Goal: Task Accomplishment & Management: Use online tool/utility

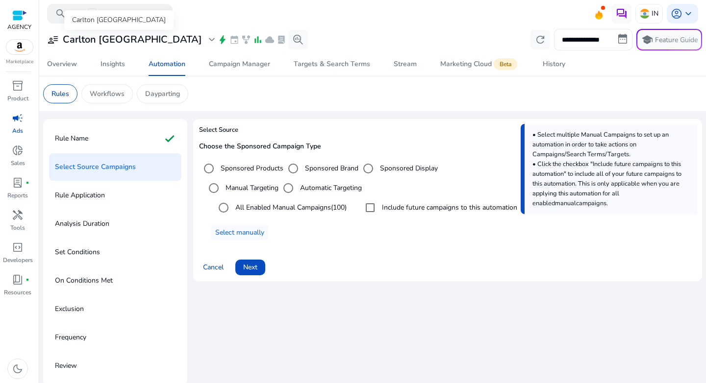
click at [77, 35] on h3 "Carlton [GEOGRAPHIC_DATA]" at bounding box center [132, 40] width 139 height 12
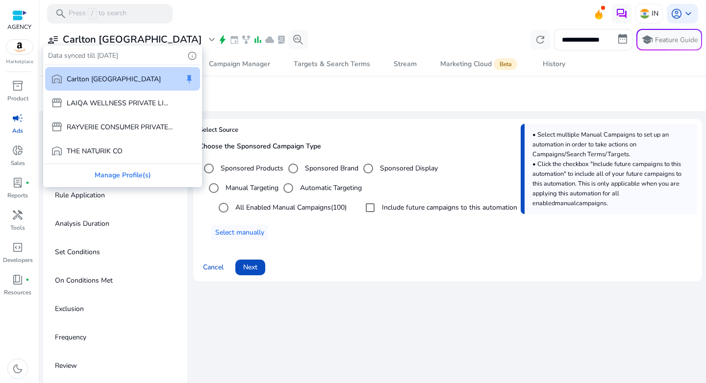
click at [641, 16] on div at bounding box center [353, 191] width 706 height 383
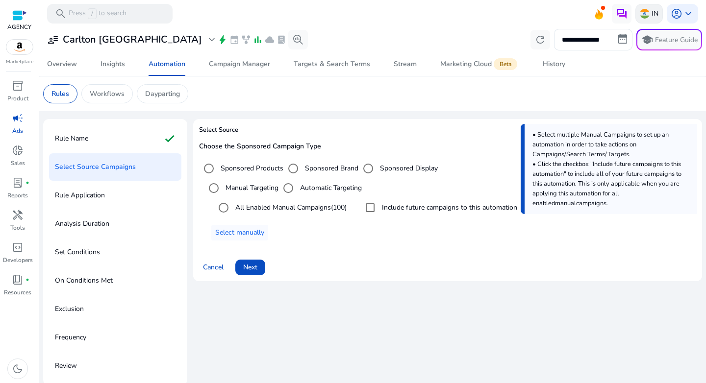
click at [644, 14] on img at bounding box center [645, 14] width 10 height 10
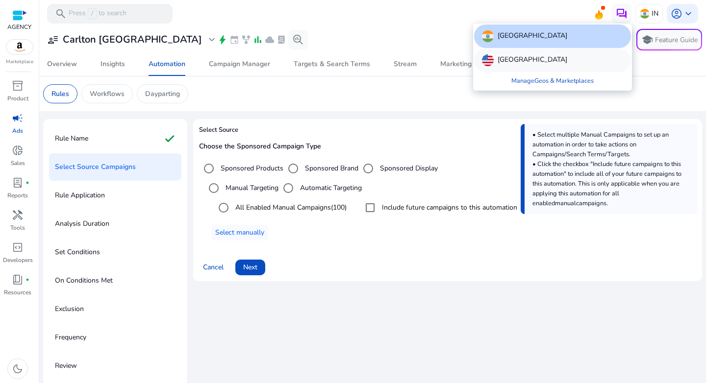
click at [522, 60] on p "[GEOGRAPHIC_DATA]" at bounding box center [533, 60] width 70 height 12
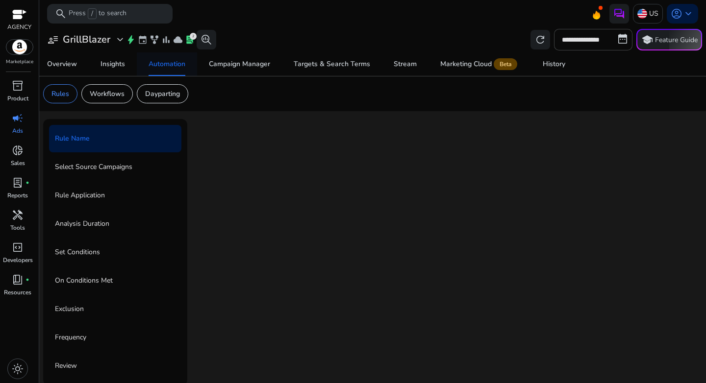
click at [171, 68] on div "Automation" at bounding box center [167, 64] width 37 height 7
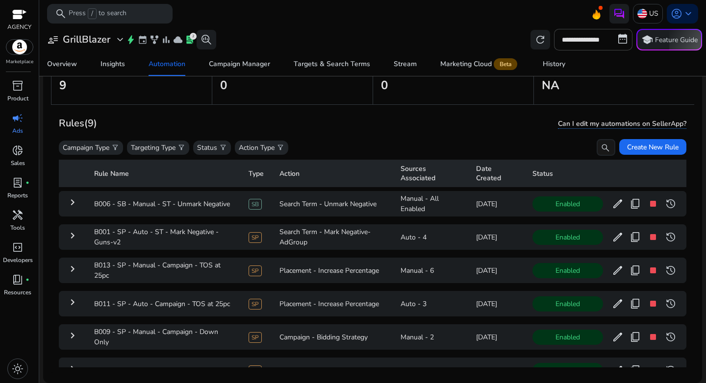
click at [129, 175] on th "Rule Name" at bounding box center [163, 173] width 154 height 27
click at [258, 179] on th "Type" at bounding box center [256, 173] width 31 height 27
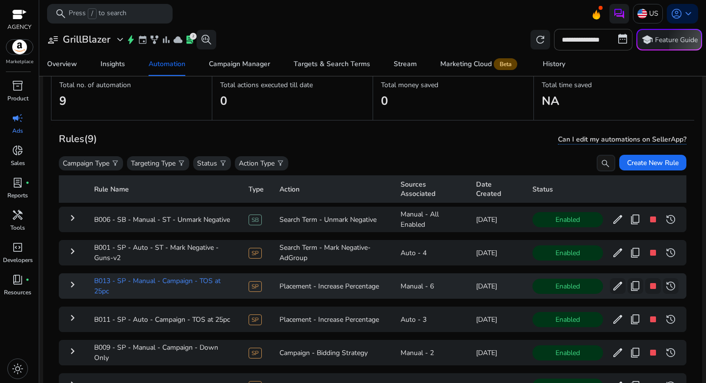
scroll to position [51, 0]
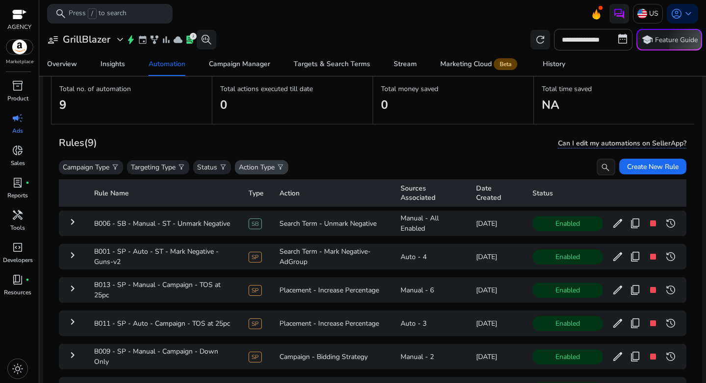
click at [262, 170] on p "Action Type" at bounding box center [257, 167] width 36 height 10
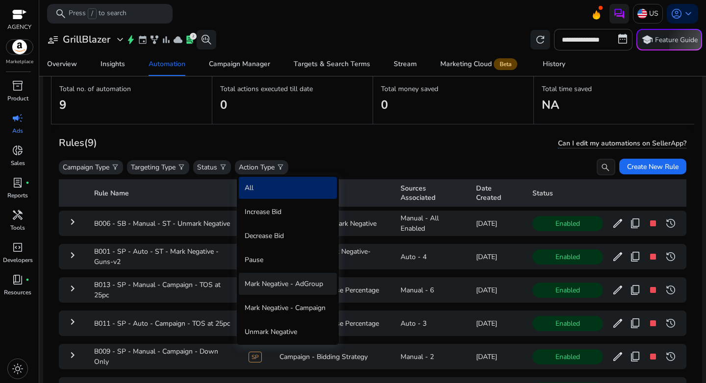
click at [278, 287] on div "Mark Negative - AdGroup" at bounding box center [288, 284] width 98 height 22
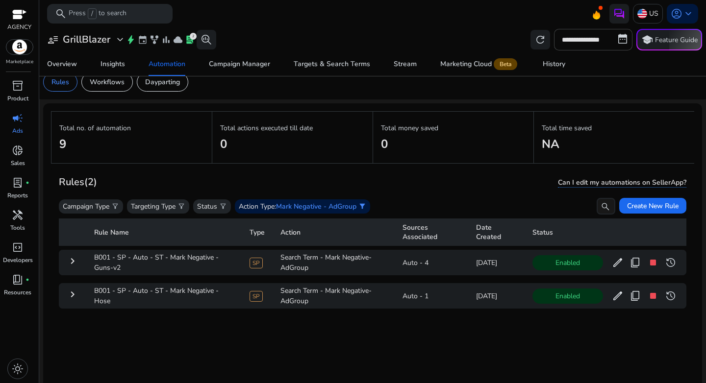
scroll to position [16, 0]
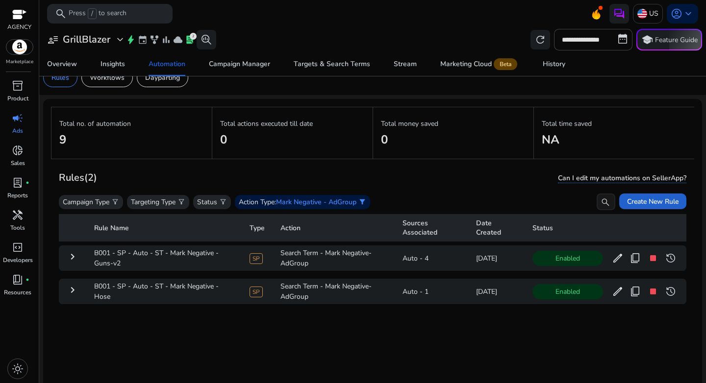
click at [638, 200] on span "Create New Rule" at bounding box center [652, 202] width 51 height 10
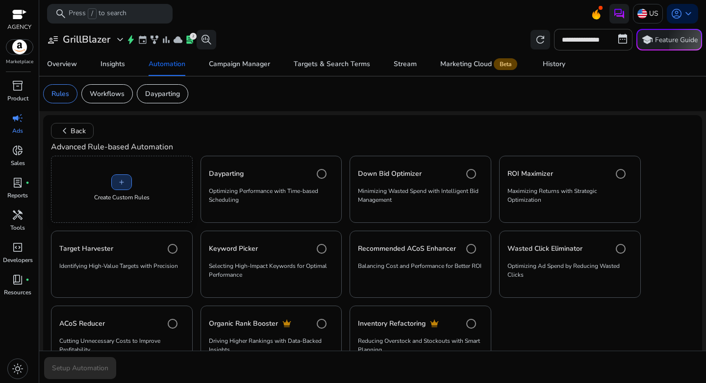
click at [123, 174] on span at bounding box center [122, 183] width 20 height 24
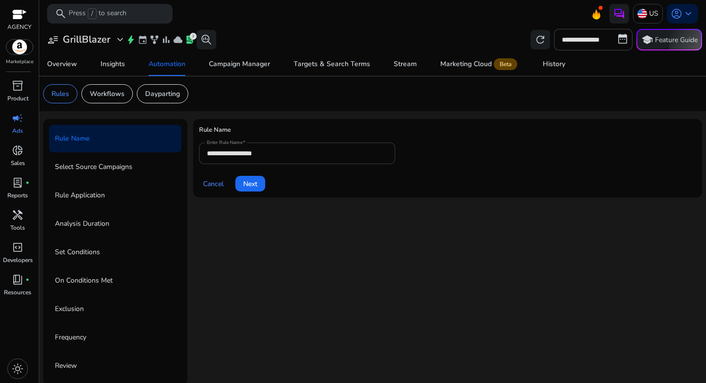
click at [284, 158] on input "**********" at bounding box center [297, 153] width 180 height 11
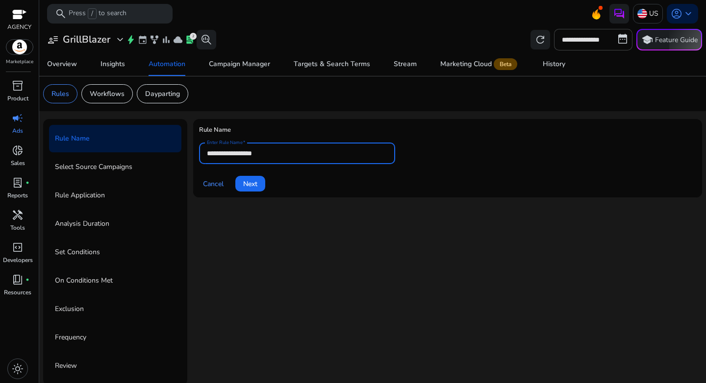
click at [284, 158] on input "**********" at bounding box center [297, 153] width 180 height 11
paste input "**********"
type input "**********"
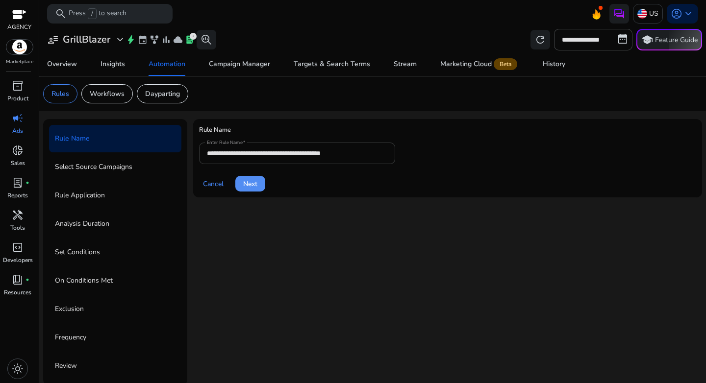
click button "Next" at bounding box center [250, 184] width 30 height 16
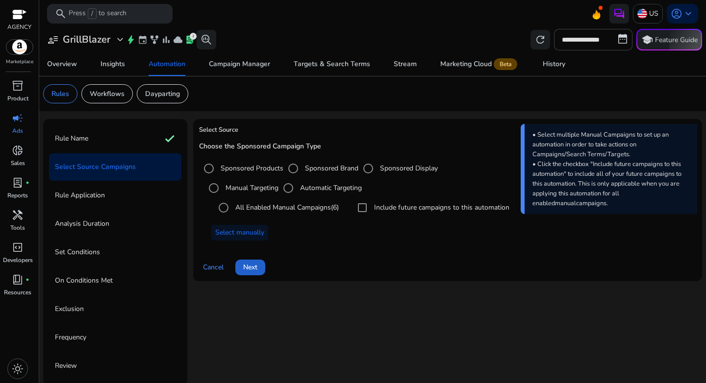
click at [257, 272] on span "Next" at bounding box center [250, 267] width 14 height 10
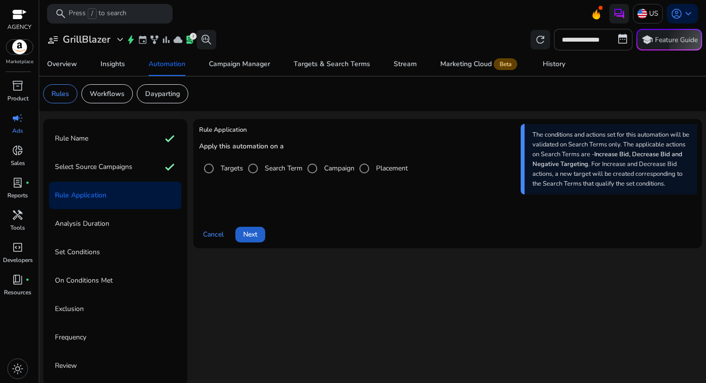
click at [248, 235] on span "Next" at bounding box center [250, 234] width 14 height 10
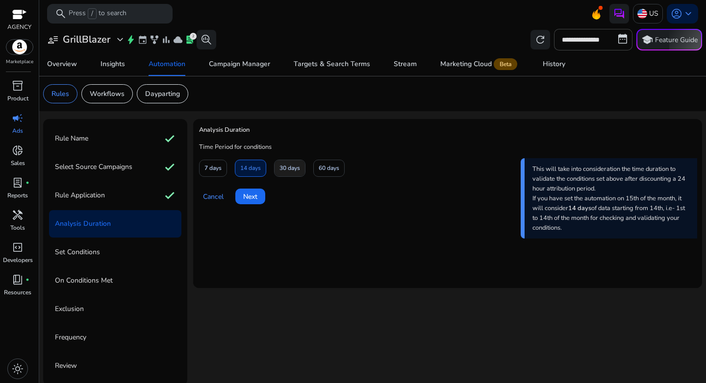
click at [285, 169] on span "30 days" at bounding box center [289, 168] width 21 height 17
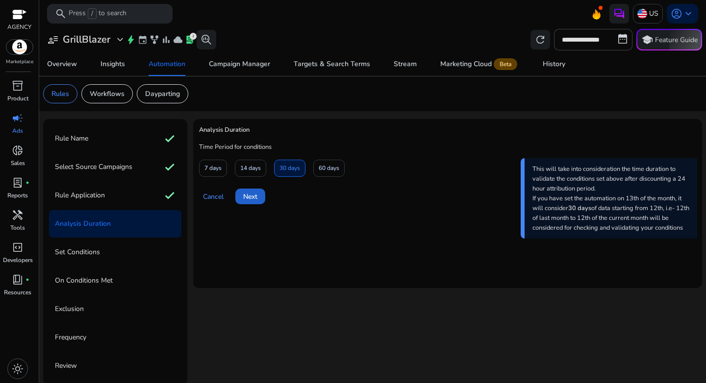
click at [254, 199] on span "Next" at bounding box center [250, 197] width 14 height 10
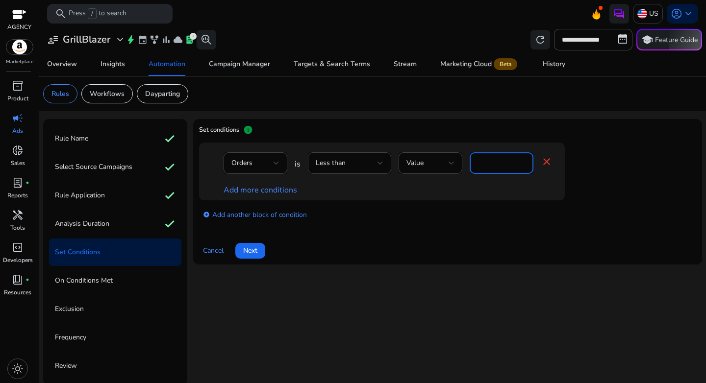
drag, startPoint x: 494, startPoint y: 165, endPoint x: 468, endPoint y: 164, distance: 26.5
click at [468, 164] on div "Orders is Less than Value * close" at bounding box center [388, 168] width 329 height 32
type input "*"
click at [463, 222] on div "add_circle Add another block of condition" at bounding box center [401, 214] width 405 height 27
click at [249, 191] on link "Add more conditions" at bounding box center [261, 190] width 74 height 11
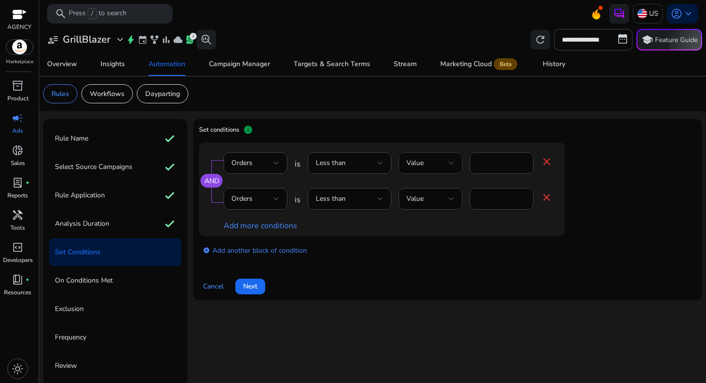
drag, startPoint x: 492, startPoint y: 169, endPoint x: 452, endPoint y: 158, distance: 42.1
click at [452, 158] on div "Orders is Less than Value * close" at bounding box center [388, 168] width 329 height 32
click at [264, 203] on div "Orders" at bounding box center [252, 199] width 42 height 11
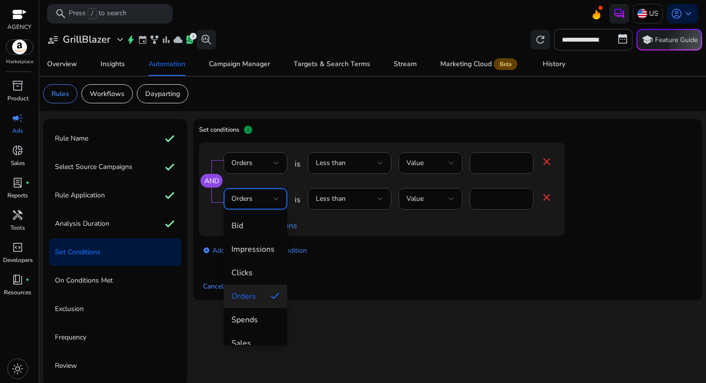
click at [480, 163] on div at bounding box center [353, 191] width 706 height 383
click at [503, 166] on input "*" at bounding box center [502, 163] width 48 height 11
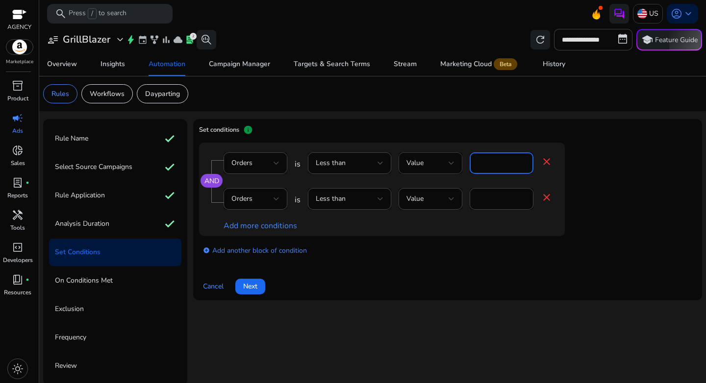
drag, startPoint x: 500, startPoint y: 166, endPoint x: 446, endPoint y: 164, distance: 54.5
click at [446, 164] on div "Orders is Less than Value * close" at bounding box center [388, 168] width 329 height 32
type input "*"
click at [257, 200] on div "Orders" at bounding box center [252, 199] width 42 height 11
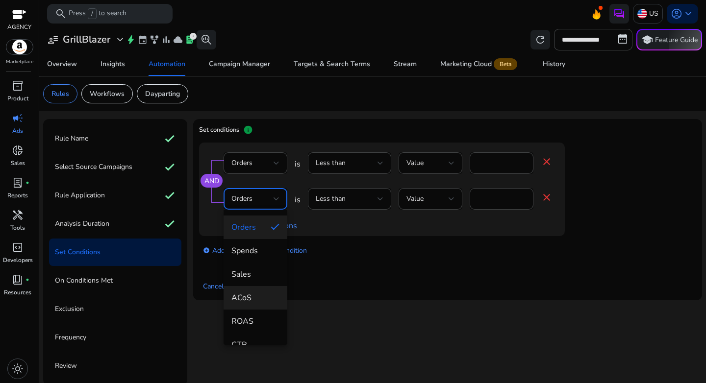
scroll to position [86, 0]
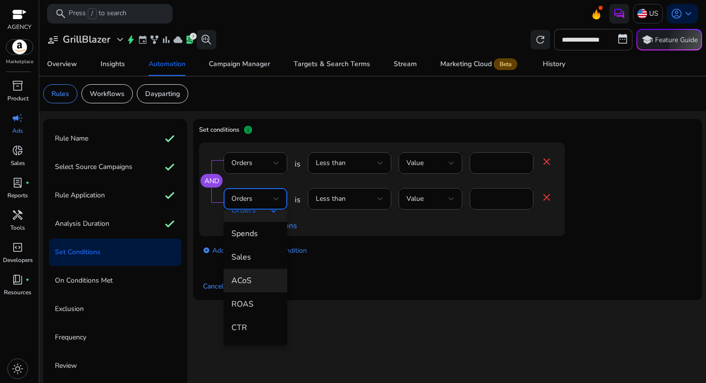
click at [251, 279] on span "ACoS" at bounding box center [255, 281] width 48 height 11
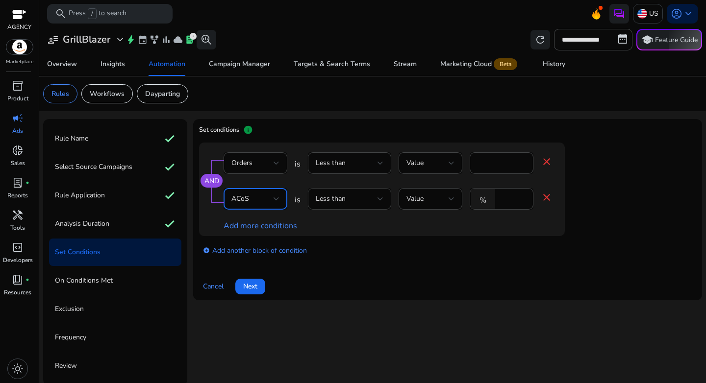
click at [342, 204] on div "Less than" at bounding box center [347, 199] width 62 height 11
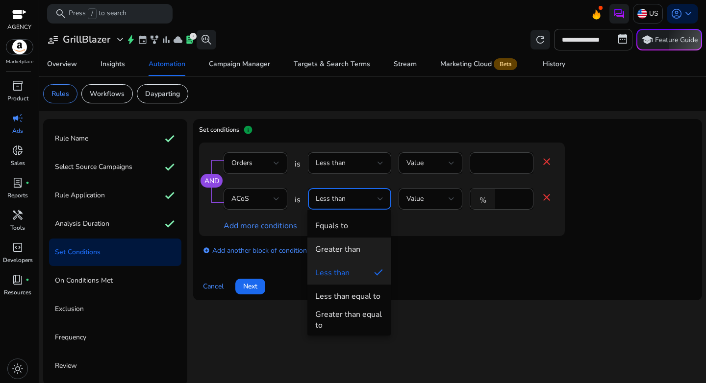
click at [350, 246] on div "Greater than" at bounding box center [337, 249] width 45 height 11
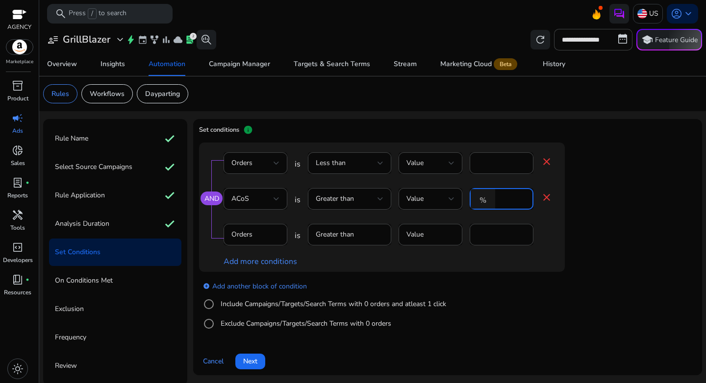
drag, startPoint x: 512, startPoint y: 198, endPoint x: 474, endPoint y: 198, distance: 38.2
click at [474, 198] on div "% *" at bounding box center [498, 199] width 56 height 22
type input "**"
click at [397, 270] on div "AND Orders is Less than Value * close ACoS is Greater than Value % ** close Ord…" at bounding box center [382, 207] width 366 height 129
click at [249, 303] on label "Include Campaigns/Targets/Search Terms with 0 orders and atleast 1 click" at bounding box center [333, 304] width 228 height 10
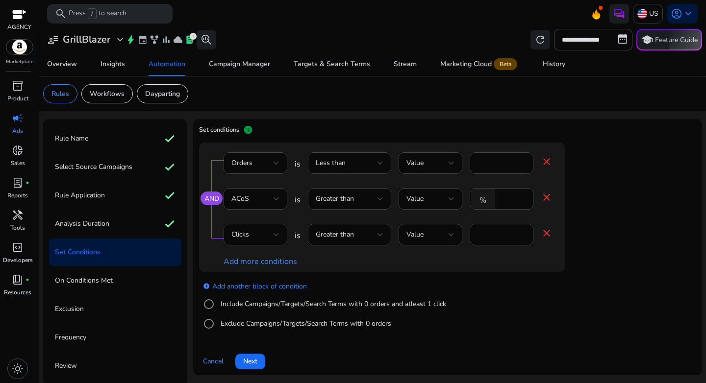
click at [260, 230] on div "Clicks" at bounding box center [252, 234] width 42 height 11
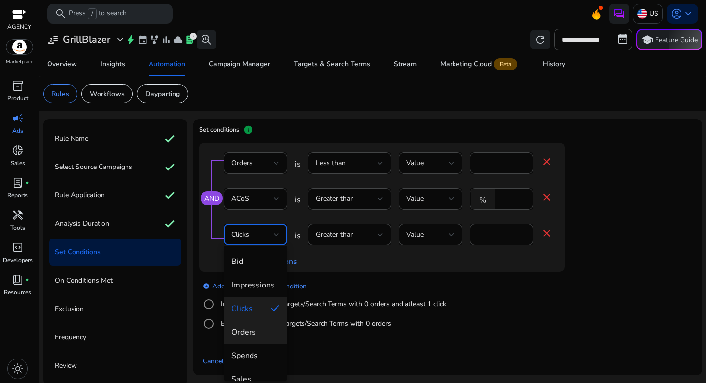
click at [253, 333] on span "Orders" at bounding box center [255, 332] width 48 height 11
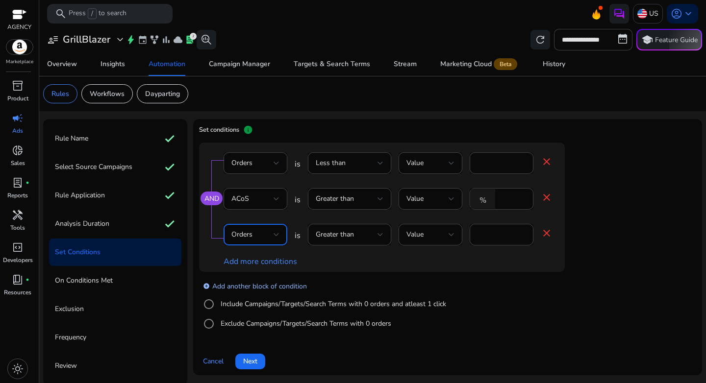
click at [252, 287] on link "add_circle Add another block of condition" at bounding box center [255, 285] width 104 height 11
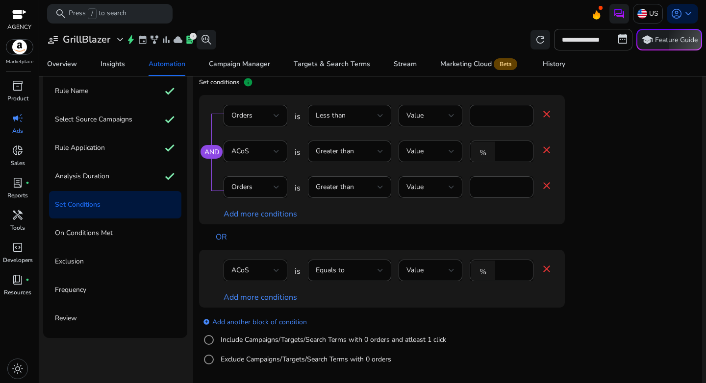
scroll to position [70, 0]
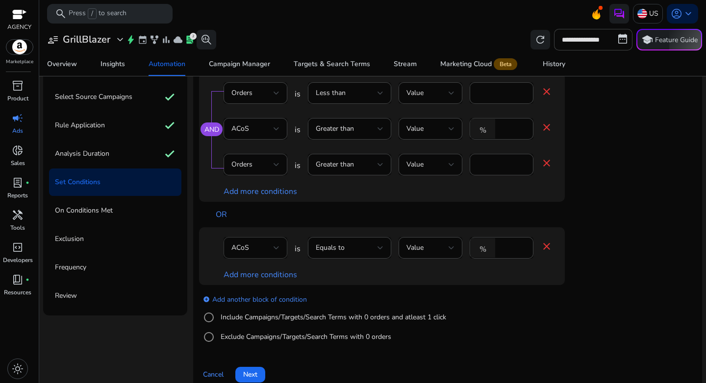
click at [264, 253] on div "ACoS" at bounding box center [255, 248] width 48 height 12
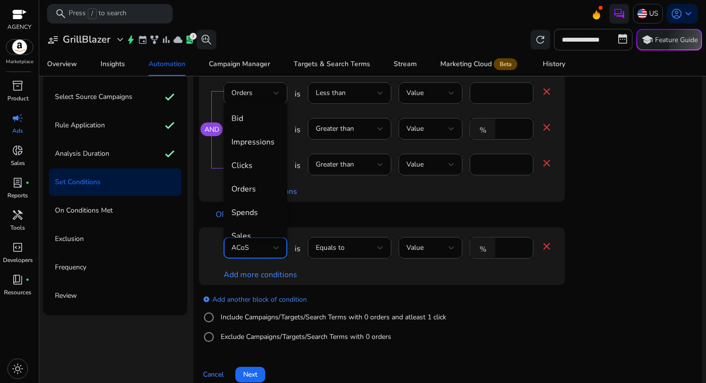
scroll to position [34, 0]
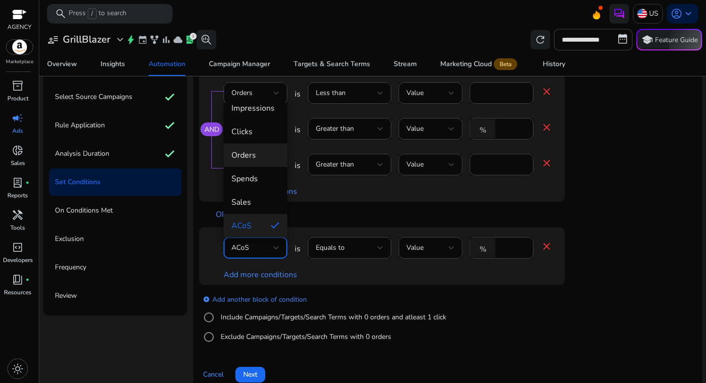
click at [249, 148] on mat-option "Orders" at bounding box center [256, 156] width 64 height 24
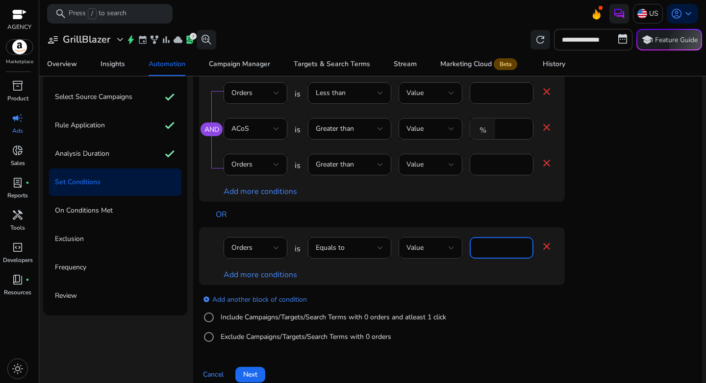
drag, startPoint x: 509, startPoint y: 247, endPoint x: 452, endPoint y: 245, distance: 56.9
click at [452, 245] on div "Orders is Equals to Value **** close" at bounding box center [388, 253] width 329 height 32
type input "*"
click at [465, 272] on div "Add more conditions" at bounding box center [388, 275] width 329 height 12
click at [249, 280] on div "Add more conditions" at bounding box center [388, 275] width 329 height 12
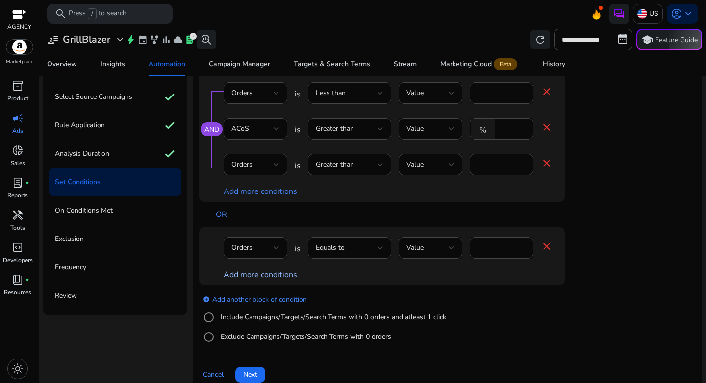
click at [250, 277] on link "Add more conditions" at bounding box center [261, 275] width 74 height 11
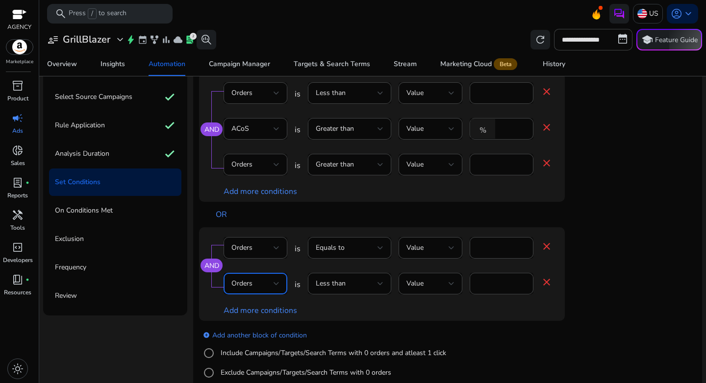
click at [253, 282] on div "Orders" at bounding box center [252, 284] width 42 height 11
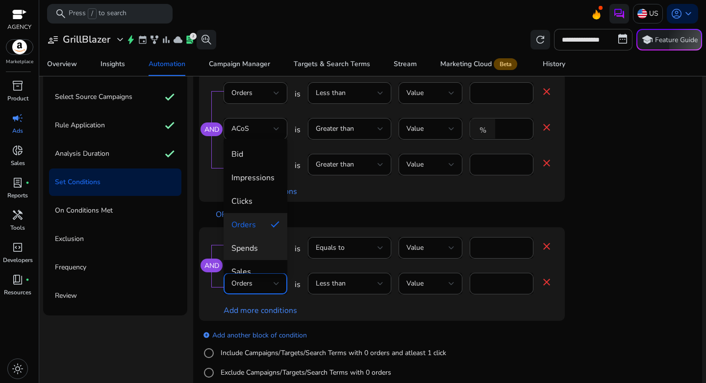
click at [257, 244] on span "Spends" at bounding box center [255, 248] width 48 height 11
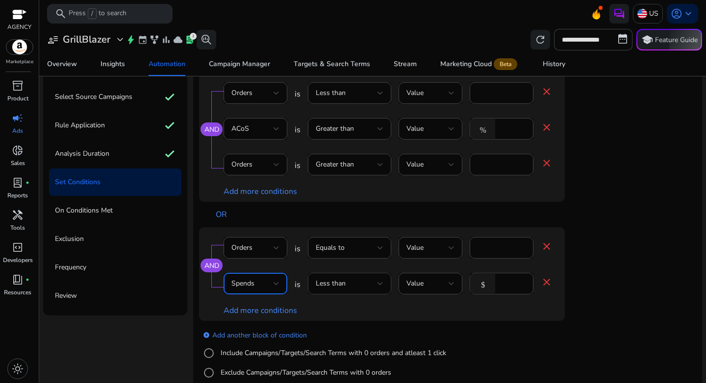
click at [384, 290] on div "Less than" at bounding box center [349, 284] width 83 height 22
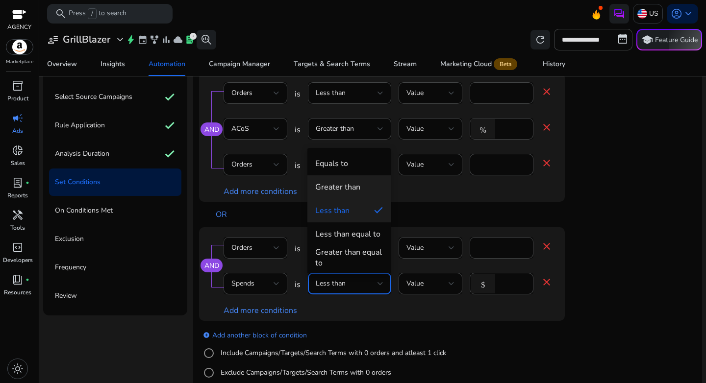
click at [354, 184] on div "Greater than" at bounding box center [337, 187] width 45 height 11
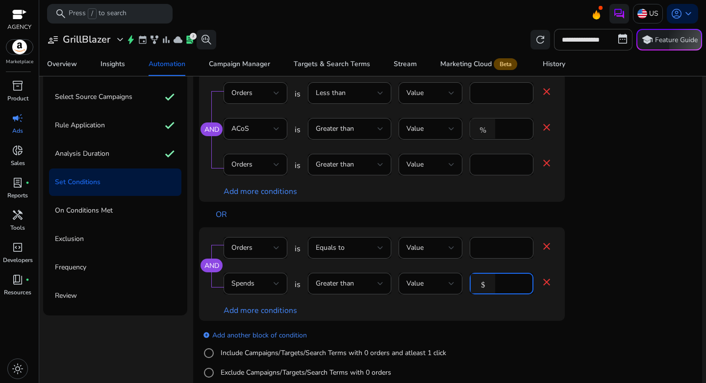
drag, startPoint x: 508, startPoint y: 286, endPoint x: 482, endPoint y: 280, distance: 27.0
click at [482, 280] on div "$ *" at bounding box center [498, 284] width 56 height 22
type input "***"
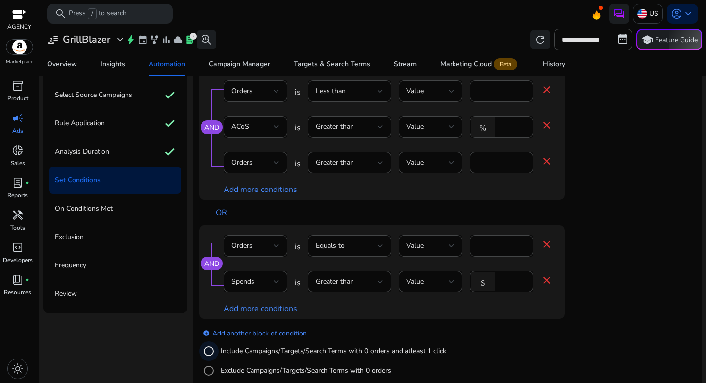
scroll to position [119, 0]
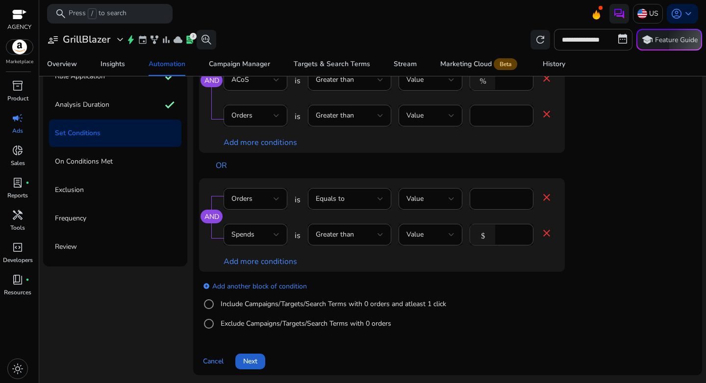
click at [256, 365] on span "Next" at bounding box center [250, 361] width 14 height 10
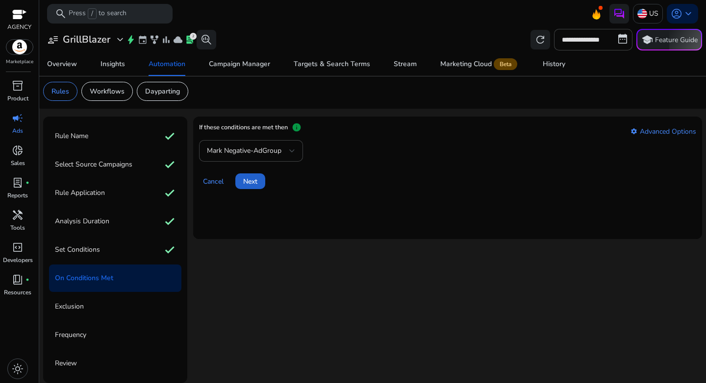
click at [253, 178] on span "Next" at bounding box center [250, 182] width 14 height 10
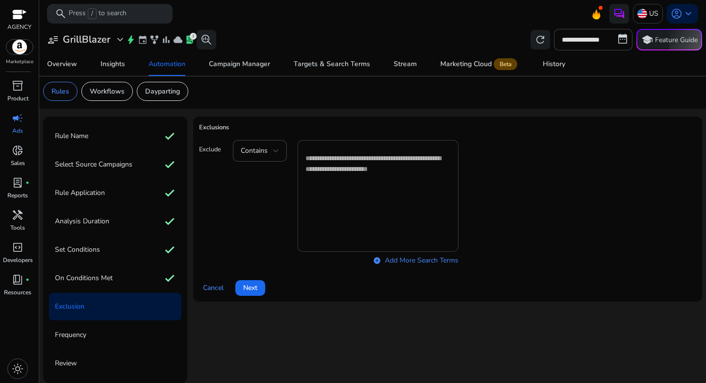
click at [357, 172] on textarea at bounding box center [377, 196] width 145 height 102
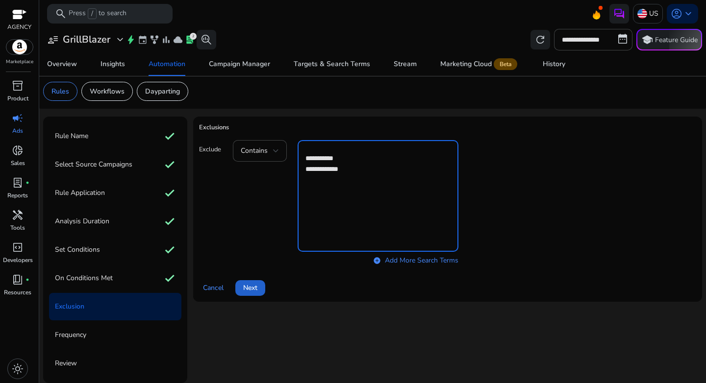
type textarea "**********"
click at [257, 280] on span at bounding box center [250, 289] width 30 height 24
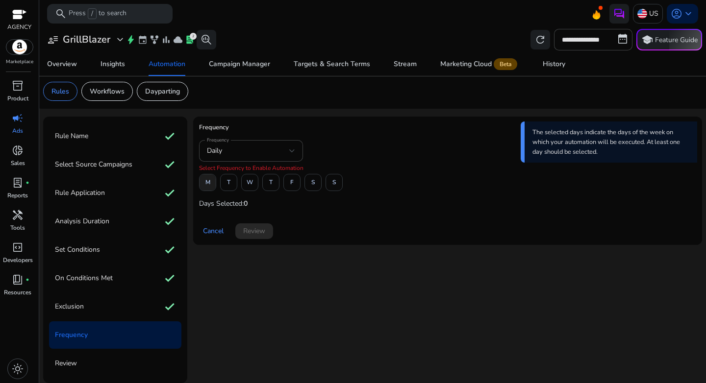
click at [203, 181] on span at bounding box center [208, 183] width 16 height 24
click at [248, 182] on span "W" at bounding box center [250, 182] width 6 height 17
click at [291, 184] on span "F" at bounding box center [291, 182] width 3 height 17
click at [258, 232] on span "Review" at bounding box center [254, 231] width 22 height 10
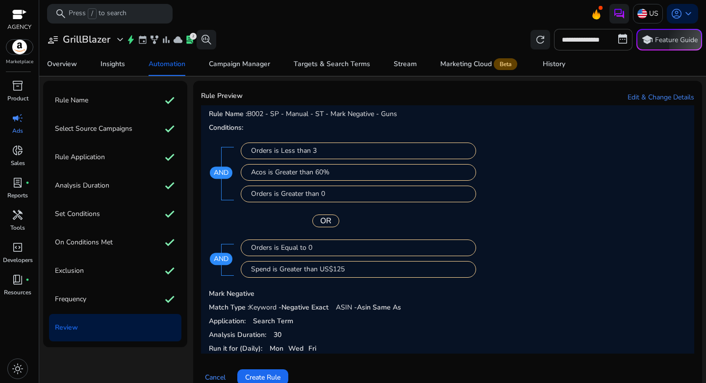
scroll to position [60, 0]
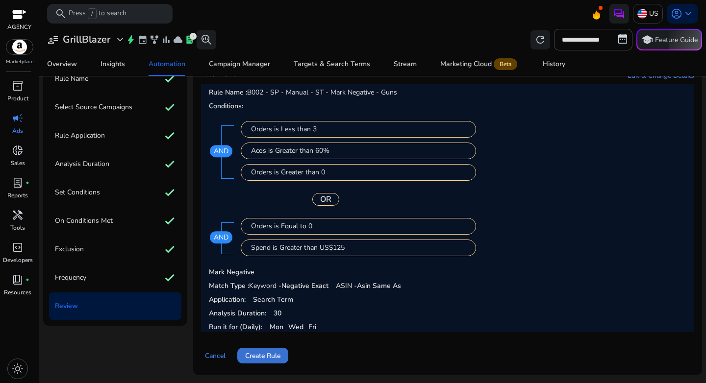
click at [259, 352] on span "Create Rule" at bounding box center [262, 356] width 35 height 10
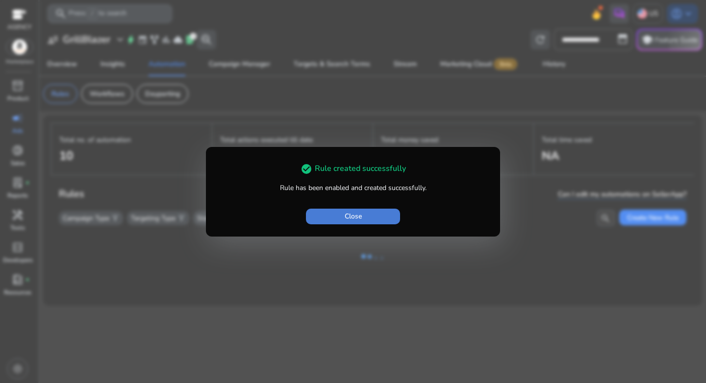
click at [365, 213] on span "button" at bounding box center [353, 217] width 94 height 24
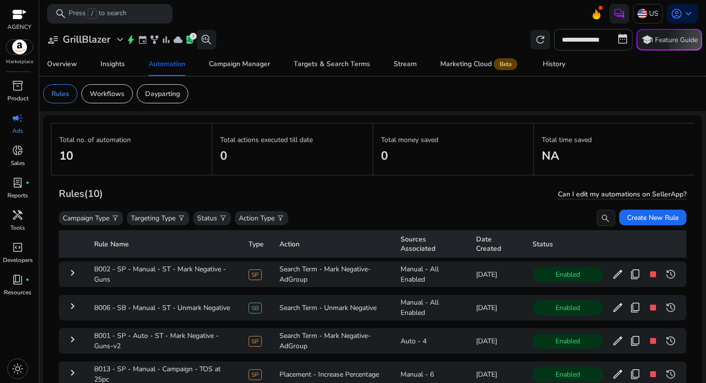
scroll to position [6, 0]
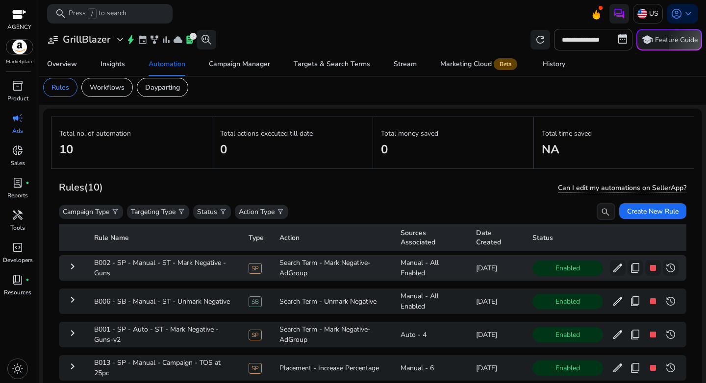
click at [74, 269] on mat-icon "keyboard_arrow_right" at bounding box center [73, 267] width 12 height 12
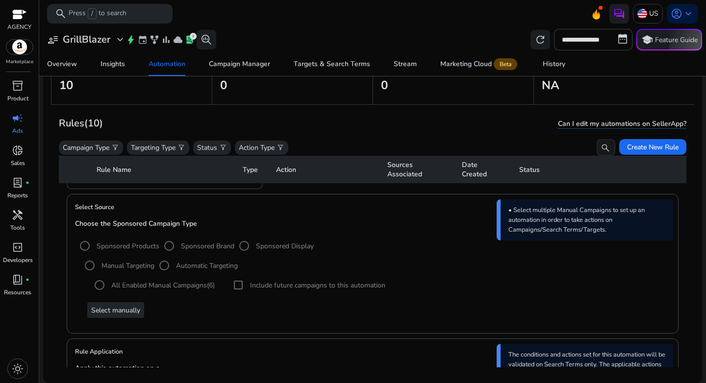
scroll to position [0, 0]
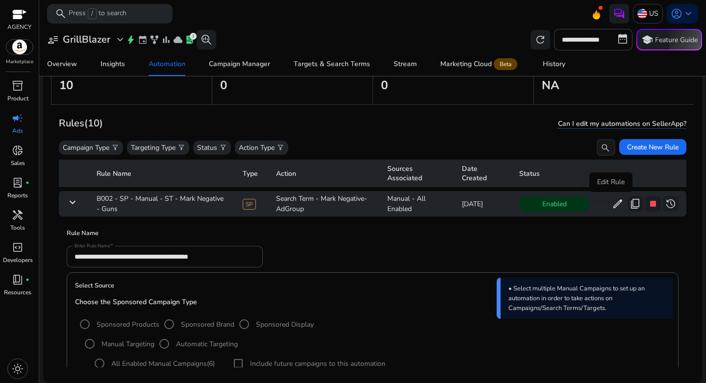
click at [612, 207] on span "edit" at bounding box center [618, 204] width 12 height 12
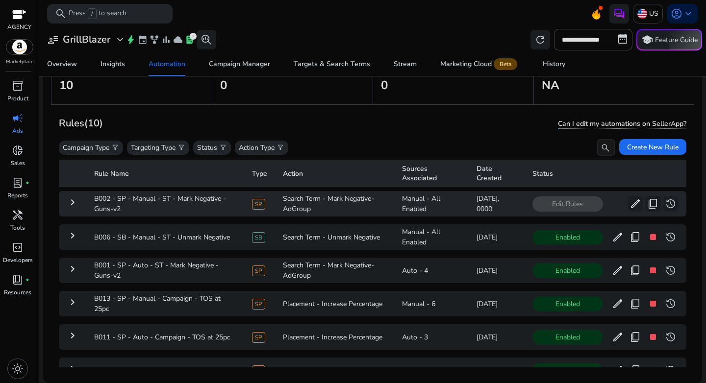
click at [70, 203] on mat-icon "keyboard_arrow_right" at bounding box center [73, 203] width 12 height 12
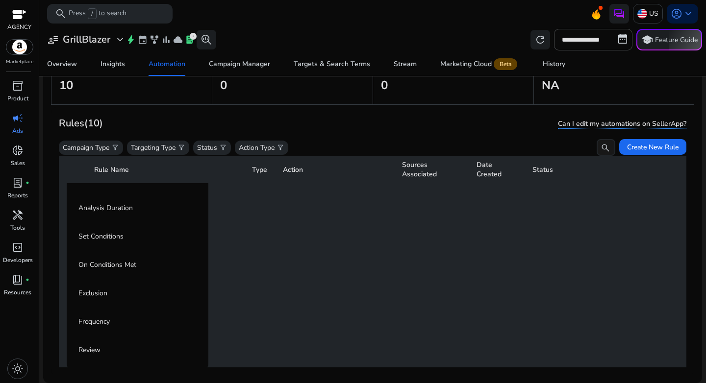
scroll to position [133, 0]
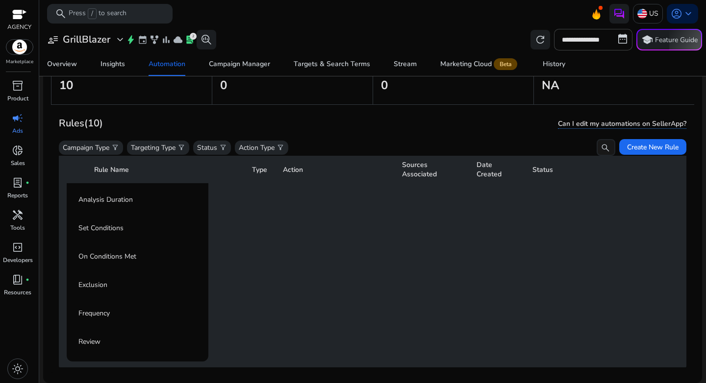
click at [92, 260] on p "On Conditions Met" at bounding box center [107, 257] width 58 height 16
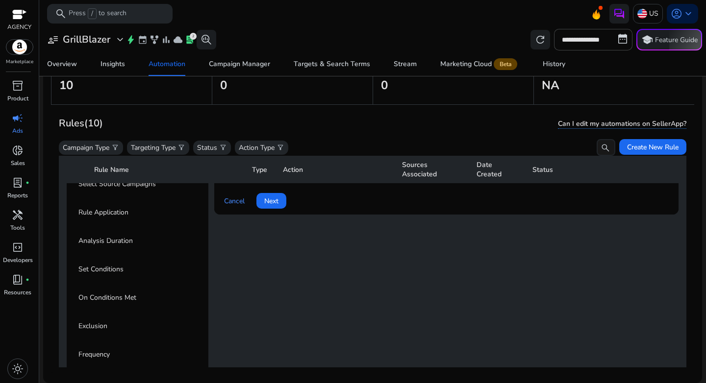
scroll to position [70, 0]
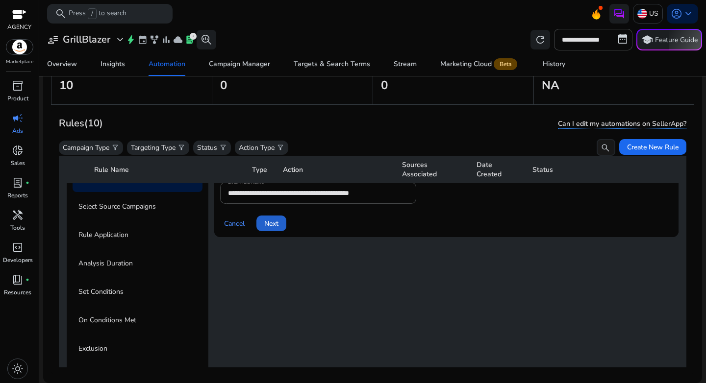
click at [268, 233] on span at bounding box center [271, 224] width 30 height 24
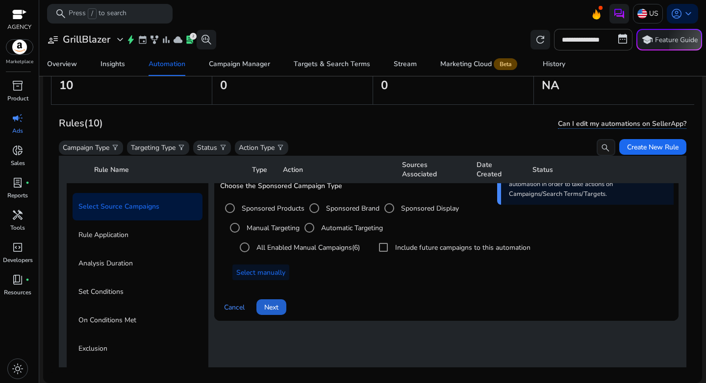
click at [274, 310] on span "Next" at bounding box center [271, 308] width 14 height 10
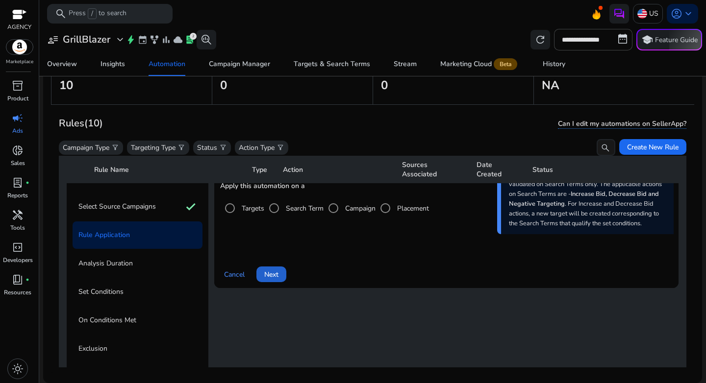
click at [276, 279] on span at bounding box center [271, 275] width 30 height 24
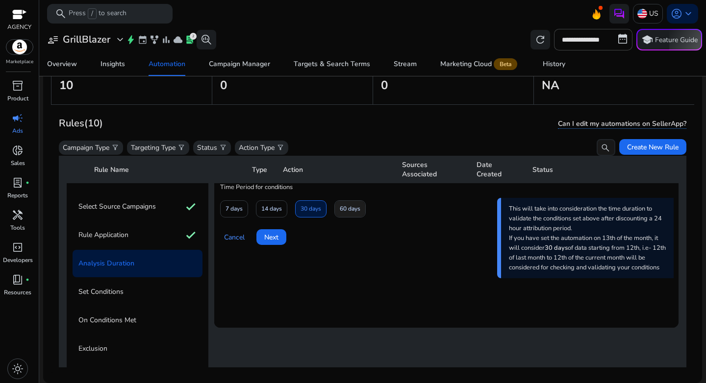
click at [343, 214] on span "60 days" at bounding box center [350, 209] width 21 height 17
click at [271, 242] on span "Next" at bounding box center [271, 237] width 14 height 10
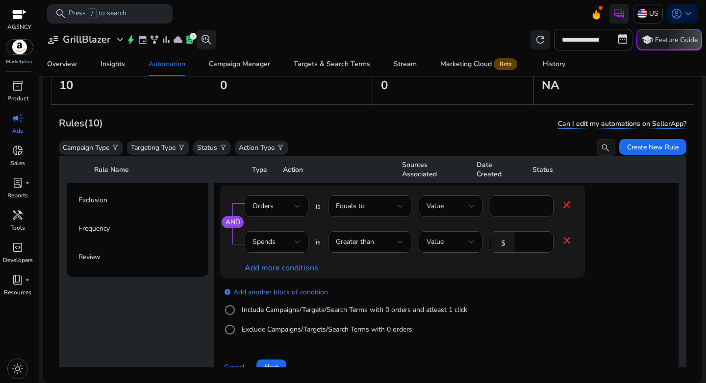
scroll to position [239, 0]
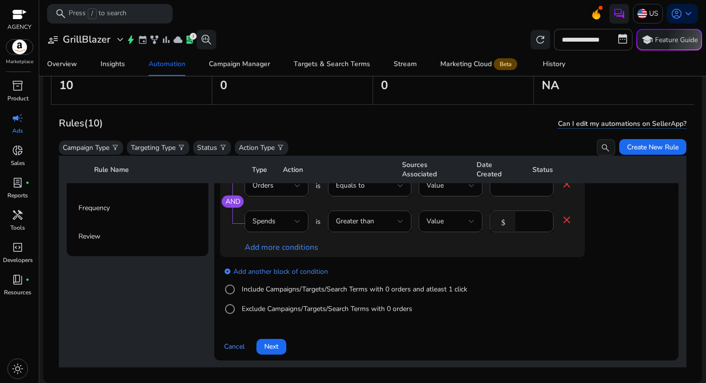
click at [250, 290] on label "Include Campaigns/Targets/Search Terms with 0 orders and atleast 1 click" at bounding box center [354, 289] width 228 height 10
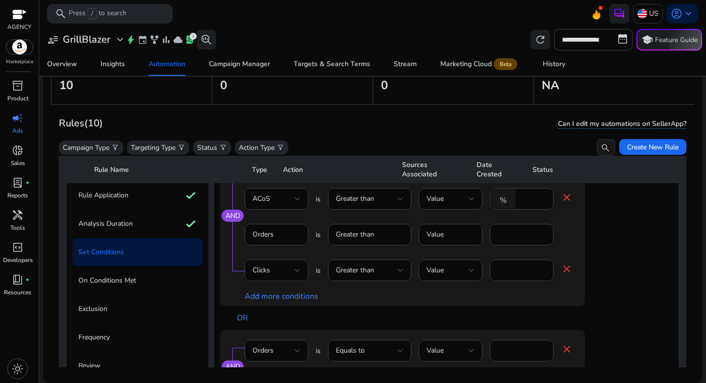
scroll to position [105, 0]
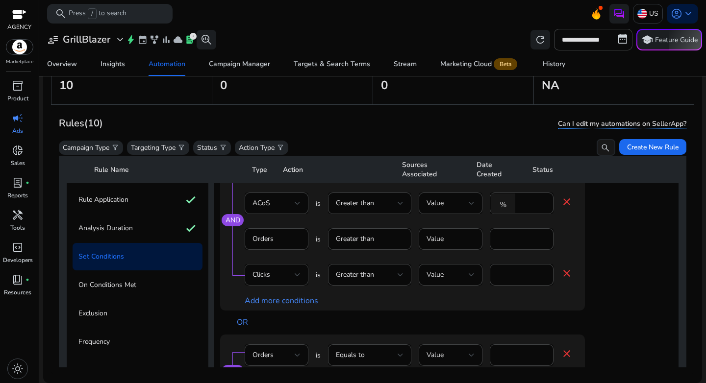
click at [276, 278] on div "Clicks" at bounding box center [274, 275] width 42 height 11
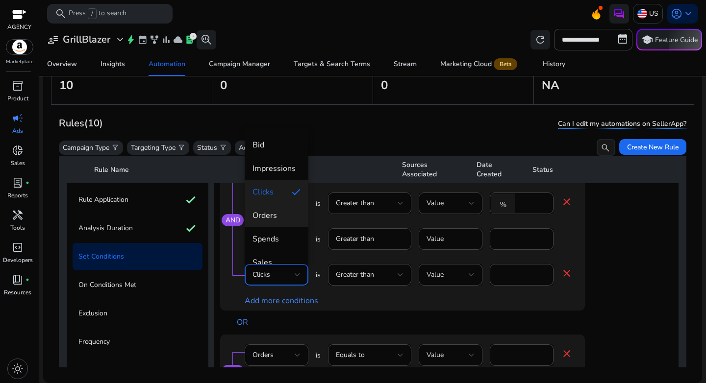
click at [272, 212] on span "Orders" at bounding box center [277, 215] width 48 height 11
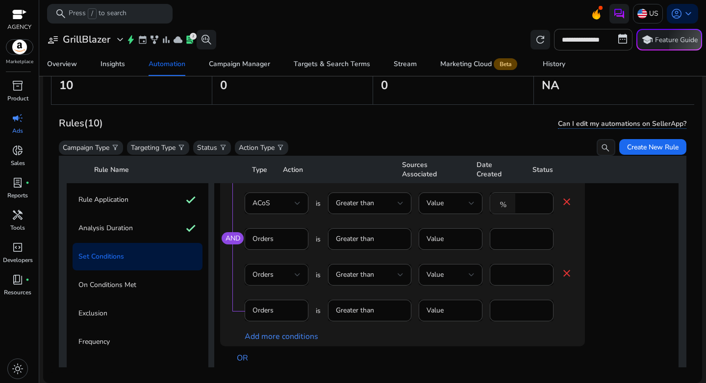
click at [296, 279] on div at bounding box center [298, 275] width 6 height 12
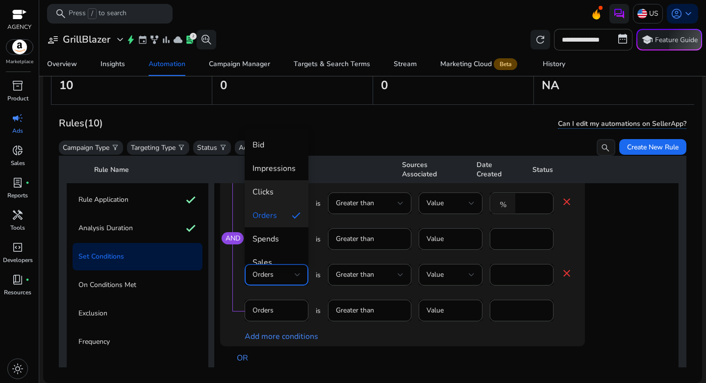
click at [278, 201] on mat-option "Clicks" at bounding box center [277, 192] width 64 height 24
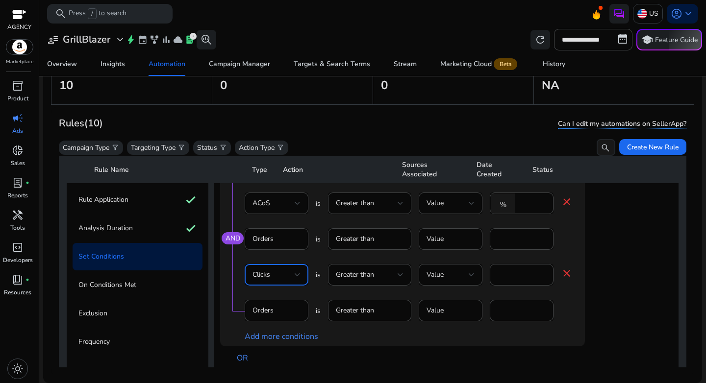
click at [565, 274] on mat-icon "close" at bounding box center [567, 274] width 12 height 12
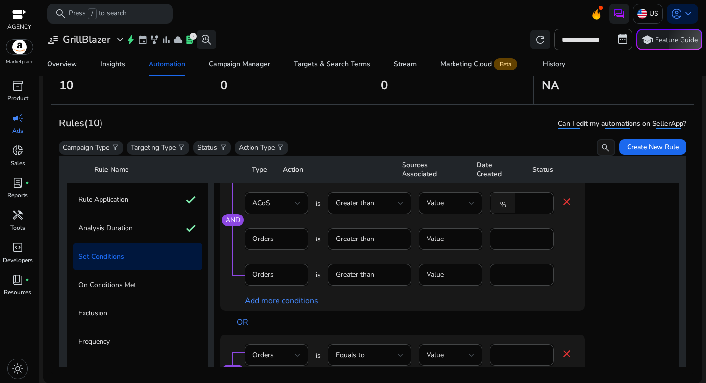
click at [576, 312] on div "OR" at bounding box center [427, 323] width 394 height 24
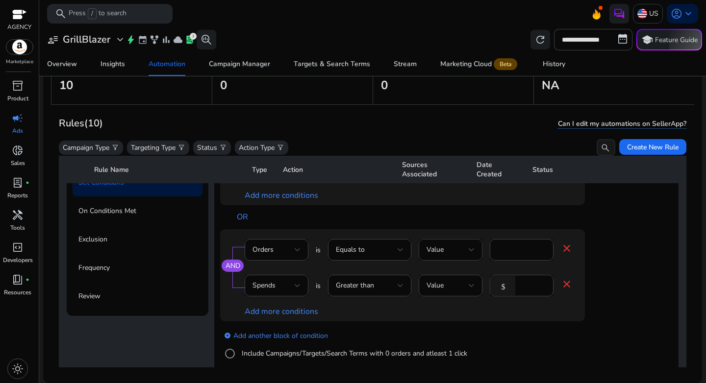
scroll to position [222, 0]
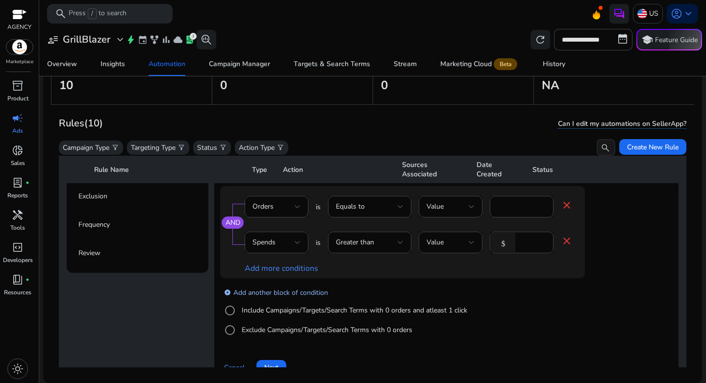
click at [290, 291] on link "add_circle Add another block of condition" at bounding box center [276, 292] width 104 height 11
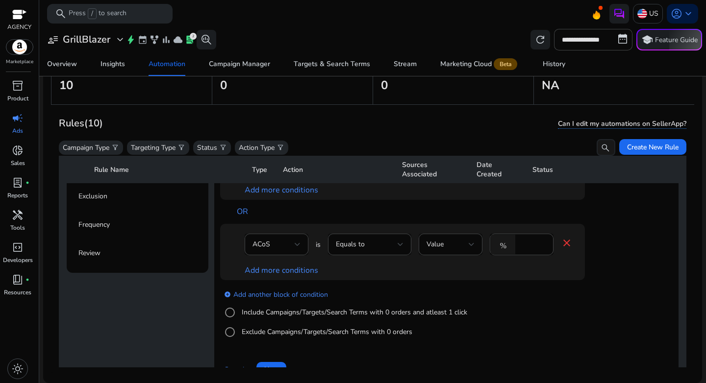
scroll to position [113, 0]
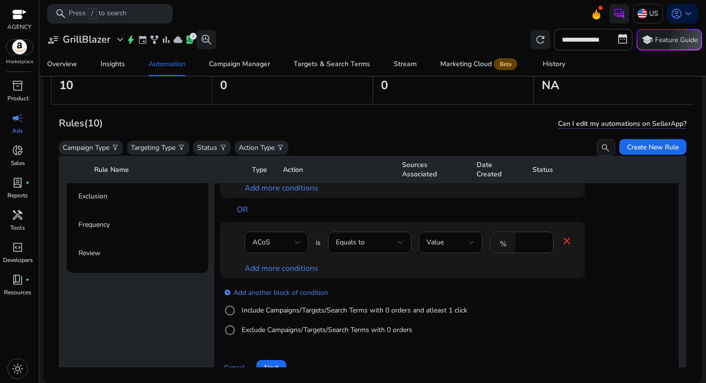
click at [287, 240] on div "ACoS" at bounding box center [274, 242] width 42 height 11
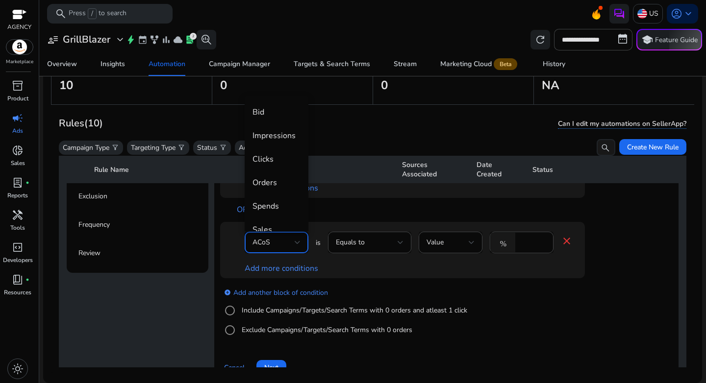
scroll to position [34, 0]
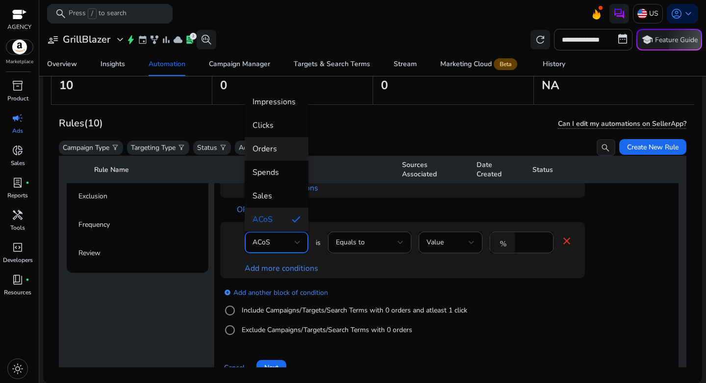
click at [273, 150] on span "Orders" at bounding box center [277, 149] width 48 height 11
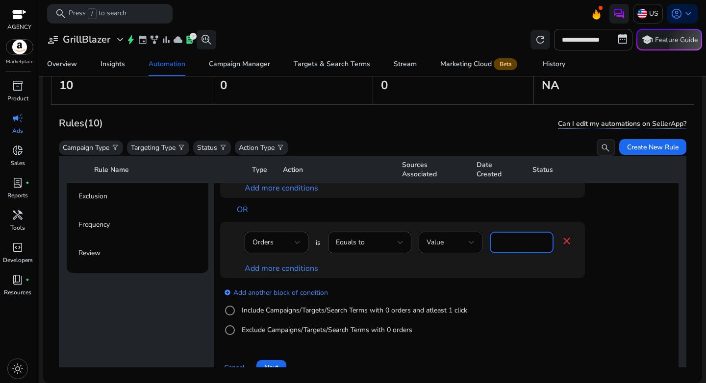
drag, startPoint x: 526, startPoint y: 244, endPoint x: 467, endPoint y: 241, distance: 58.9
click at [467, 241] on div "Orders is Equals to Value **** close" at bounding box center [409, 248] width 328 height 32
type input "*"
click at [524, 304] on div "add_circle Add another block of condition Include Campaigns/Targets/Search Term…" at bounding box center [422, 312] width 404 height 67
click at [276, 274] on div "Orders is Equals to Value * close Add more conditions" at bounding box center [402, 250] width 365 height 56
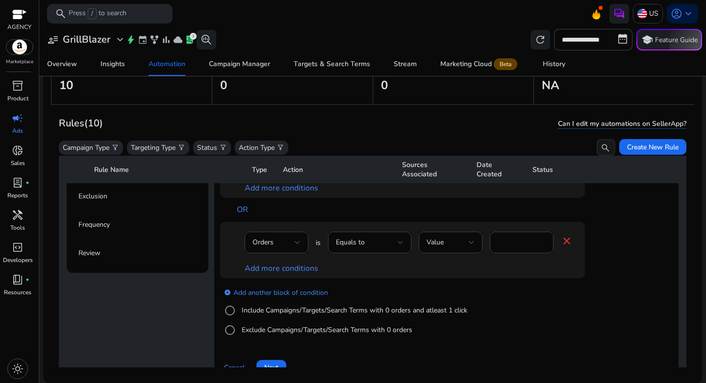
click at [275, 274] on div "Orders is Equals to Value * close Add more conditions" at bounding box center [402, 250] width 365 height 56
click at [273, 269] on link "Add more conditions" at bounding box center [282, 268] width 74 height 11
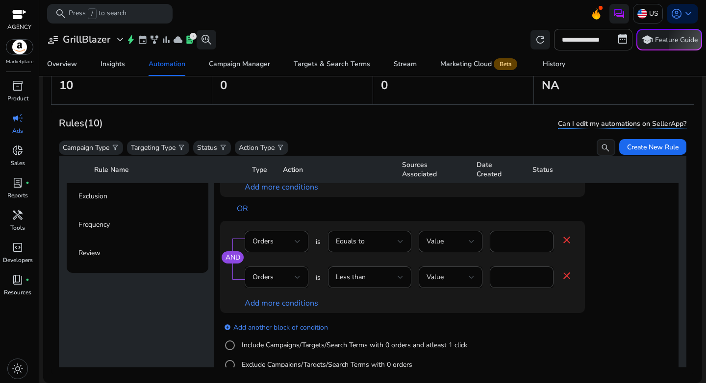
click at [273, 276] on span "Orders" at bounding box center [263, 277] width 21 height 9
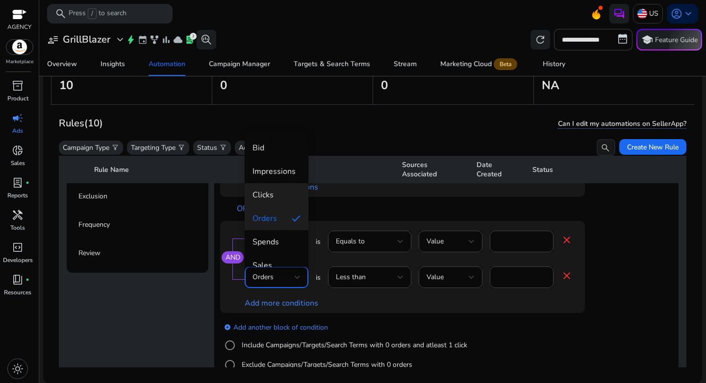
click at [265, 198] on span "Clicks" at bounding box center [277, 195] width 48 height 11
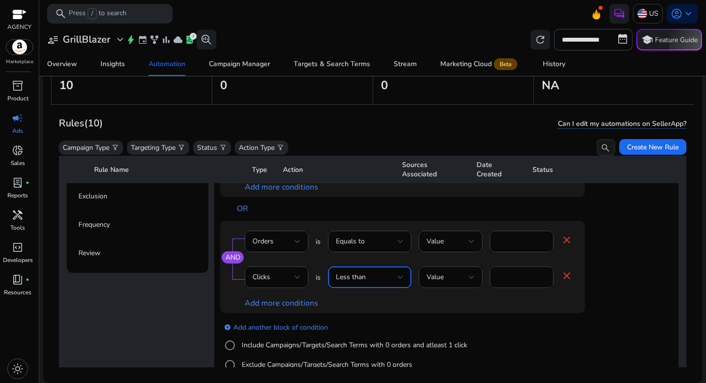
click at [372, 279] on div "Less than" at bounding box center [367, 277] width 62 height 11
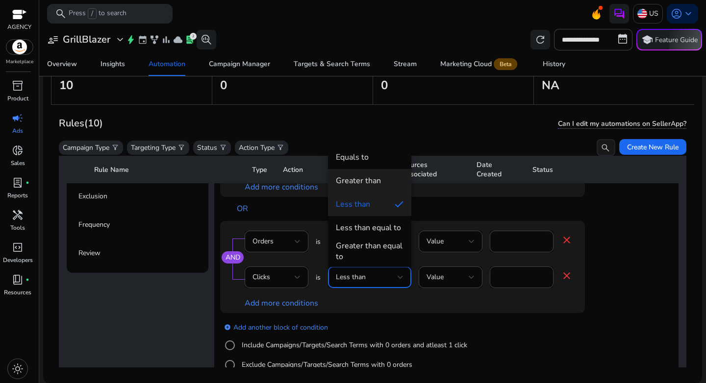
click at [370, 187] on mat-option "Greater than" at bounding box center [369, 181] width 83 height 24
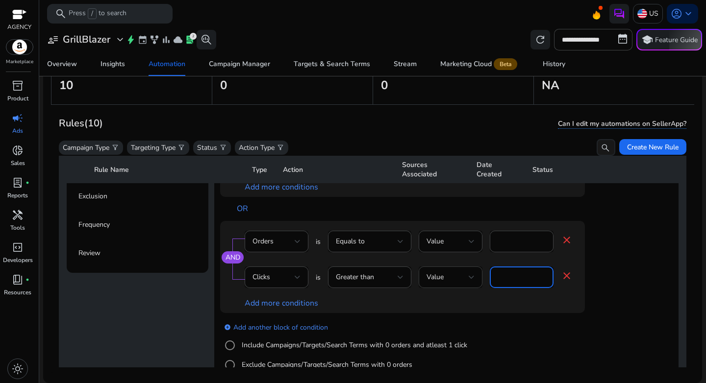
drag, startPoint x: 513, startPoint y: 276, endPoint x: 477, endPoint y: 276, distance: 36.8
click at [477, 276] on div "Clicks is Greater than Value * close" at bounding box center [409, 283] width 328 height 32
type input "**"
drag, startPoint x: 599, startPoint y: 296, endPoint x: 574, endPoint y: 307, distance: 27.4
click at [599, 296] on div "AND Orders is Equals to Value * close Clicks is Greater than Value ** close Add…" at bounding box center [422, 267] width 404 height 92
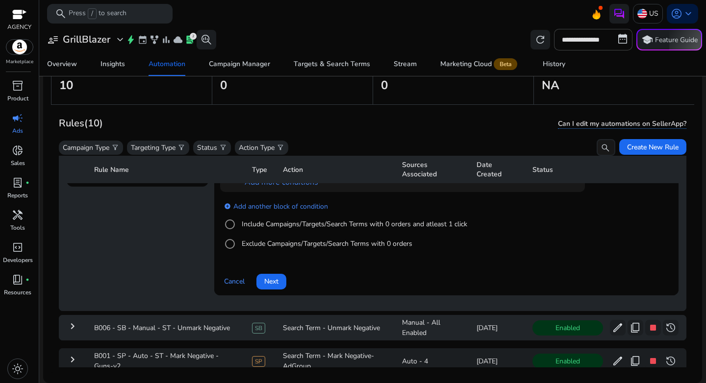
scroll to position [320, 0]
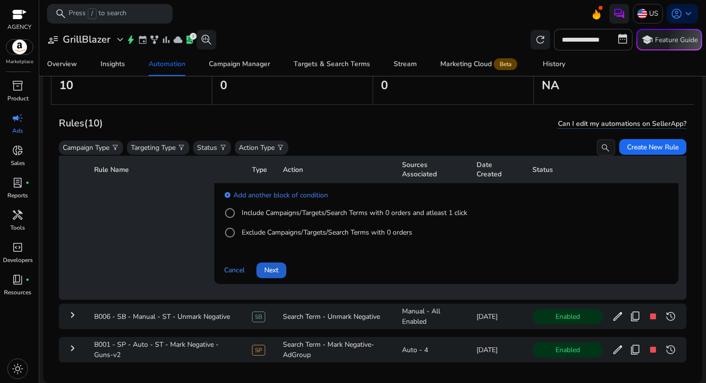
click at [277, 277] on span at bounding box center [271, 271] width 30 height 24
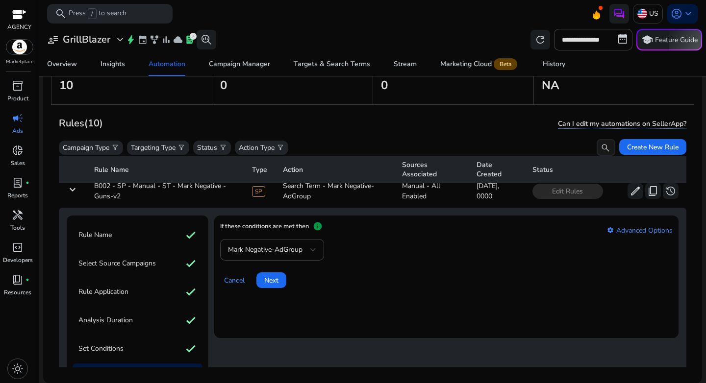
scroll to position [0, 0]
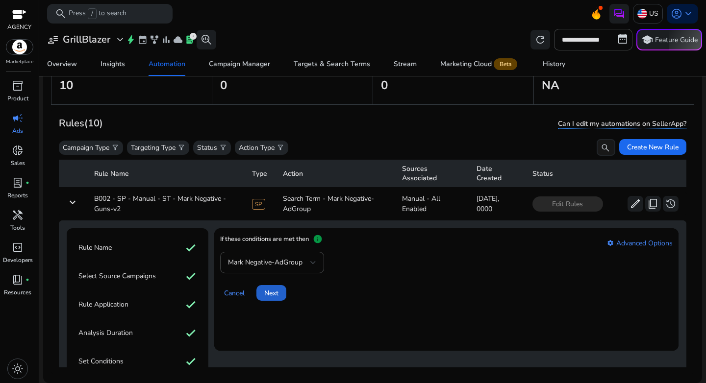
click at [264, 290] on span at bounding box center [271, 293] width 30 height 24
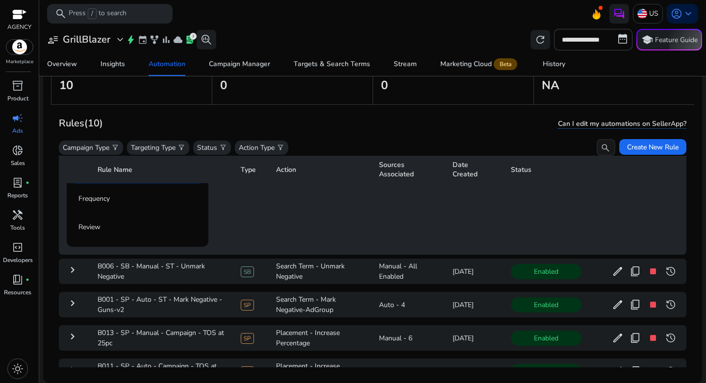
scroll to position [133, 0]
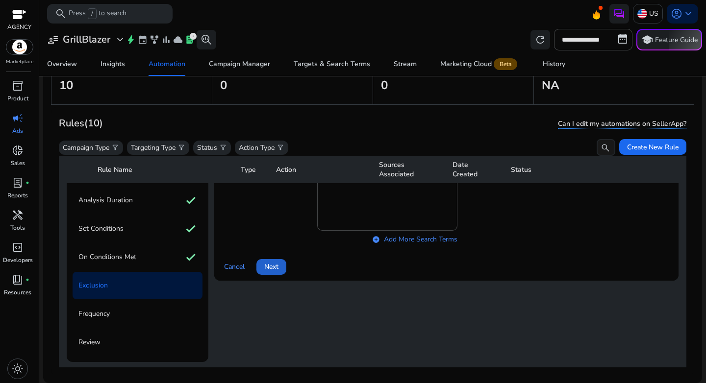
click at [270, 274] on span at bounding box center [271, 267] width 30 height 24
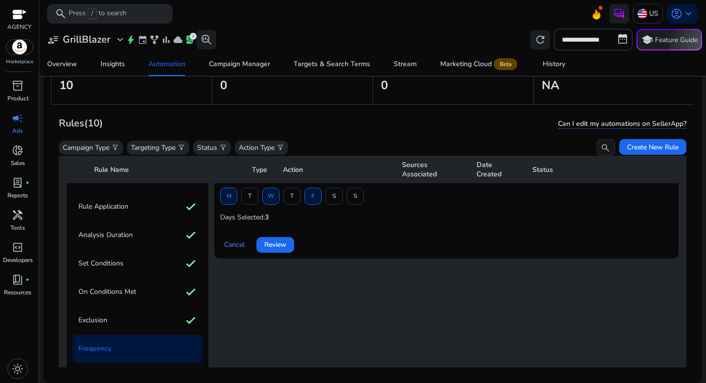
scroll to position [52, 0]
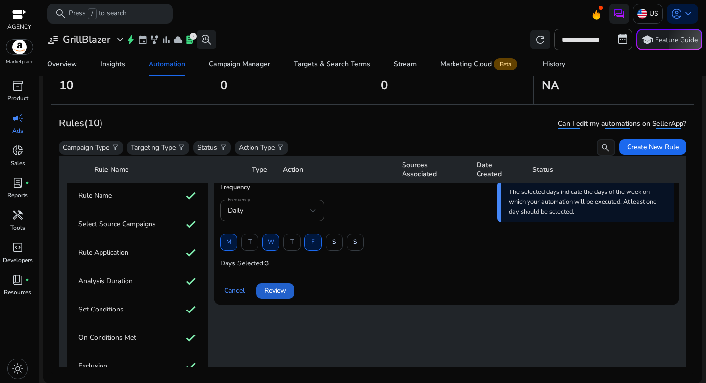
click at [278, 286] on span "Review" at bounding box center [275, 291] width 22 height 10
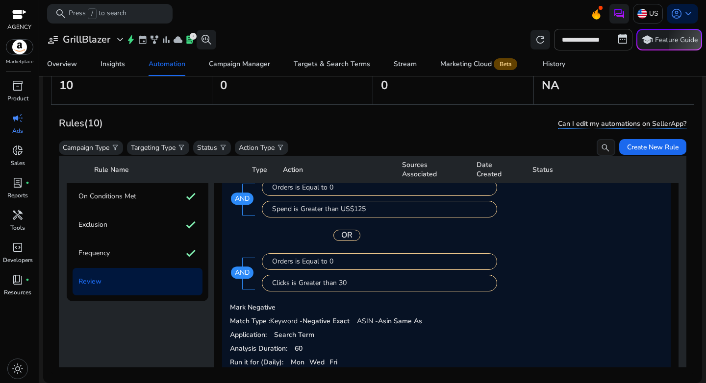
scroll to position [262, 0]
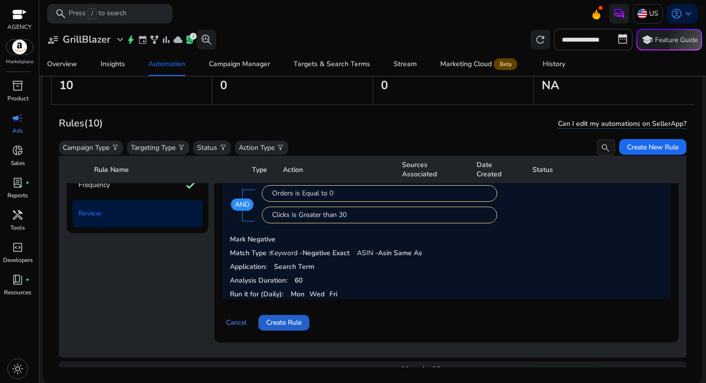
click at [278, 325] on span "Create Rule" at bounding box center [283, 323] width 35 height 10
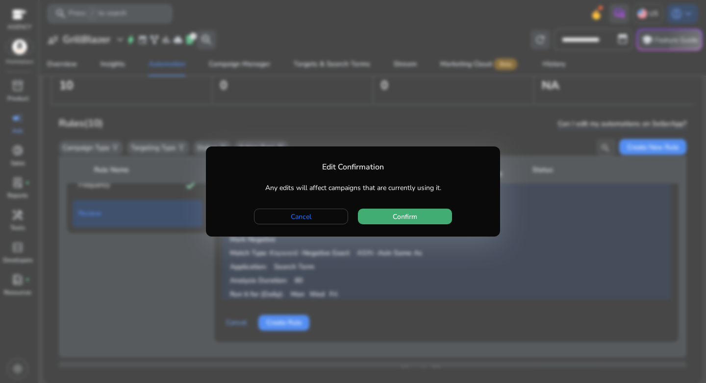
click at [380, 214] on span "button" at bounding box center [405, 217] width 94 height 24
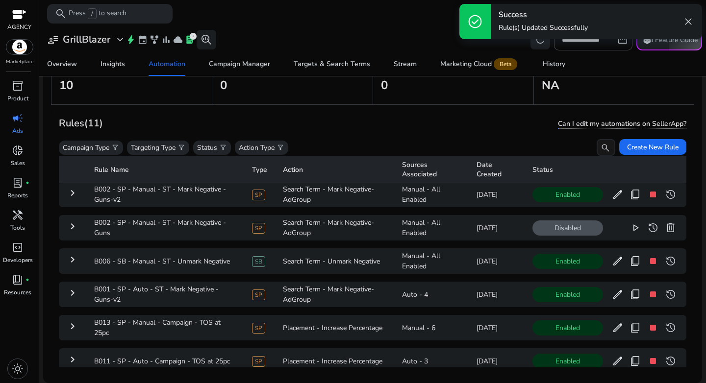
scroll to position [0, 0]
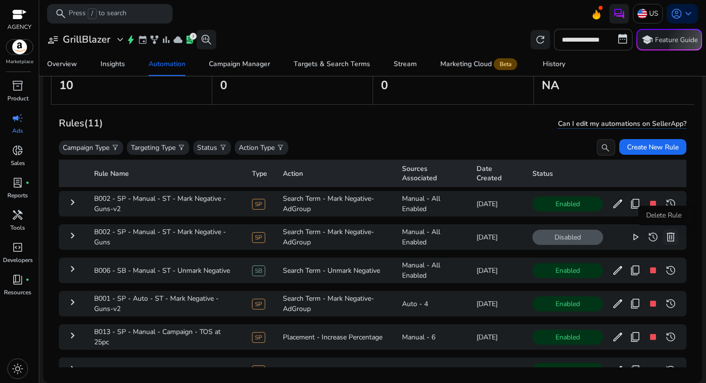
click at [666, 236] on span "delete" at bounding box center [671, 237] width 12 height 12
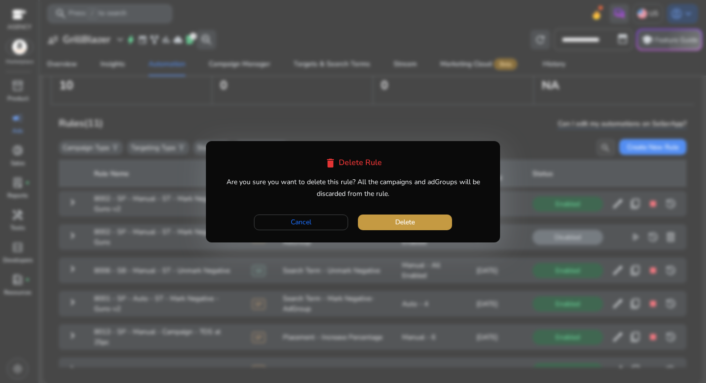
click at [420, 223] on span "button" at bounding box center [405, 223] width 94 height 24
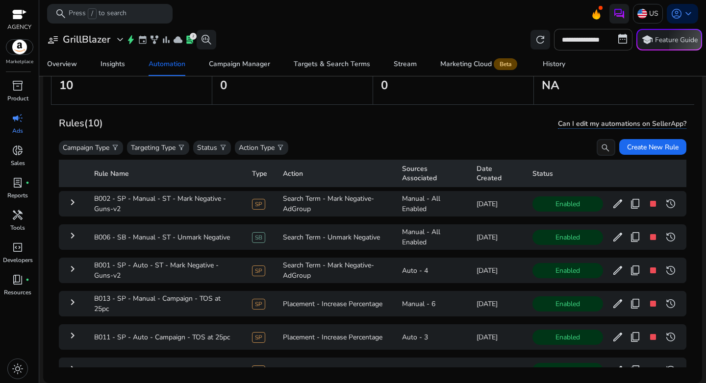
click at [597, 150] on app-icon "search" at bounding box center [605, 148] width 16 height 18
click at [595, 150] on input "search" at bounding box center [548, 147] width 133 height 17
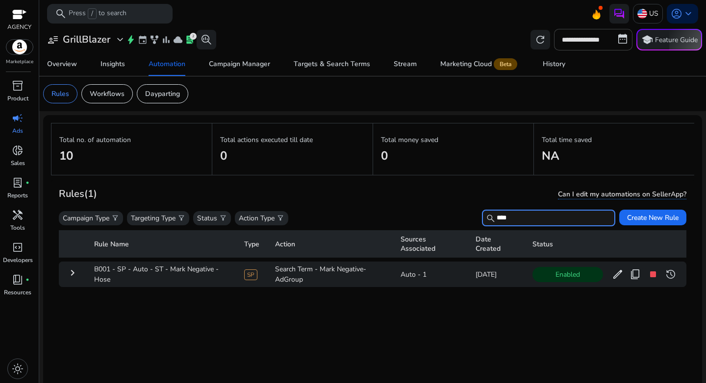
type input "****"
click at [76, 274] on mat-icon "keyboard_arrow_right" at bounding box center [73, 273] width 12 height 12
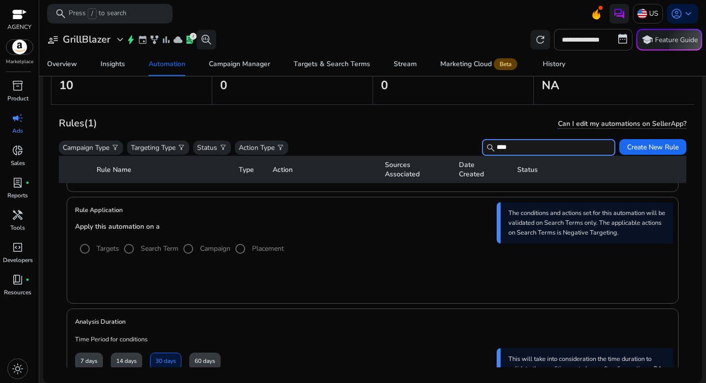
scroll to position [316, 0]
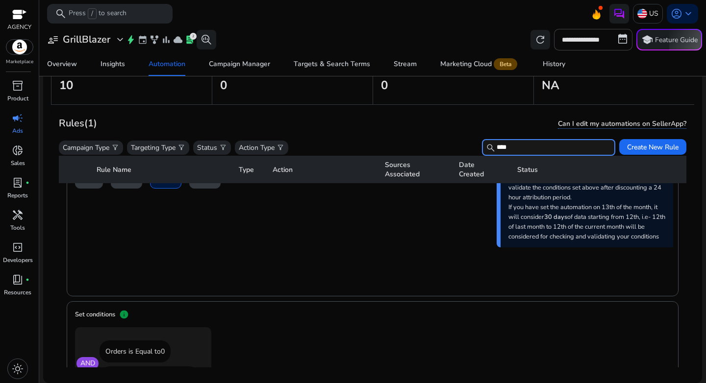
scroll to position [369, 0]
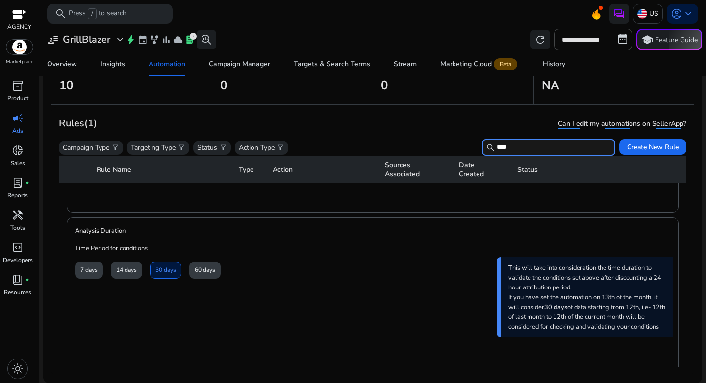
click at [210, 272] on div "60 days" at bounding box center [204, 270] width 31 height 17
click at [197, 272] on div "60 days" at bounding box center [204, 270] width 31 height 17
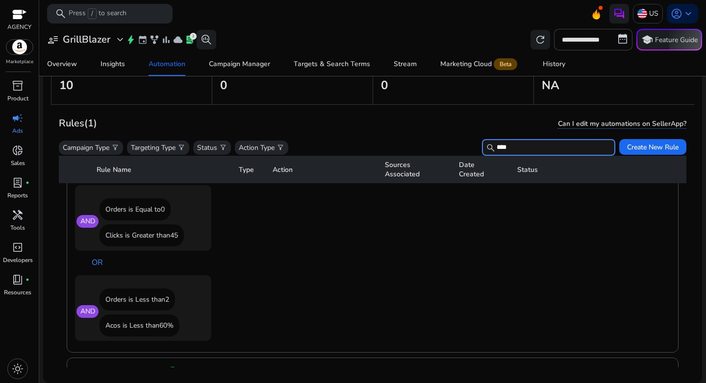
scroll to position [228, 0]
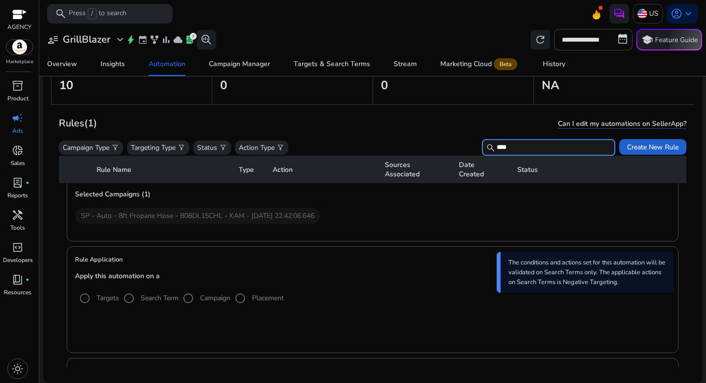
click at [639, 150] on span "Create New Rule" at bounding box center [652, 147] width 51 height 10
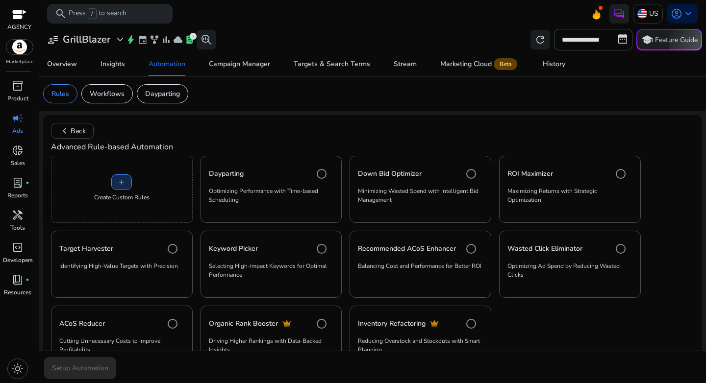
click at [119, 181] on span "add" at bounding box center [122, 182] width 8 height 8
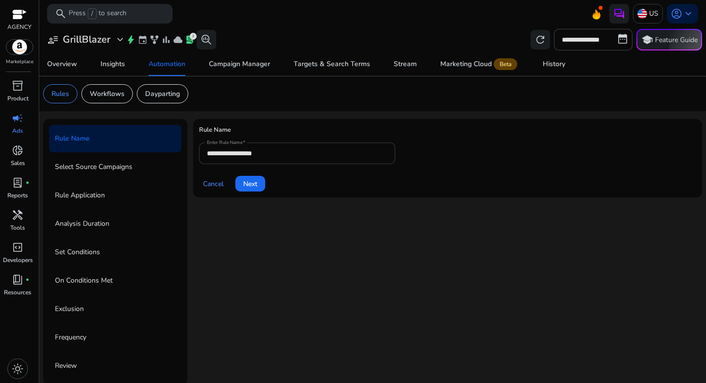
click at [299, 154] on input "**********" at bounding box center [297, 153] width 180 height 11
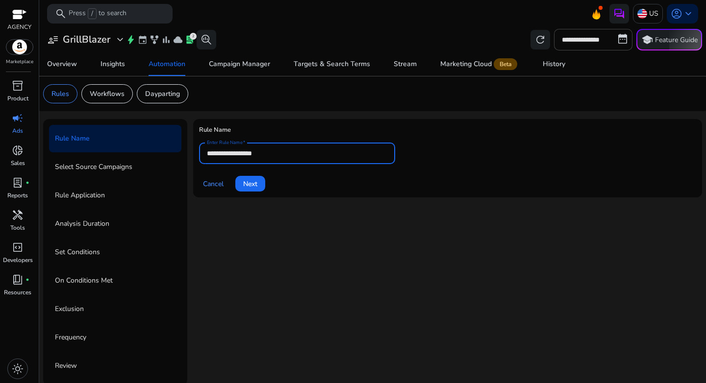
click at [299, 154] on input "**********" at bounding box center [297, 153] width 180 height 11
paste input "**********"
type input "**********"
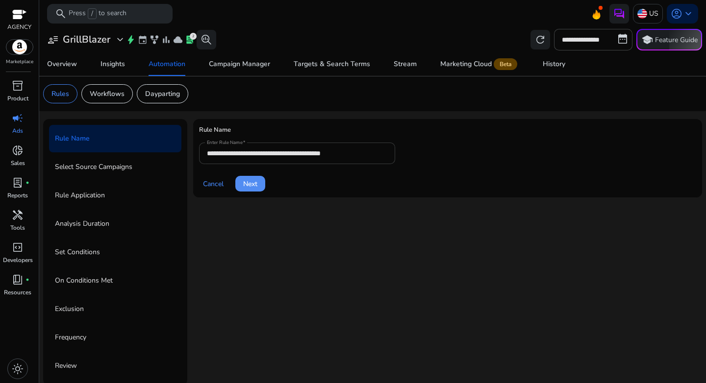
click button "Next" at bounding box center [250, 184] width 30 height 16
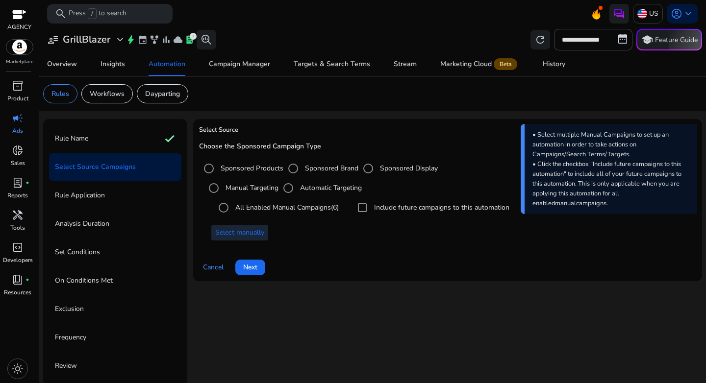
click at [239, 233] on span "Select manually" at bounding box center [239, 233] width 49 height 10
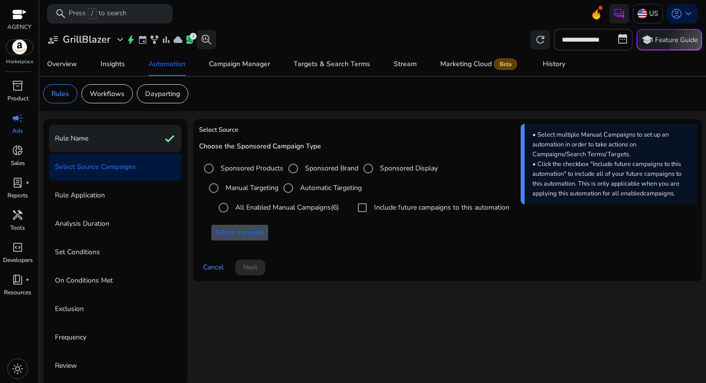
click at [78, 141] on p "Rule Name" at bounding box center [71, 139] width 33 height 16
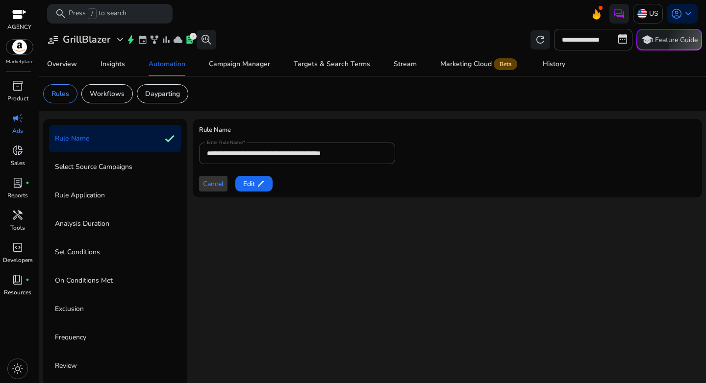
click at [225, 188] on span at bounding box center [213, 184] width 28 height 24
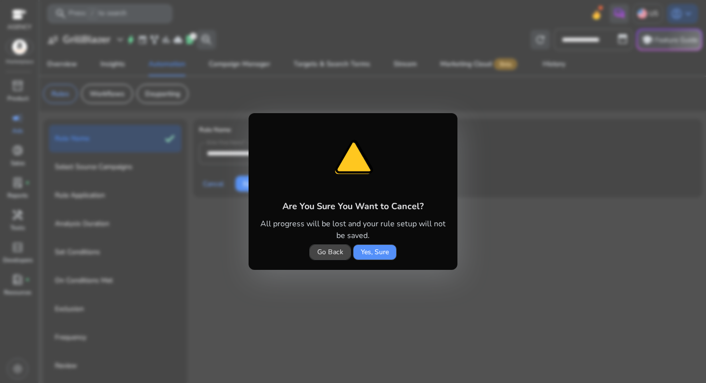
click at [375, 255] on span "Yes, Sure" at bounding box center [375, 252] width 28 height 10
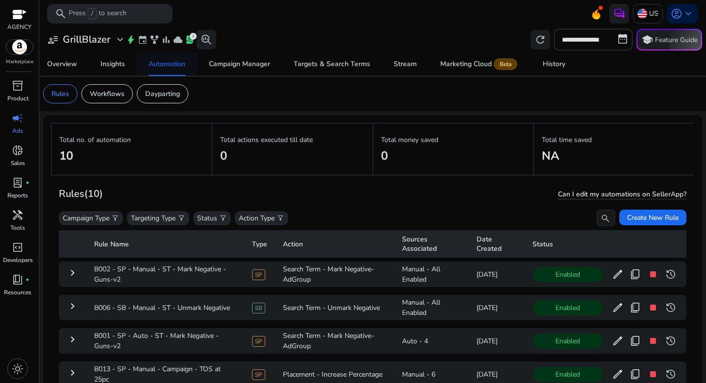
click at [169, 59] on span "Automation" at bounding box center [167, 64] width 37 height 24
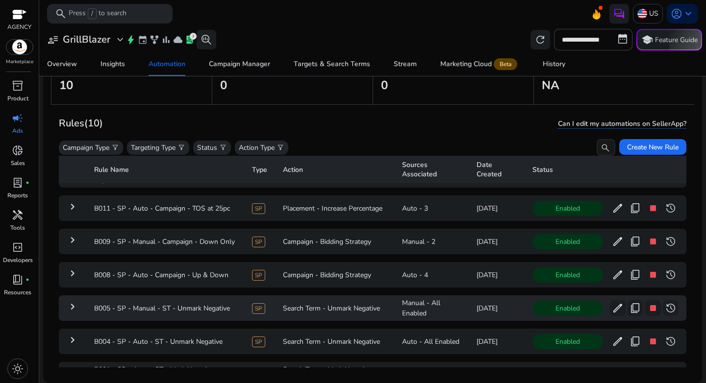
scroll to position [176, 0]
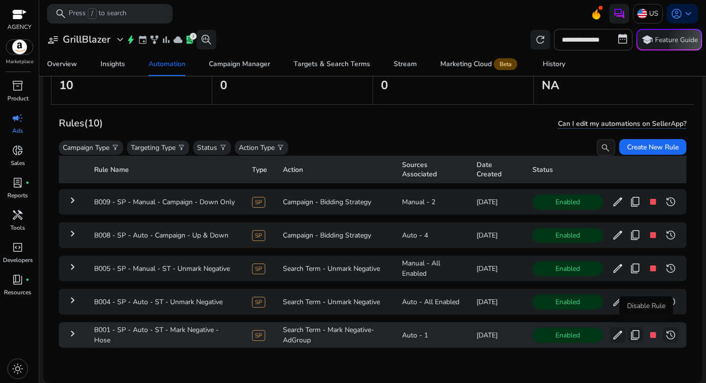
click at [650, 329] on span "stop" at bounding box center [653, 335] width 12 height 12
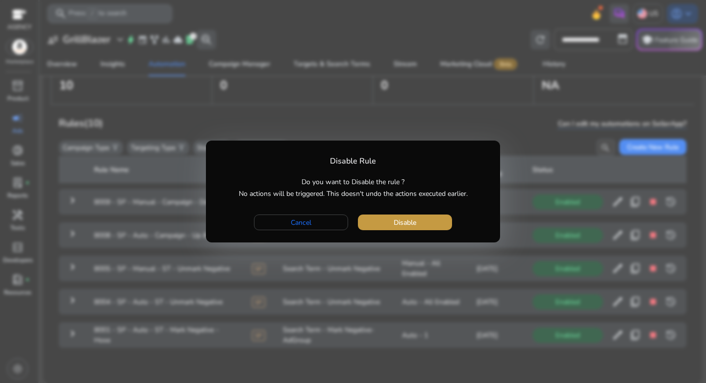
click at [421, 223] on span "button" at bounding box center [405, 223] width 94 height 24
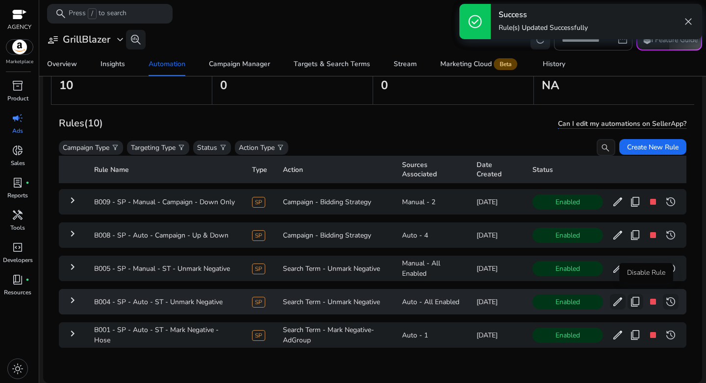
click at [653, 294] on button "stop" at bounding box center [653, 302] width 16 height 16
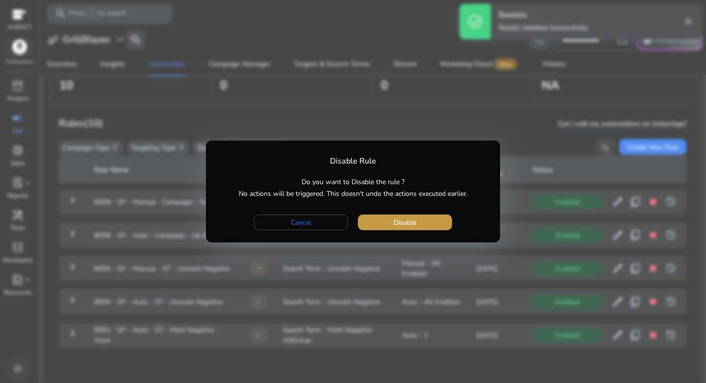
click at [413, 215] on span "button" at bounding box center [405, 223] width 94 height 24
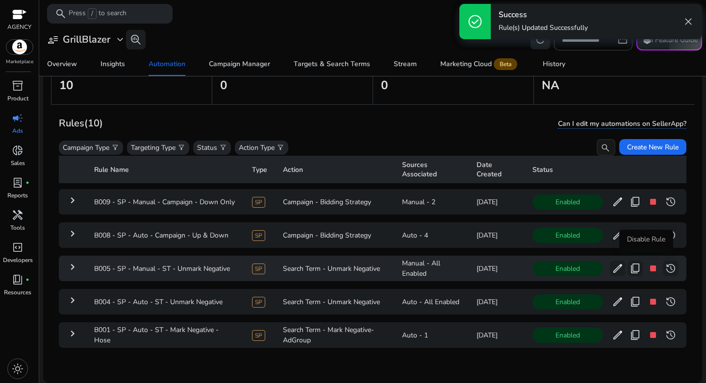
click at [647, 263] on span "stop" at bounding box center [653, 269] width 12 height 12
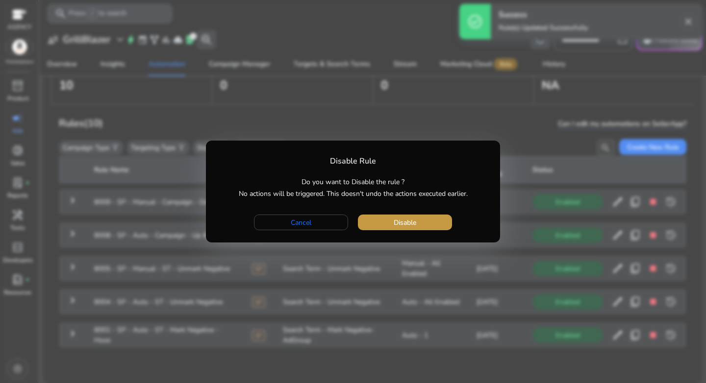
click at [420, 218] on span "button" at bounding box center [405, 223] width 94 height 24
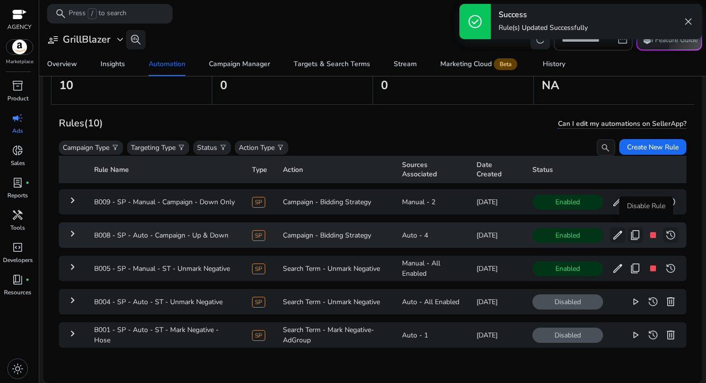
click at [647, 229] on span "stop" at bounding box center [653, 235] width 12 height 12
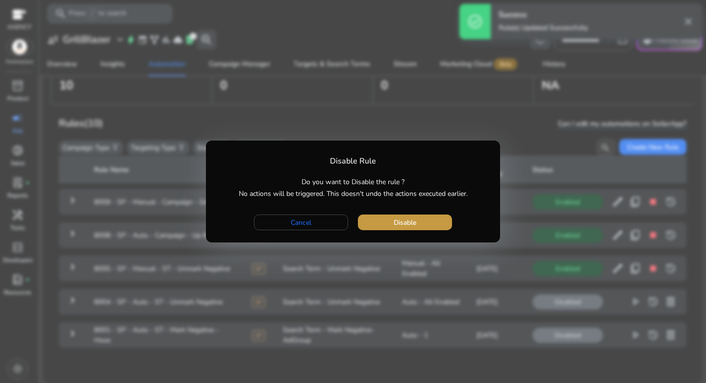
click at [401, 219] on span "Disable" at bounding box center [405, 223] width 23 height 10
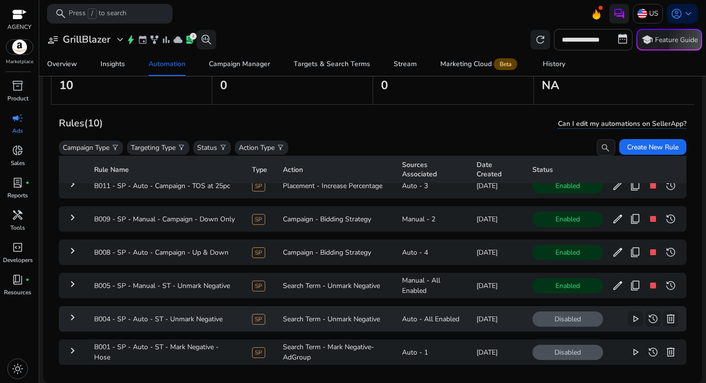
scroll to position [140, 0]
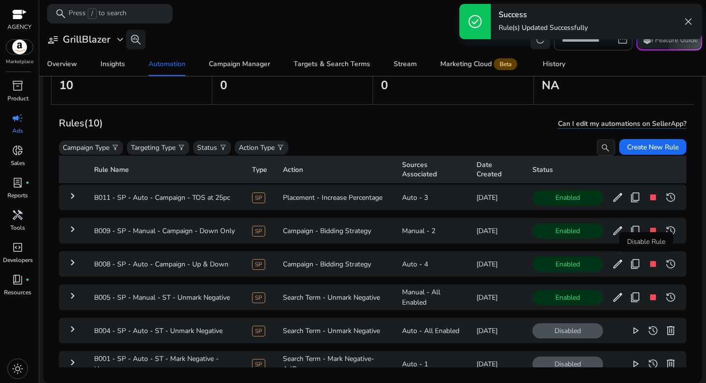
click at [646, 234] on div "Disable Rule" at bounding box center [646, 242] width 54 height 20
click at [648, 230] on span "stop" at bounding box center [653, 231] width 12 height 12
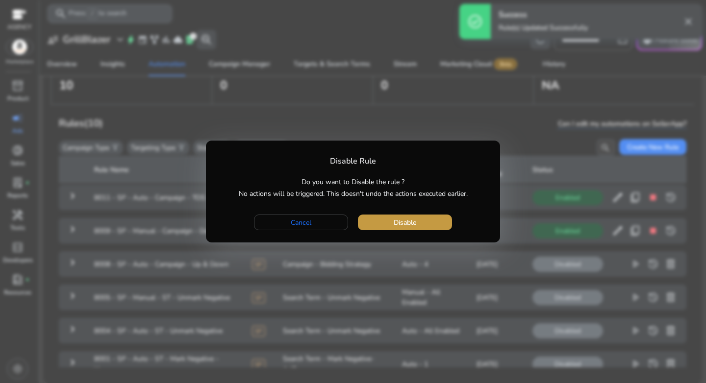
click at [410, 229] on span "button" at bounding box center [405, 223] width 94 height 24
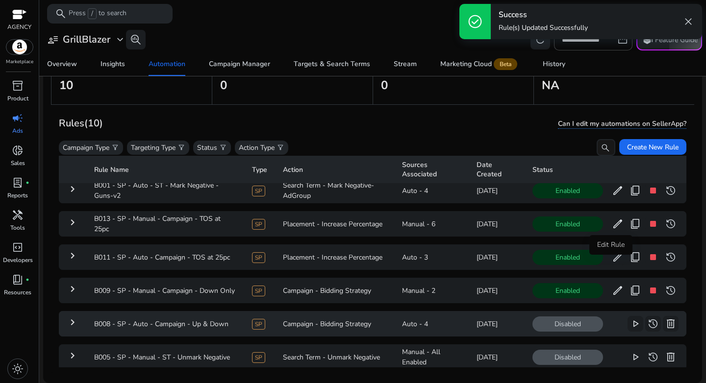
scroll to position [70, 0]
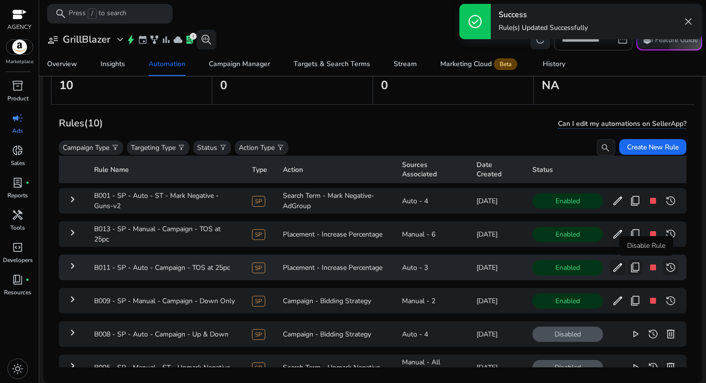
click at [647, 268] on span "stop" at bounding box center [653, 268] width 12 height 12
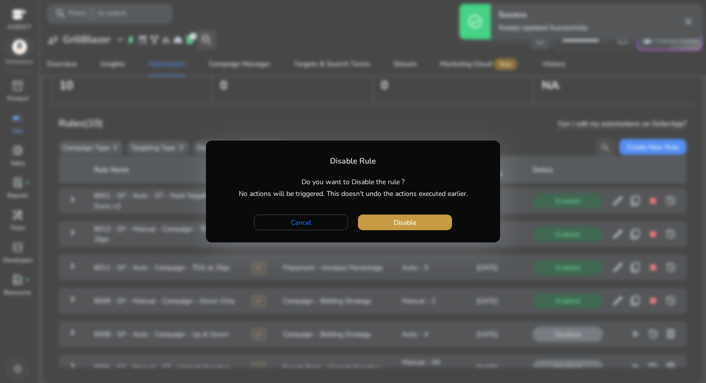
click at [436, 228] on span "button" at bounding box center [405, 223] width 94 height 24
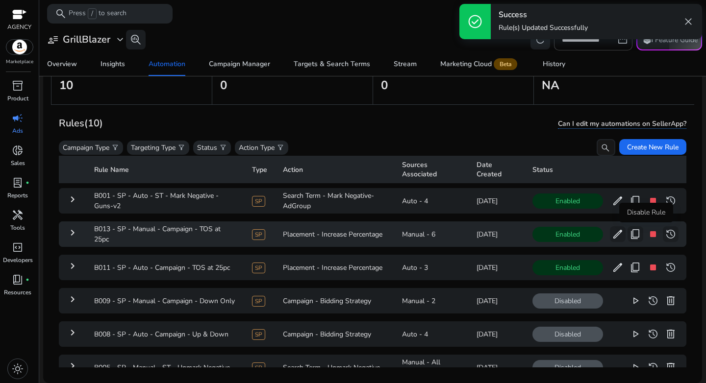
click at [649, 236] on span "stop" at bounding box center [653, 234] width 12 height 12
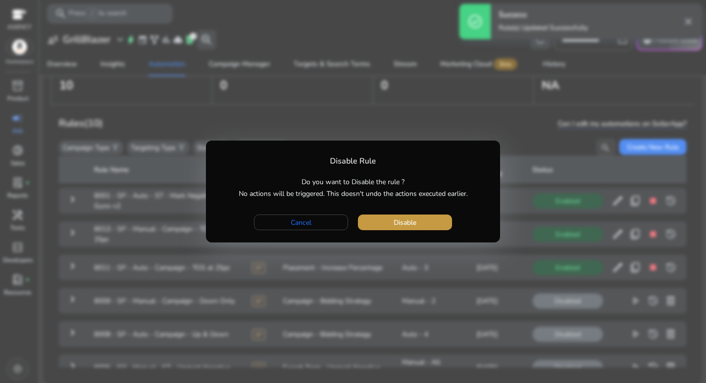
click at [430, 218] on span "button" at bounding box center [405, 223] width 94 height 24
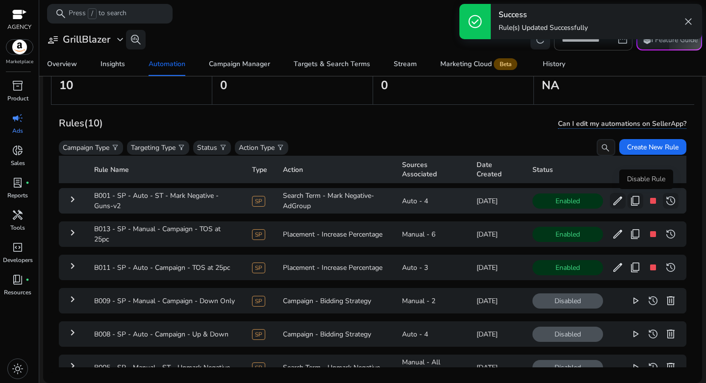
click at [647, 201] on span "stop" at bounding box center [653, 201] width 12 height 12
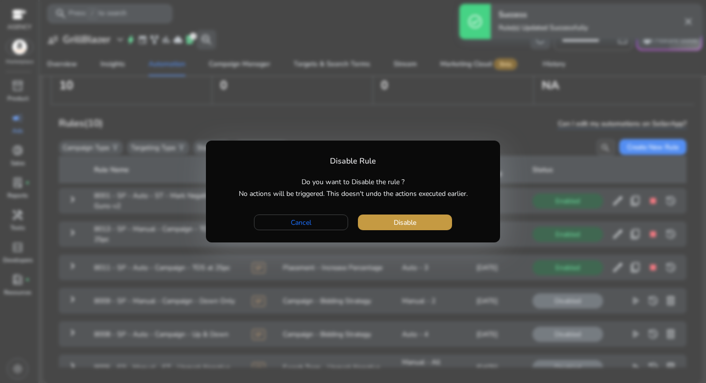
click at [429, 224] on span "button" at bounding box center [405, 223] width 94 height 24
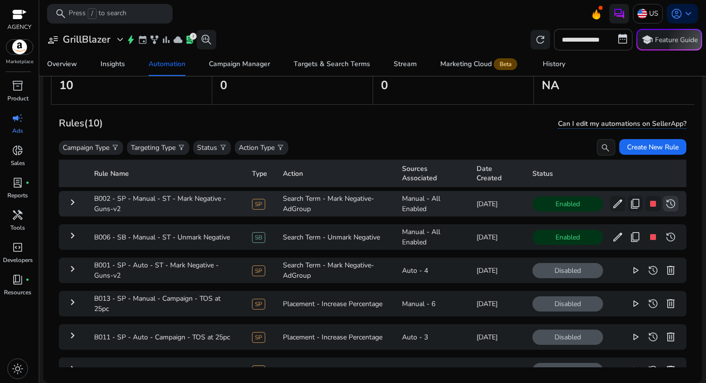
scroll to position [0, 0]
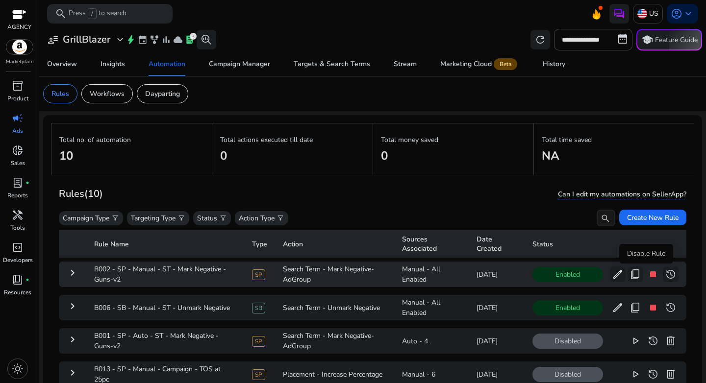
click at [647, 277] on span "stop" at bounding box center [653, 275] width 12 height 12
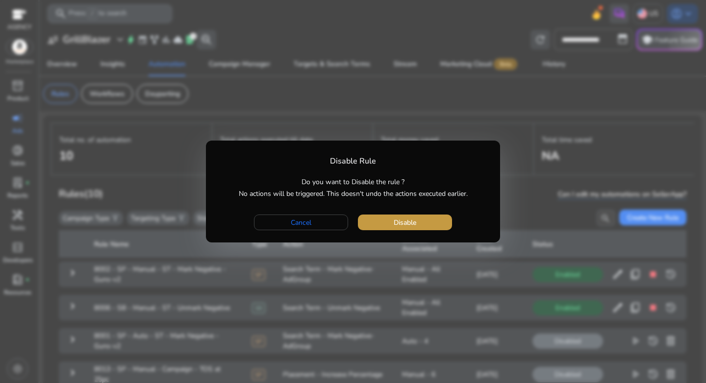
click at [411, 221] on span "Disable" at bounding box center [405, 223] width 23 height 10
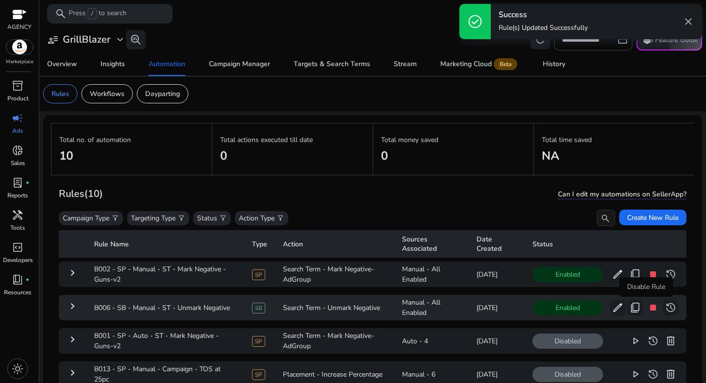
click at [648, 313] on span "stop" at bounding box center [653, 308] width 12 height 12
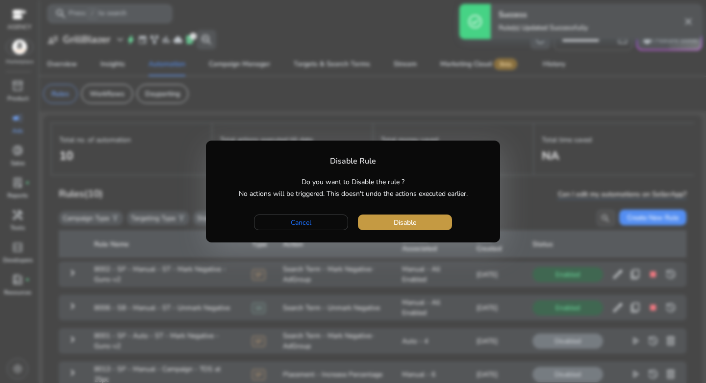
click at [392, 220] on span "button" at bounding box center [405, 223] width 94 height 24
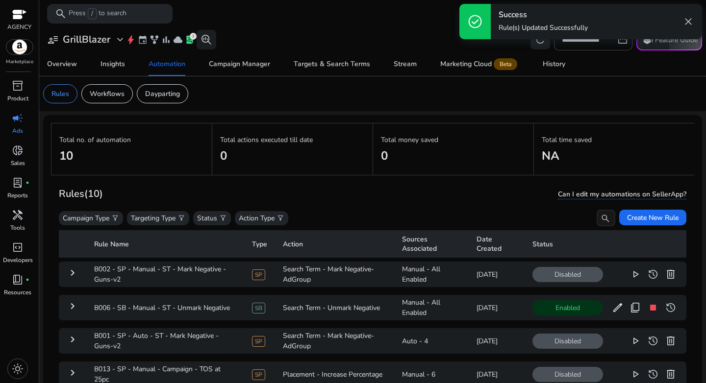
scroll to position [72, 0]
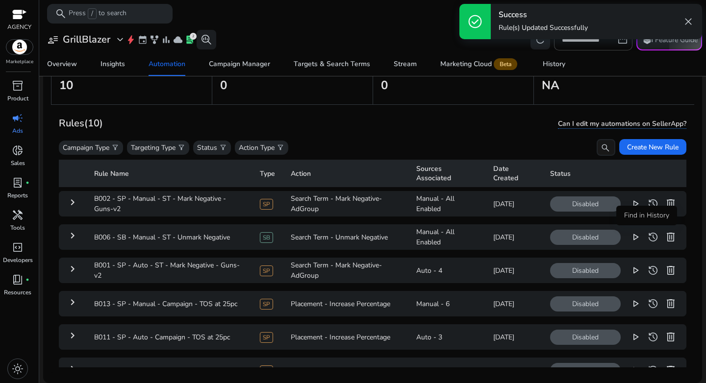
click at [662, 208] on div "Find in History" at bounding box center [646, 216] width 61 height 20
click at [665, 200] on span "delete" at bounding box center [671, 204] width 12 height 12
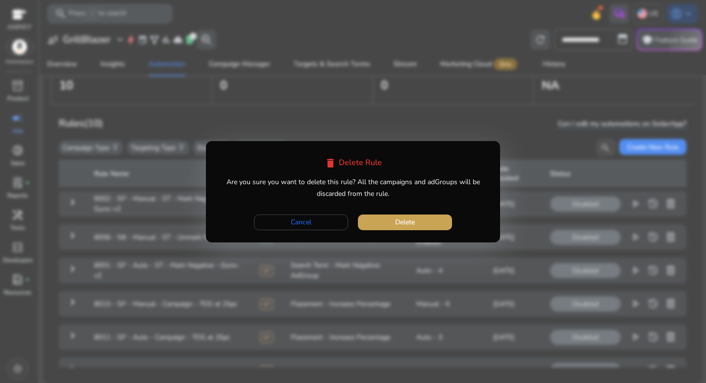
click at [436, 220] on span "button" at bounding box center [405, 223] width 94 height 24
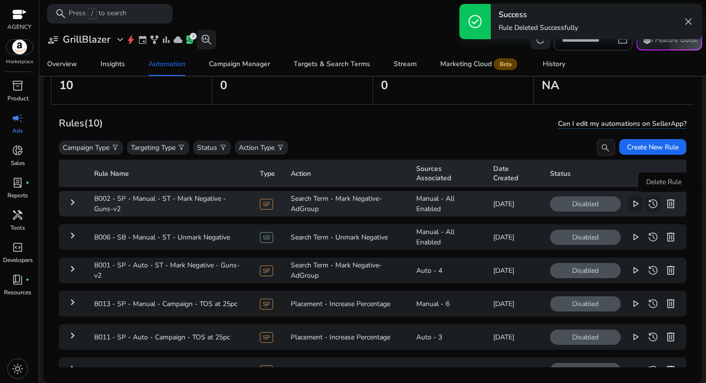
click at [665, 203] on span "delete" at bounding box center [671, 204] width 12 height 12
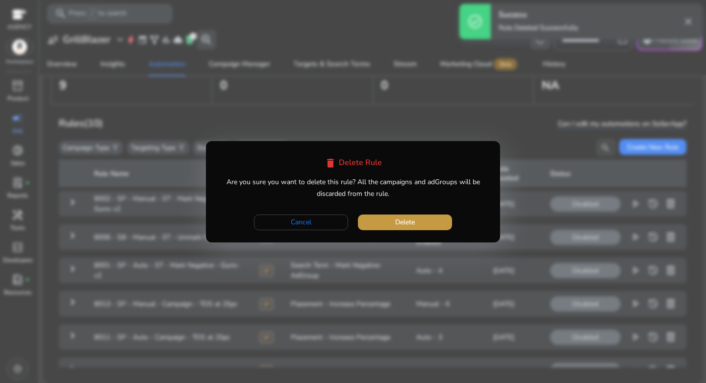
click at [425, 223] on span "button" at bounding box center [405, 223] width 94 height 24
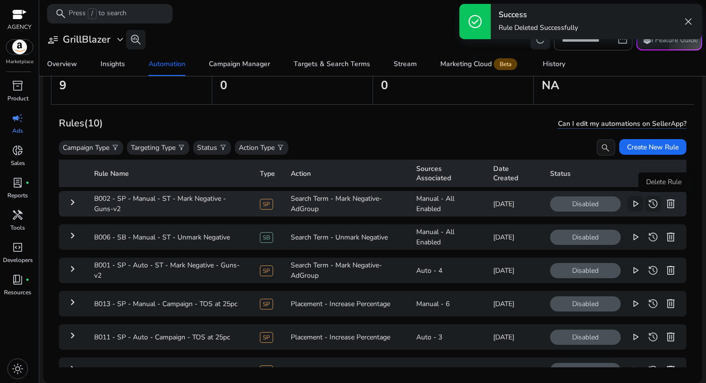
click at [665, 204] on span "delete" at bounding box center [671, 204] width 12 height 12
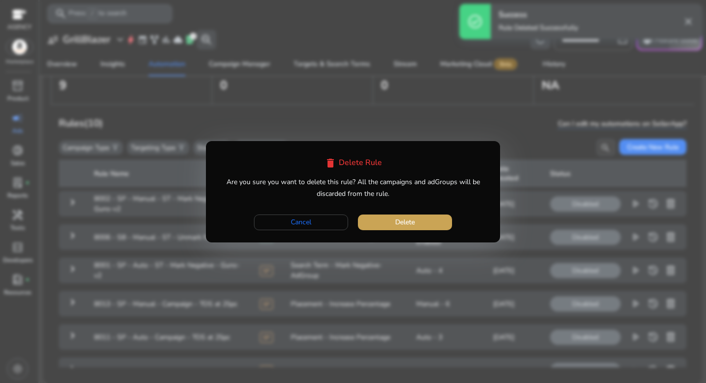
click at [439, 226] on span "button" at bounding box center [405, 223] width 94 height 24
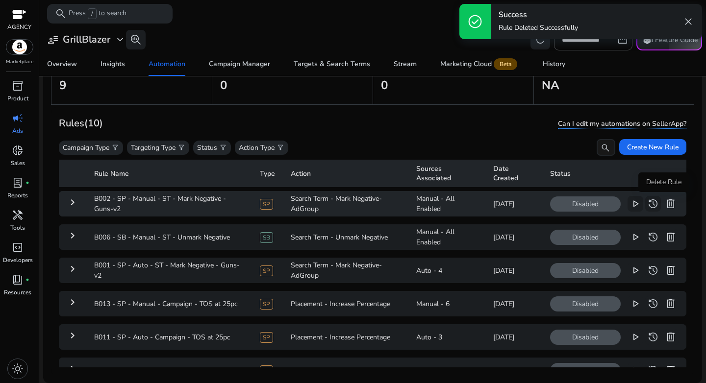
click at [665, 203] on span "delete" at bounding box center [671, 204] width 12 height 12
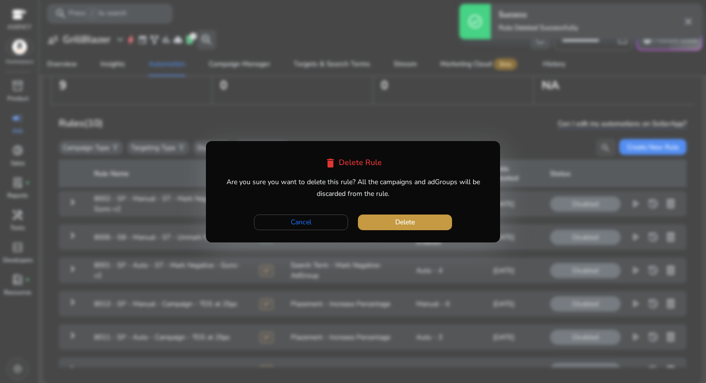
click at [426, 224] on span "button" at bounding box center [405, 223] width 94 height 24
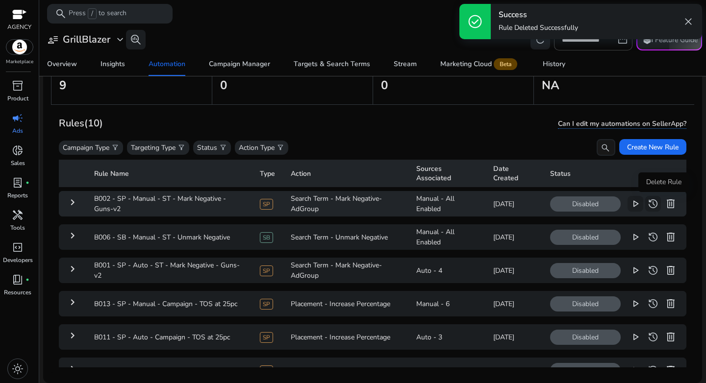
click at [665, 207] on span "delete" at bounding box center [671, 204] width 12 height 12
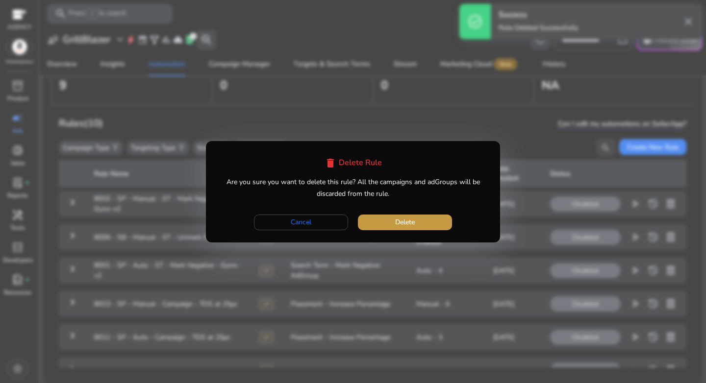
click at [440, 220] on span "button" at bounding box center [405, 223] width 94 height 24
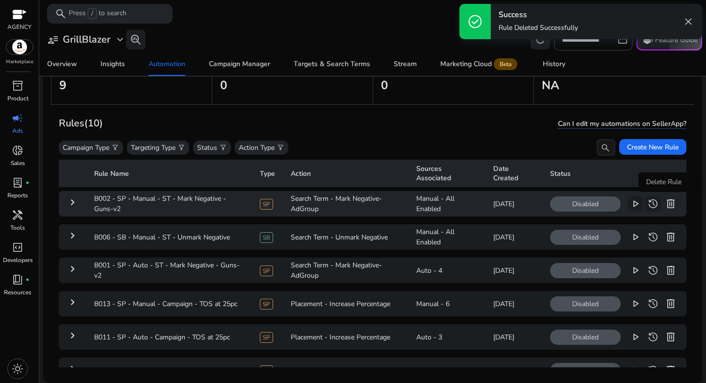
click at [665, 204] on span "delete" at bounding box center [671, 204] width 12 height 12
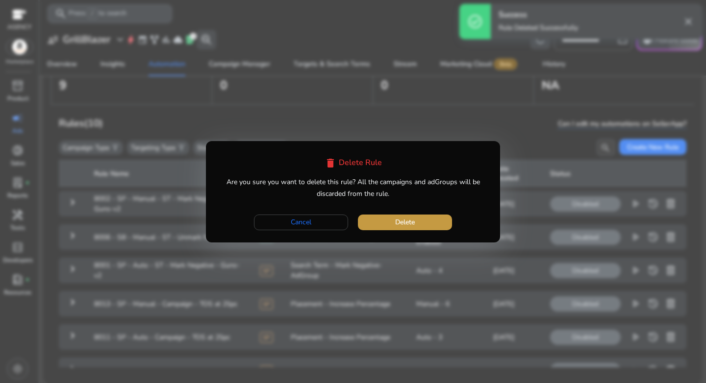
click at [414, 225] on span "Delete" at bounding box center [405, 222] width 20 height 10
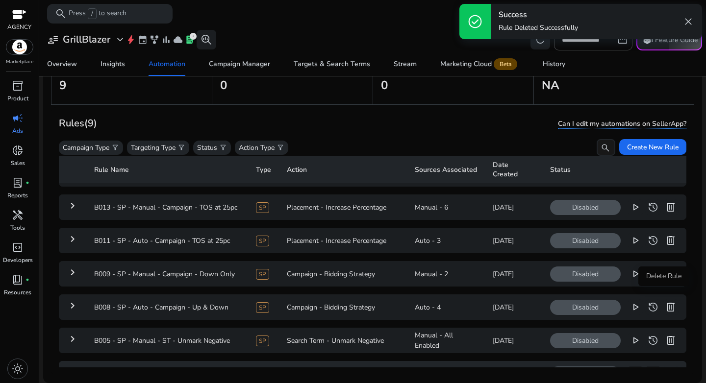
scroll to position [143, 0]
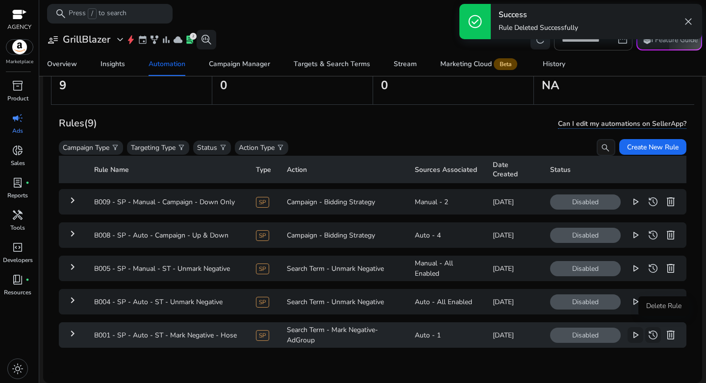
click at [665, 329] on span "delete" at bounding box center [671, 335] width 12 height 12
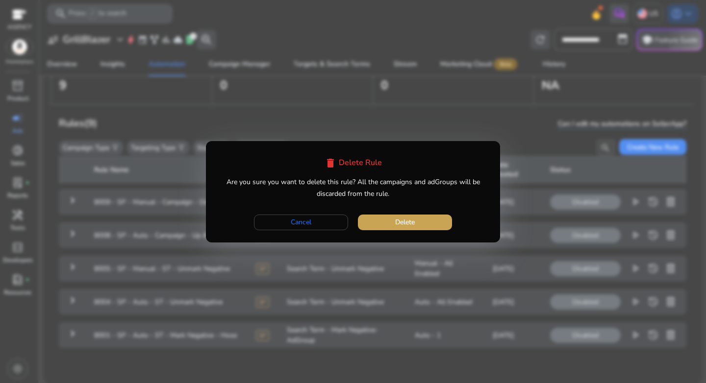
click at [420, 222] on span "button" at bounding box center [405, 223] width 94 height 24
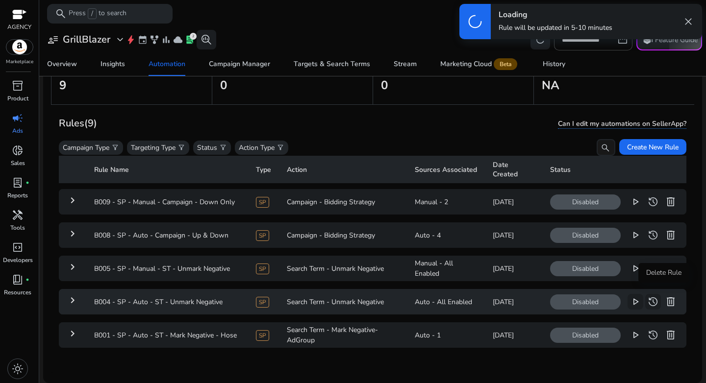
click at [665, 296] on span "delete" at bounding box center [671, 302] width 12 height 12
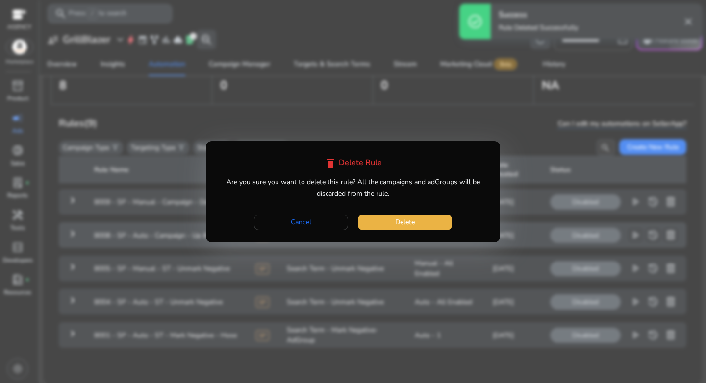
drag, startPoint x: 424, startPoint y: 224, endPoint x: 444, endPoint y: 225, distance: 19.6
click at [424, 224] on span "button" at bounding box center [405, 223] width 94 height 24
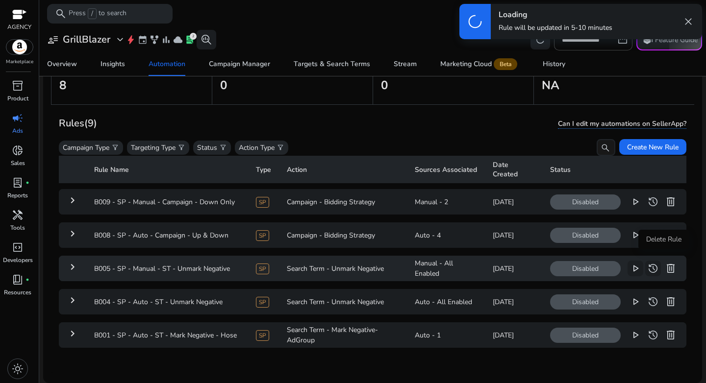
click at [665, 263] on span "delete" at bounding box center [671, 269] width 12 height 12
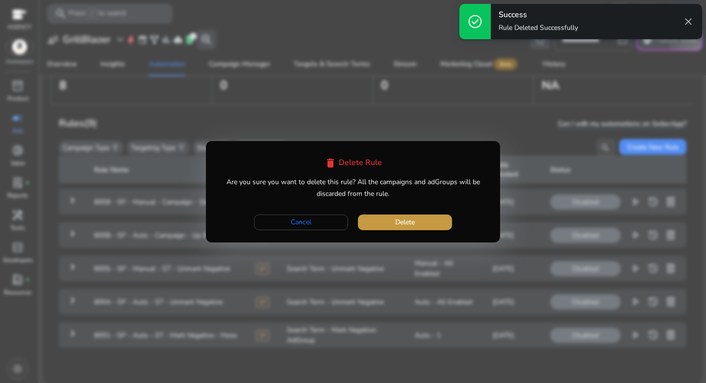
click at [401, 221] on span "Delete" at bounding box center [405, 222] width 20 height 10
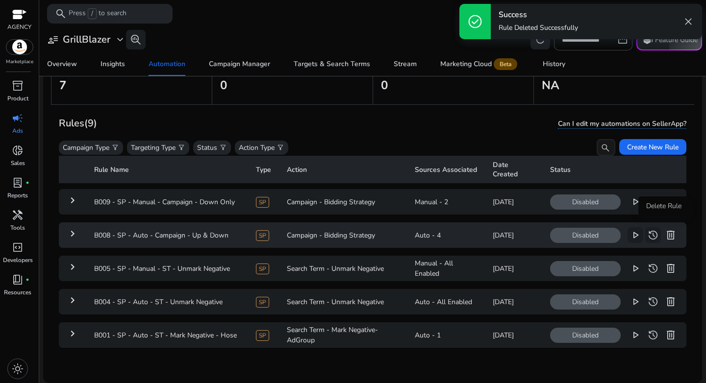
click at [665, 229] on span "delete" at bounding box center [671, 235] width 12 height 12
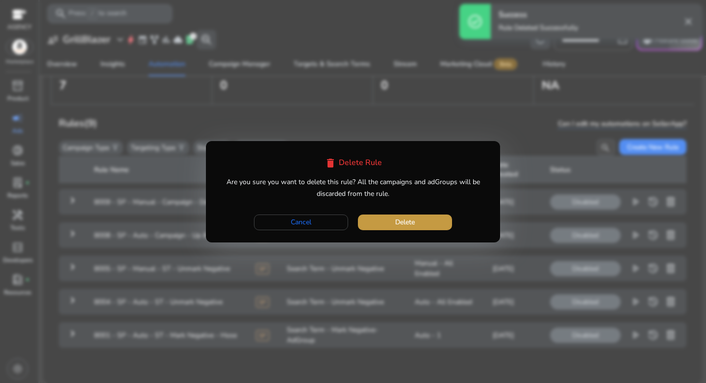
click at [411, 224] on span "Delete" at bounding box center [405, 222] width 20 height 10
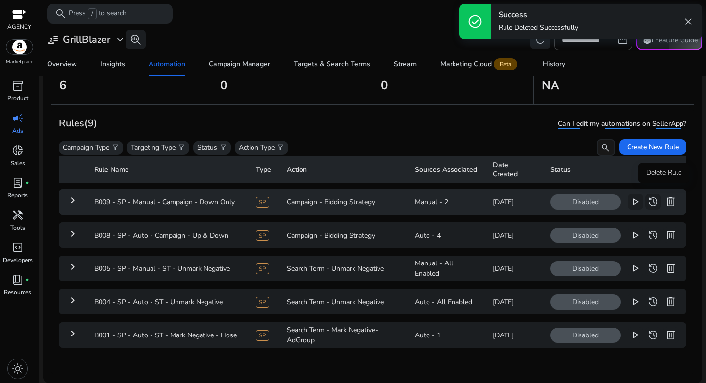
click at [665, 196] on span "delete" at bounding box center [671, 202] width 12 height 12
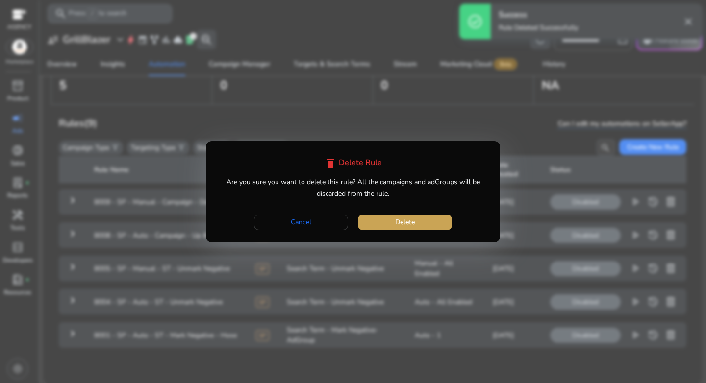
click at [417, 218] on span "button" at bounding box center [405, 223] width 94 height 24
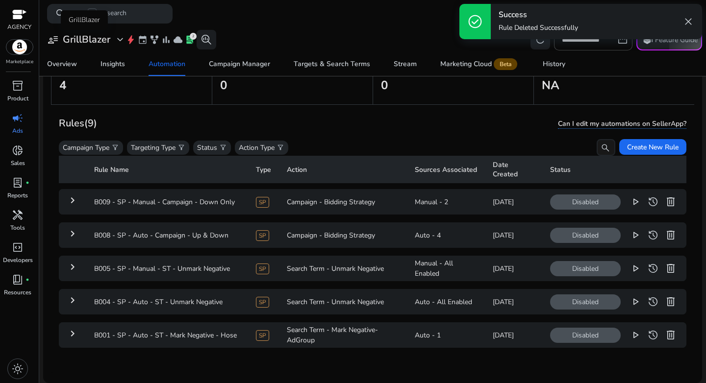
scroll to position [0, 0]
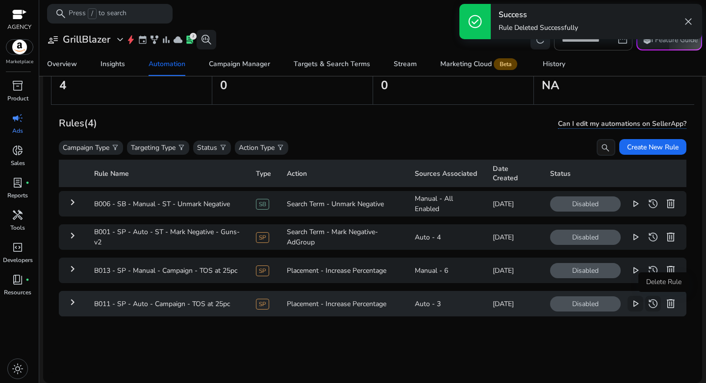
click at [665, 305] on span "delete" at bounding box center [671, 304] width 12 height 12
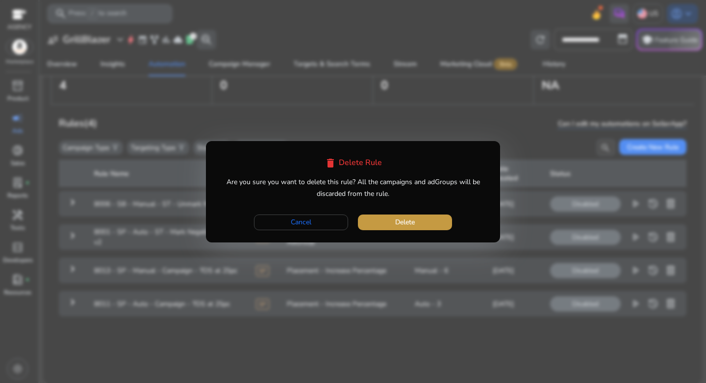
click at [385, 214] on span "button" at bounding box center [405, 223] width 94 height 24
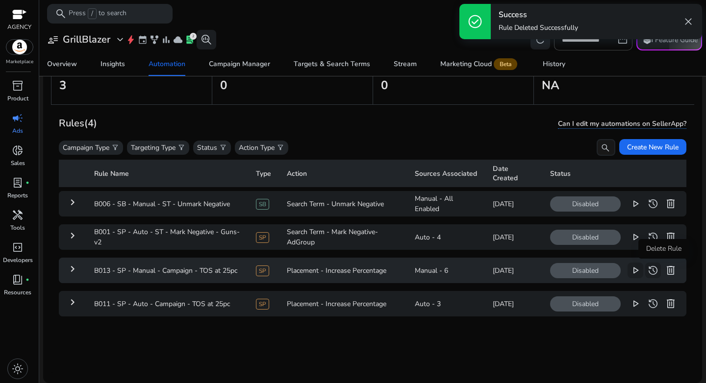
click at [665, 270] on span "delete" at bounding box center [671, 271] width 12 height 12
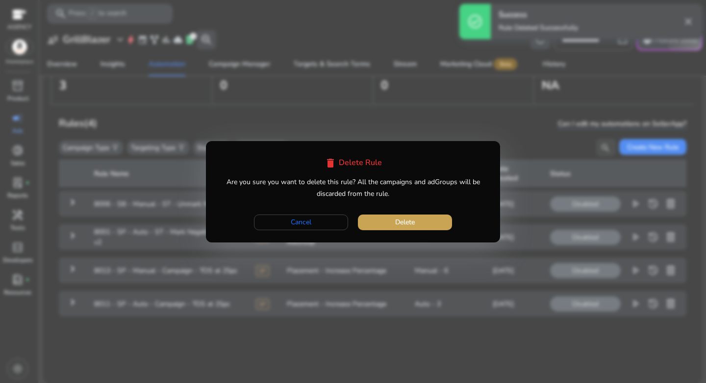
click at [401, 226] on span "Delete" at bounding box center [405, 222] width 20 height 10
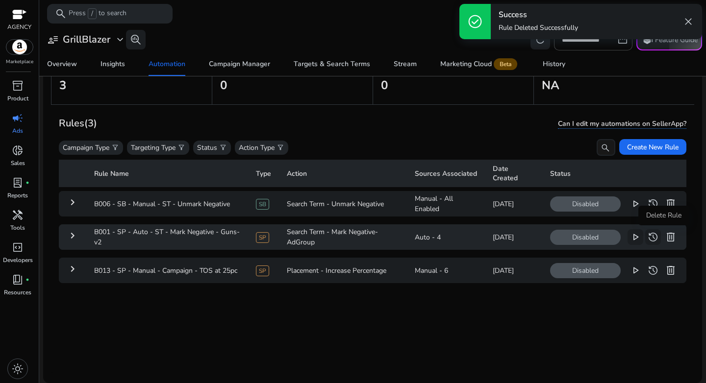
click at [665, 235] on span "delete" at bounding box center [671, 237] width 12 height 12
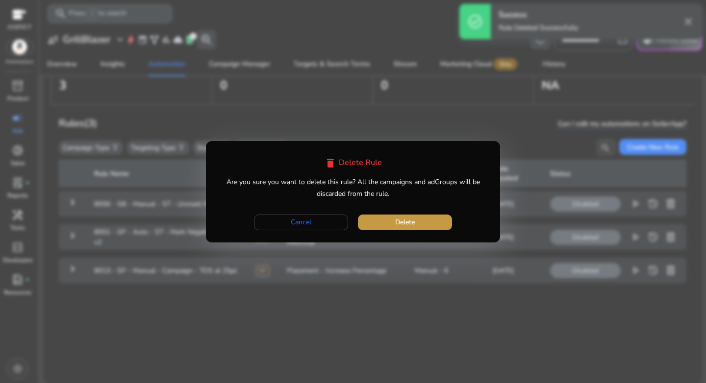
click at [398, 218] on span "Delete" at bounding box center [405, 222] width 20 height 10
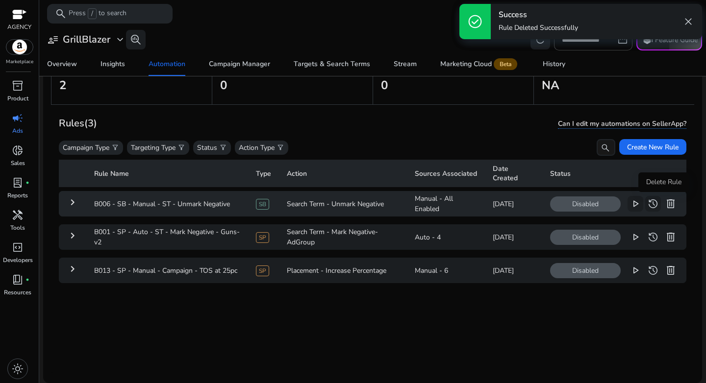
click at [665, 205] on span "delete" at bounding box center [671, 204] width 12 height 12
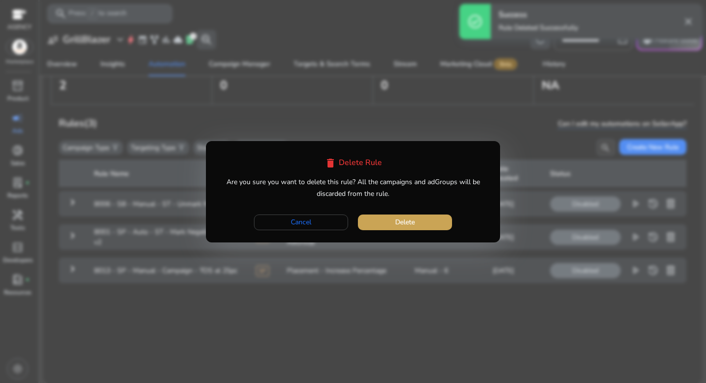
click at [437, 218] on span "button" at bounding box center [405, 223] width 94 height 24
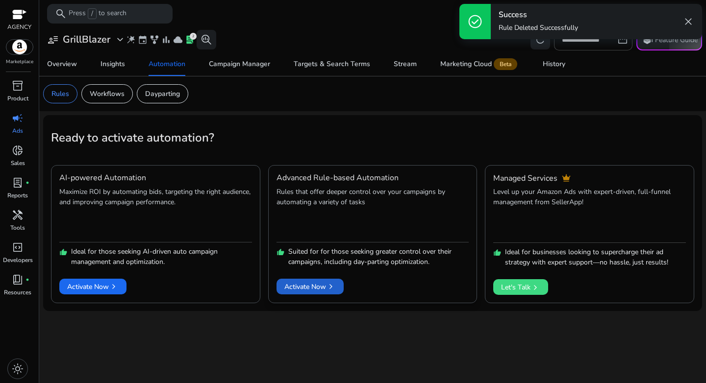
click at [298, 285] on span "Activate Now chevron_right" at bounding box center [309, 287] width 51 height 10
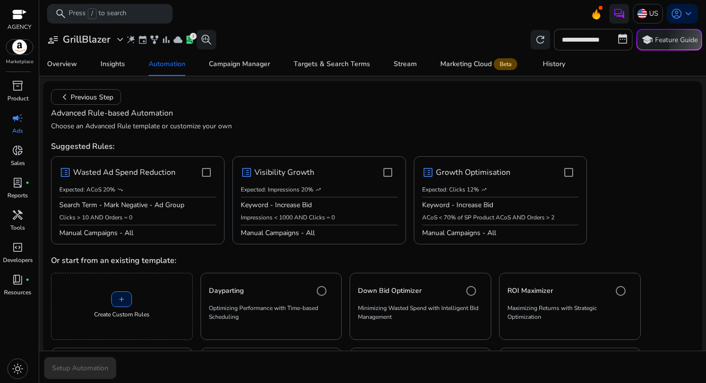
scroll to position [56, 0]
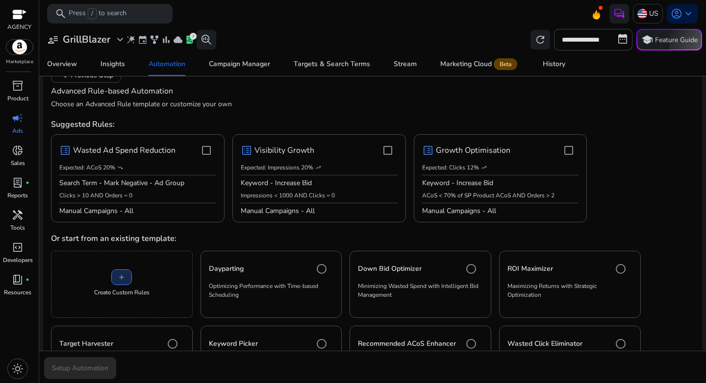
click at [119, 274] on span "add" at bounding box center [122, 278] width 8 height 8
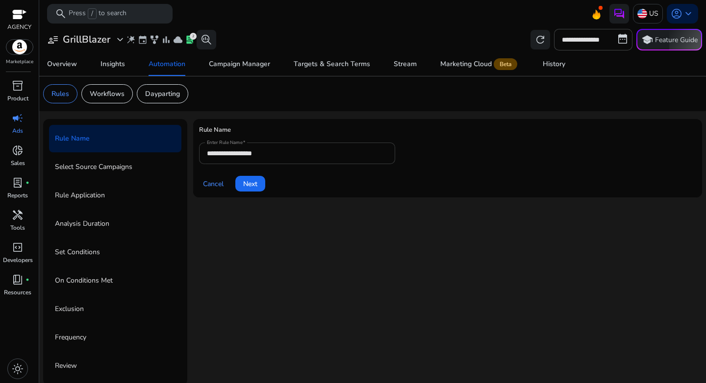
click at [273, 158] on input "**********" at bounding box center [297, 153] width 180 height 11
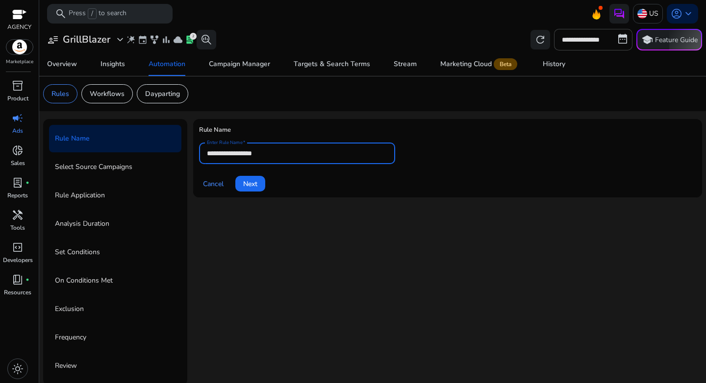
click at [273, 158] on input "**********" at bounding box center [297, 153] width 180 height 11
paste input "**********"
type input "**********"
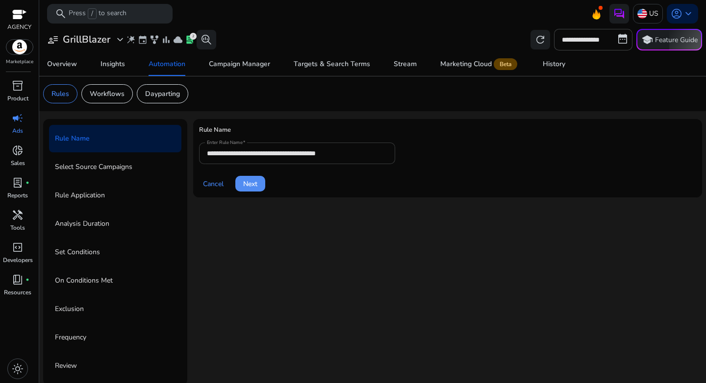
click button "Next" at bounding box center [250, 184] width 30 height 16
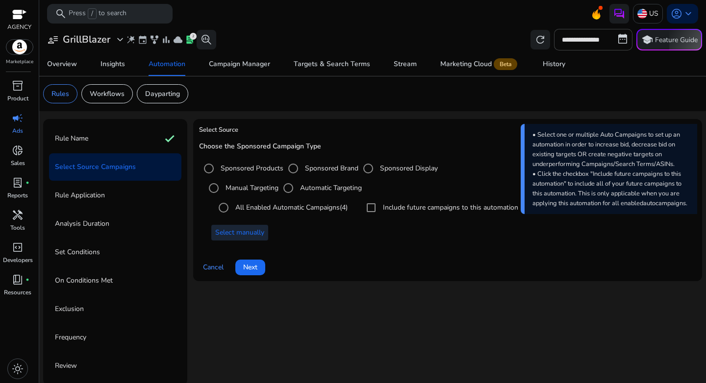
click at [252, 239] on span at bounding box center [239, 233] width 57 height 24
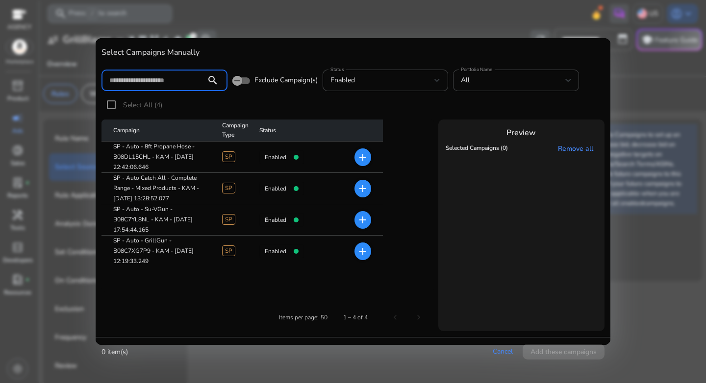
click at [361, 222] on mat-icon "add" at bounding box center [363, 220] width 12 height 12
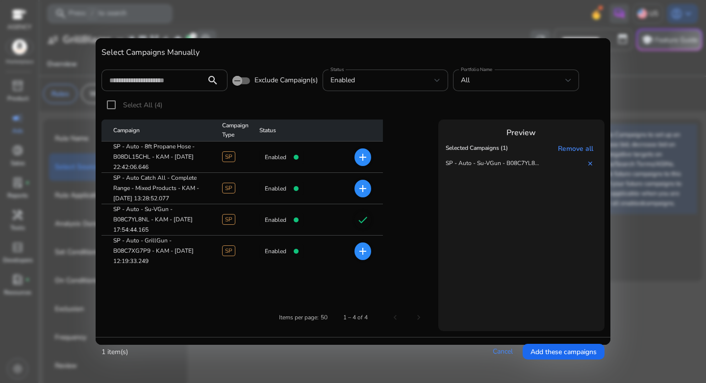
click at [367, 255] on mat-icon "add" at bounding box center [363, 252] width 12 height 12
click at [559, 350] on span "Add these campaigns" at bounding box center [564, 352] width 66 height 10
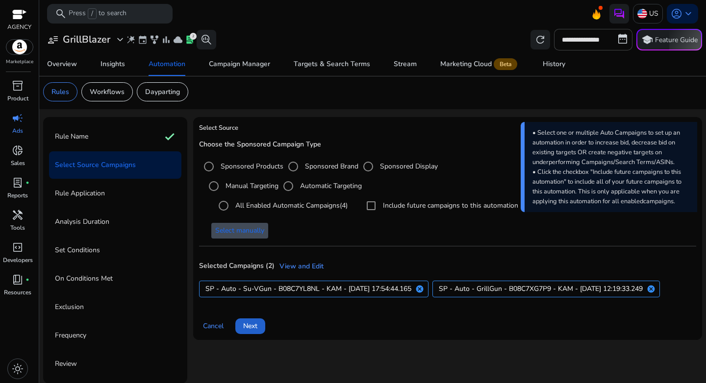
scroll to position [2, 0]
click at [254, 328] on span "Next" at bounding box center [250, 326] width 14 height 10
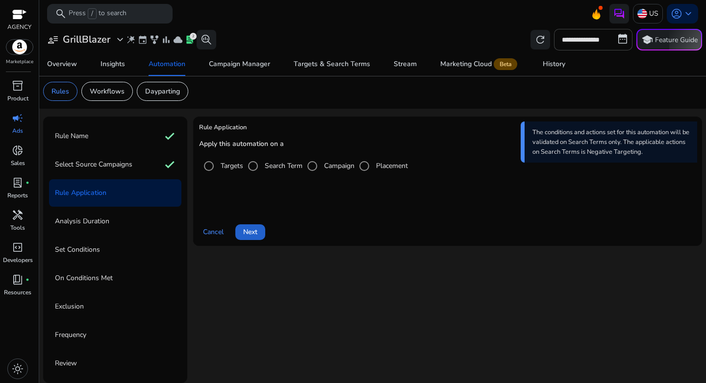
click at [261, 235] on span at bounding box center [250, 233] width 30 height 24
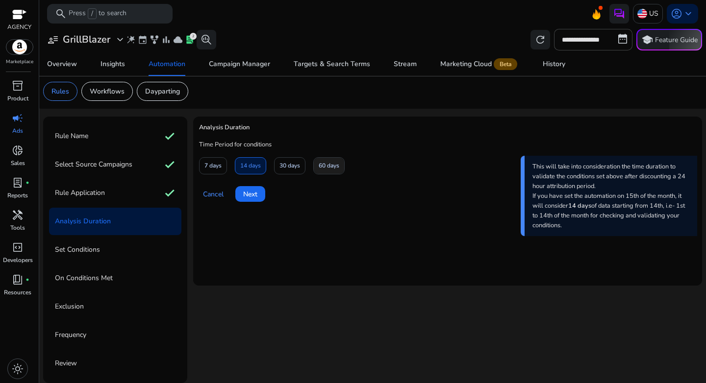
click at [317, 164] on span at bounding box center [329, 166] width 30 height 24
click at [251, 201] on span at bounding box center [250, 194] width 30 height 24
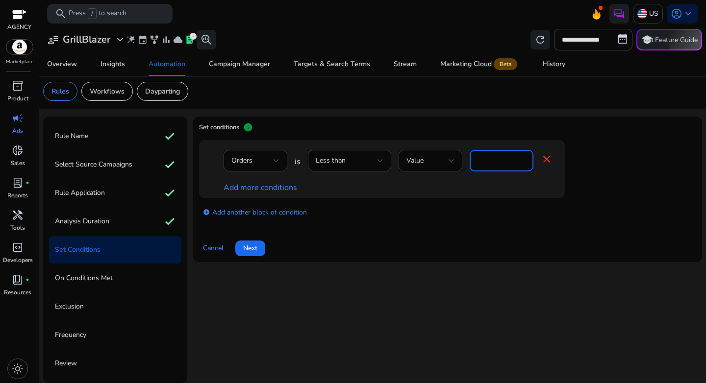
drag, startPoint x: 485, startPoint y: 160, endPoint x: 460, endPoint y: 158, distance: 24.6
click at [460, 158] on div "Orders is Less than Value * close" at bounding box center [388, 166] width 329 height 32
type input "*"
click at [455, 192] on div "Add more conditions" at bounding box center [388, 188] width 329 height 12
click at [276, 186] on link "Add more conditions" at bounding box center [261, 187] width 74 height 11
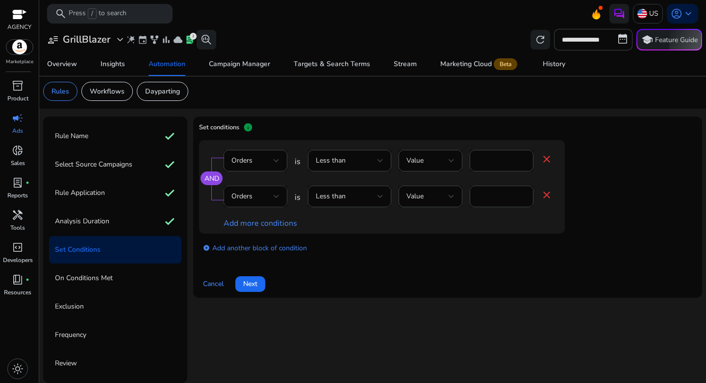
click at [262, 194] on div "Orders" at bounding box center [252, 196] width 42 height 11
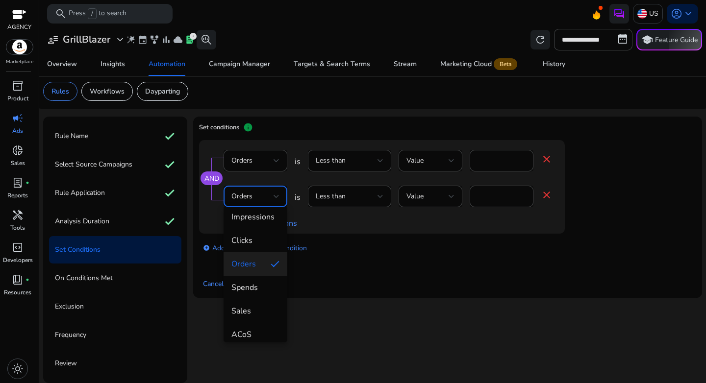
click at [260, 328] on mat-option "ACoS" at bounding box center [256, 335] width 64 height 24
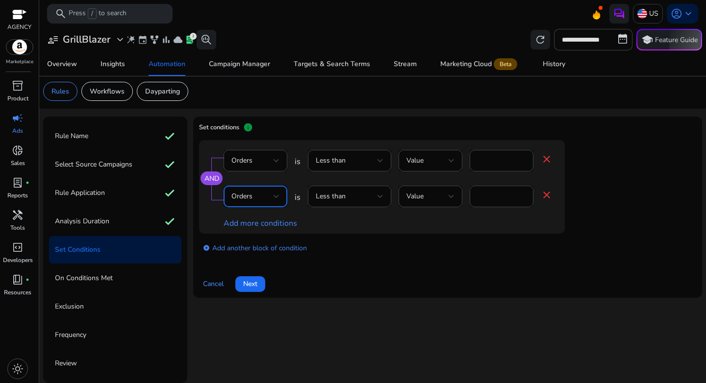
scroll to position [34, 0]
click at [361, 192] on div "Less than" at bounding box center [347, 196] width 62 height 11
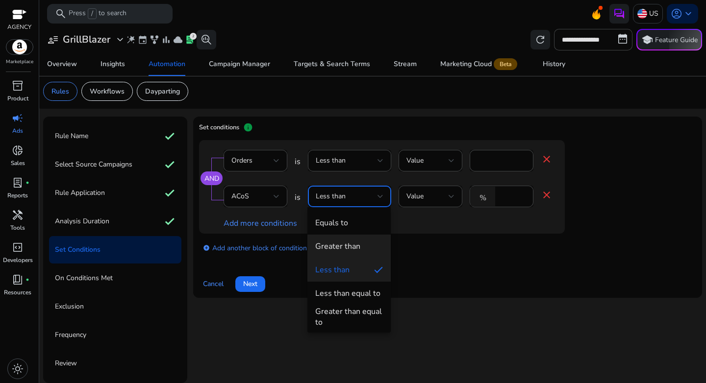
click at [359, 250] on div "Greater than" at bounding box center [337, 246] width 45 height 11
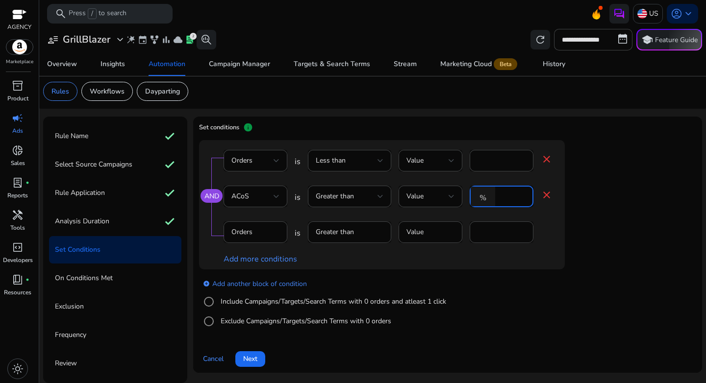
drag, startPoint x: 511, startPoint y: 197, endPoint x: 488, endPoint y: 195, distance: 22.6
click at [488, 195] on div "% *" at bounding box center [498, 197] width 56 height 22
type input "**"
click at [510, 251] on div at bounding box center [502, 248] width 64 height 10
click at [471, 285] on div "add_circle Add another block of condition Include Campaigns/Targets/Search Term…" at bounding box center [401, 303] width 405 height 67
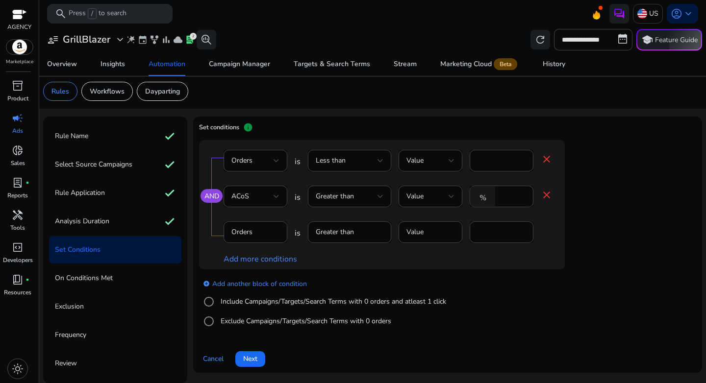
click at [233, 294] on div "Include Campaigns/Targets/Search Terms with 0 orders and atleast 1 click" at bounding box center [322, 302] width 247 height 20
click at [231, 299] on label "Include Campaigns/Targets/Search Terms with 0 orders and atleast 1 click" at bounding box center [333, 302] width 228 height 10
click at [273, 230] on div "Clicks" at bounding box center [252, 232] width 42 height 11
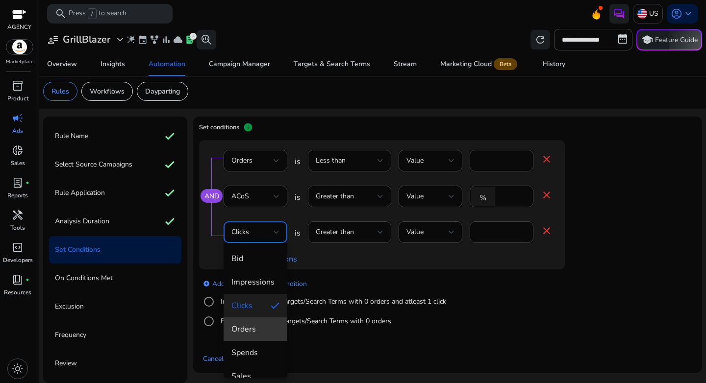
click at [258, 330] on span "Orders" at bounding box center [255, 329] width 48 height 11
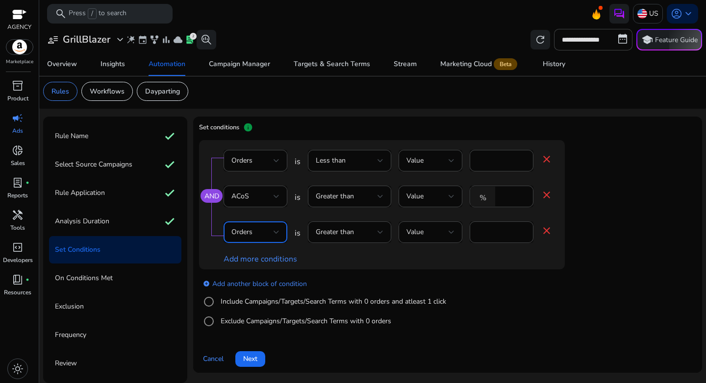
click at [489, 278] on div "add_circle Add another block of condition Include Campaigns/Targets/Search Term…" at bounding box center [401, 303] width 405 height 67
click at [252, 281] on link "add_circle Add another block of condition" at bounding box center [255, 283] width 104 height 11
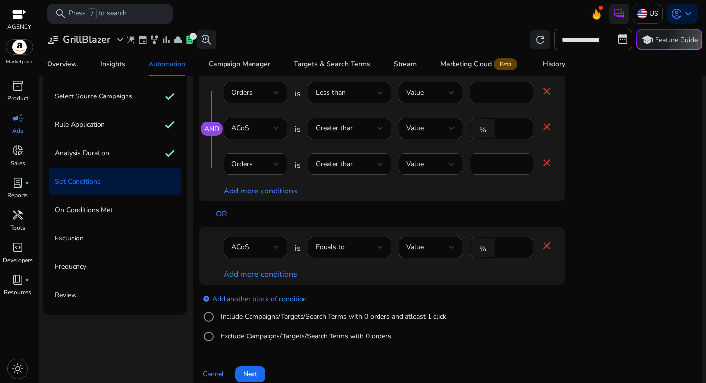
scroll to position [83, 0]
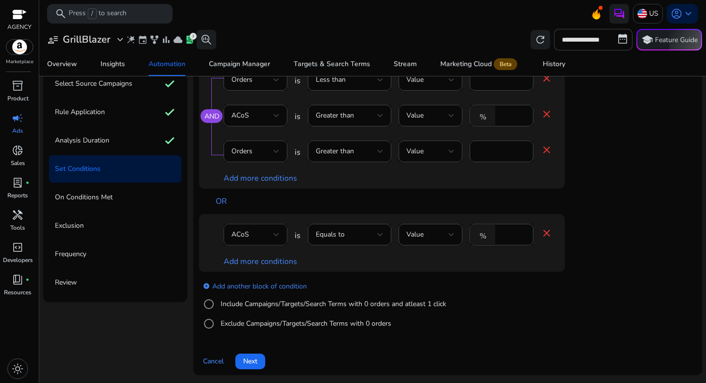
click at [261, 239] on div "ACoS" at bounding box center [252, 234] width 42 height 11
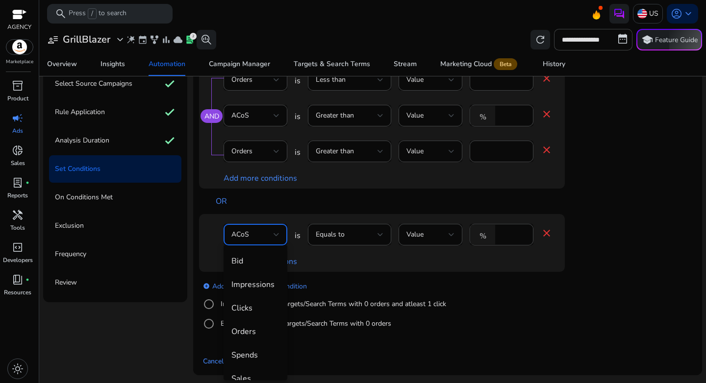
scroll to position [34, 0]
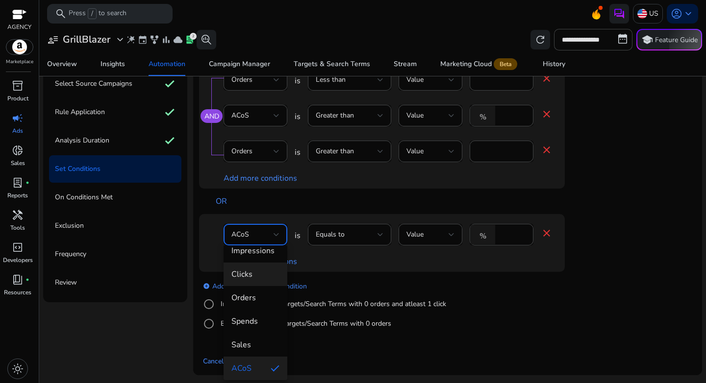
click at [260, 276] on span "Clicks" at bounding box center [255, 274] width 48 height 11
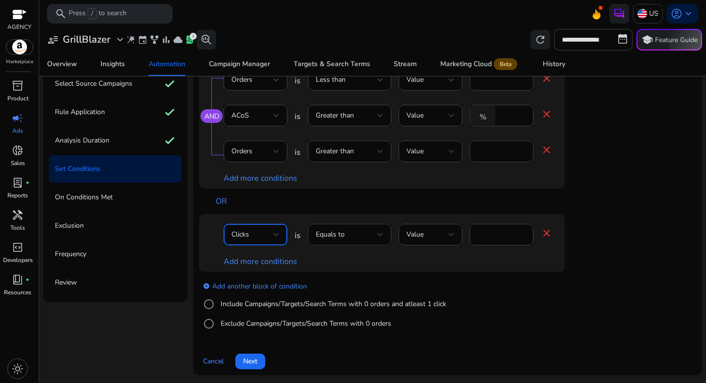
click at [355, 239] on div "Equals to" at bounding box center [347, 234] width 62 height 11
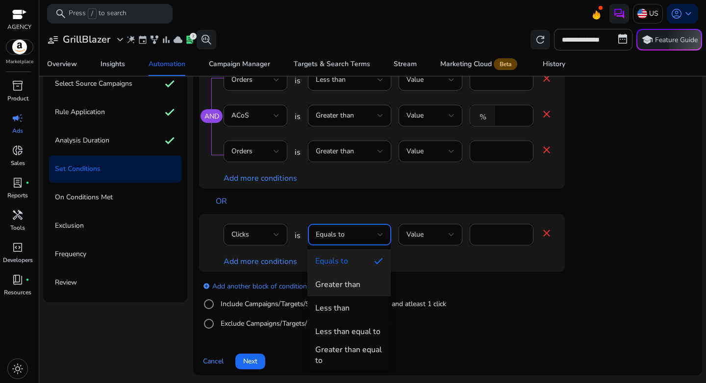
click at [356, 281] on div "Greater than" at bounding box center [337, 284] width 45 height 11
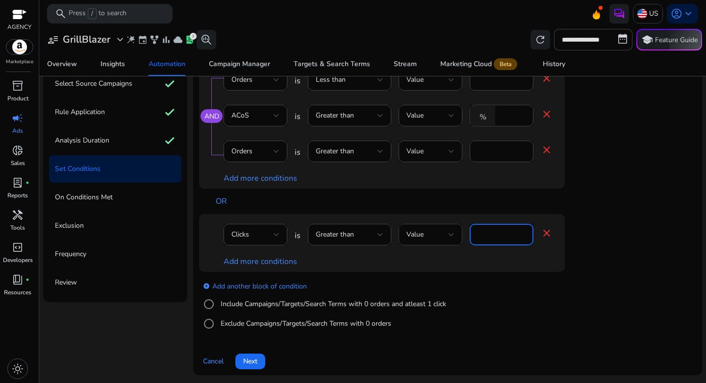
drag, startPoint x: 497, startPoint y: 232, endPoint x: 449, endPoint y: 233, distance: 48.5
click at [449, 233] on div "Clicks is Greater than Value **** close" at bounding box center [388, 240] width 329 height 32
type input "**"
click at [273, 258] on link "Add more conditions" at bounding box center [261, 261] width 74 height 11
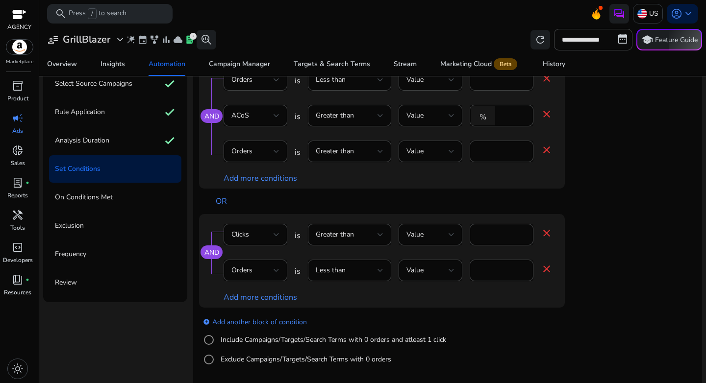
click at [365, 272] on div "Less than" at bounding box center [347, 270] width 62 height 11
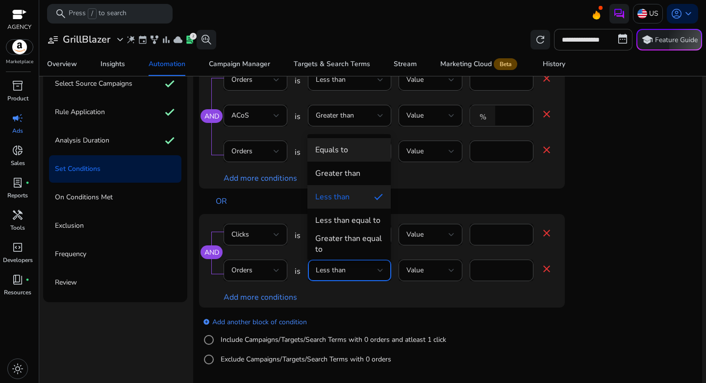
click at [351, 156] on mat-option "Equals to" at bounding box center [348, 150] width 83 height 24
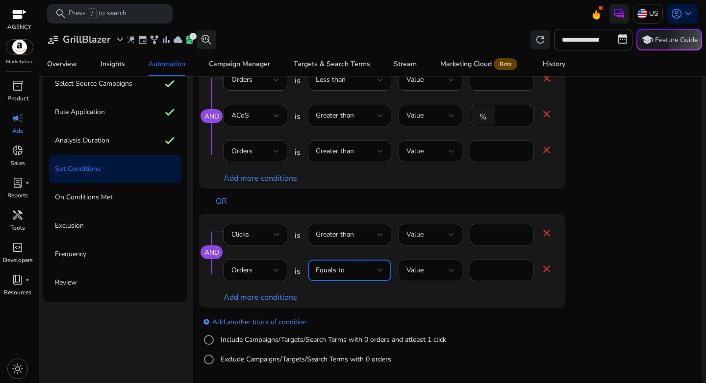
drag, startPoint x: 490, startPoint y: 272, endPoint x: 456, endPoint y: 264, distance: 35.1
click at [456, 264] on div "Orders is Equals to Value * close" at bounding box center [388, 276] width 329 height 32
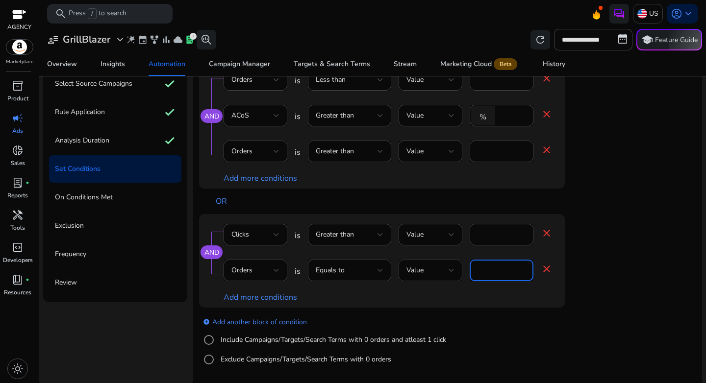
type input "*"
click at [272, 319] on link "add_circle Add another block of condition" at bounding box center [255, 321] width 104 height 11
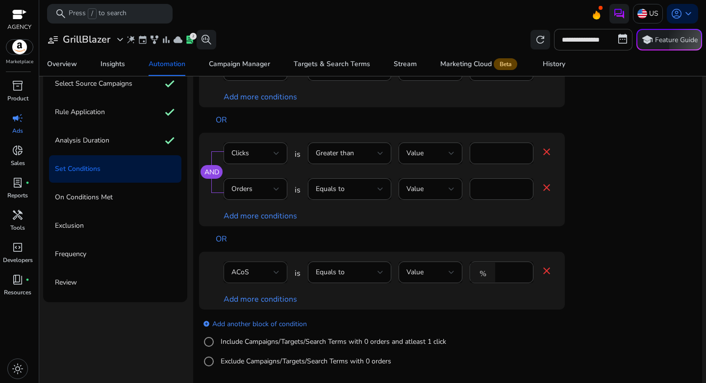
scroll to position [83, 0]
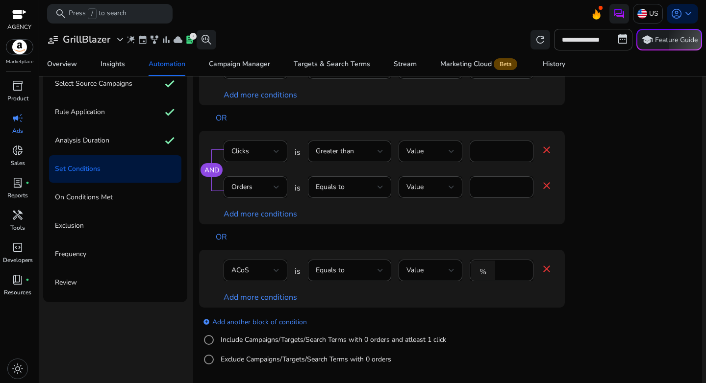
click at [262, 270] on div "ACoS" at bounding box center [252, 270] width 42 height 11
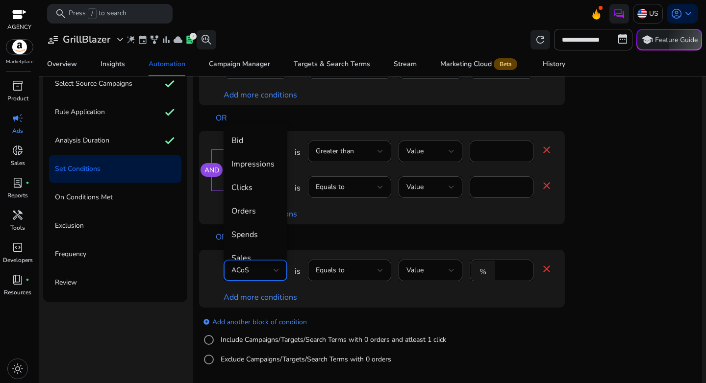
scroll to position [34, 0]
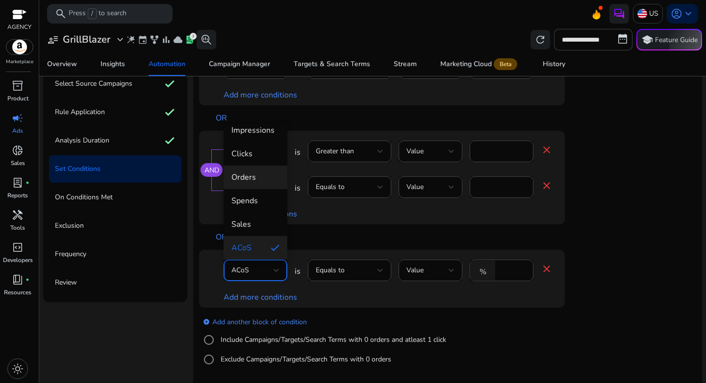
click at [251, 182] on span "Orders" at bounding box center [255, 177] width 48 height 11
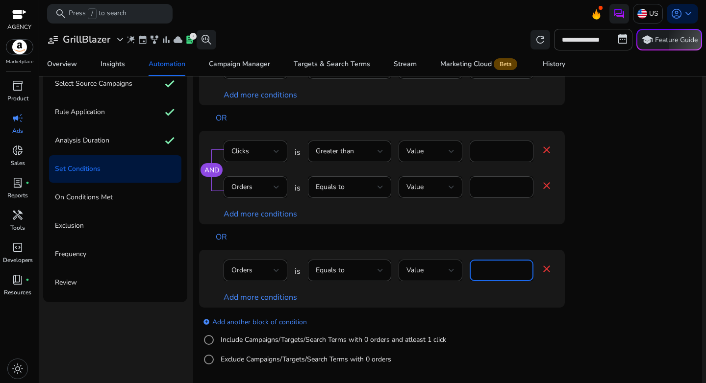
drag, startPoint x: 495, startPoint y: 269, endPoint x: 450, endPoint y: 267, distance: 45.2
click at [450, 267] on div "Orders is Equals to Value **** close" at bounding box center [388, 276] width 329 height 32
type input "*"
click at [264, 297] on link "Add more conditions" at bounding box center [261, 297] width 74 height 11
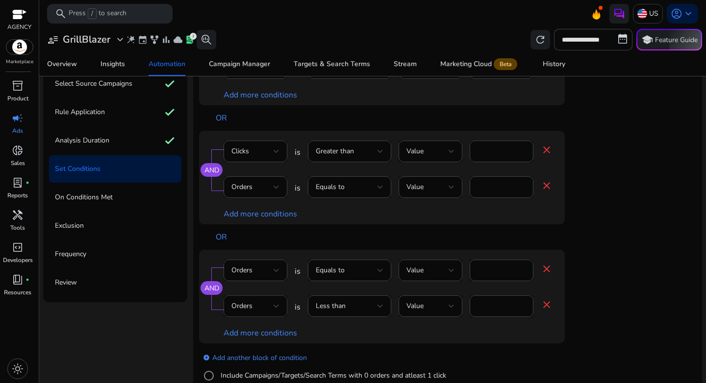
click at [285, 305] on div "Orders" at bounding box center [256, 307] width 64 height 22
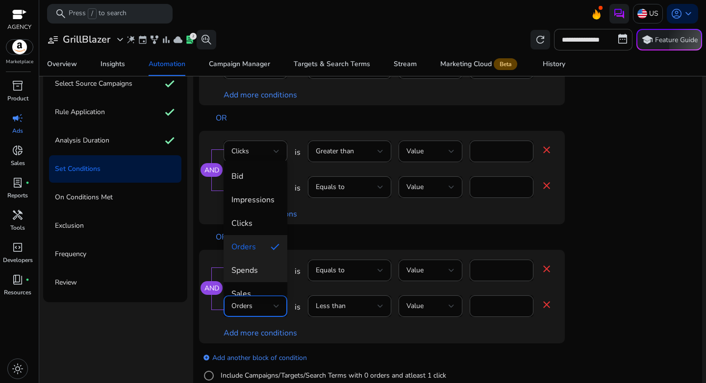
click at [258, 263] on mat-option "Spends" at bounding box center [256, 271] width 64 height 24
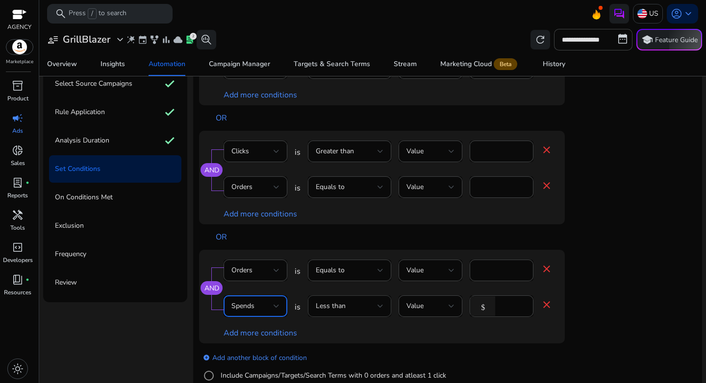
click at [346, 300] on div "Less than" at bounding box center [350, 307] width 68 height 22
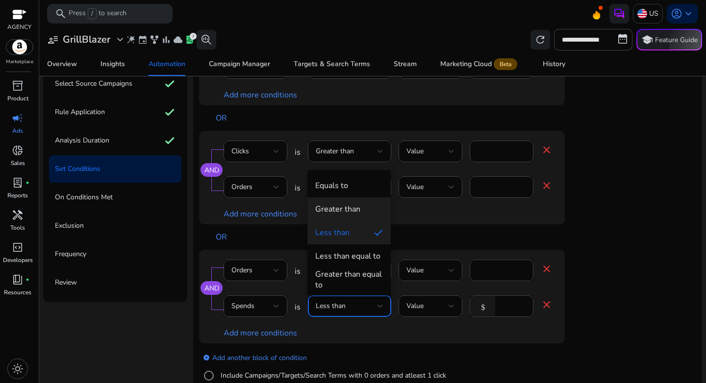
click at [349, 209] on div "Greater than" at bounding box center [337, 209] width 45 height 11
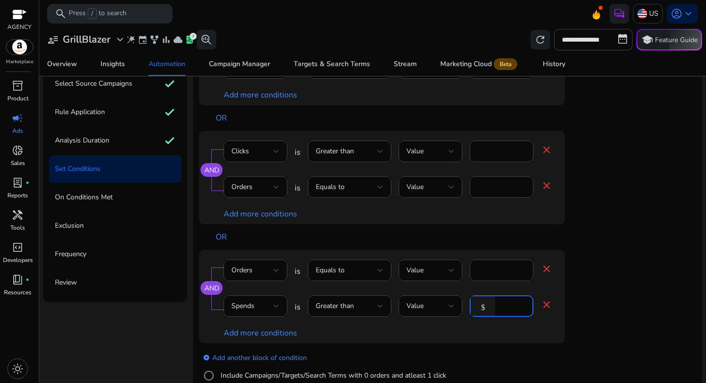
drag, startPoint x: 506, startPoint y: 305, endPoint x: 475, endPoint y: 299, distance: 31.5
click at [475, 299] on div "$ *" at bounding box center [498, 307] width 56 height 22
type input "***"
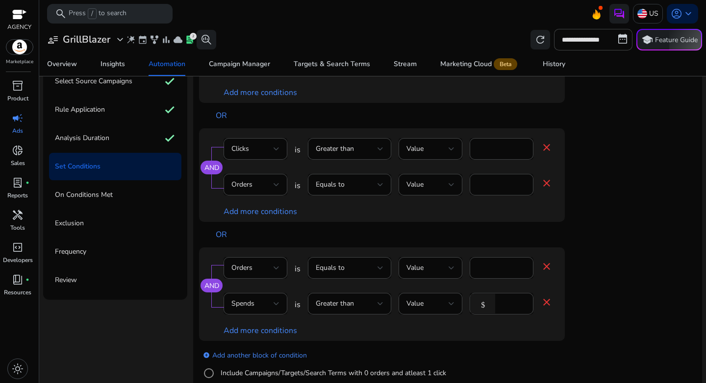
click at [633, 312] on app-ppc-editable-conditions "AND Orders is Less than Value * close ACoS is Greater than Value % ** close Ord…" at bounding box center [447, 191] width 497 height 434
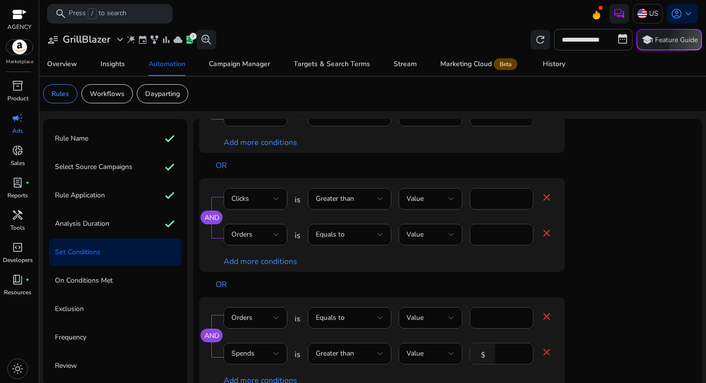
scroll to position [119, 0]
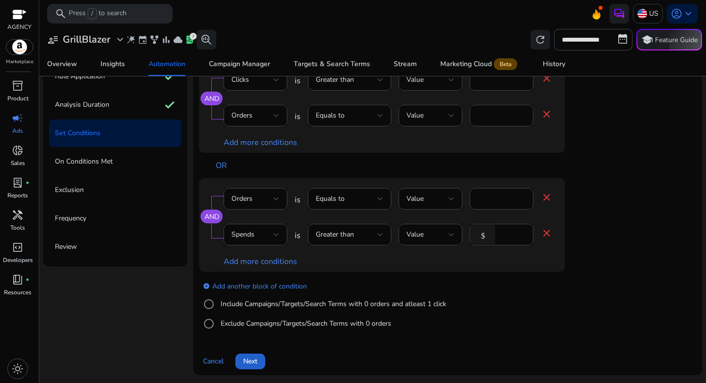
click at [254, 355] on span at bounding box center [250, 362] width 30 height 24
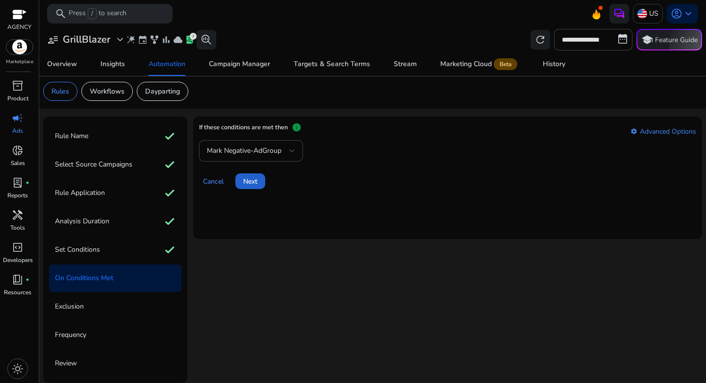
click at [250, 177] on span "Next" at bounding box center [250, 182] width 14 height 10
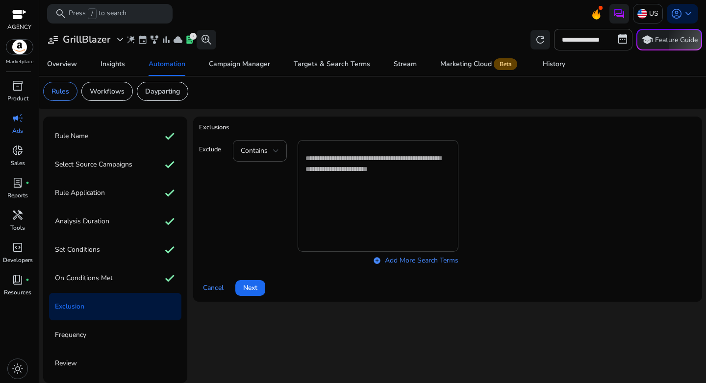
click at [385, 187] on textarea at bounding box center [377, 196] width 145 height 102
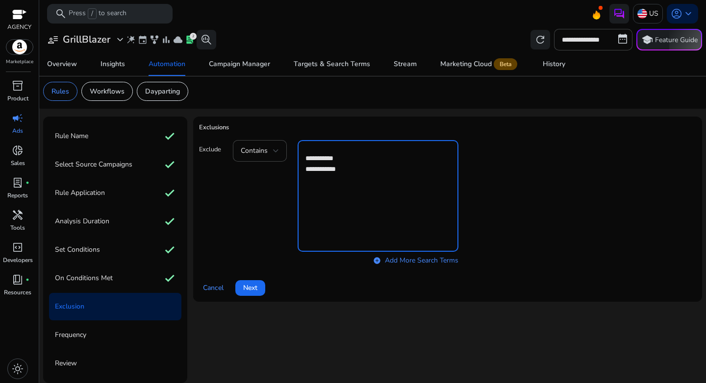
type textarea "**********"
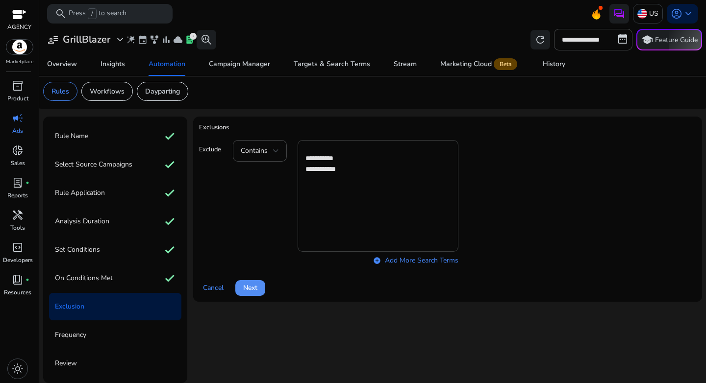
click button "Next" at bounding box center [250, 288] width 30 height 16
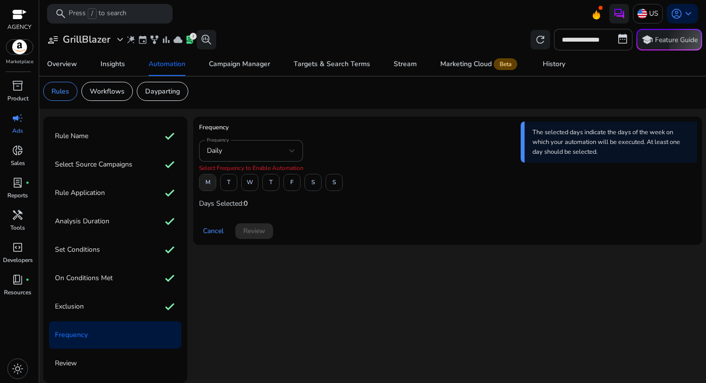
click at [209, 179] on span "M" at bounding box center [207, 182] width 5 height 17
click at [251, 181] on span "W" at bounding box center [250, 182] width 6 height 17
drag, startPoint x: 291, startPoint y: 183, endPoint x: 301, endPoint y: 217, distance: 34.8
click at [291, 183] on span "F" at bounding box center [291, 182] width 3 height 17
click at [254, 236] on span at bounding box center [254, 232] width 38 height 24
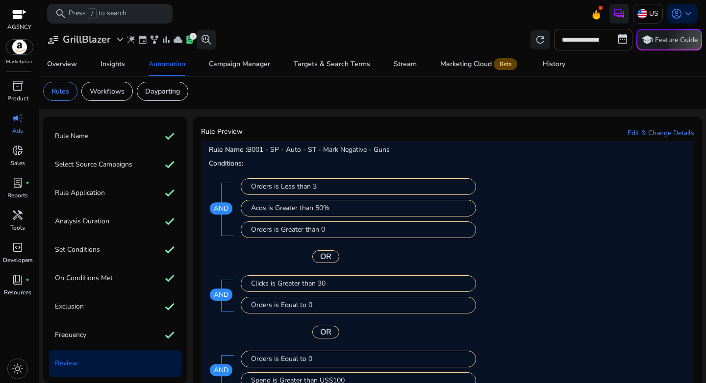
drag, startPoint x: 256, startPoint y: 149, endPoint x: 399, endPoint y: 151, distance: 142.7
click at [399, 151] on p "Rule Name : B001 - SP - Auto - ST - Mark Negative - Guns" at bounding box center [448, 150] width 478 height 10
copy span "B001 - SP - Auto - ST - Mark Negative - Guns"
click at [489, 216] on mat-card-content "Rule Name : B001 - SP - Auto - ST - Mark Negative - Guns Conditions: Orders is …" at bounding box center [447, 303] width 493 height 325
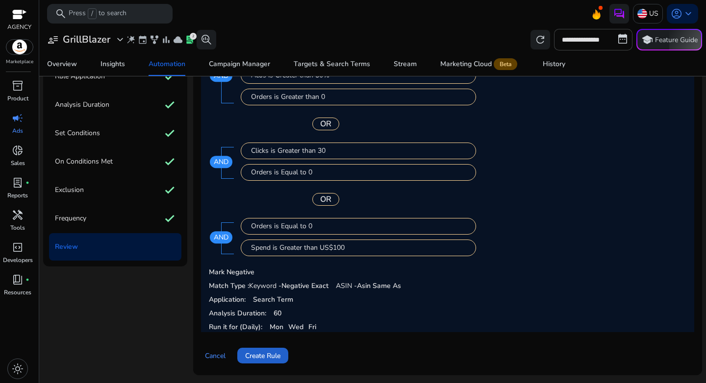
scroll to position [119, 0]
click at [277, 357] on span "Create Rule" at bounding box center [262, 356] width 35 height 10
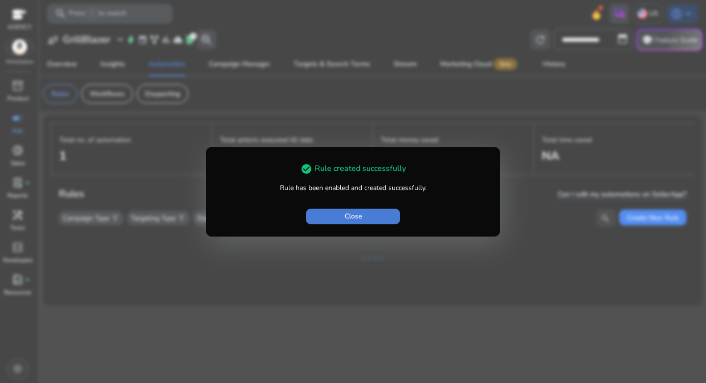
click at [339, 217] on span "button" at bounding box center [353, 217] width 94 height 24
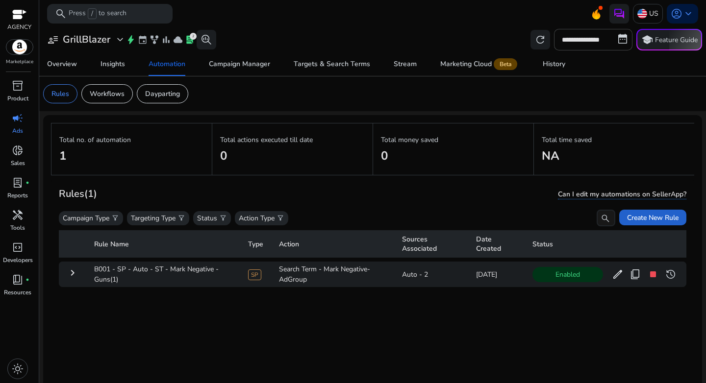
click at [634, 221] on span "Create New Rule" at bounding box center [652, 218] width 51 height 10
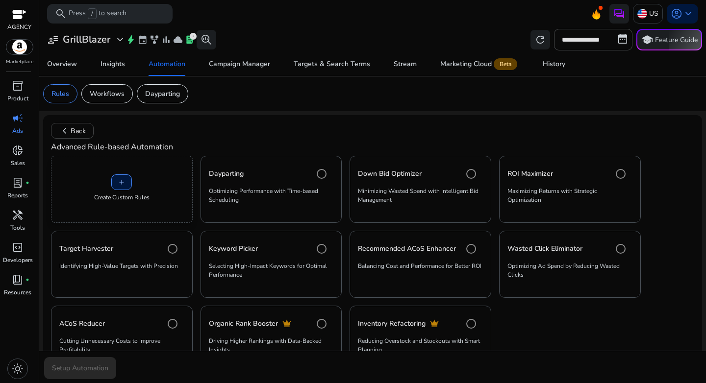
click at [96, 182] on div "add Create Custom Rules" at bounding box center [122, 189] width 142 height 67
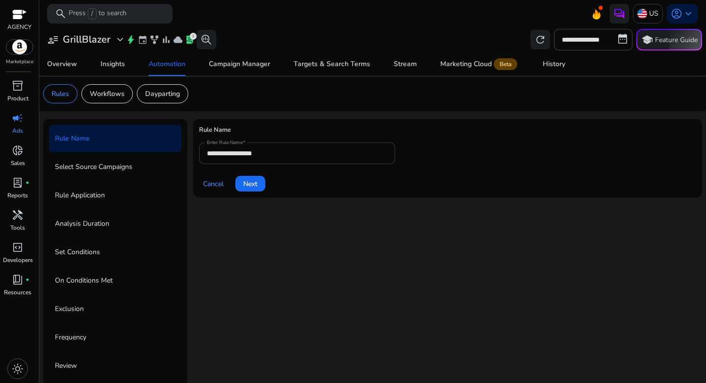
click at [276, 155] on input "**********" at bounding box center [297, 153] width 180 height 11
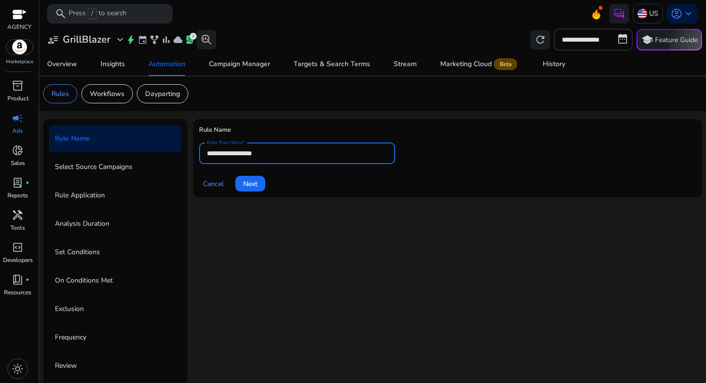
click at [276, 155] on input "**********" at bounding box center [297, 153] width 180 height 11
paste input "**********"
type input "**********"
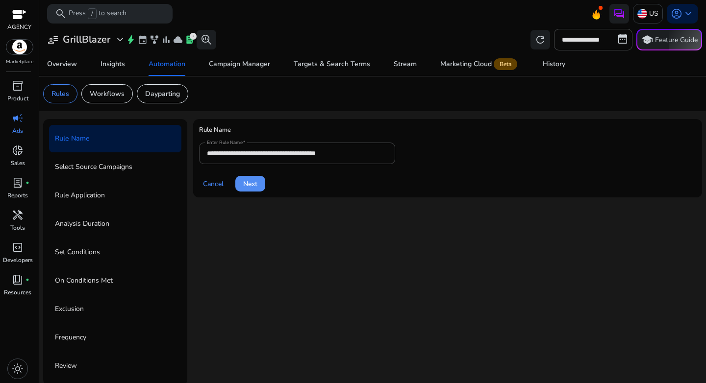
click button "Next" at bounding box center [250, 184] width 30 height 16
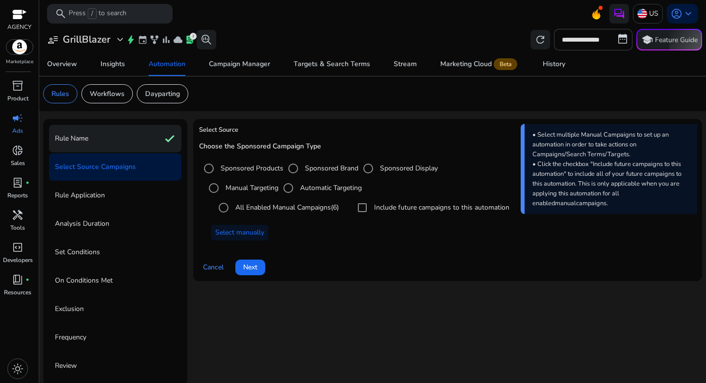
click at [94, 143] on div "Rule Name check" at bounding box center [115, 138] width 132 height 27
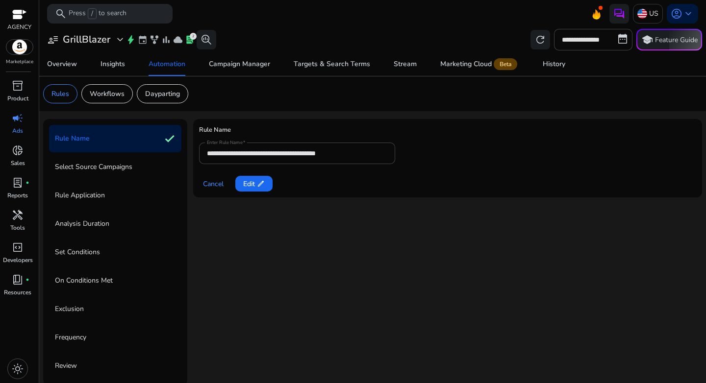
click at [70, 162] on p "Select Source Campaigns" at bounding box center [93, 167] width 77 height 16
click at [99, 165] on p "Select Source Campaigns" at bounding box center [93, 167] width 77 height 16
click at [247, 187] on span "Edit edit" at bounding box center [254, 184] width 22 height 10
click at [247, 187] on span "Next" at bounding box center [250, 184] width 14 height 10
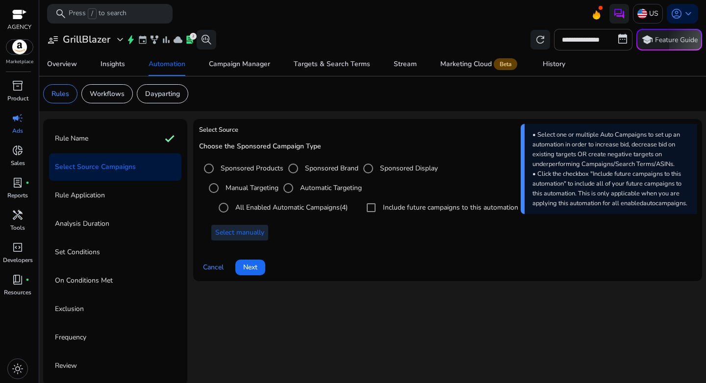
click at [248, 233] on span "Select manually" at bounding box center [239, 233] width 49 height 10
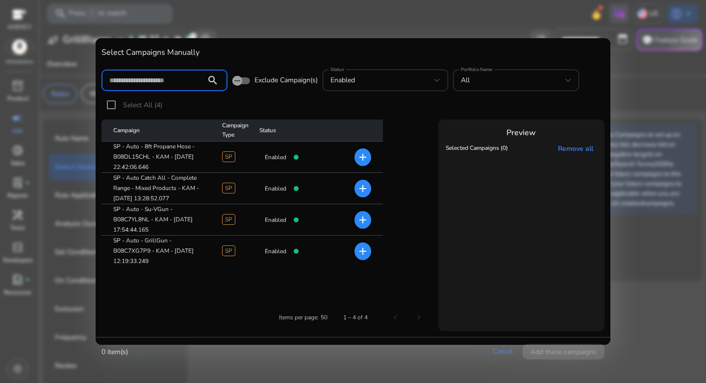
click at [361, 159] on mat-icon "add" at bounding box center [363, 158] width 12 height 12
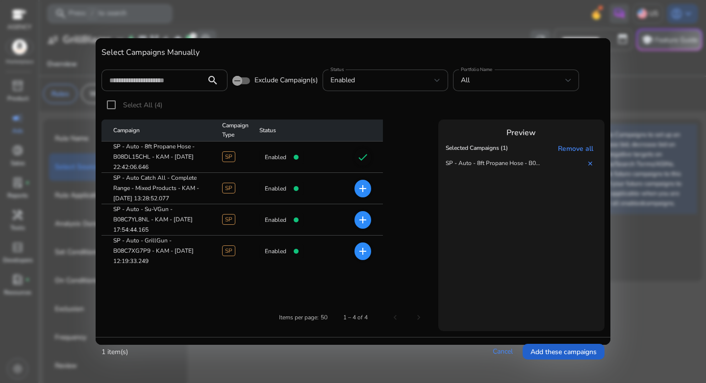
click at [566, 354] on span "Add these campaigns" at bounding box center [564, 352] width 66 height 10
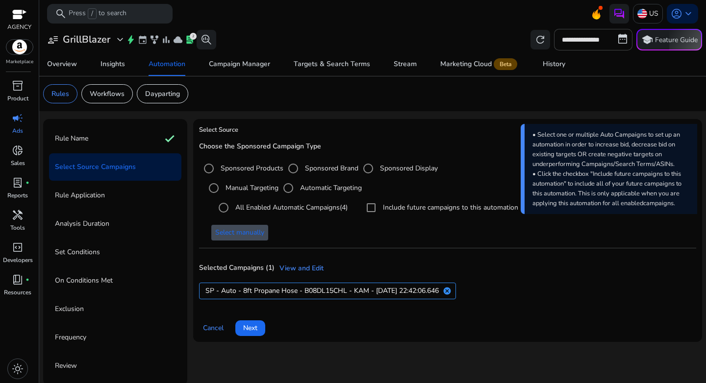
scroll to position [2, 0]
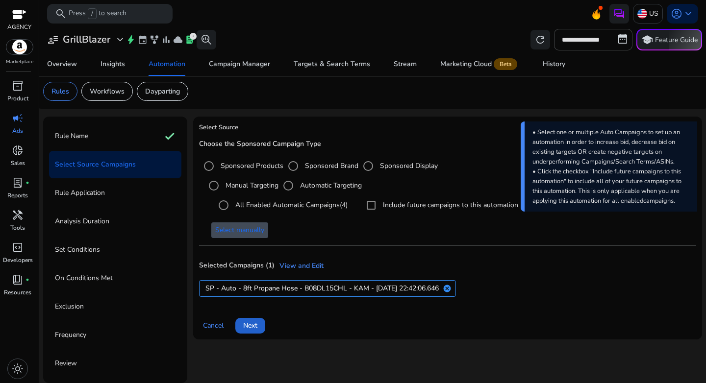
click at [257, 325] on span "Next" at bounding box center [250, 326] width 14 height 10
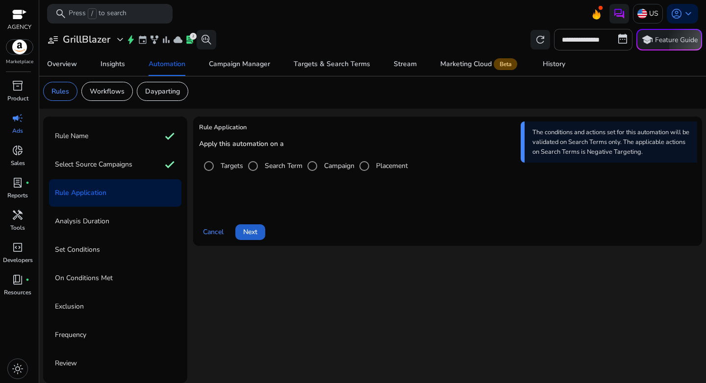
click at [256, 236] on span "Next" at bounding box center [250, 232] width 14 height 10
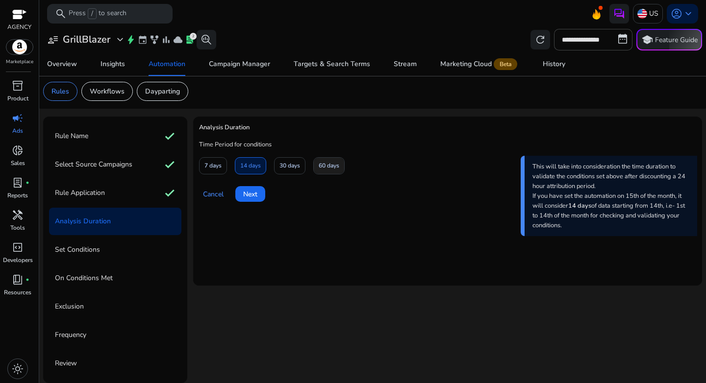
click at [325, 167] on span "60 days" at bounding box center [329, 165] width 21 height 17
click at [241, 195] on span at bounding box center [250, 194] width 30 height 24
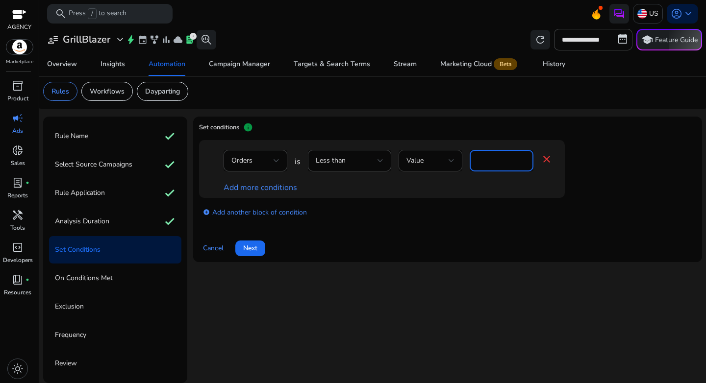
drag, startPoint x: 486, startPoint y: 163, endPoint x: 451, endPoint y: 163, distance: 35.8
click at [455, 162] on div "Orders is Less than Value * close" at bounding box center [388, 166] width 329 height 32
type input "*"
drag, startPoint x: 468, startPoint y: 203, endPoint x: 431, endPoint y: 199, distance: 36.5
click at [469, 203] on div "add_circle Add another block of condition" at bounding box center [401, 211] width 405 height 27
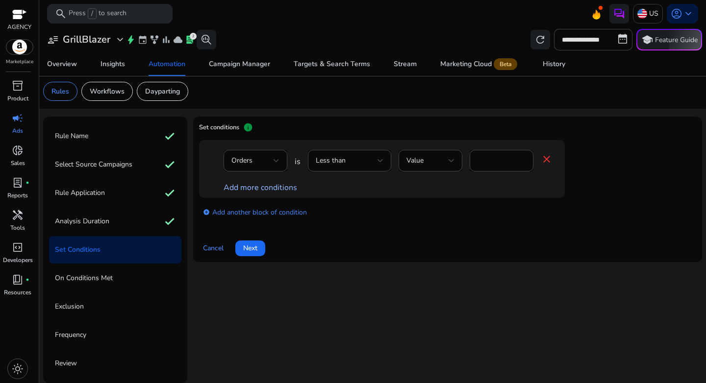
click at [280, 184] on link "Add more conditions" at bounding box center [261, 187] width 74 height 11
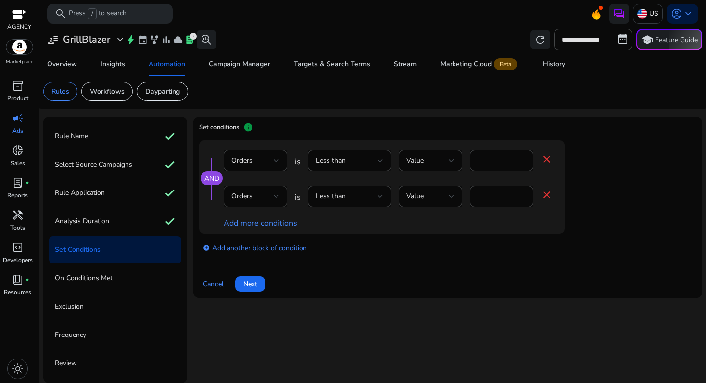
click at [257, 196] on div "Orders" at bounding box center [252, 196] width 42 height 11
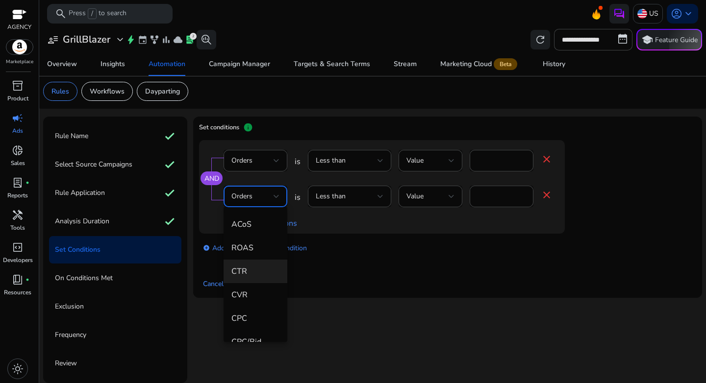
scroll to position [141, 0]
click at [254, 226] on span "ACoS" at bounding box center [255, 223] width 48 height 11
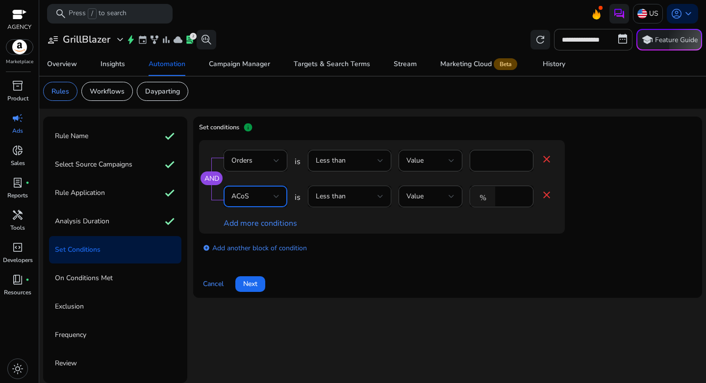
click at [361, 190] on div "Less than" at bounding box center [350, 197] width 68 height 22
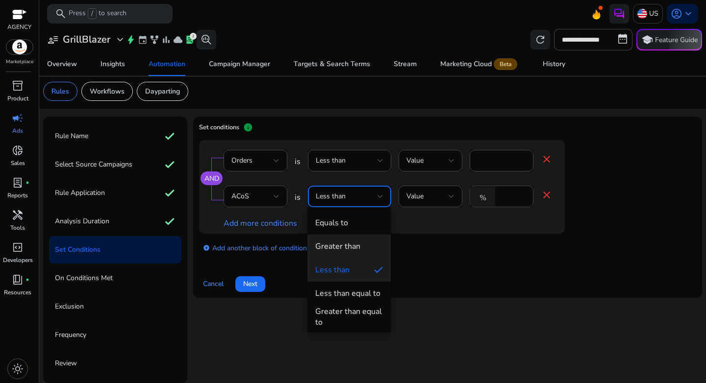
click at [356, 240] on mat-option "Greater than" at bounding box center [348, 247] width 83 height 24
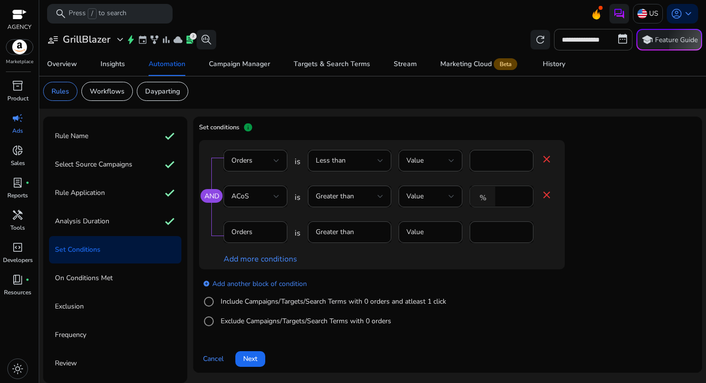
click at [510, 195] on input "*" at bounding box center [512, 196] width 25 height 11
type input "**"
click at [246, 304] on label "Include Campaigns/Targets/Search Terms with 0 orders and atleast 1 click" at bounding box center [333, 302] width 228 height 10
click at [272, 284] on link "add_circle Add another block of condition" at bounding box center [255, 283] width 104 height 11
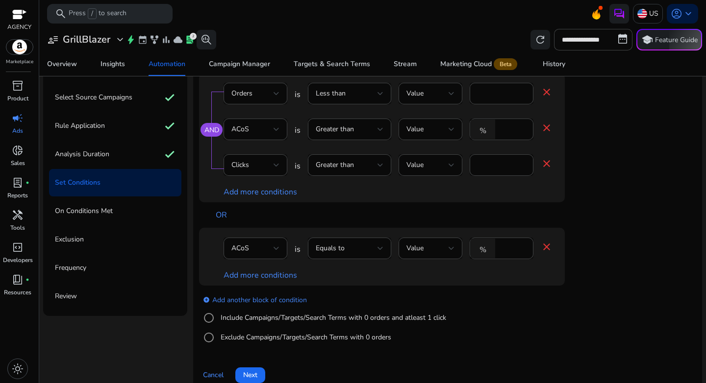
scroll to position [77, 0]
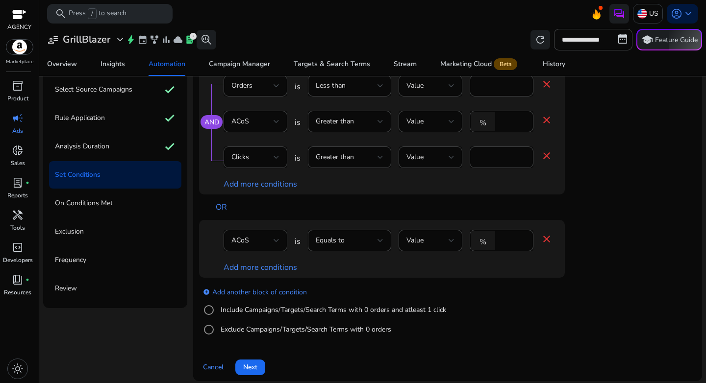
click at [257, 237] on div "ACoS" at bounding box center [252, 240] width 42 height 11
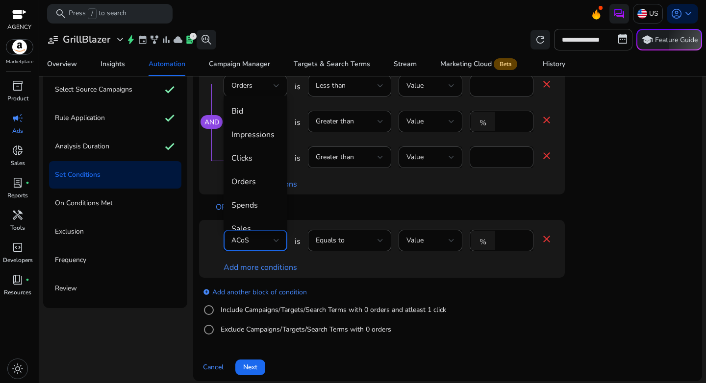
scroll to position [34, 0]
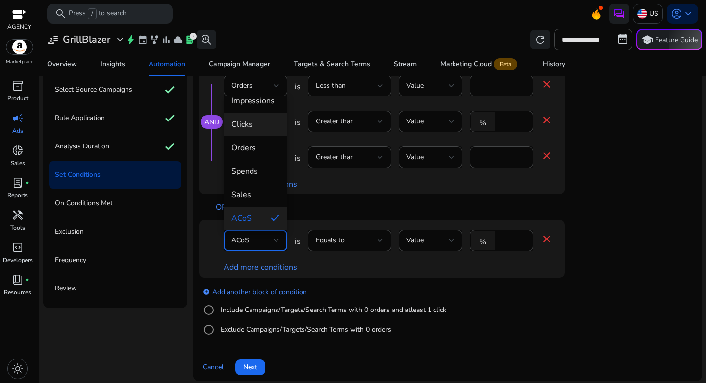
click at [252, 133] on mat-option "Clicks" at bounding box center [256, 125] width 64 height 24
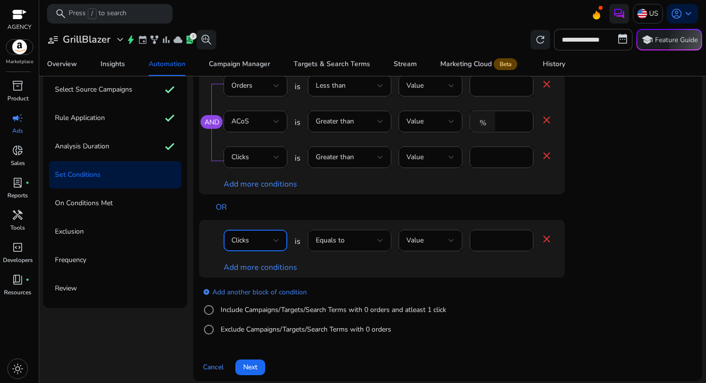
click at [339, 238] on span "Equals to" at bounding box center [330, 240] width 29 height 9
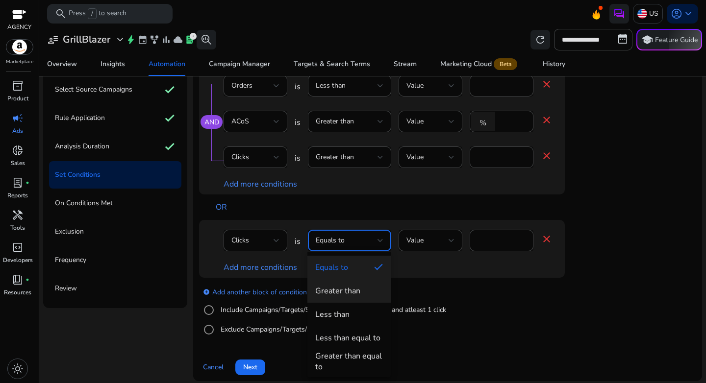
click at [360, 296] on span "Greater than" at bounding box center [349, 291] width 68 height 11
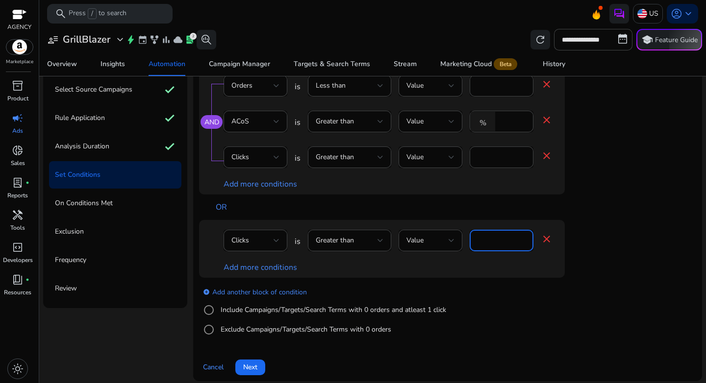
drag, startPoint x: 501, startPoint y: 241, endPoint x: 474, endPoint y: 240, distance: 27.0
click at [474, 240] on div "****" at bounding box center [502, 241] width 64 height 22
type input "**"
click at [504, 292] on div "add_circle Add another block of condition Include Campaigns/Targets/Search Term…" at bounding box center [401, 311] width 405 height 67
click at [274, 270] on link "Add more conditions" at bounding box center [261, 267] width 74 height 11
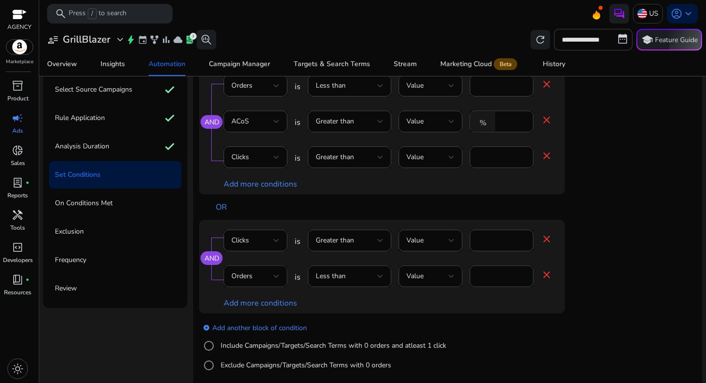
click at [261, 279] on div "Orders" at bounding box center [252, 276] width 42 height 11
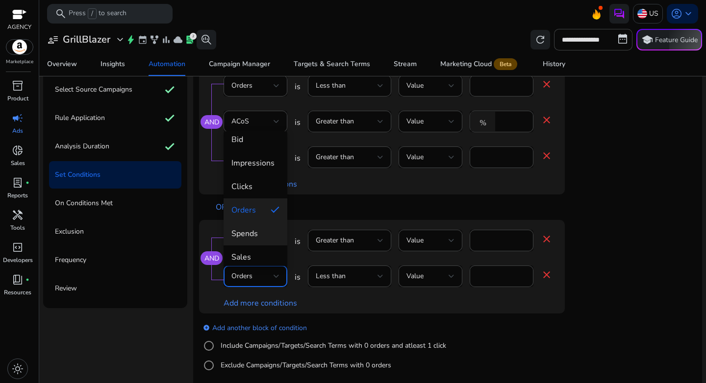
scroll to position [12, 0]
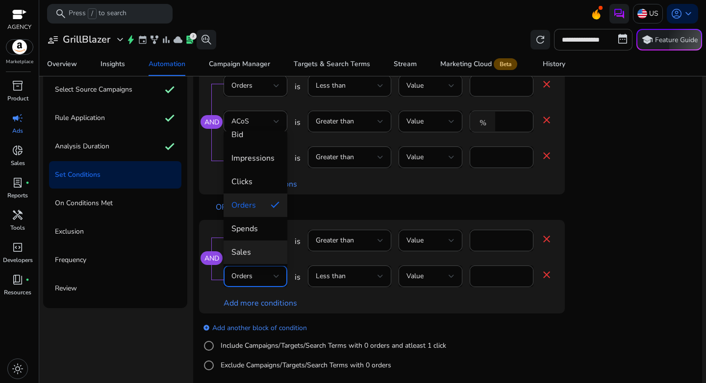
click at [256, 244] on mat-option "Sales" at bounding box center [256, 253] width 64 height 24
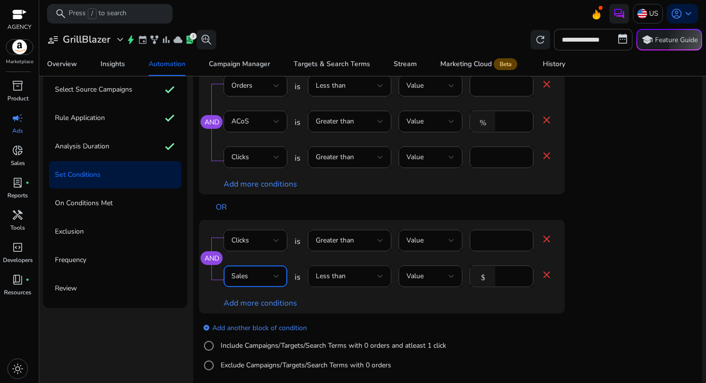
click at [349, 278] on div "Less than" at bounding box center [347, 276] width 62 height 11
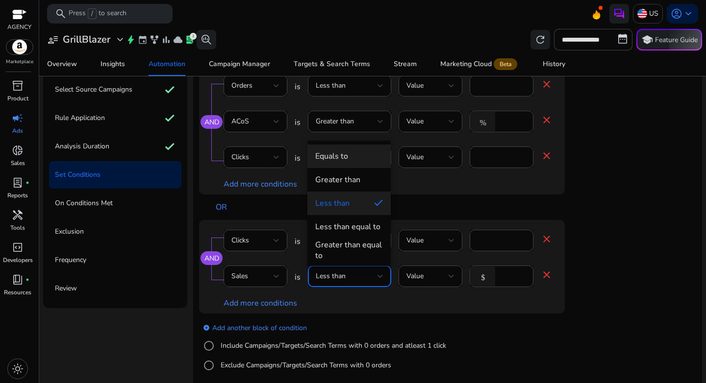
click at [347, 159] on div "Equals to" at bounding box center [331, 156] width 33 height 11
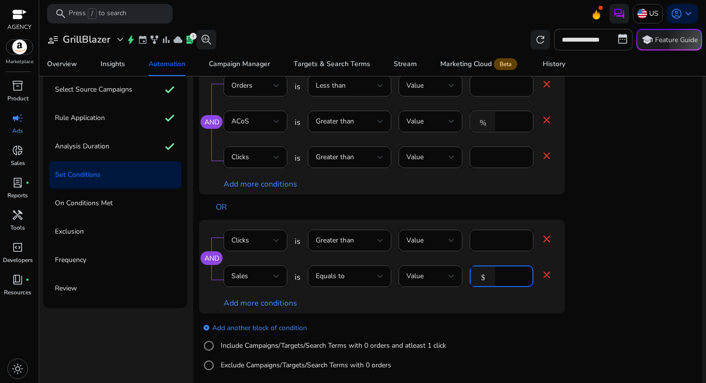
drag, startPoint x: 506, startPoint y: 275, endPoint x: 480, endPoint y: 274, distance: 26.5
click at [480, 274] on div "$ *" at bounding box center [498, 277] width 56 height 22
click at [269, 273] on div "Sales" at bounding box center [252, 276] width 42 height 11
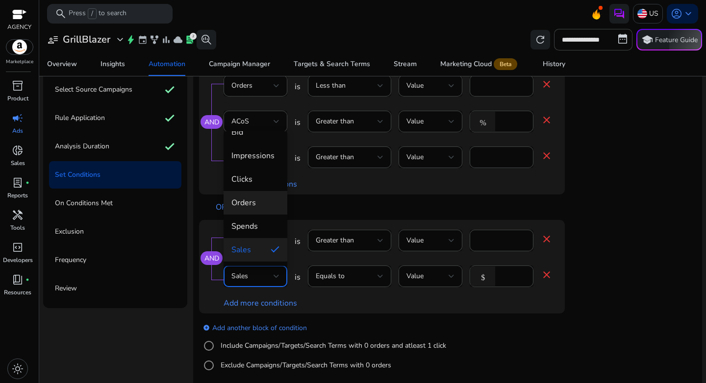
scroll to position [19, 0]
click at [248, 197] on span "Orders" at bounding box center [255, 198] width 48 height 11
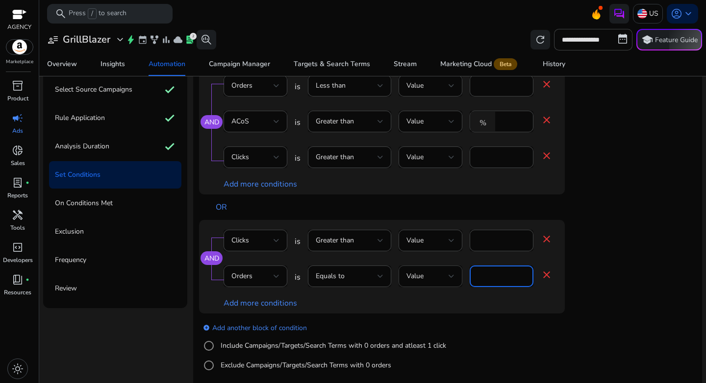
drag, startPoint x: 502, startPoint y: 274, endPoint x: 456, endPoint y: 274, distance: 46.1
click at [456, 274] on div "Orders is Equals to Value * close" at bounding box center [388, 282] width 329 height 32
type input "*"
click at [521, 328] on div "add_circle Add another block of condition Include Campaigns/Targets/Search Term…" at bounding box center [401, 347] width 405 height 67
click at [265, 325] on link "add_circle Add another block of condition" at bounding box center [255, 327] width 104 height 11
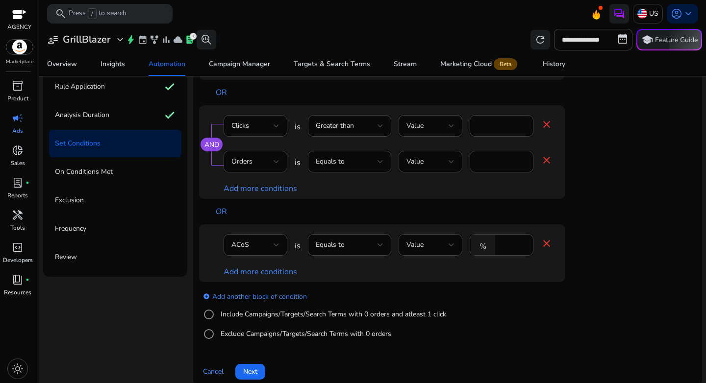
scroll to position [110, 0]
click at [265, 249] on div "ACoS" at bounding box center [252, 243] width 42 height 11
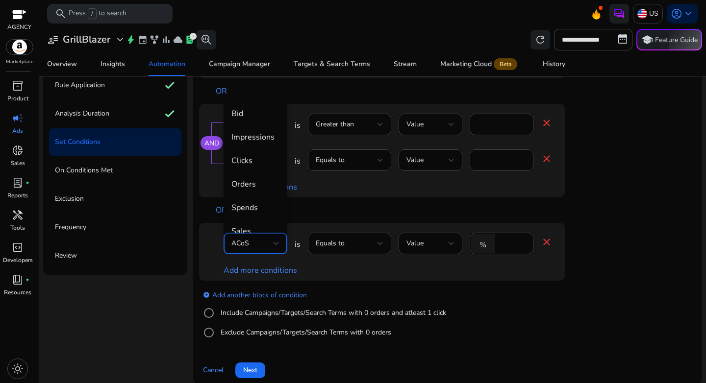
scroll to position [34, 0]
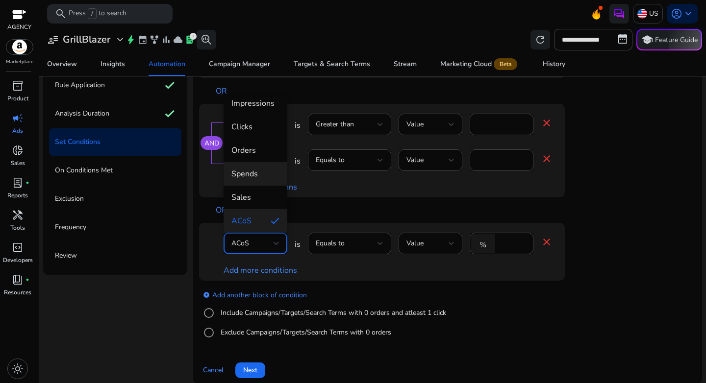
click at [257, 169] on span "Spends" at bounding box center [255, 174] width 48 height 11
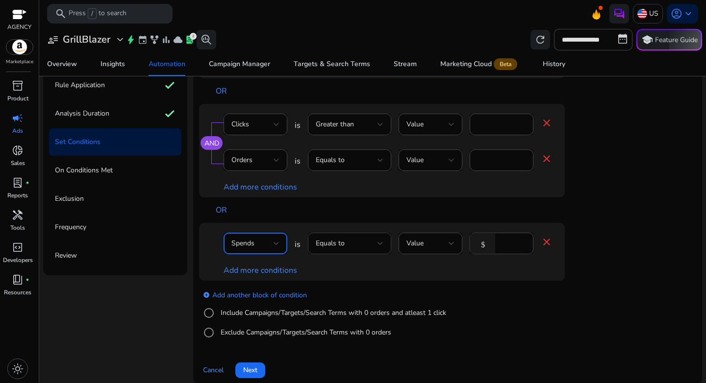
click at [342, 245] on span "Equals to" at bounding box center [330, 243] width 29 height 9
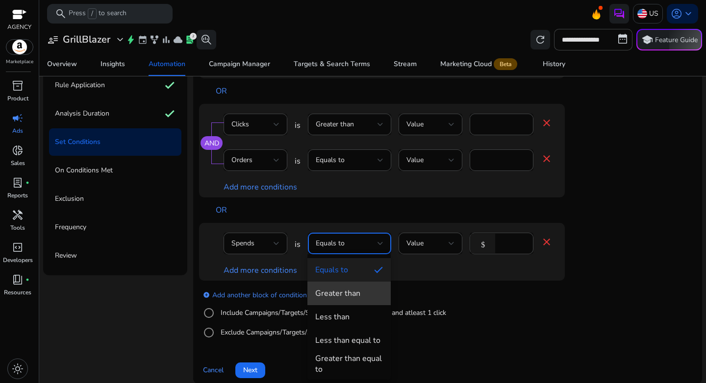
click at [349, 295] on div "Greater than" at bounding box center [337, 293] width 45 height 11
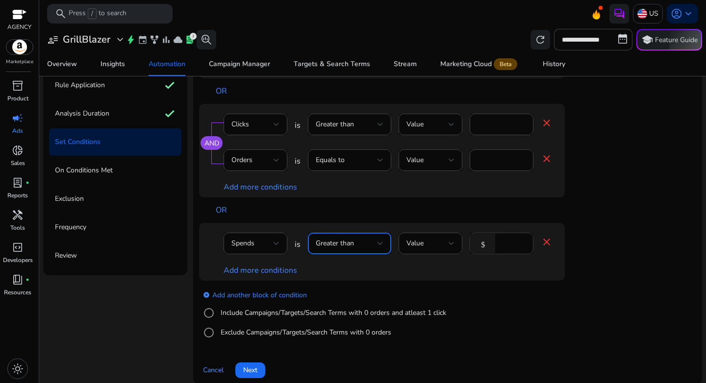
click at [512, 245] on input "****" at bounding box center [512, 243] width 25 height 11
type input "*"
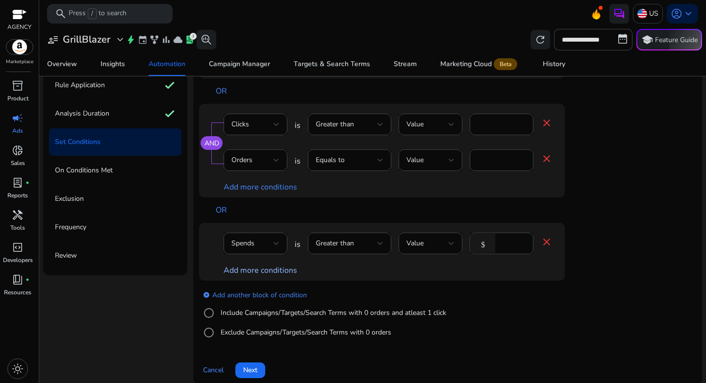
click at [258, 275] on link "Add more conditions" at bounding box center [261, 270] width 74 height 11
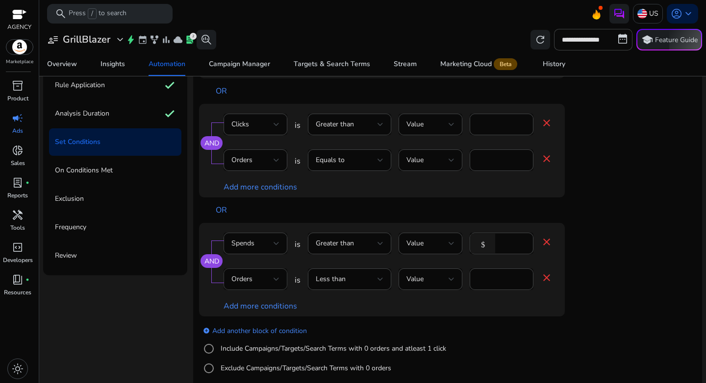
click at [259, 274] on div "Orders" at bounding box center [252, 279] width 42 height 11
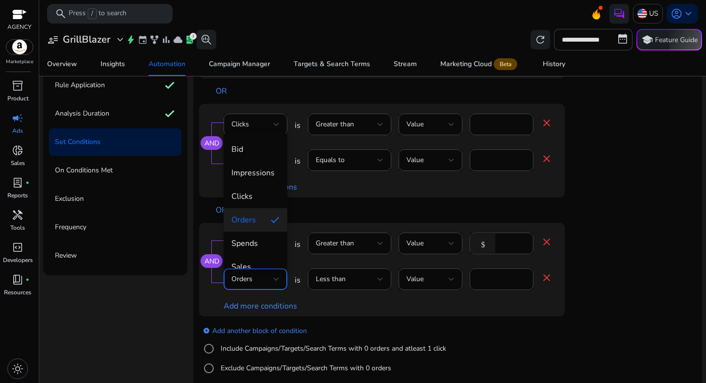
click at [259, 274] on div at bounding box center [353, 191] width 706 height 383
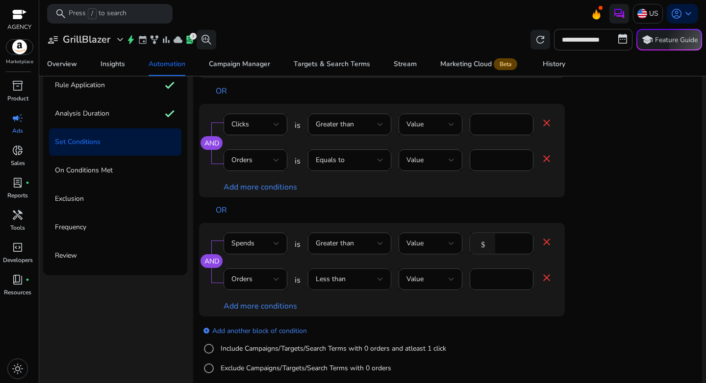
click at [353, 276] on div "Less than" at bounding box center [347, 279] width 62 height 11
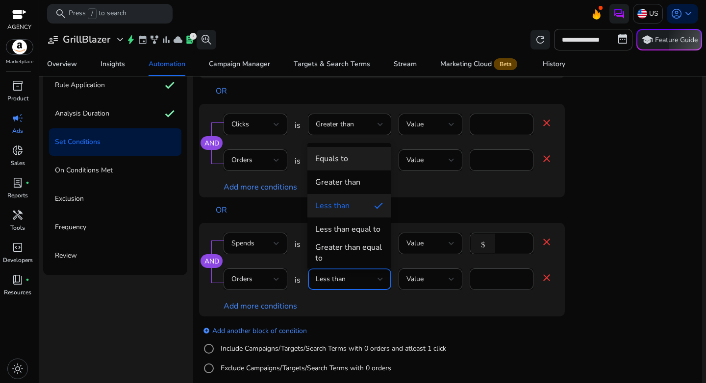
click at [341, 165] on mat-option "Equals to" at bounding box center [348, 159] width 83 height 24
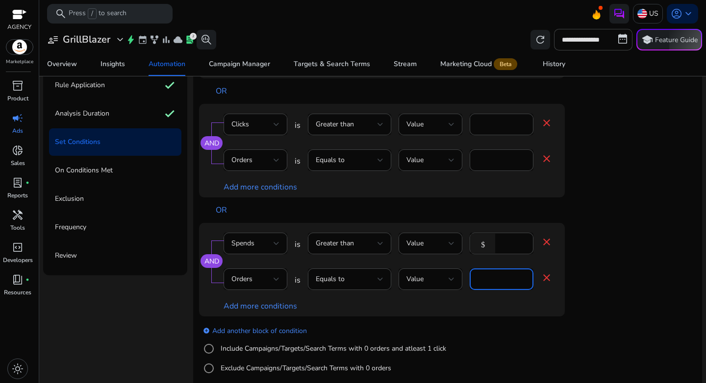
drag, startPoint x: 485, startPoint y: 277, endPoint x: 470, endPoint y: 276, distance: 15.2
click at [470, 276] on div "*" at bounding box center [502, 280] width 64 height 22
type input "*"
click at [565, 356] on div "add_circle Add another block of condition Include Campaigns/Targets/Search Term…" at bounding box center [401, 350] width 405 height 67
drag, startPoint x: 509, startPoint y: 246, endPoint x: 491, endPoint y: 242, distance: 19.1
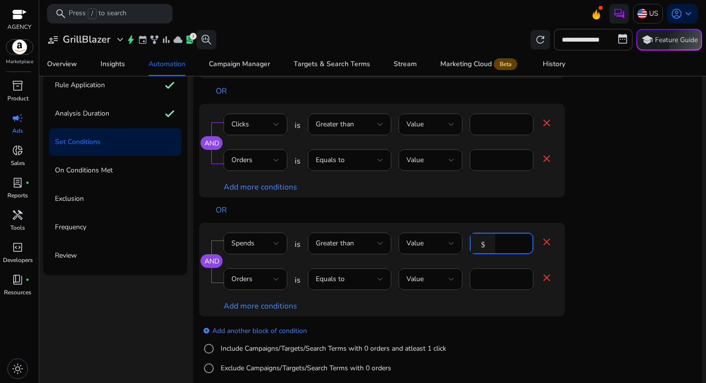
click at [491, 242] on div "$ *" at bounding box center [498, 244] width 56 height 22
type input "**"
click at [617, 257] on app-ppc-editable-conditions "AND Orders is Less than Value * close ACoS is Greater than Value % ** close Cli…" at bounding box center [447, 166] width 497 height 434
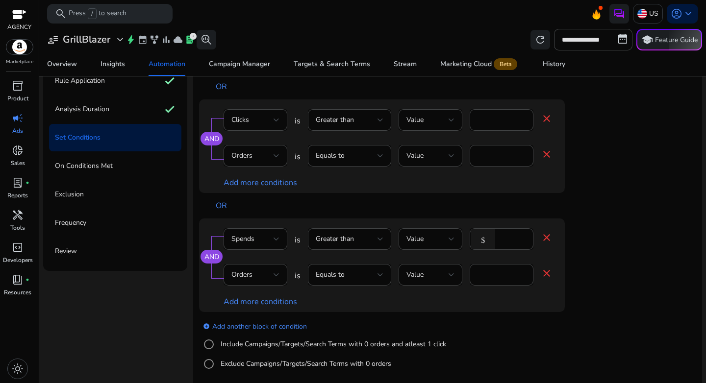
scroll to position [119, 0]
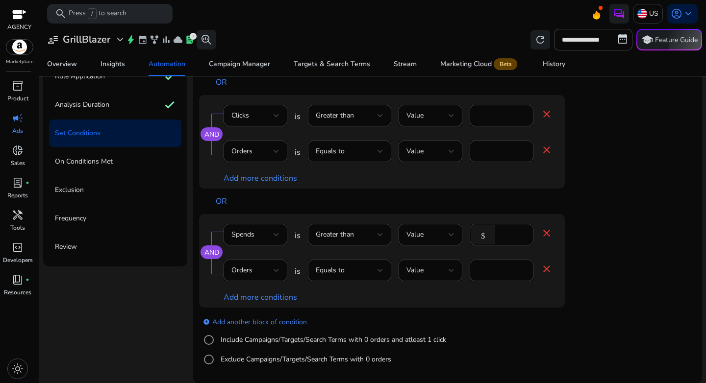
click at [588, 344] on div "add_circle Add another block of condition Include Campaigns/Targets/Search Term…" at bounding box center [401, 341] width 405 height 67
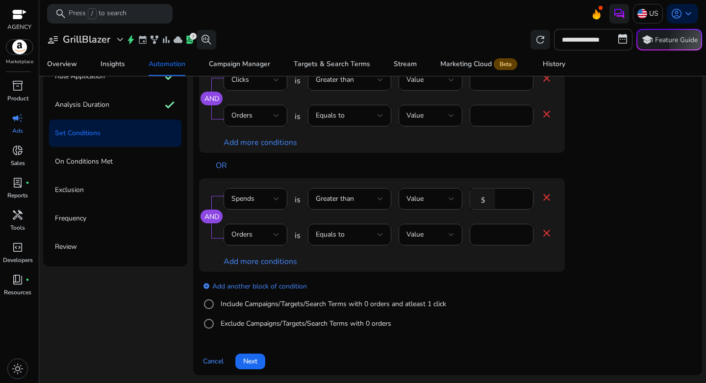
click at [254, 360] on span "Next" at bounding box center [250, 361] width 14 height 10
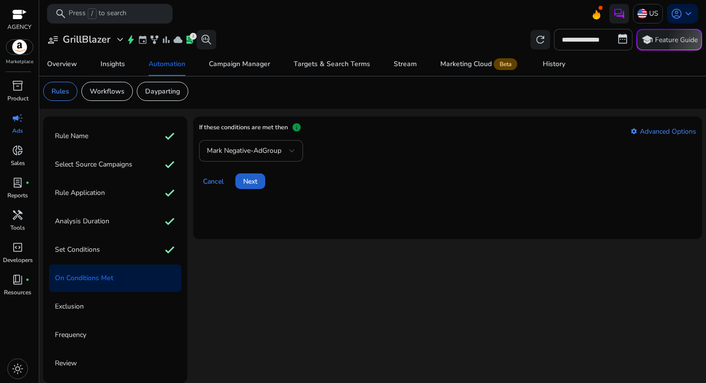
click at [246, 182] on span "Next" at bounding box center [250, 182] width 14 height 10
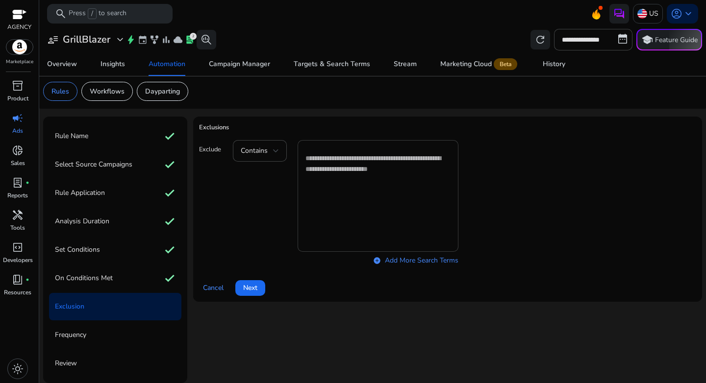
click at [373, 180] on textarea at bounding box center [377, 196] width 145 height 102
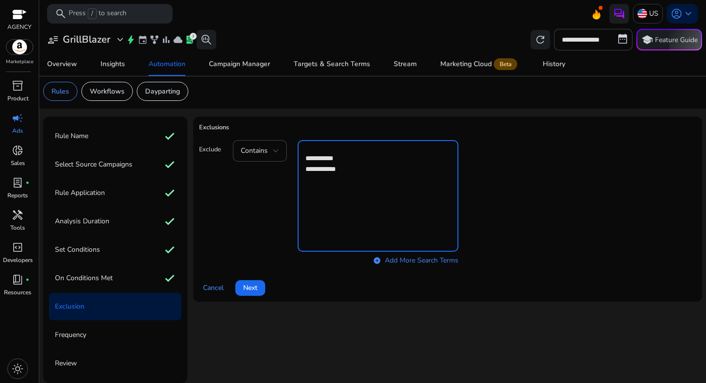
type textarea "**********"
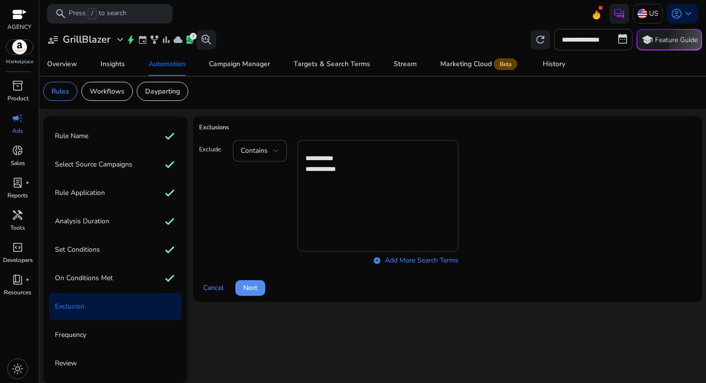
click button "Next" at bounding box center [250, 288] width 30 height 16
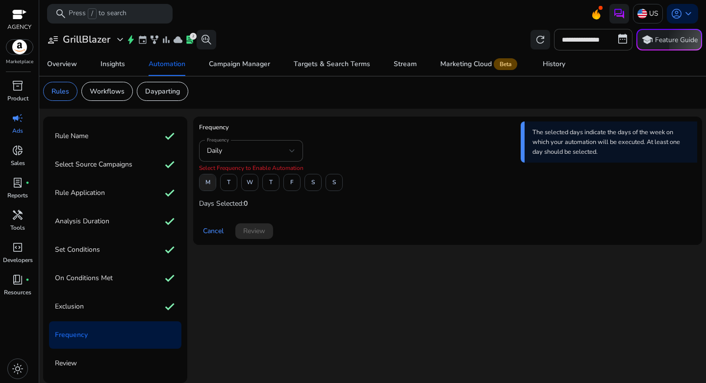
click at [208, 183] on span "M" at bounding box center [207, 182] width 5 height 17
click at [249, 184] on span "W" at bounding box center [250, 182] width 6 height 17
click at [290, 187] on span at bounding box center [292, 183] width 16 height 24
click at [264, 234] on span "Review" at bounding box center [254, 231] width 22 height 10
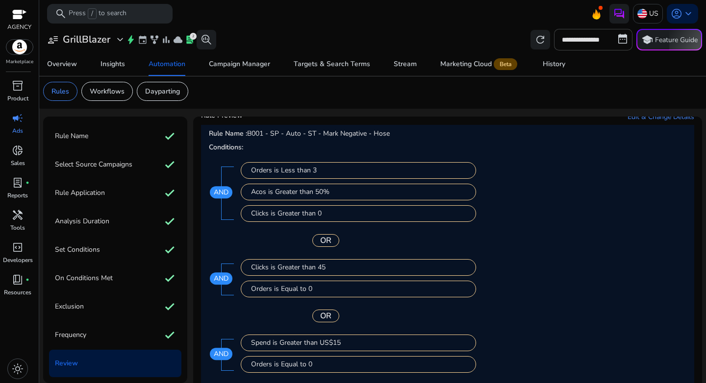
scroll to position [119, 0]
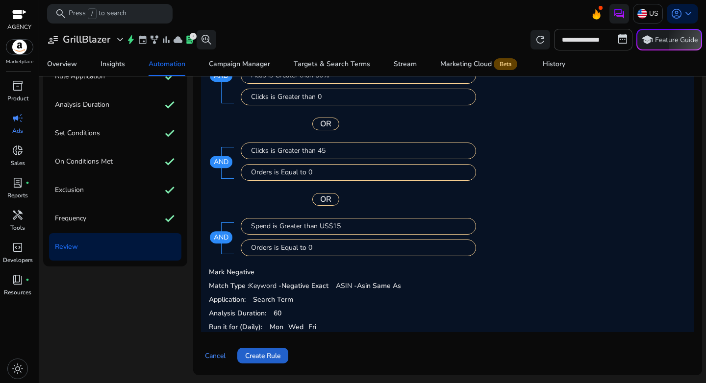
click at [254, 353] on span "Create Rule" at bounding box center [262, 356] width 35 height 10
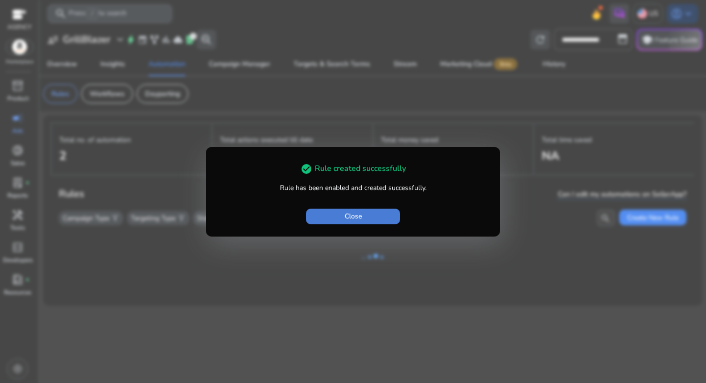
click at [361, 212] on span "Close" at bounding box center [353, 216] width 17 height 10
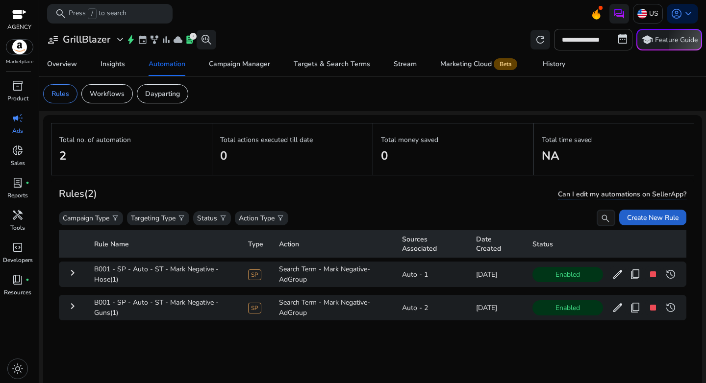
click at [655, 216] on span "Create New Rule" at bounding box center [652, 218] width 51 height 10
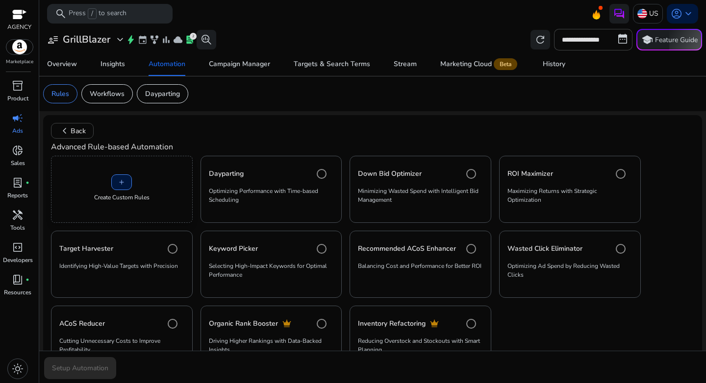
click at [133, 184] on div "add Create Custom Rules" at bounding box center [122, 189] width 142 height 67
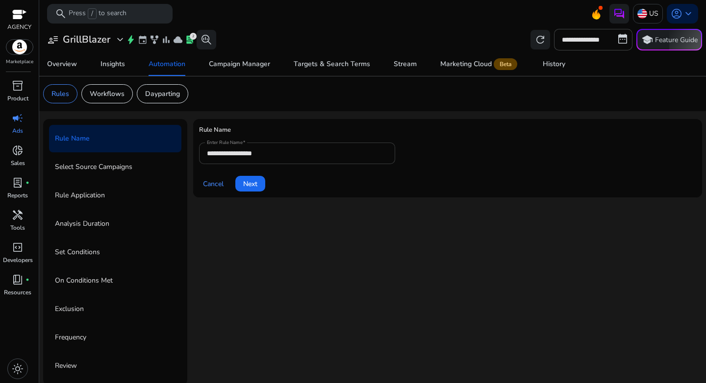
click at [283, 157] on input "**********" at bounding box center [297, 153] width 180 height 11
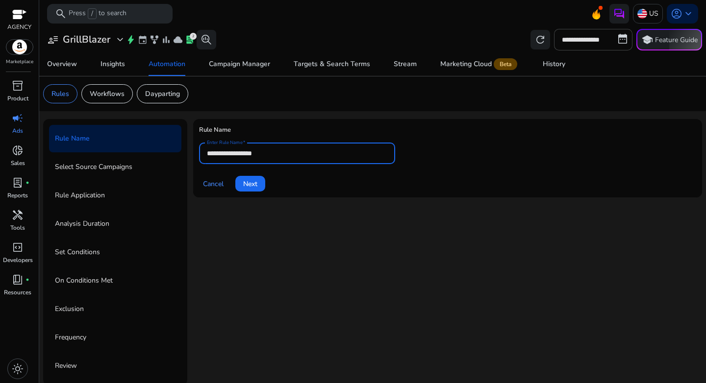
click at [283, 157] on input "**********" at bounding box center [297, 153] width 180 height 11
paste input "**********"
type input "**********"
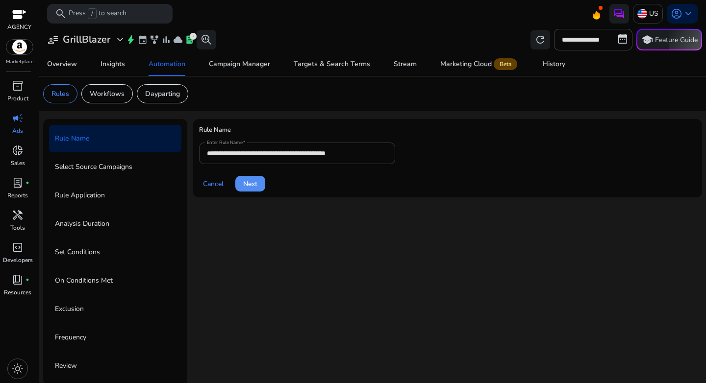
click button "Next" at bounding box center [250, 184] width 30 height 16
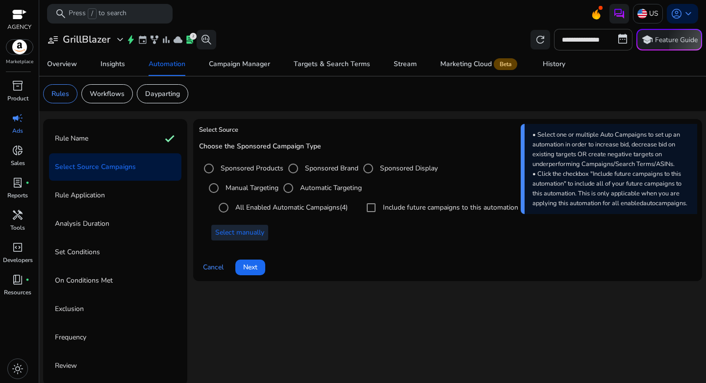
click at [236, 235] on span "Select manually" at bounding box center [239, 233] width 49 height 10
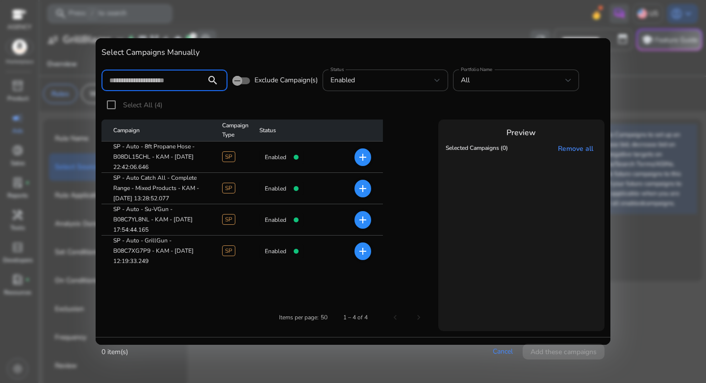
click at [363, 189] on mat-icon "add" at bounding box center [363, 189] width 12 height 12
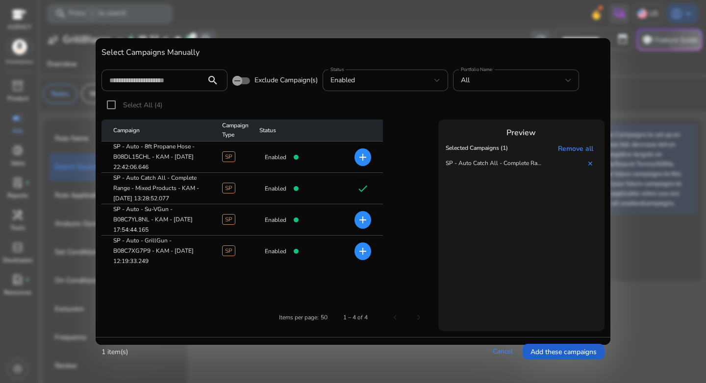
click at [549, 348] on span "Add these campaigns" at bounding box center [564, 352] width 66 height 10
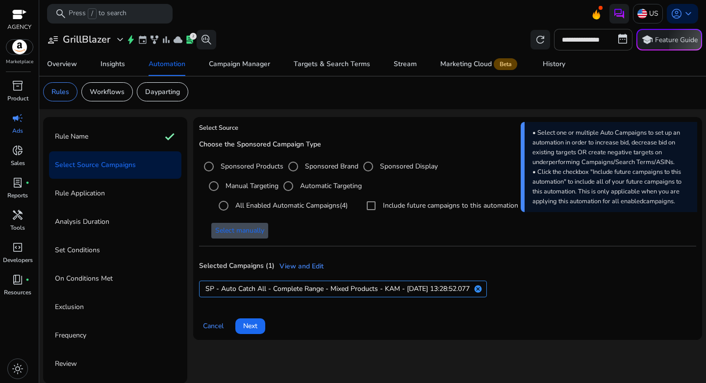
scroll to position [2, 0]
click at [251, 326] on span "Next" at bounding box center [250, 326] width 14 height 10
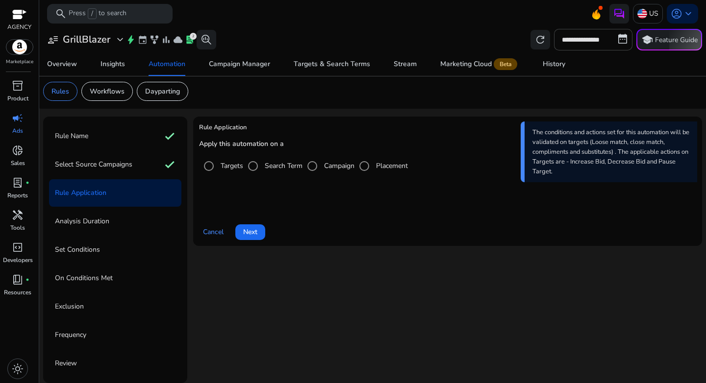
click at [269, 166] on label "Search Term" at bounding box center [283, 166] width 40 height 10
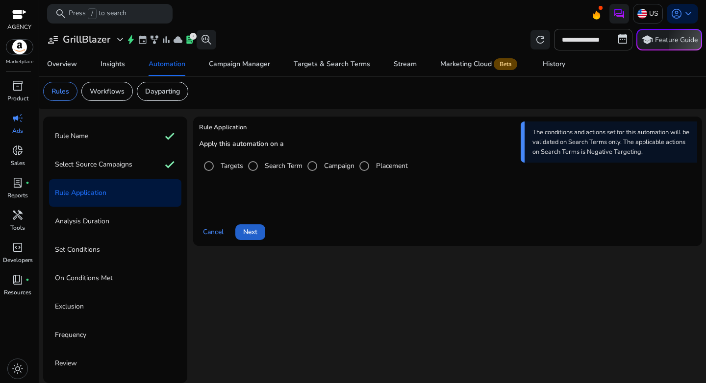
click at [260, 237] on span at bounding box center [250, 233] width 30 height 24
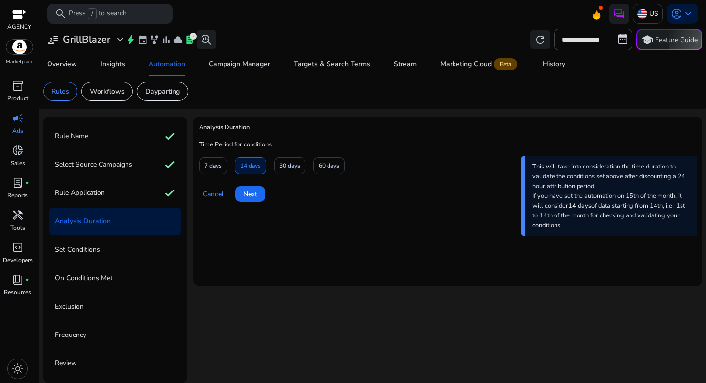
drag, startPoint x: 327, startPoint y: 164, endPoint x: 310, endPoint y: 169, distance: 17.4
click at [327, 164] on span "60 days" at bounding box center [329, 165] width 21 height 17
click at [237, 196] on span at bounding box center [250, 194] width 30 height 24
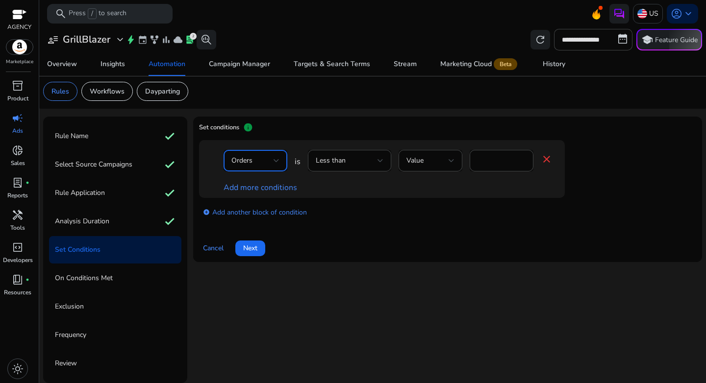
click at [271, 165] on div "Orders" at bounding box center [252, 160] width 42 height 11
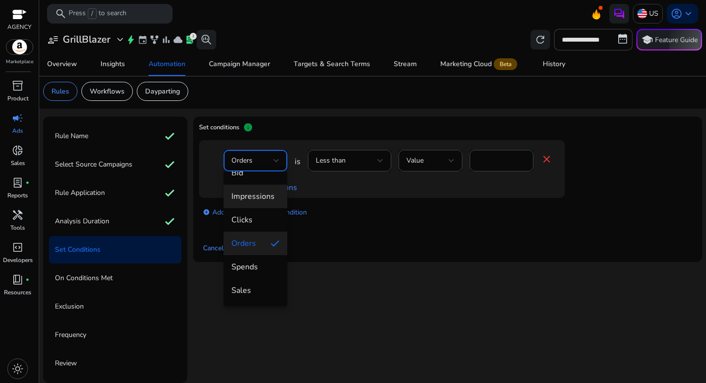
scroll to position [38, 0]
click at [252, 201] on span "Clicks" at bounding box center [255, 196] width 48 height 11
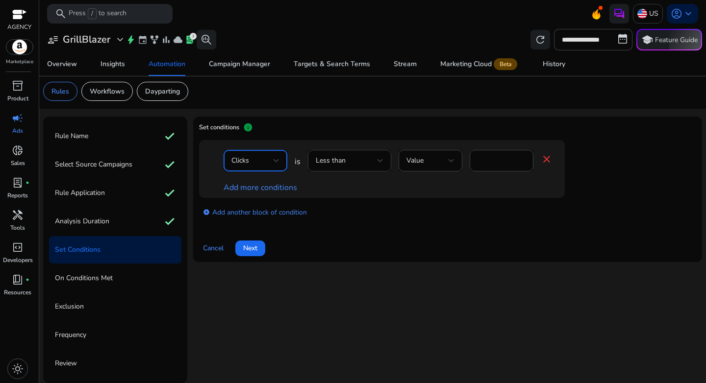
click at [367, 162] on div "Less than" at bounding box center [347, 160] width 62 height 11
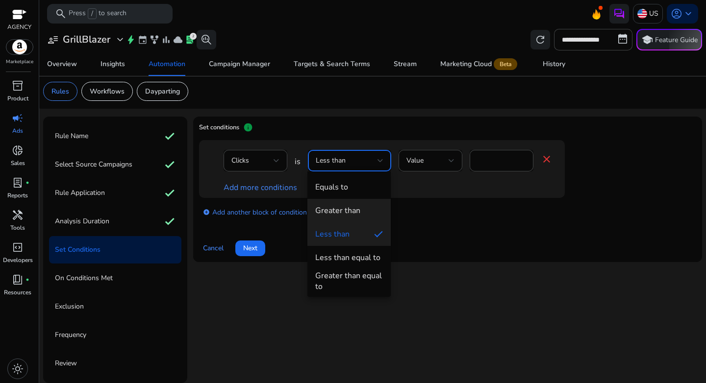
click at [355, 201] on mat-option "Greater than" at bounding box center [348, 211] width 83 height 24
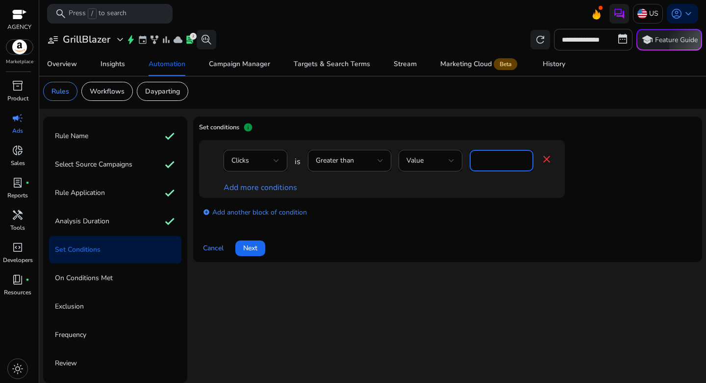
drag, startPoint x: 488, startPoint y: 157, endPoint x: 467, endPoint y: 157, distance: 21.1
click at [467, 157] on div "Clicks is Greater than Value * close" at bounding box center [388, 166] width 329 height 32
type input "**"
click at [267, 188] on link "Add more conditions" at bounding box center [261, 187] width 74 height 11
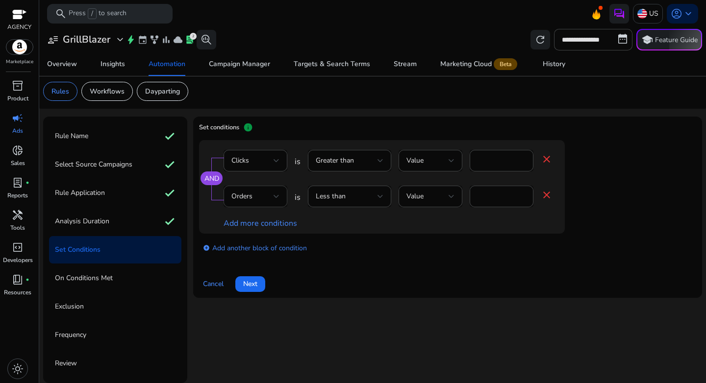
click at [258, 198] on div "Orders" at bounding box center [252, 196] width 42 height 11
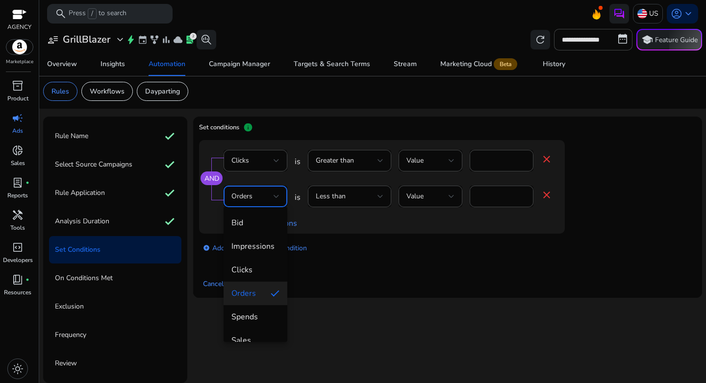
click at [489, 196] on div at bounding box center [353, 191] width 706 height 383
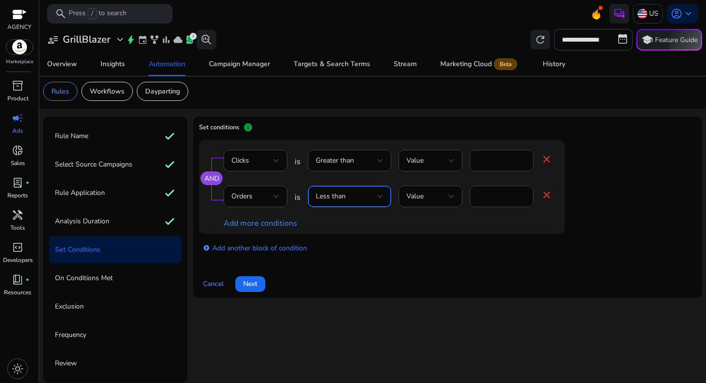
click at [337, 201] on span "Less than" at bounding box center [331, 196] width 30 height 9
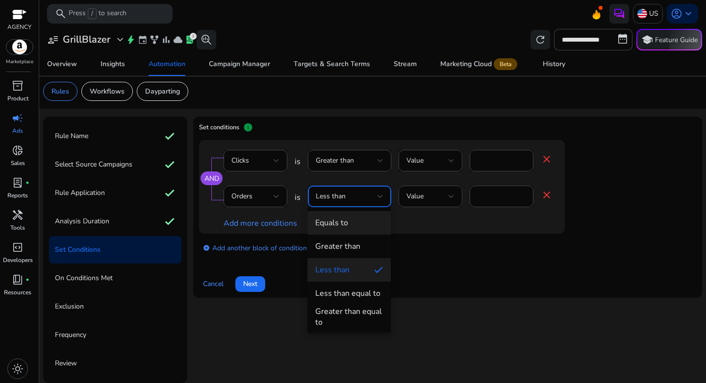
click at [343, 228] on div "Equals to" at bounding box center [331, 223] width 33 height 11
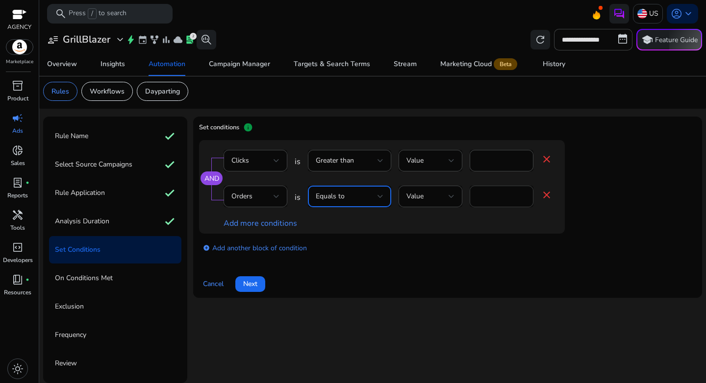
drag, startPoint x: 479, startPoint y: 195, endPoint x: 488, endPoint y: 195, distance: 9.3
click at [480, 195] on input "*" at bounding box center [502, 196] width 48 height 11
drag, startPoint x: 488, startPoint y: 195, endPoint x: 461, endPoint y: 196, distance: 27.0
click at [461, 196] on div "Orders is Equals to Value * close" at bounding box center [388, 202] width 329 height 32
type input "*"
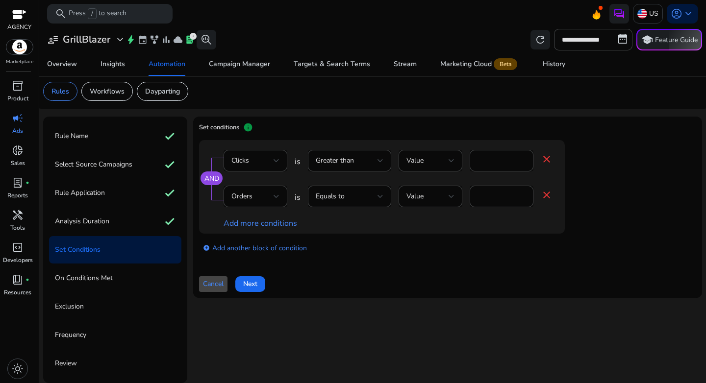
click at [456, 231] on div "AND Clicks is Greater than Value ** close Orders is Equals to Value * close Add…" at bounding box center [382, 187] width 366 height 94
click at [262, 248] on link "add_circle Add another block of condition" at bounding box center [255, 247] width 104 height 11
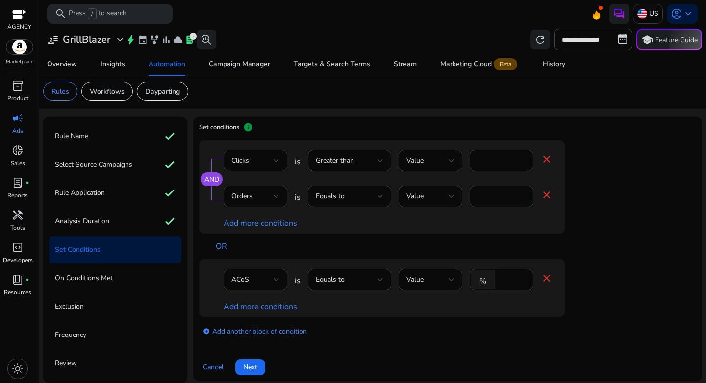
scroll to position [8, 0]
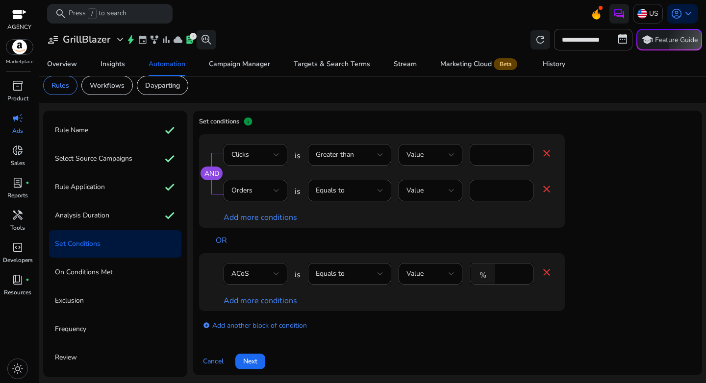
click at [261, 274] on div "ACoS" at bounding box center [252, 274] width 42 height 11
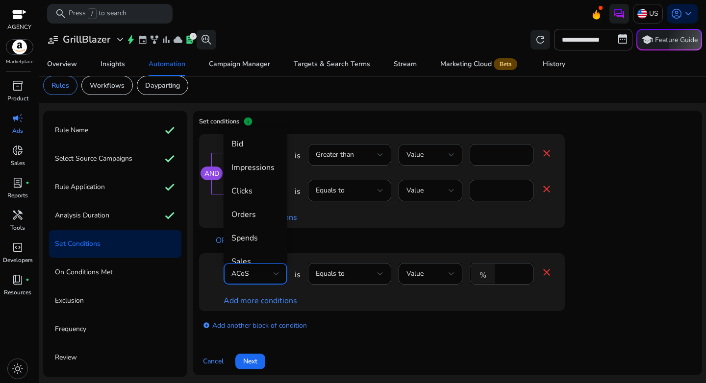
scroll to position [34, 0]
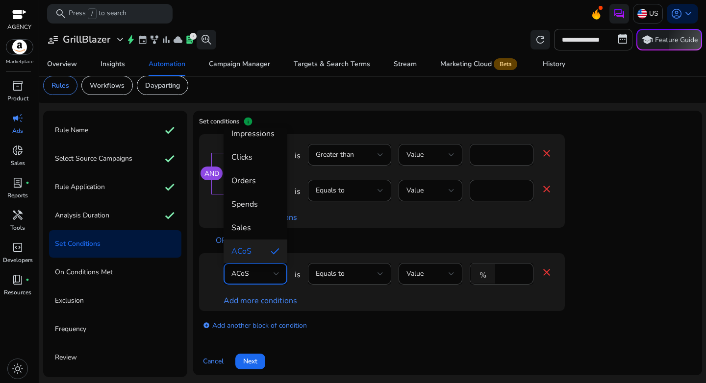
click at [502, 148] on div at bounding box center [353, 191] width 706 height 383
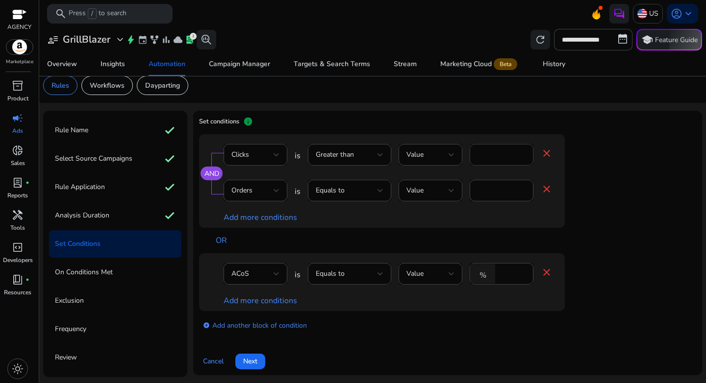
click at [495, 152] on input "**" at bounding box center [502, 155] width 48 height 11
click at [491, 155] on input "**" at bounding box center [502, 155] width 48 height 11
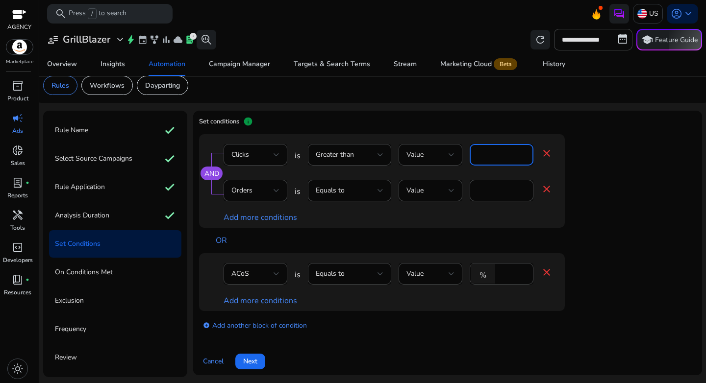
type input "**"
click at [249, 267] on div "ACoS" at bounding box center [255, 274] width 48 height 22
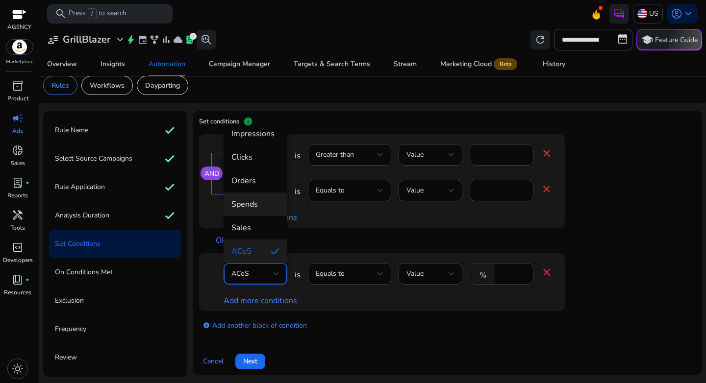
click at [251, 206] on span "Spends" at bounding box center [255, 204] width 48 height 11
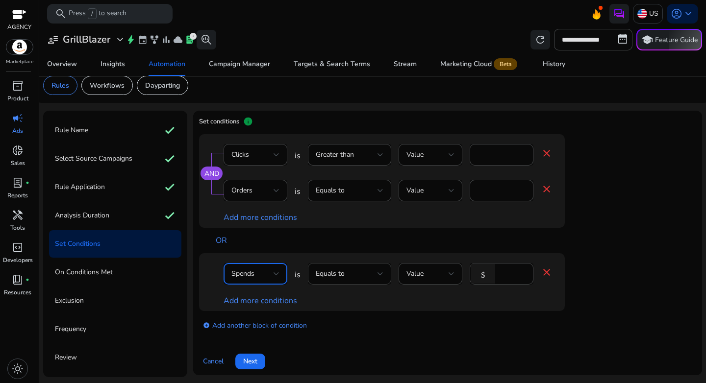
click at [355, 279] on div "Equals to" at bounding box center [347, 274] width 62 height 11
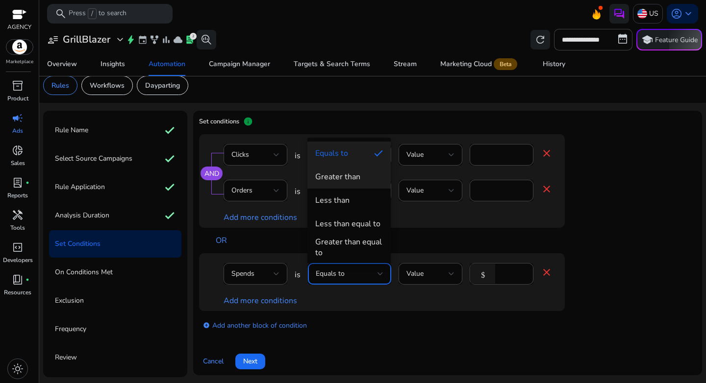
click at [346, 182] on div "Greater than" at bounding box center [337, 177] width 45 height 11
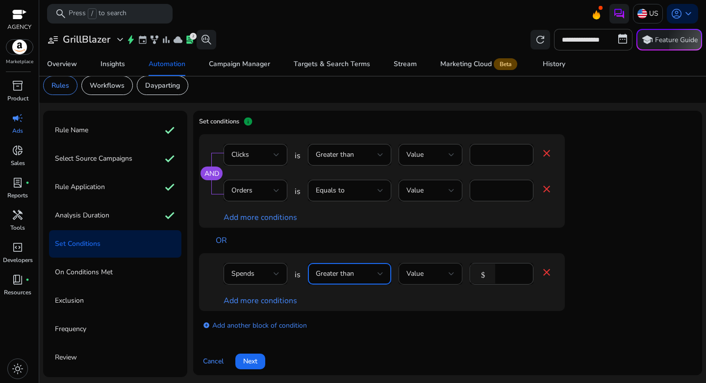
click at [425, 278] on div "Value" at bounding box center [427, 274] width 42 height 11
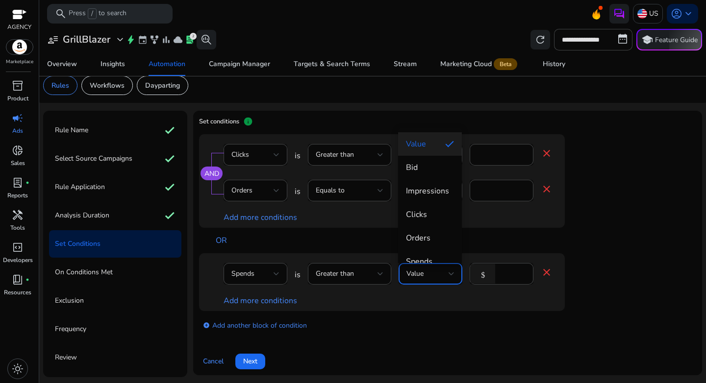
click at [509, 279] on div at bounding box center [353, 191] width 706 height 383
click at [515, 279] on input "****" at bounding box center [512, 274] width 25 height 11
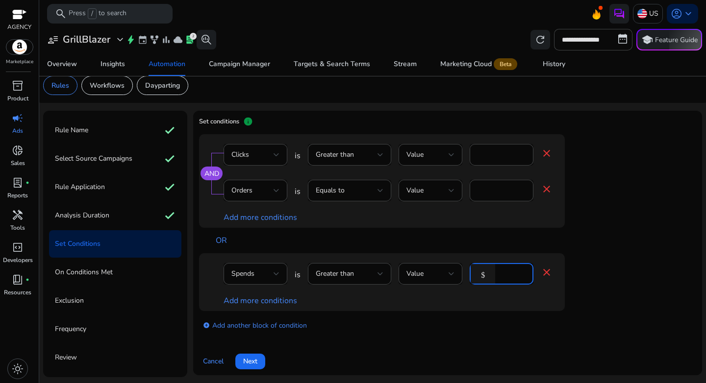
click at [515, 279] on input "****" at bounding box center [512, 274] width 25 height 11
click at [509, 277] on input "****" at bounding box center [512, 274] width 25 height 11
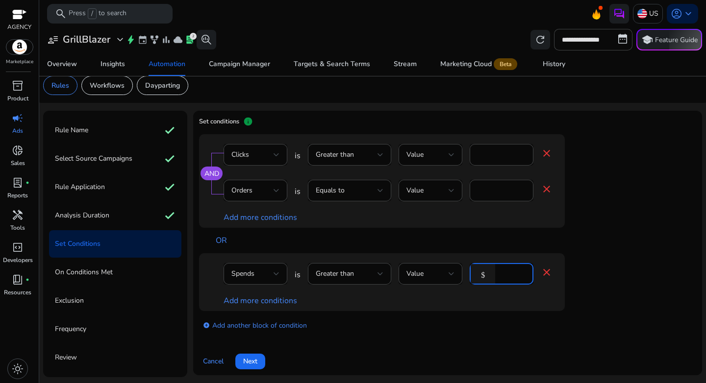
type input "**"
click at [252, 295] on div at bounding box center [256, 290] width 64 height 10
click at [253, 300] on link "Add more conditions" at bounding box center [261, 301] width 74 height 11
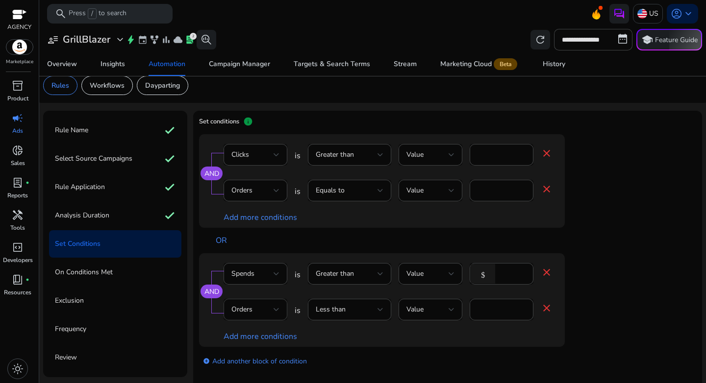
click at [256, 308] on div "Orders" at bounding box center [252, 309] width 42 height 11
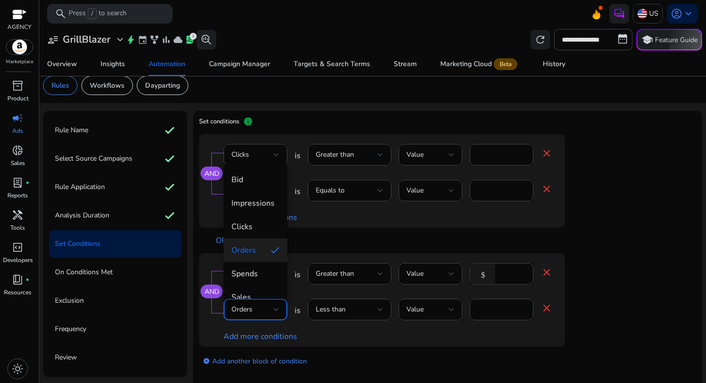
click at [483, 310] on div at bounding box center [353, 191] width 706 height 383
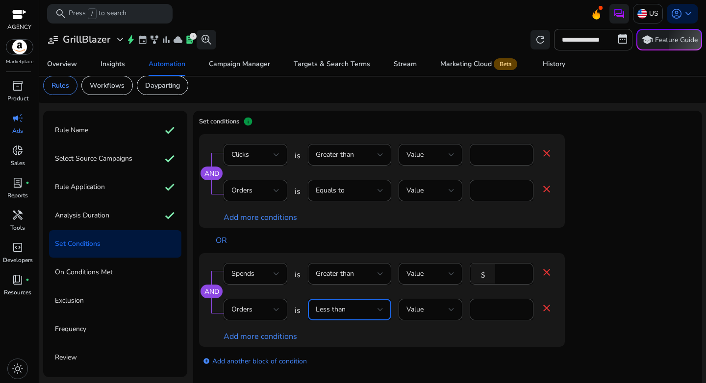
click at [372, 311] on div "Less than" at bounding box center [347, 309] width 62 height 11
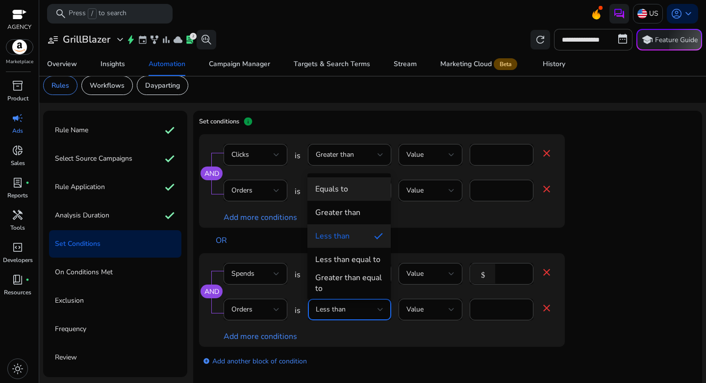
click at [350, 182] on mat-option "Equals to" at bounding box center [348, 189] width 83 height 24
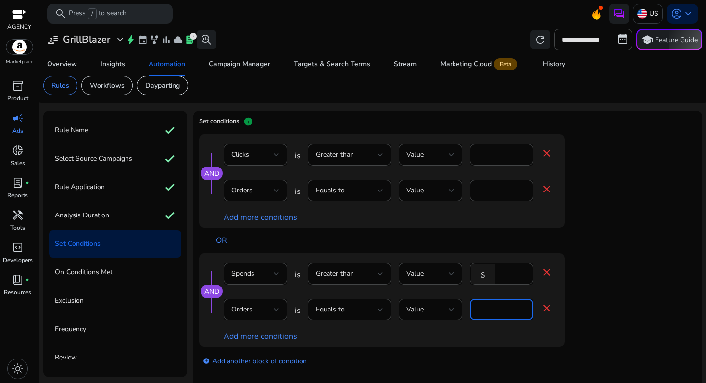
drag, startPoint x: 469, startPoint y: 304, endPoint x: 461, endPoint y: 303, distance: 7.9
click at [461, 303] on div "Orders is Equals to Value * close" at bounding box center [388, 315] width 329 height 32
type input "*"
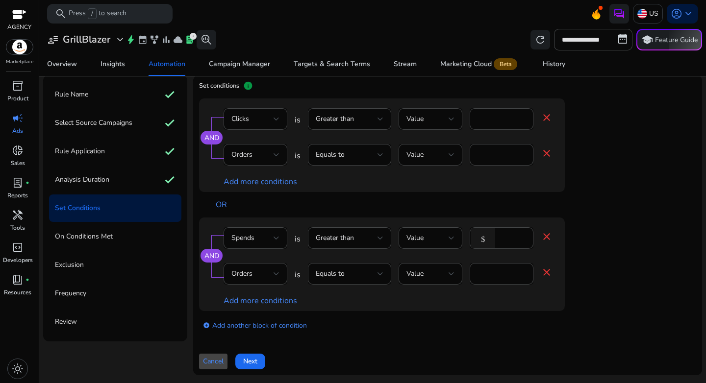
click at [514, 325] on div "add_circle Add another block of condition" at bounding box center [401, 324] width 405 height 27
click at [507, 237] on input "**" at bounding box center [512, 238] width 25 height 11
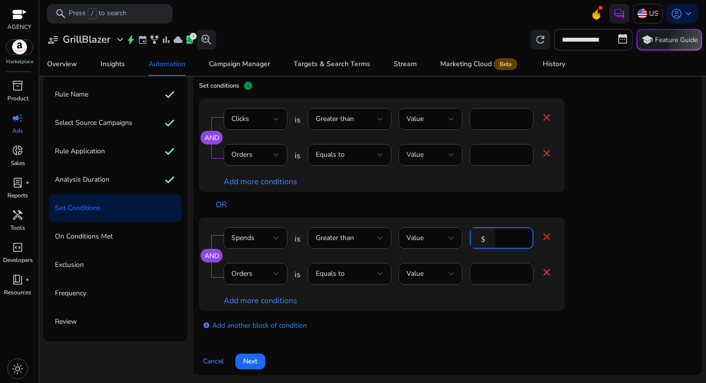
type input "**"
click at [450, 321] on div "add_circle Add another block of condition" at bounding box center [401, 324] width 405 height 27
click at [255, 355] on span at bounding box center [250, 362] width 30 height 24
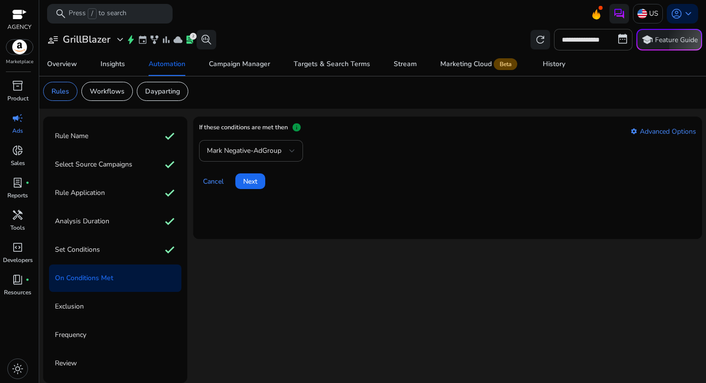
scroll to position [2, 0]
click at [254, 181] on span "Next" at bounding box center [250, 182] width 14 height 10
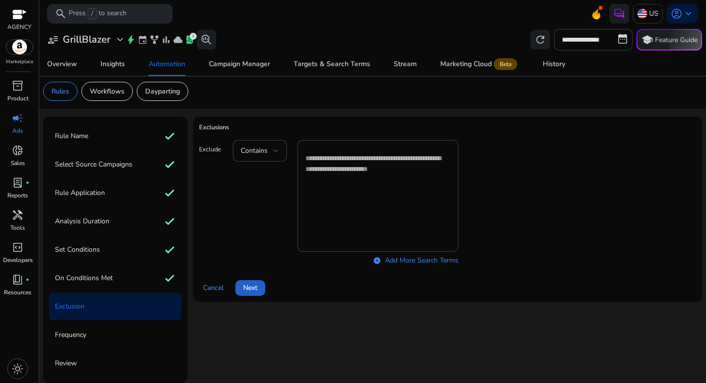
click at [255, 285] on span "Next" at bounding box center [250, 288] width 14 height 10
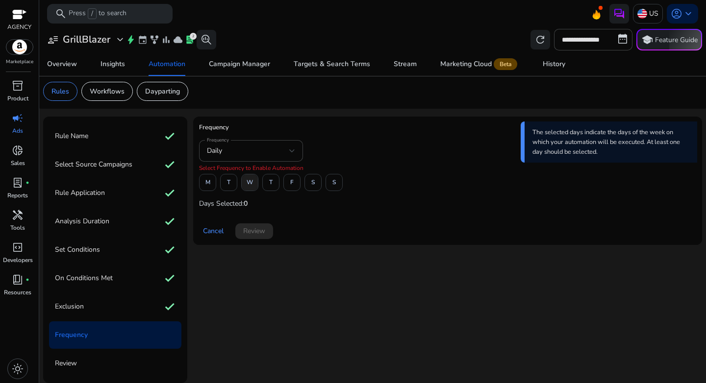
click at [250, 185] on span "W" at bounding box center [250, 182] width 6 height 17
click at [207, 189] on span "M" at bounding box center [207, 182] width 5 height 17
click at [287, 186] on span at bounding box center [292, 183] width 16 height 24
click at [253, 230] on span "Review" at bounding box center [254, 231] width 22 height 10
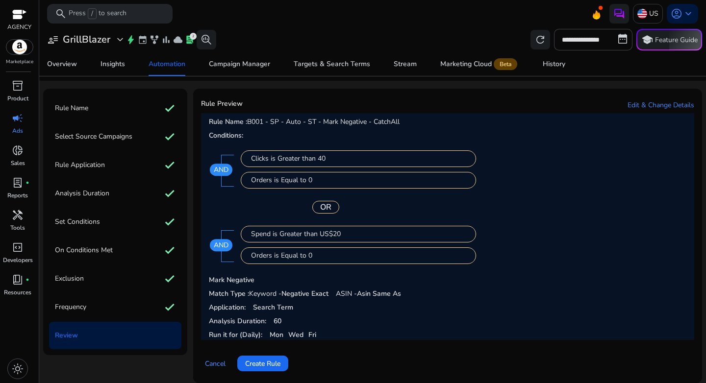
scroll to position [38, 0]
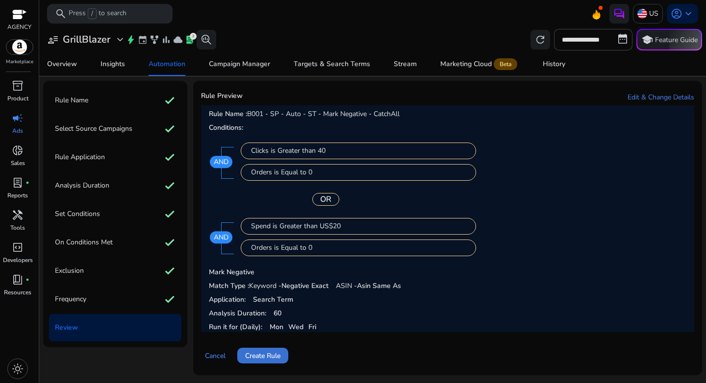
click at [271, 357] on span "Create Rule" at bounding box center [262, 356] width 35 height 10
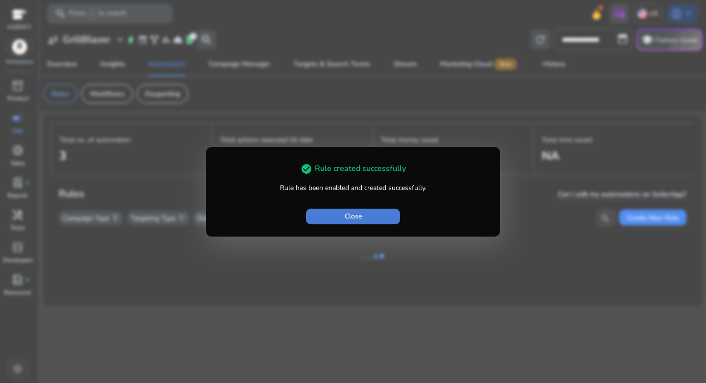
click at [353, 210] on span "button" at bounding box center [353, 217] width 94 height 24
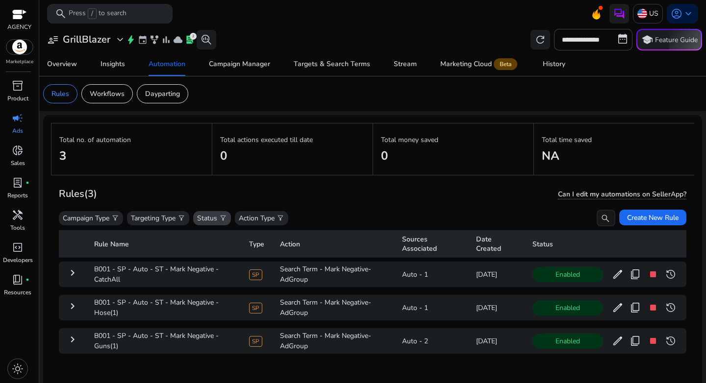
scroll to position [18, 0]
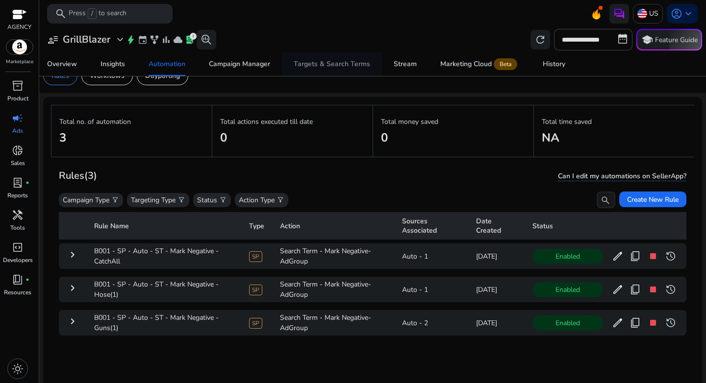
click at [307, 63] on div "Targets & Search Terms" at bounding box center [332, 64] width 76 height 7
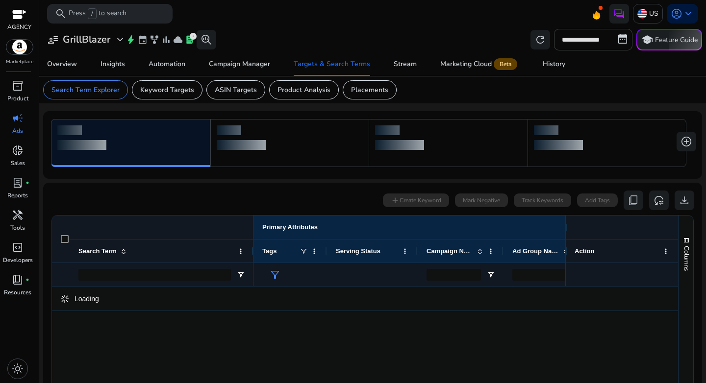
click at [571, 37] on input "**********" at bounding box center [593, 40] width 78 height 22
select select "*"
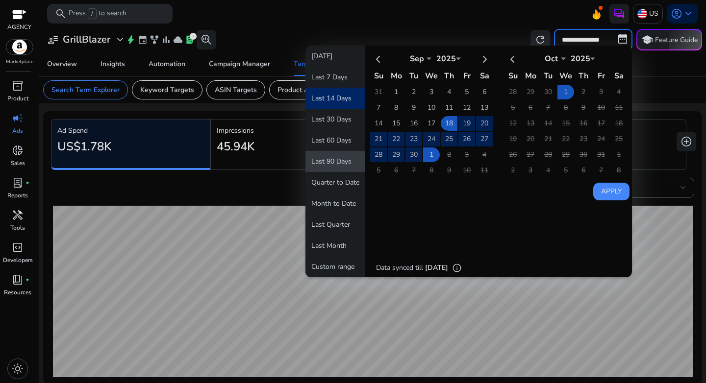
click at [341, 159] on button "Last 90 Days" at bounding box center [335, 161] width 60 height 21
type input "**********"
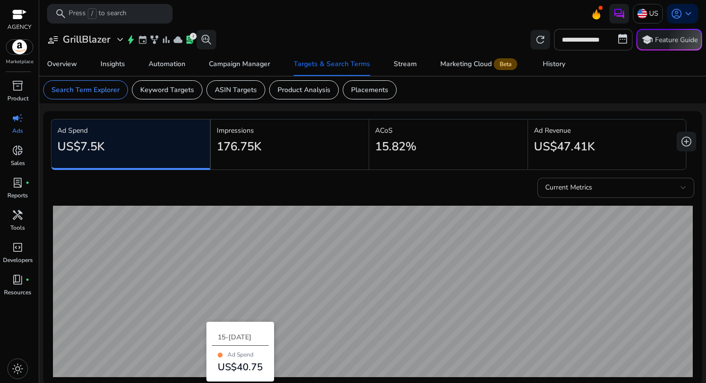
scroll to position [321, 0]
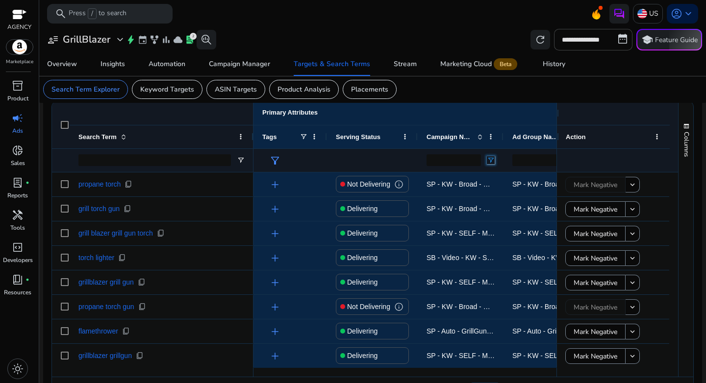
click at [490, 162] on span "Open Filter Menu" at bounding box center [491, 160] width 8 height 8
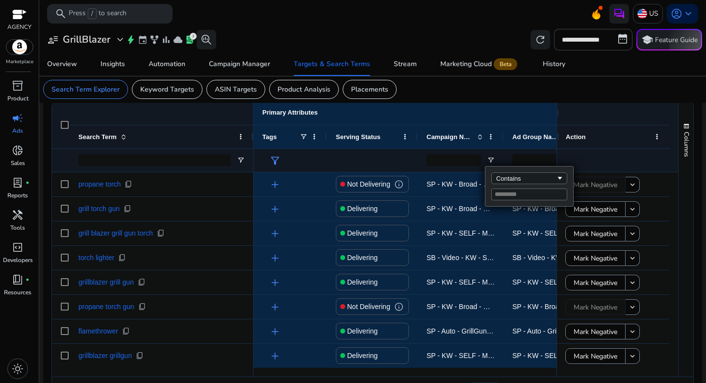
click at [517, 193] on input "Filter Value" at bounding box center [529, 195] width 76 height 12
type input "**********"
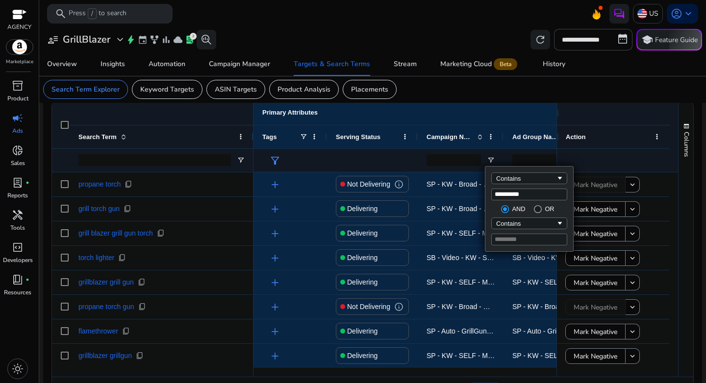
type input "**********"
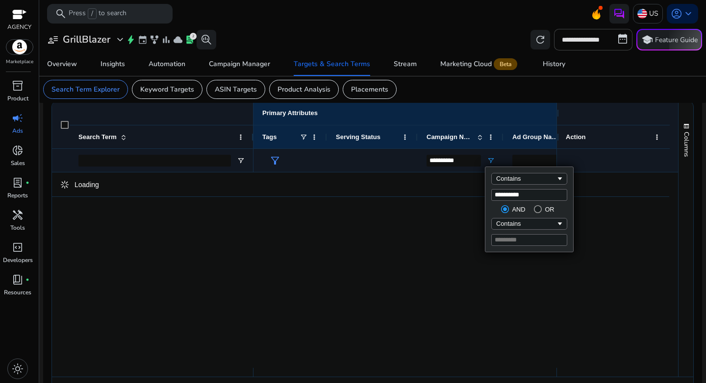
type input "**********"
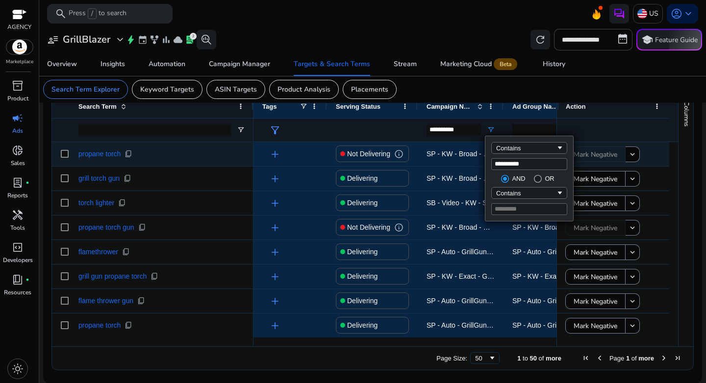
scroll to position [335, 0]
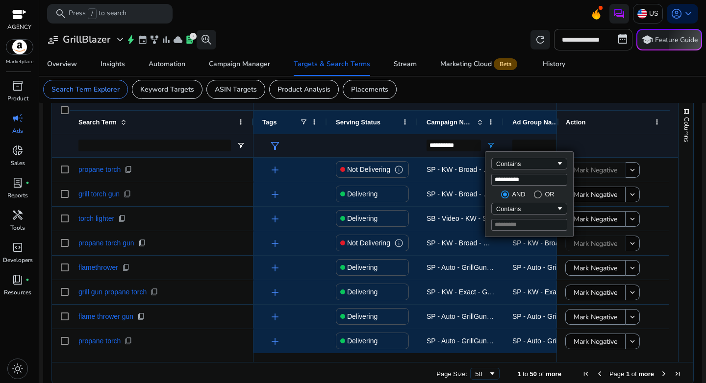
click at [437, 103] on div "Primary Attributes More keyboard_arrow_right" at bounding box center [430, 99] width 354 height 24
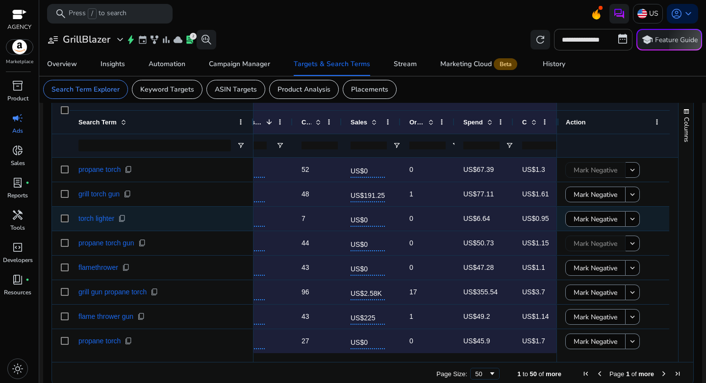
scroll to position [0, 0]
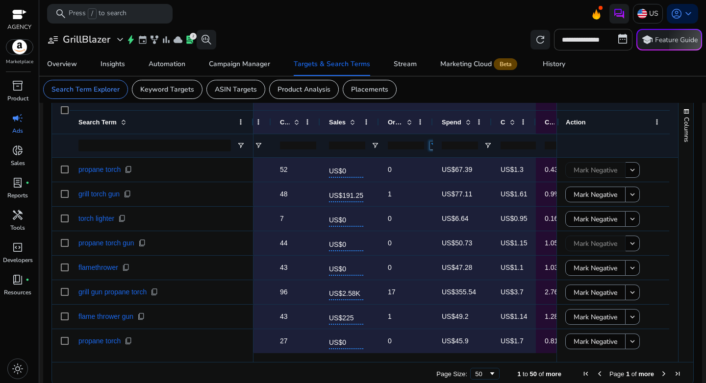
click at [431, 146] on span "Open Filter Menu" at bounding box center [434, 146] width 8 height 8
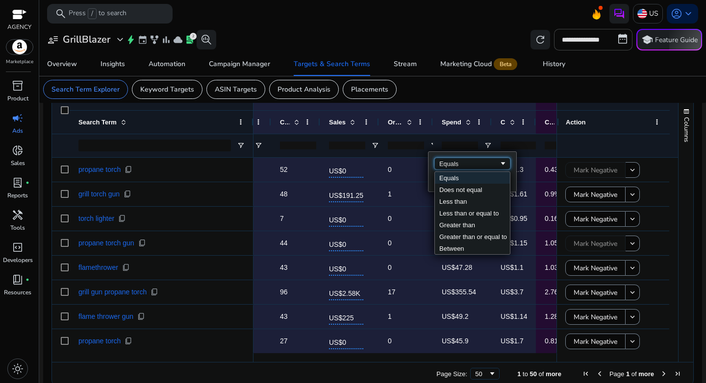
click at [455, 168] on div "Equals" at bounding box center [472, 164] width 76 height 12
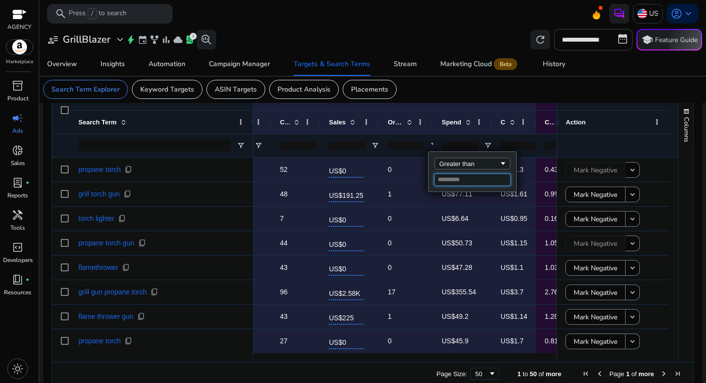
click at [454, 181] on input "Filter Value" at bounding box center [472, 180] width 76 height 12
type input "*"
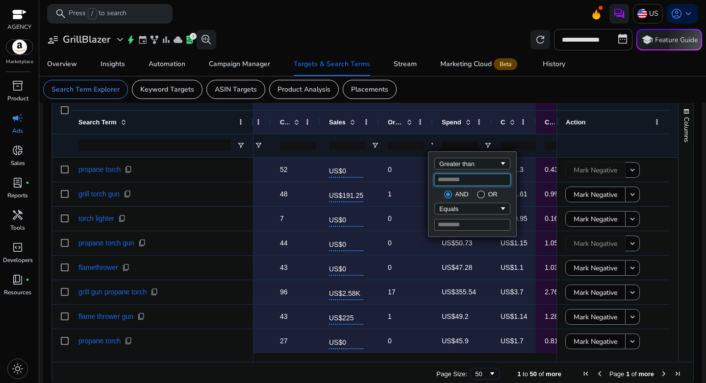
type input "*"
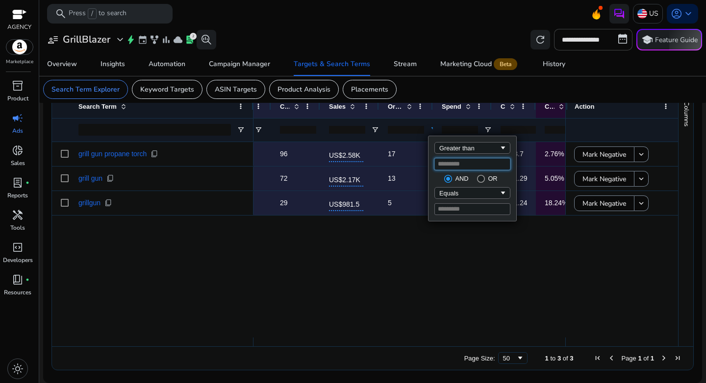
scroll to position [148, 0]
click at [292, 244] on div "SP - KW - Exact - GrillGun - B08C7XG7P9 - KAM - 8/19/2025 22:44:44.299 SP 3.48K…" at bounding box center [409, 240] width 312 height 196
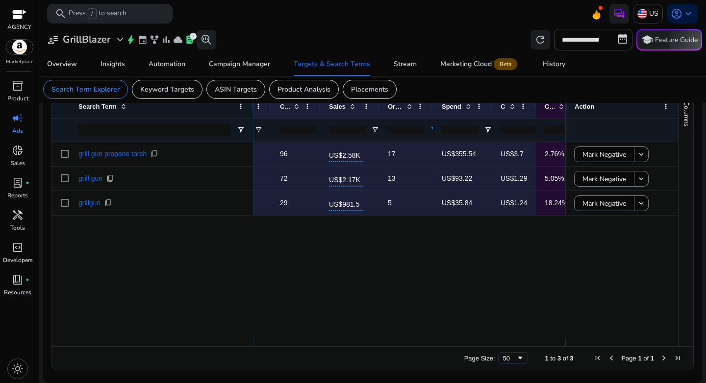
scroll to position [0, 496]
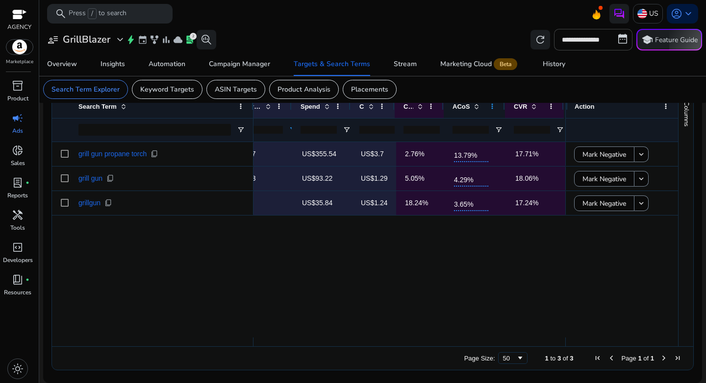
click at [491, 108] on span at bounding box center [492, 106] width 8 height 8
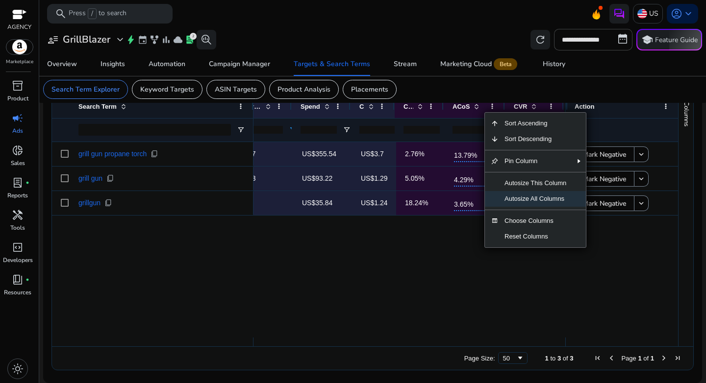
click at [531, 198] on span "Autosize All Columns" at bounding box center [536, 199] width 74 height 16
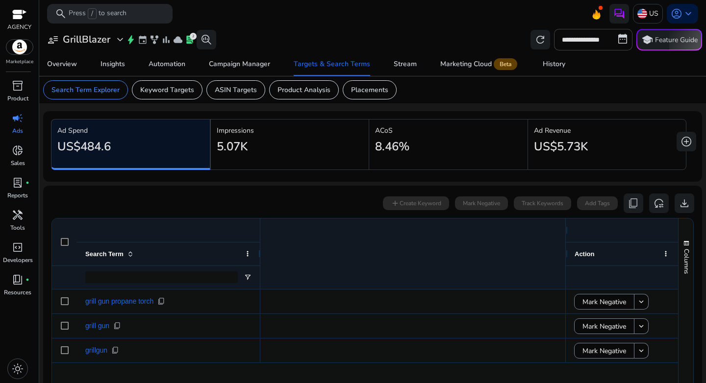
scroll to position [0, 547]
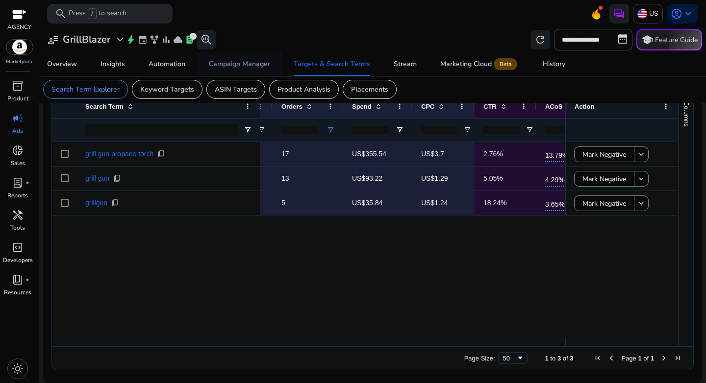
click at [237, 68] on div "Campaign Manager" at bounding box center [239, 64] width 61 height 7
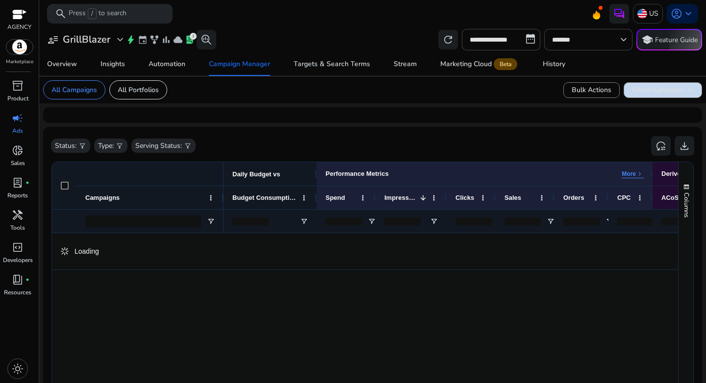
click at [658, 92] on span "Create Campaign add" at bounding box center [663, 90] width 62 height 10
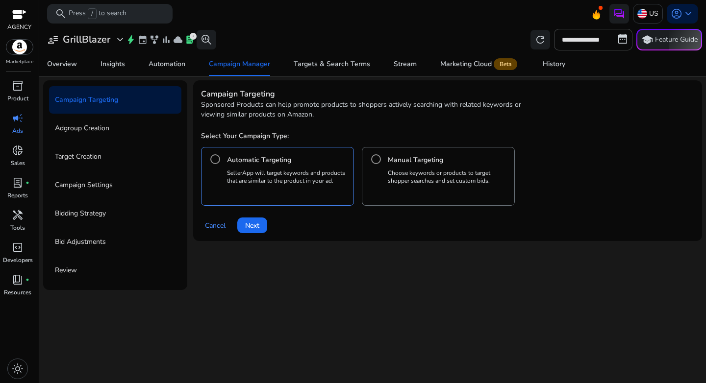
click at [430, 173] on p "Choose keywords or products to target shopper searches and set custom bids." at bounding box center [449, 177] width 123 height 16
click at [266, 220] on span at bounding box center [252, 226] width 30 height 24
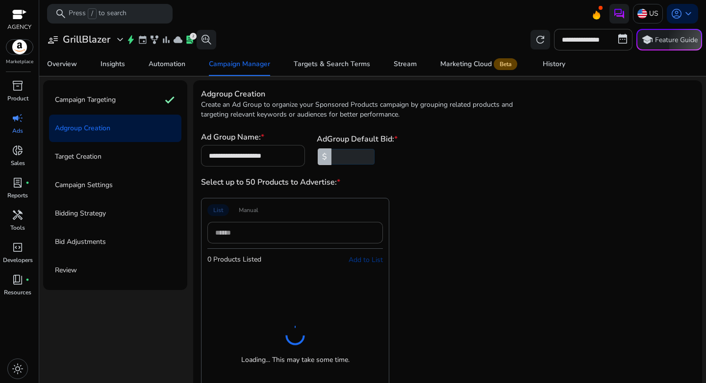
click at [265, 156] on input "**********" at bounding box center [253, 156] width 88 height 11
paste input "**********"
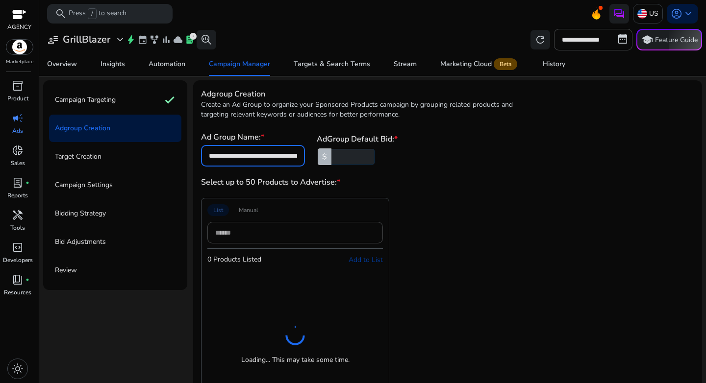
scroll to position [0, 70]
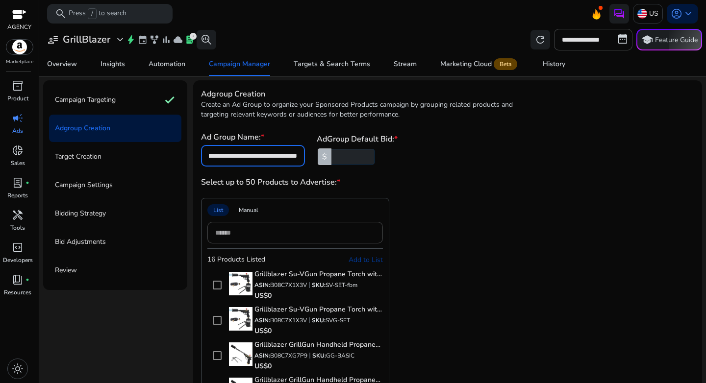
type input "**********"
click at [442, 188] on div "Select up to 50 Products to Advertise: * List Manual 16 Products Listed Add to …" at bounding box center [447, 303] width 493 height 252
click at [365, 160] on input "****" at bounding box center [351, 157] width 45 height 16
drag, startPoint x: 355, startPoint y: 158, endPoint x: 325, endPoint y: 154, distance: 31.1
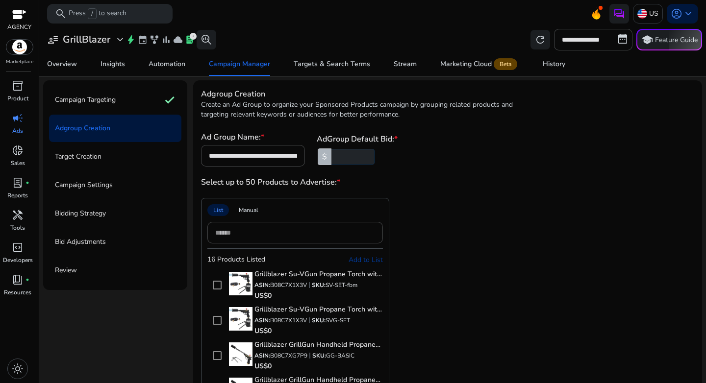
click at [325, 154] on div "$ ****" at bounding box center [354, 157] width 74 height 16
type input "****"
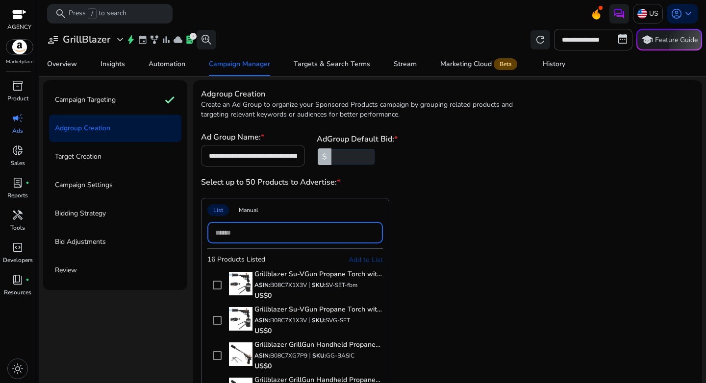
click at [279, 152] on input "**********" at bounding box center [253, 156] width 88 height 11
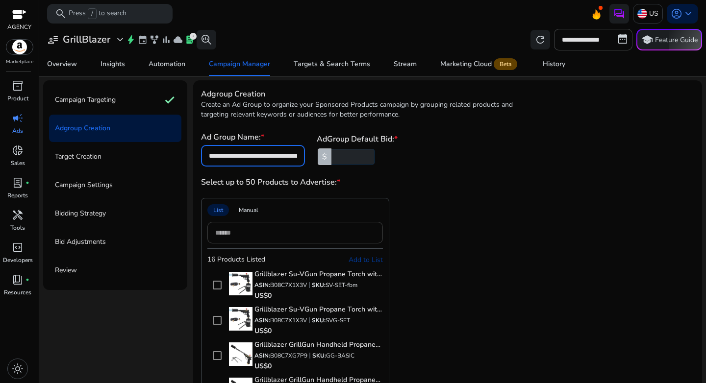
click at [277, 231] on input at bounding box center [295, 233] width 160 height 11
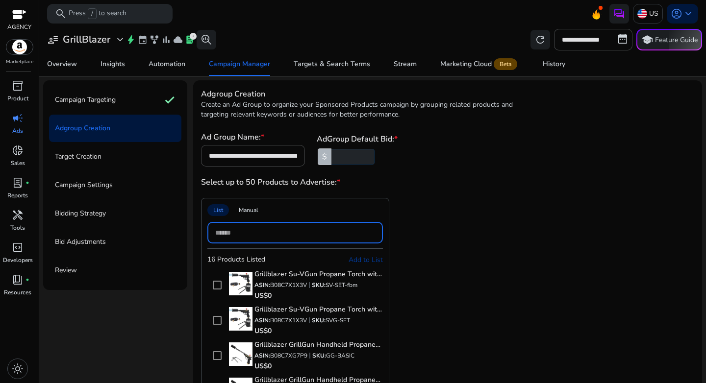
paste input "**********"
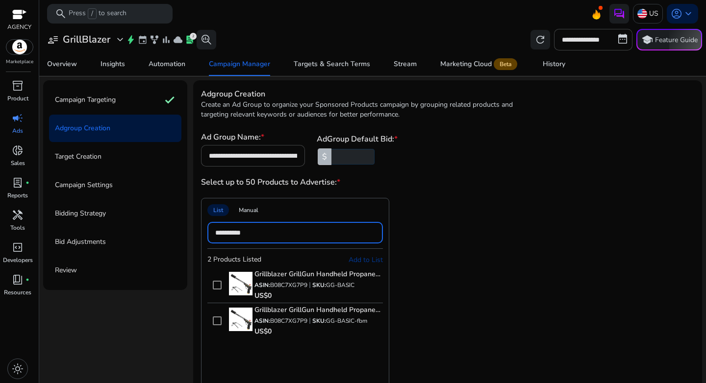
type input "**********"
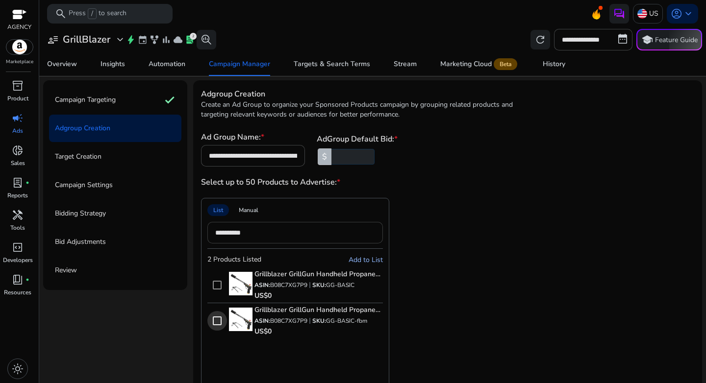
scroll to position [2, 0]
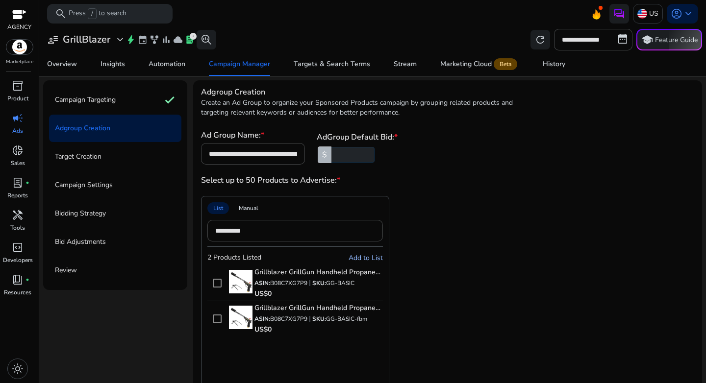
click at [371, 261] on span "Add to List" at bounding box center [366, 257] width 34 height 9
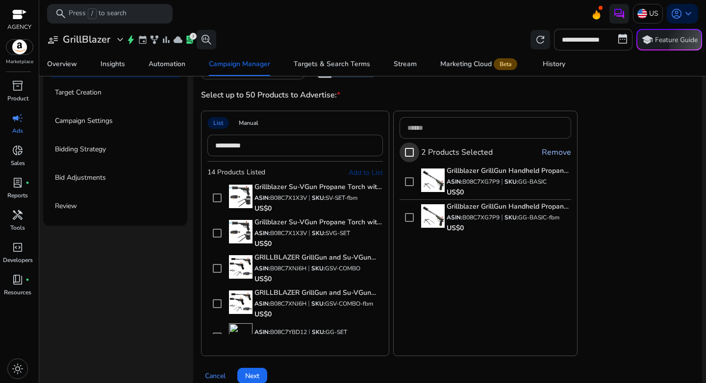
scroll to position [80, 0]
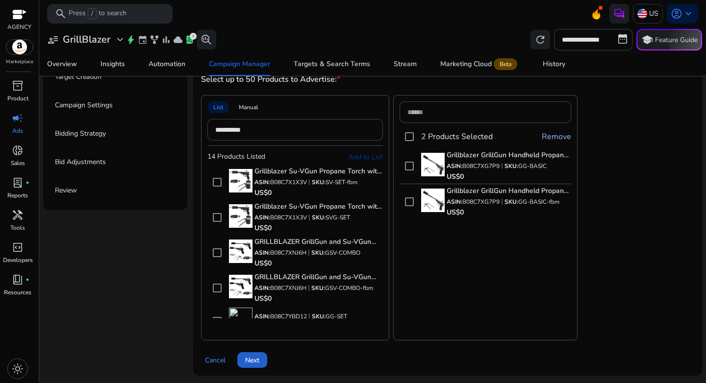
click at [252, 363] on span "Next" at bounding box center [252, 360] width 14 height 10
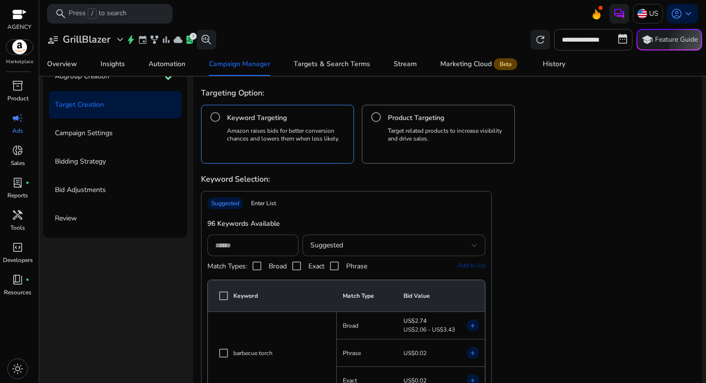
scroll to position [51, 0]
click at [267, 200] on div "Enter List" at bounding box center [263, 204] width 33 height 12
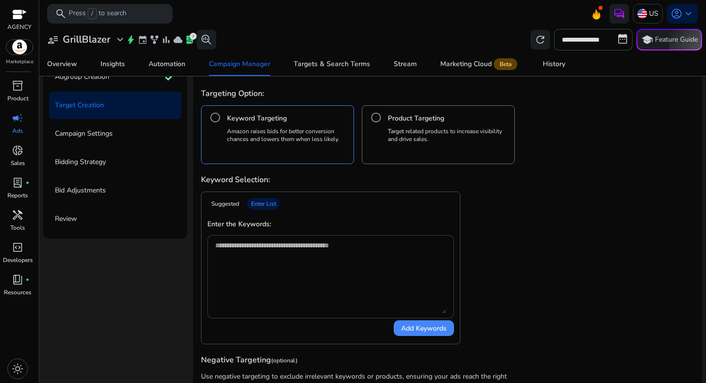
click at [260, 268] on textarea at bounding box center [330, 277] width 231 height 74
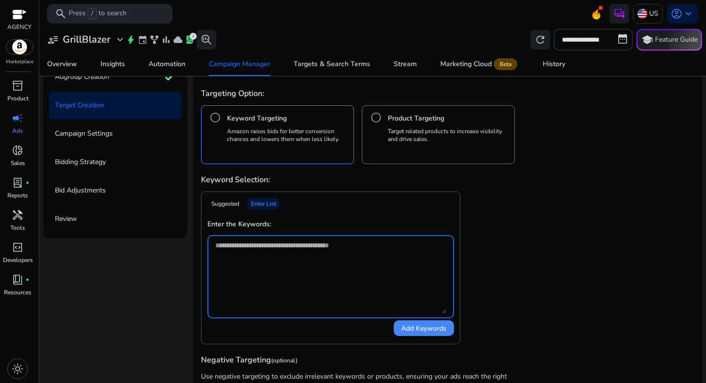
click at [253, 251] on textarea at bounding box center [330, 277] width 231 height 74
paste textarea "**********"
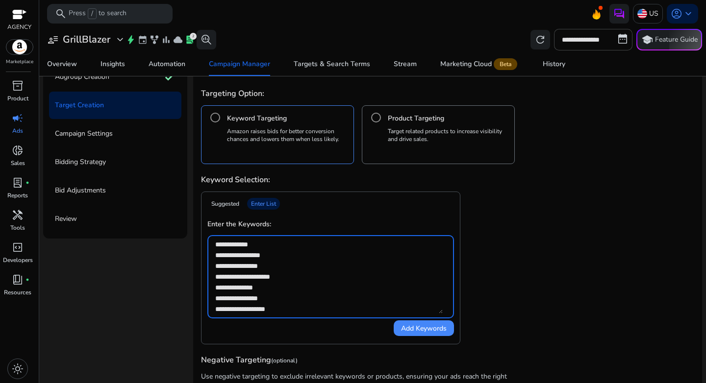
scroll to position [88, 0]
type textarea "**********"
click at [421, 332] on span "Add Keywords" at bounding box center [424, 329] width 46 height 10
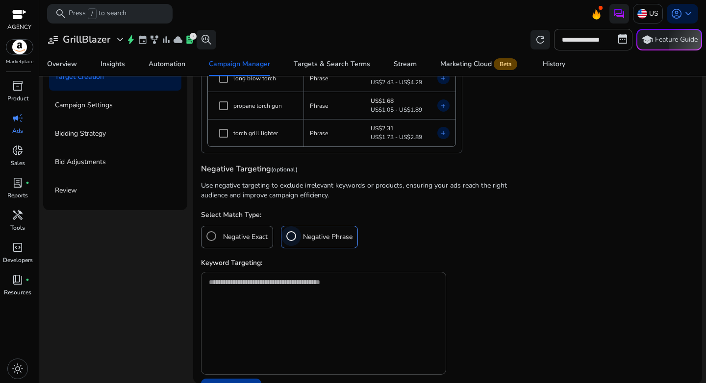
scroll to position [348, 0]
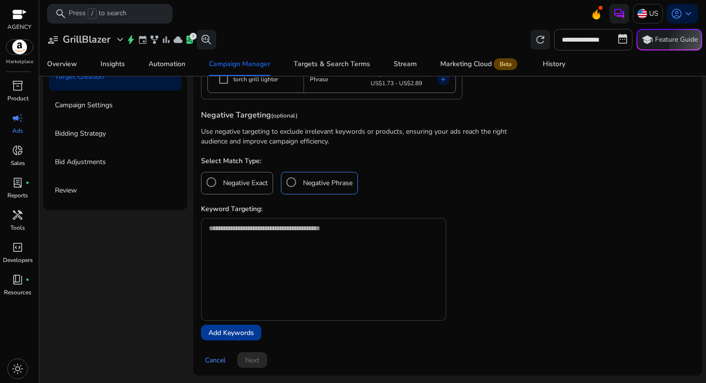
click at [264, 236] on textarea at bounding box center [323, 250] width 229 height 54
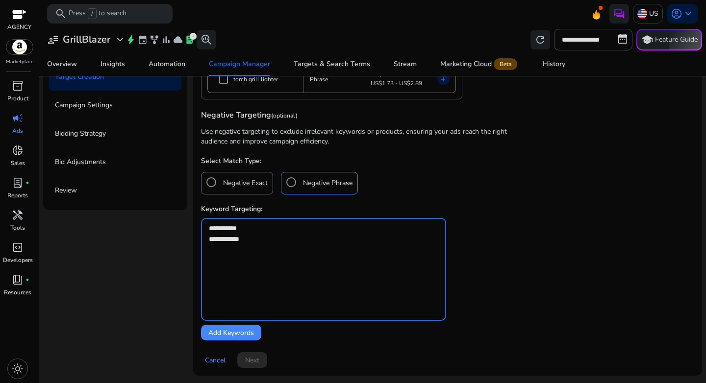
type textarea "**********"
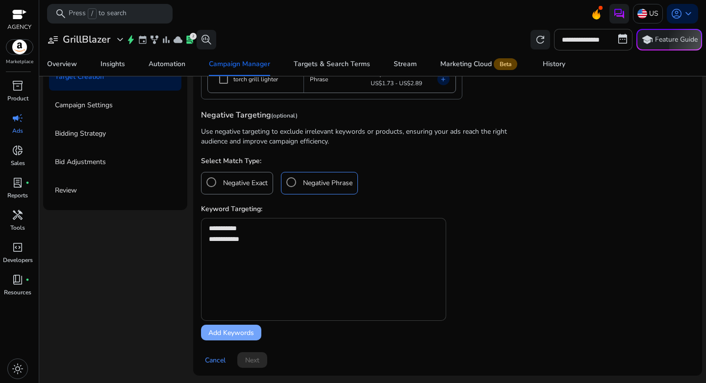
click button "Add Keywords" at bounding box center [231, 333] width 60 height 16
type textarea "**********"
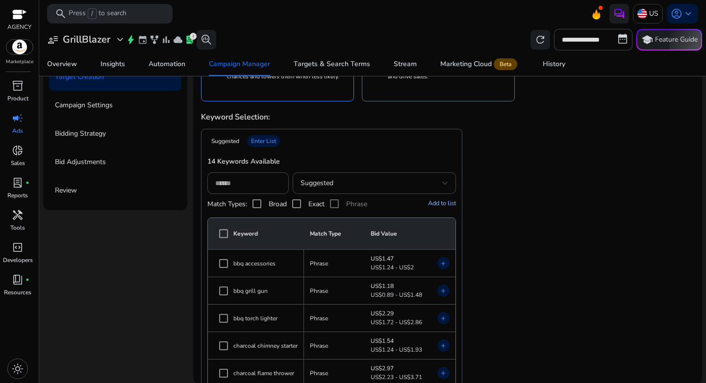
scroll to position [0, 0]
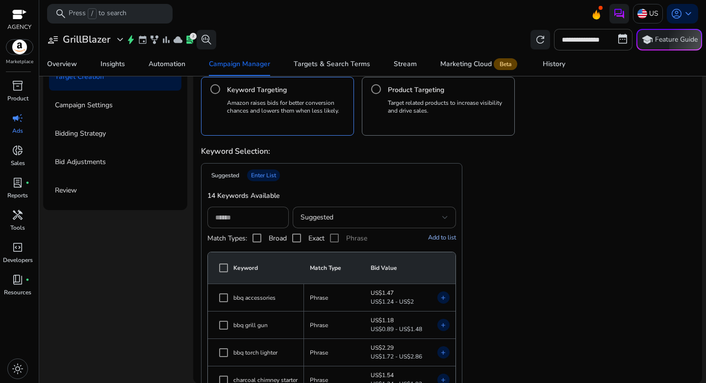
click at [442, 234] on span "Add to list" at bounding box center [442, 237] width 28 height 9
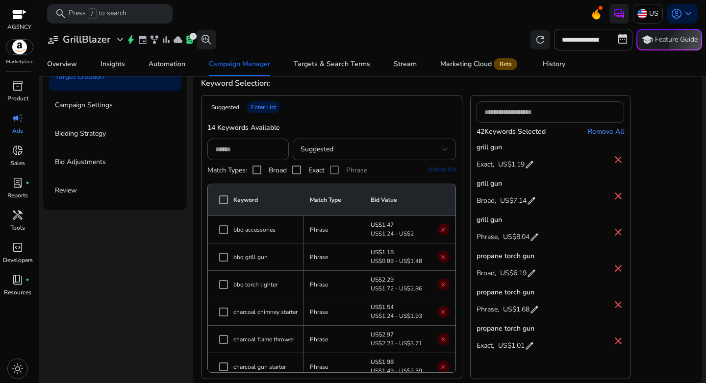
scroll to position [76, 0]
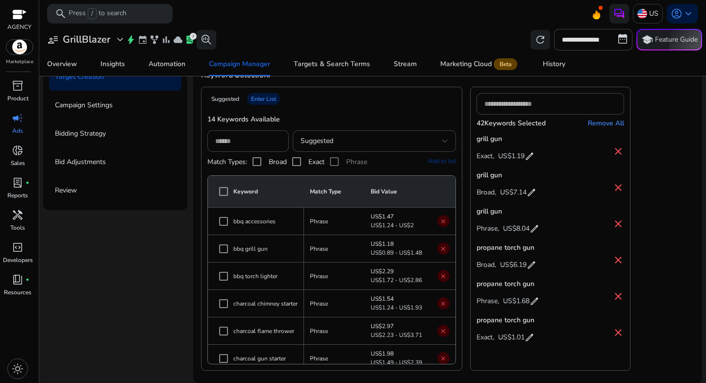
click at [595, 122] on h4 "Remove All" at bounding box center [606, 124] width 36 height 10
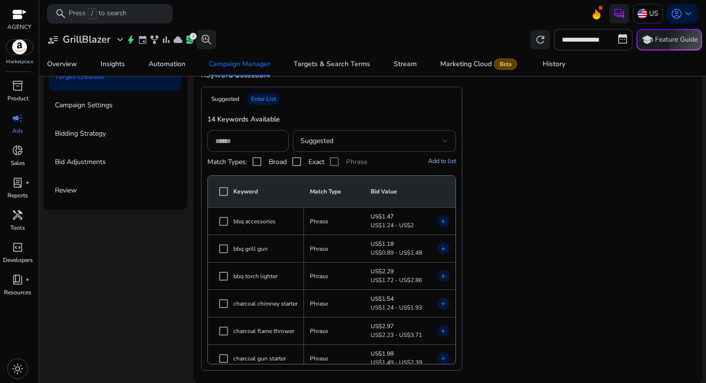
click at [433, 161] on span "Add to list" at bounding box center [442, 161] width 28 height 9
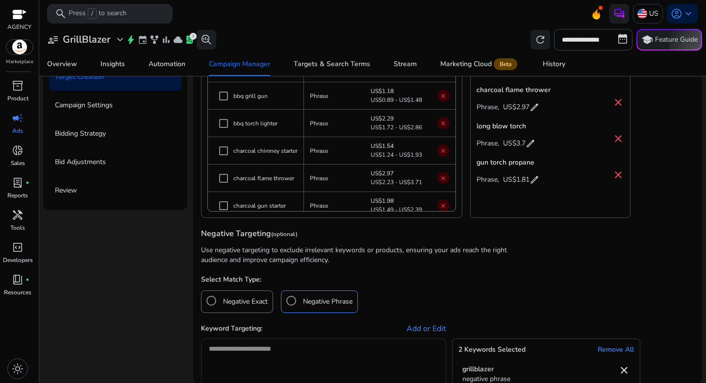
scroll to position [350, 0]
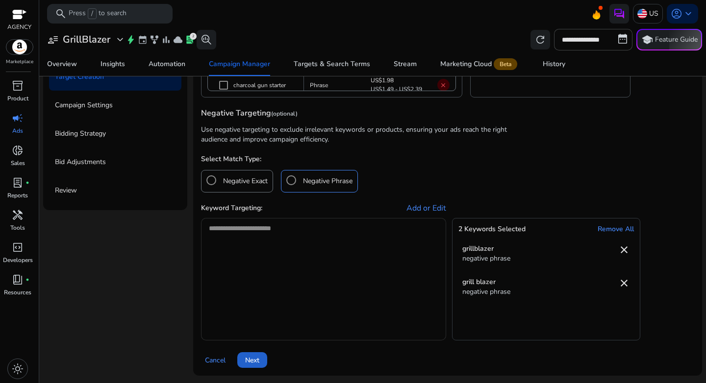
click at [258, 361] on span "Next" at bounding box center [252, 360] width 14 height 10
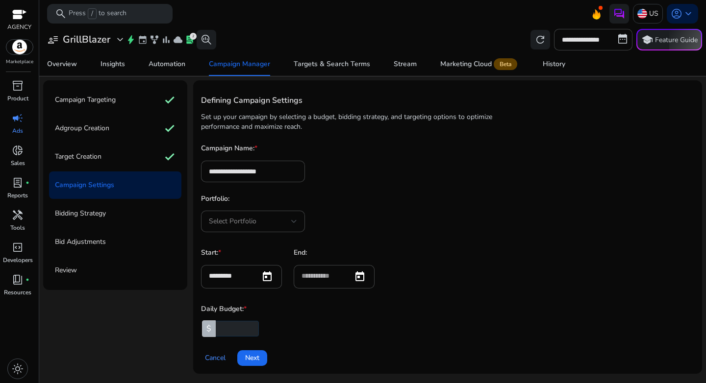
scroll to position [0, 0]
click at [255, 170] on input "**********" at bounding box center [253, 171] width 88 height 11
paste input "**********"
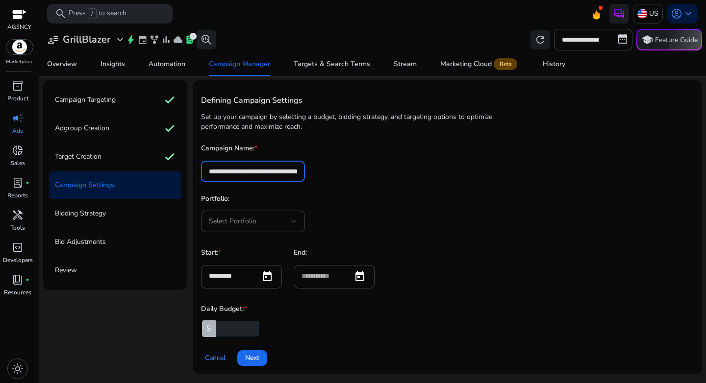
scroll to position [0, 70]
type input "**********"
click at [384, 213] on div "Portfolio: Select Portfolio" at bounding box center [447, 213] width 493 height 38
click at [276, 216] on div "Select Portfolio" at bounding box center [250, 221] width 82 height 11
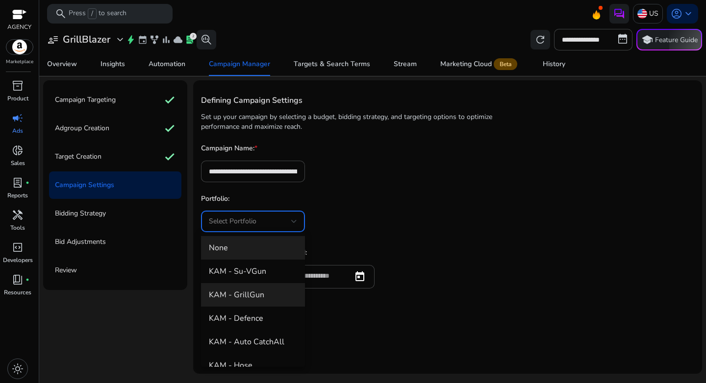
click at [263, 290] on span "KAM - GrillGun" at bounding box center [253, 295] width 88 height 11
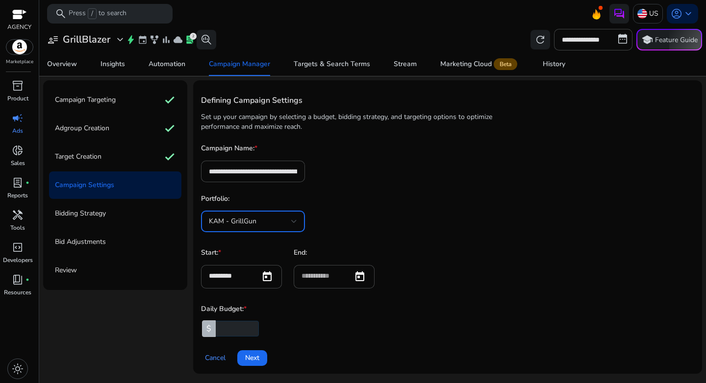
click at [379, 242] on form "**********" at bounding box center [447, 240] width 493 height 193
drag, startPoint x: 239, startPoint y: 328, endPoint x: 194, endPoint y: 322, distance: 44.9
click at [194, 322] on div "**********" at bounding box center [447, 227] width 509 height 294
type input "**"
click button "Next" at bounding box center [252, 359] width 30 height 16
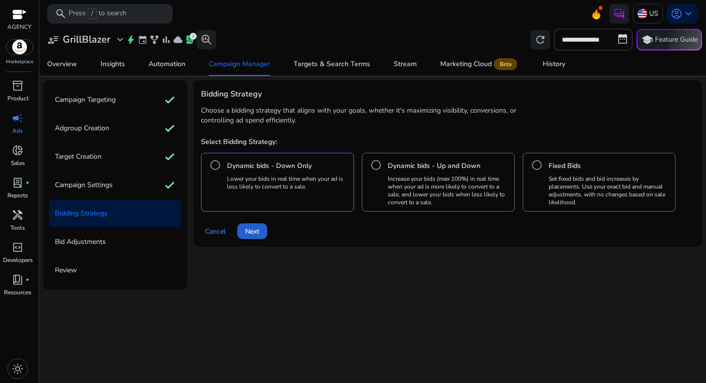
click at [261, 231] on span at bounding box center [252, 232] width 30 height 24
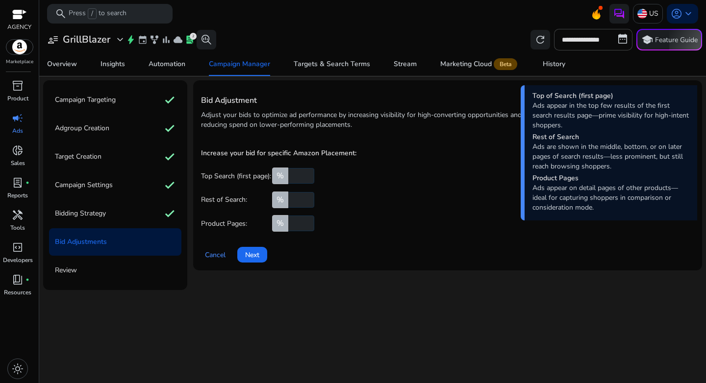
click at [299, 178] on input "number" at bounding box center [300, 176] width 28 height 16
type input "**"
click button "Next" at bounding box center [252, 255] width 30 height 16
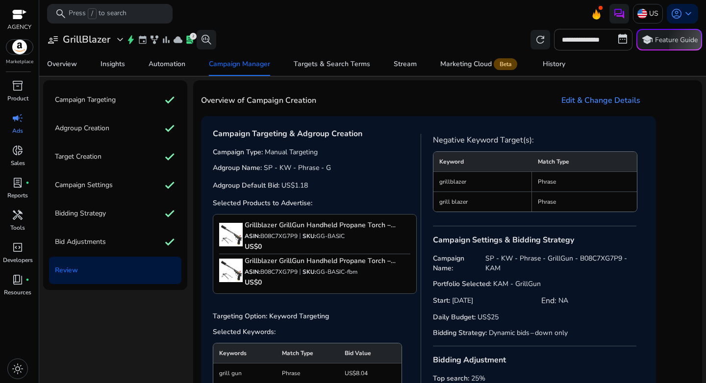
click at [568, 95] on h3 "Edit & Change Details" at bounding box center [600, 101] width 79 height 12
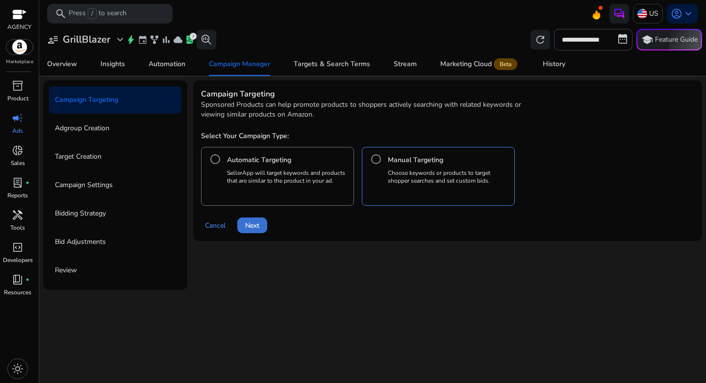
click at [255, 225] on span "Next" at bounding box center [252, 226] width 14 height 10
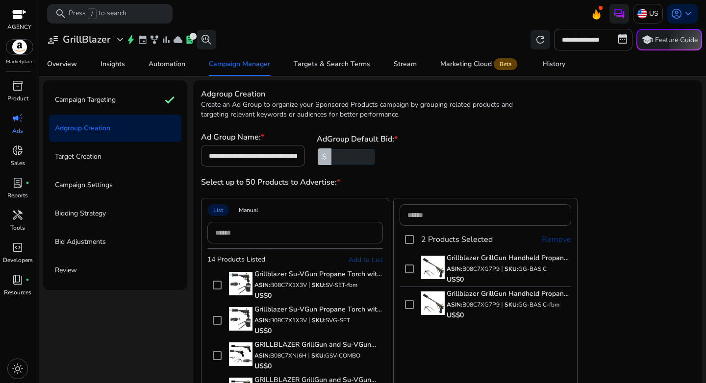
click at [81, 159] on p "Target Creation" at bounding box center [78, 157] width 47 height 16
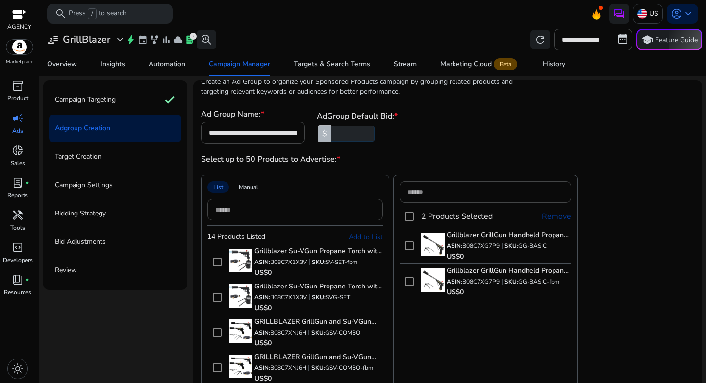
scroll to position [80, 0]
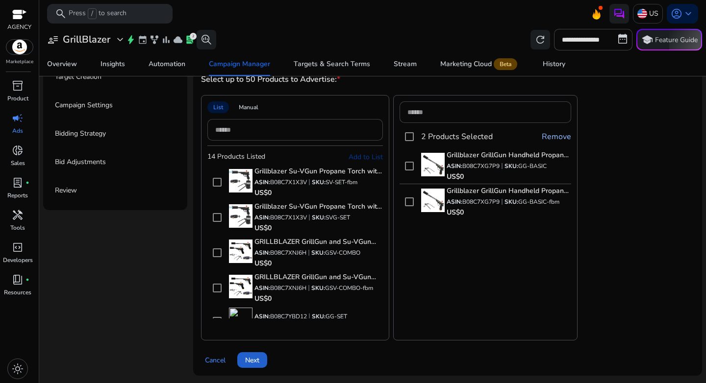
click at [256, 352] on span at bounding box center [252, 361] width 30 height 24
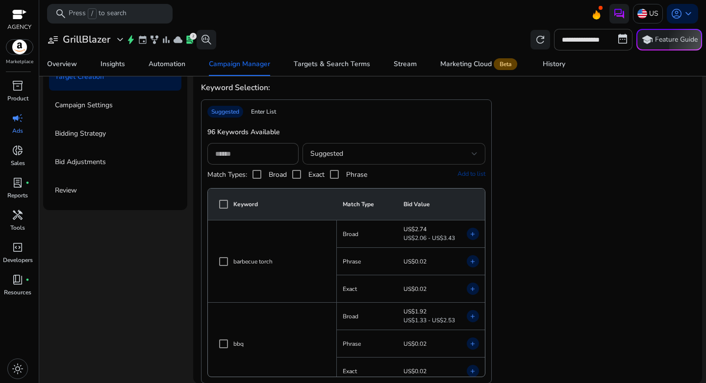
scroll to position [70, 0]
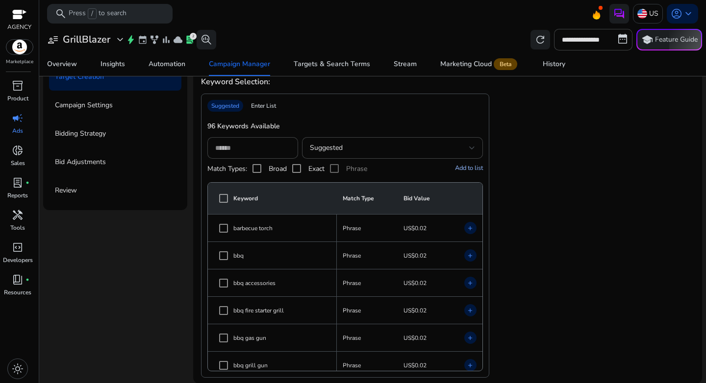
click at [262, 111] on div "Enter List" at bounding box center [263, 106] width 33 height 12
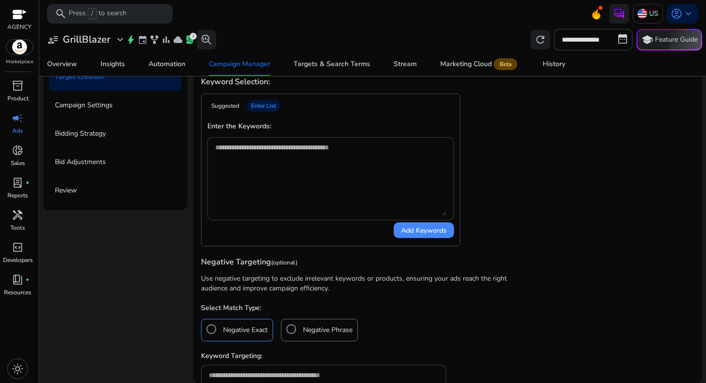
click at [280, 171] on textarea at bounding box center [330, 179] width 231 height 74
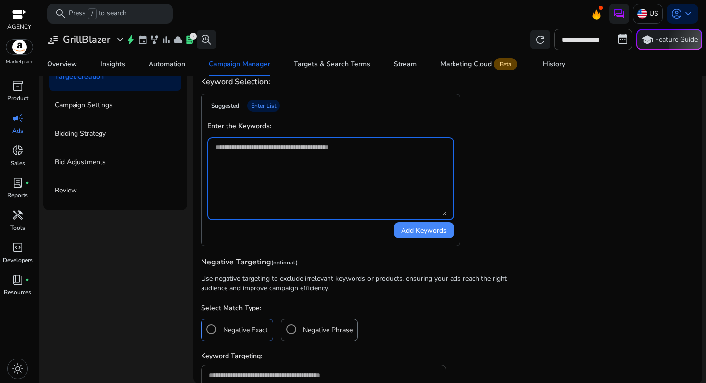
click at [285, 202] on textarea at bounding box center [330, 179] width 231 height 74
paste textarea "**********"
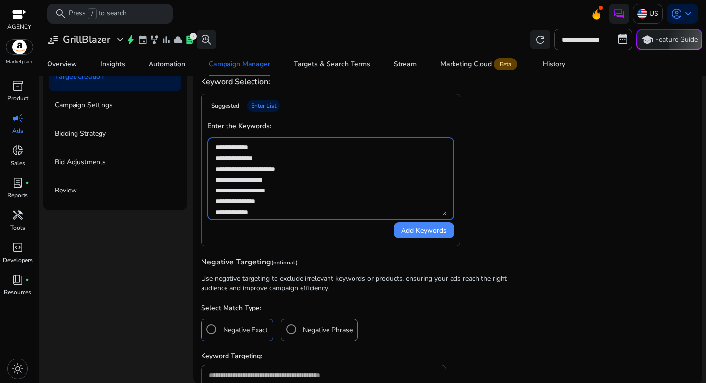
scroll to position [66, 0]
type textarea "**********"
click at [421, 231] on span "Add Keywords" at bounding box center [424, 231] width 46 height 10
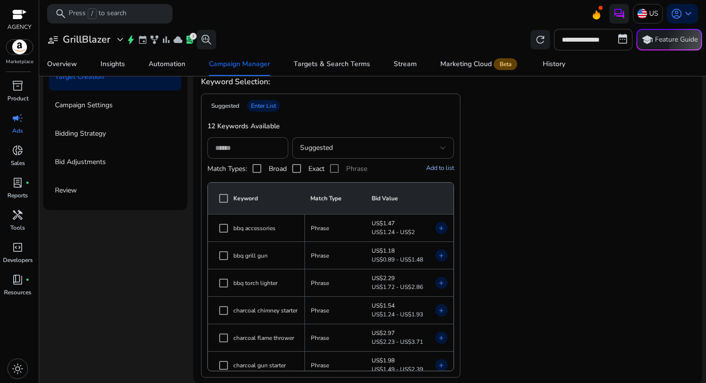
click at [440, 171] on span "Add to list" at bounding box center [440, 168] width 28 height 9
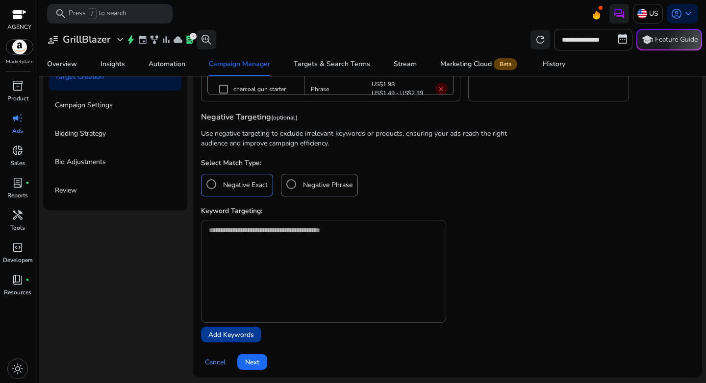
scroll to position [348, 0]
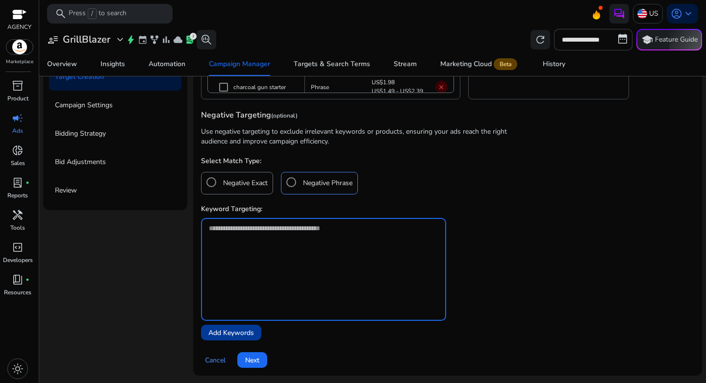
click at [294, 241] on textarea at bounding box center [323, 250] width 229 height 54
type textarea "**********"
paste textarea "**********"
click at [229, 324] on span at bounding box center [231, 333] width 60 height 24
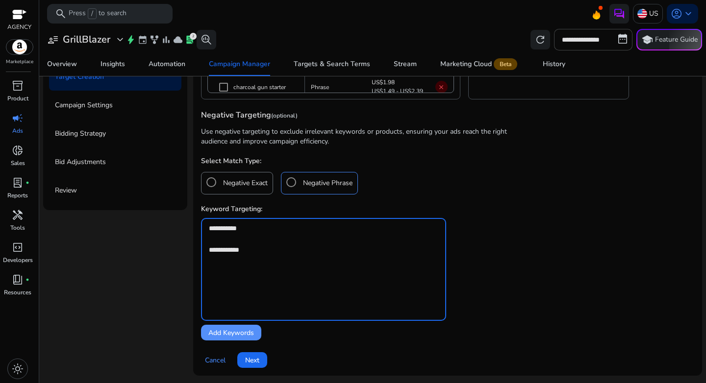
type textarea "**********"
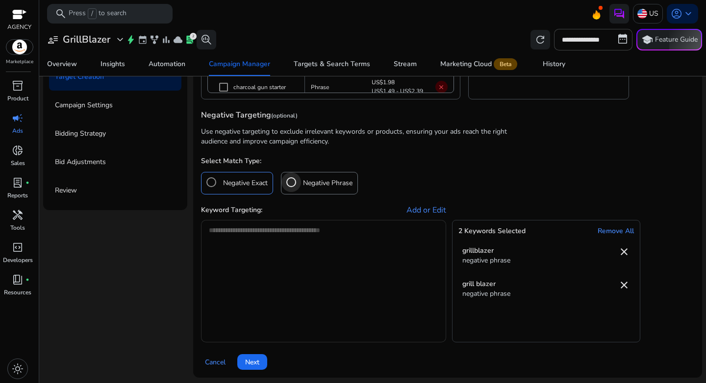
type textarea "**********"
click at [226, 182] on h4 "Negative Exact" at bounding box center [245, 183] width 45 height 10
click at [413, 211] on span "Add or Edit" at bounding box center [426, 210] width 40 height 12
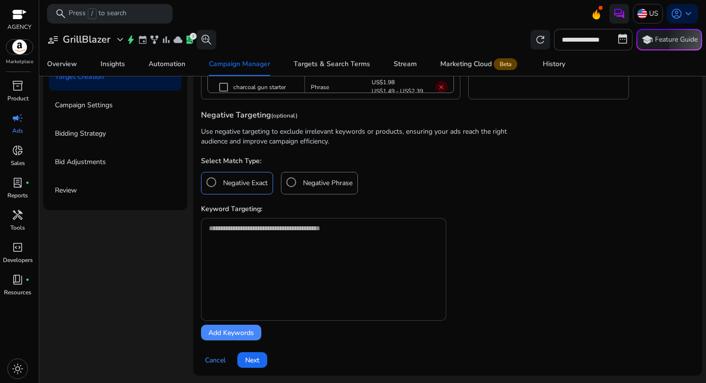
click at [329, 252] on textarea at bounding box center [323, 250] width 229 height 54
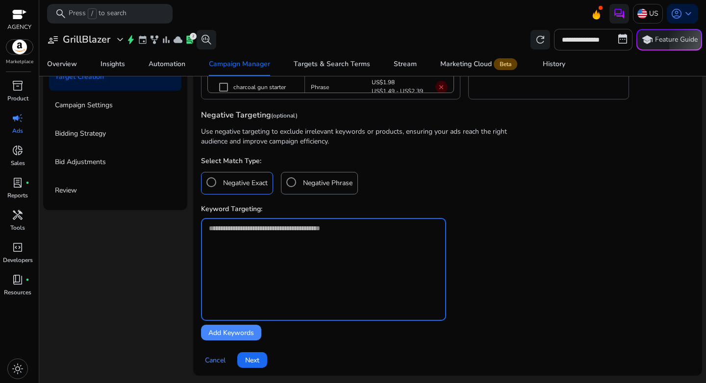
paste textarea "**********"
click at [237, 335] on span "Add Keywords" at bounding box center [231, 333] width 46 height 10
type textarea "**********"
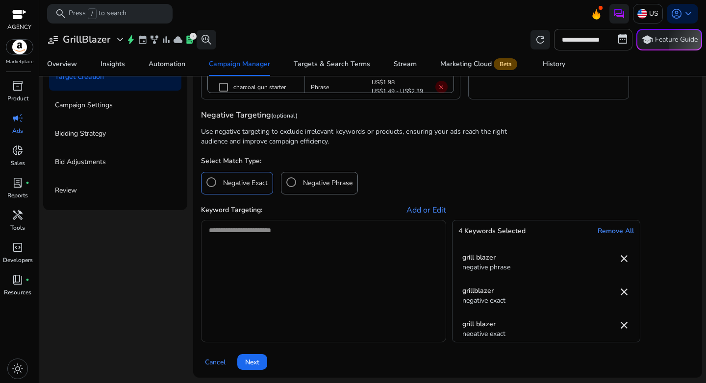
scroll to position [33, 0]
click at [263, 361] on span at bounding box center [252, 363] width 30 height 24
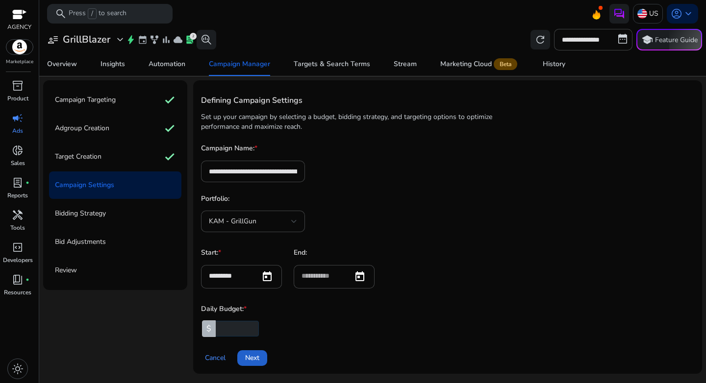
click at [257, 360] on span "Next" at bounding box center [252, 358] width 14 height 10
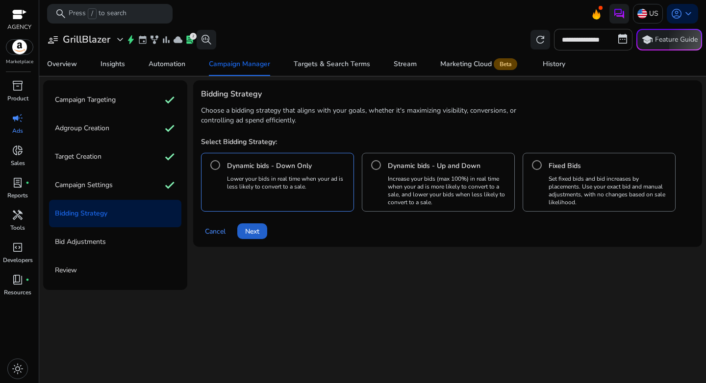
click at [257, 234] on span "Next" at bounding box center [252, 232] width 14 height 10
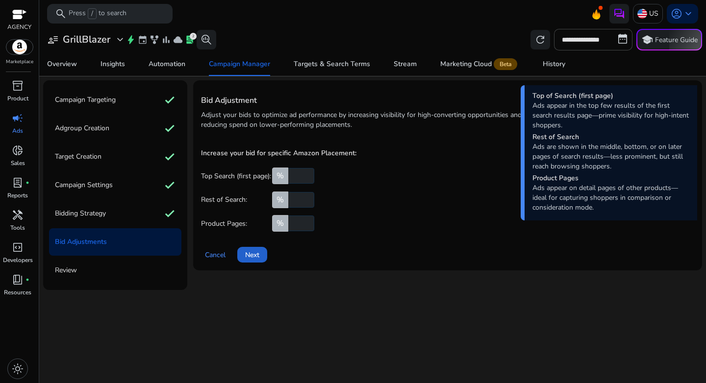
click at [258, 259] on span "Next" at bounding box center [252, 255] width 14 height 10
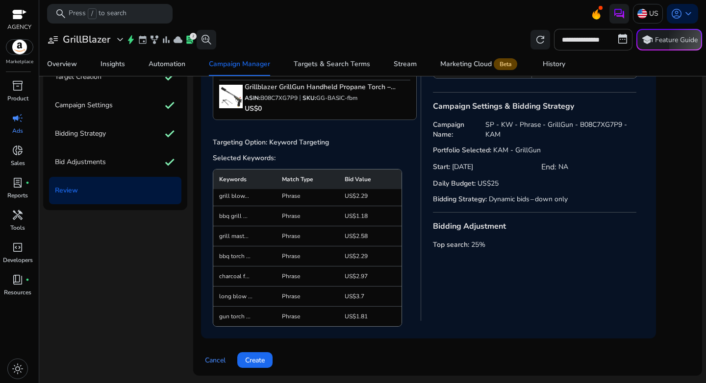
scroll to position [80, 0]
click at [261, 360] on span "Create" at bounding box center [255, 360] width 20 height 10
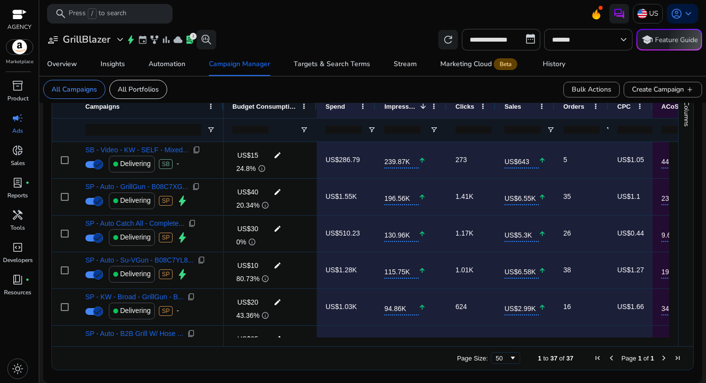
scroll to position [283, 0]
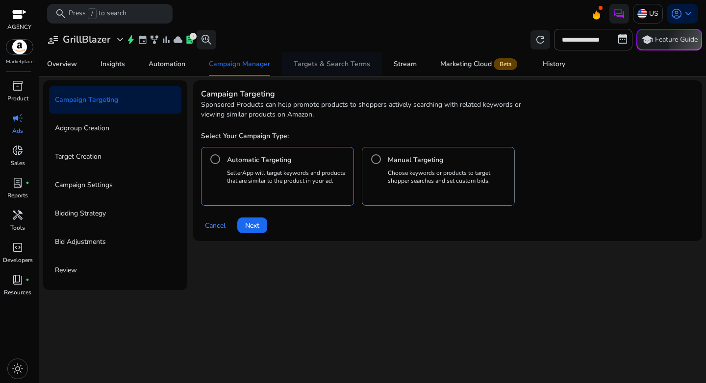
click at [340, 64] on div "Targets & Search Terms" at bounding box center [332, 64] width 76 height 7
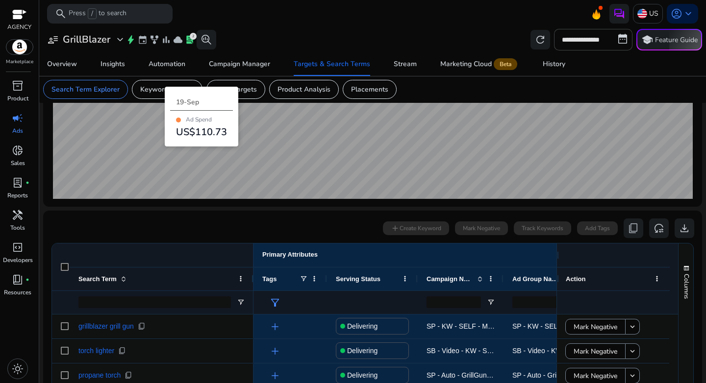
scroll to position [229, 0]
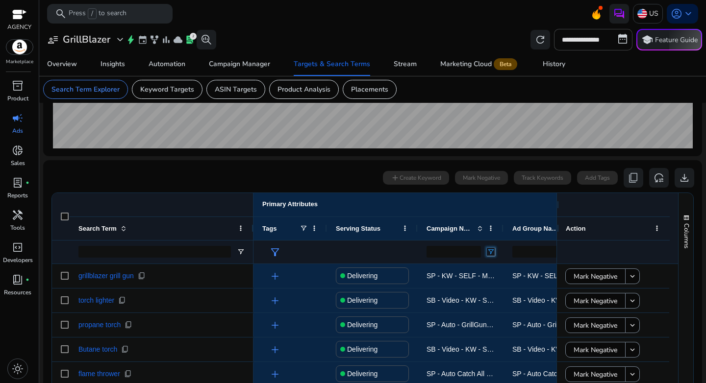
click at [491, 251] on span "Open Filter Menu" at bounding box center [491, 252] width 8 height 8
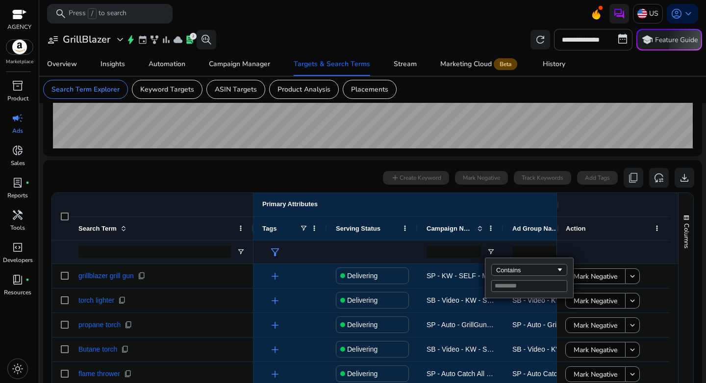
click at [515, 282] on input "Filter Value" at bounding box center [529, 286] width 76 height 12
type input "**********"
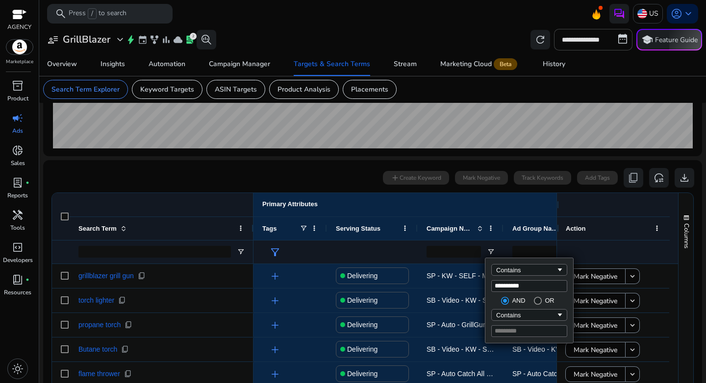
type input "**********"
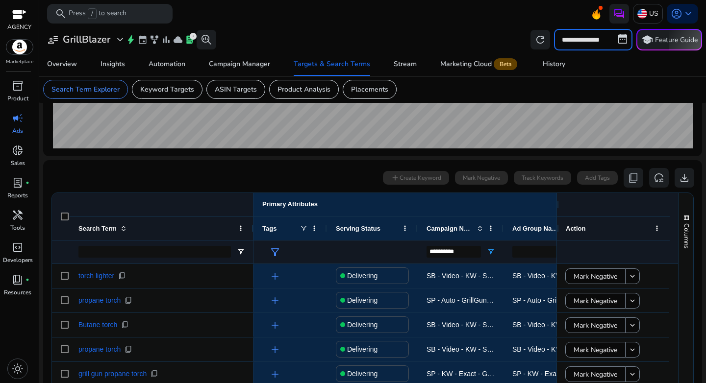
click at [583, 38] on input "**********" at bounding box center [593, 40] width 78 height 22
select select "*"
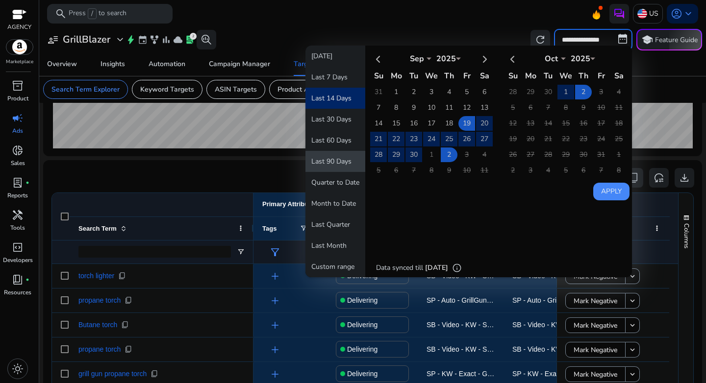
click at [353, 159] on button "Last 90 Days" at bounding box center [335, 161] width 60 height 21
type input "**********"
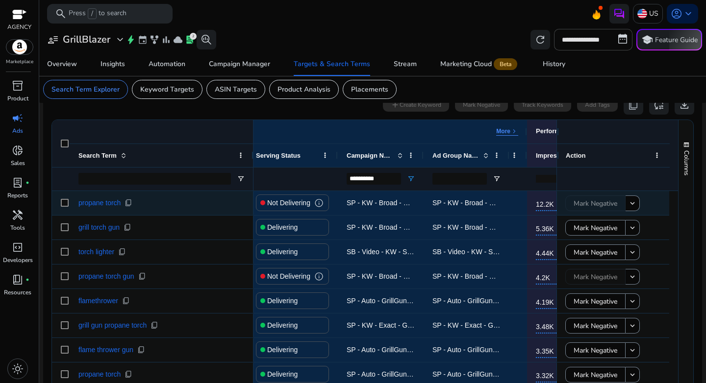
scroll to position [0, 0]
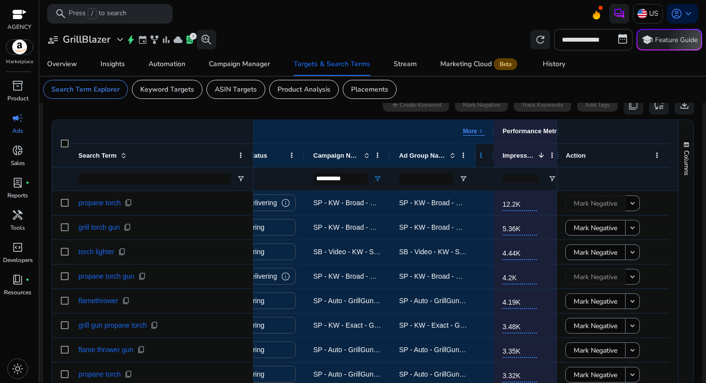
click at [481, 156] on span at bounding box center [481, 156] width 8 height 8
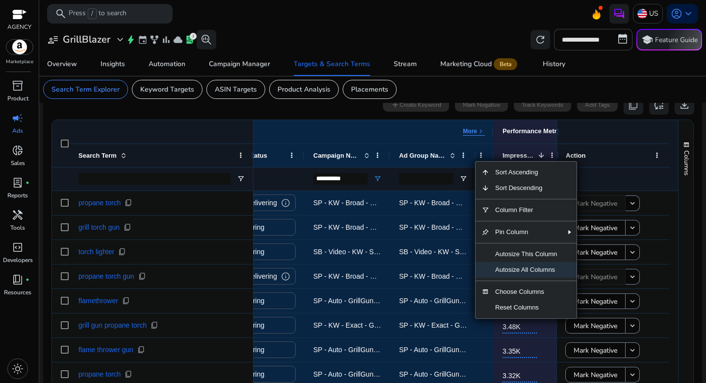
click at [521, 267] on span "Autosize All Columns" at bounding box center [526, 270] width 74 height 16
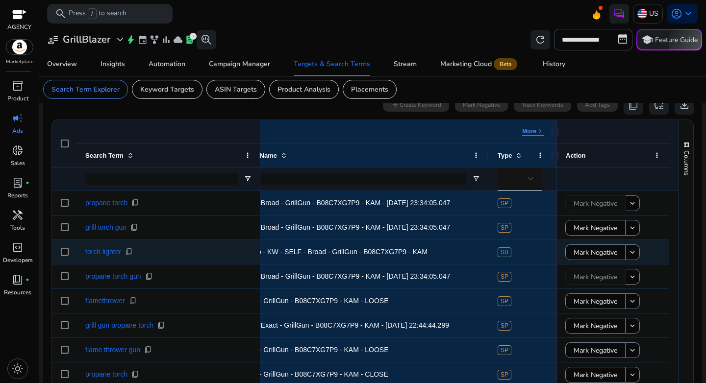
scroll to position [0, 555]
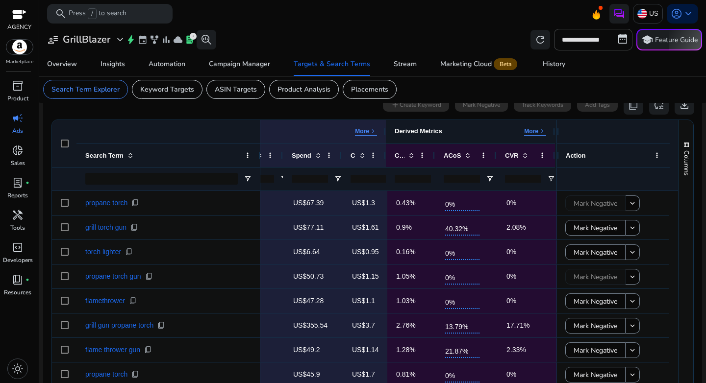
click at [526, 133] on p "More" at bounding box center [531, 131] width 14 height 8
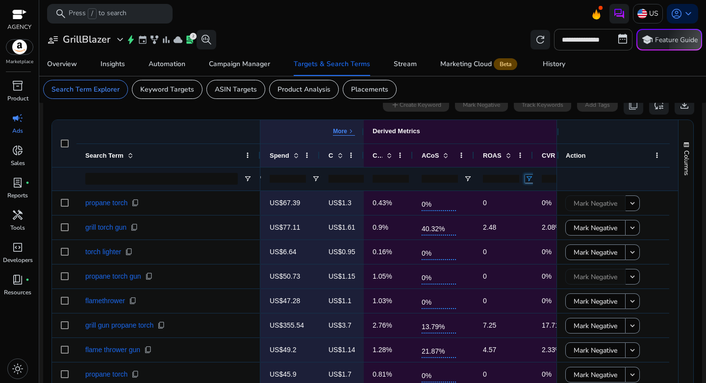
click at [529, 180] on span "Open Filter Menu" at bounding box center [529, 179] width 8 height 8
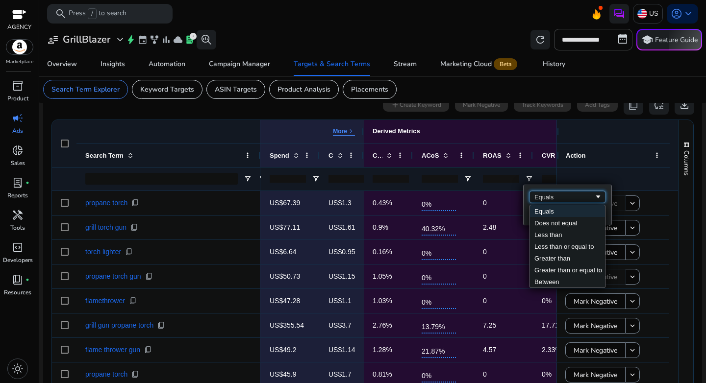
click at [544, 197] on div "Equals" at bounding box center [564, 197] width 60 height 7
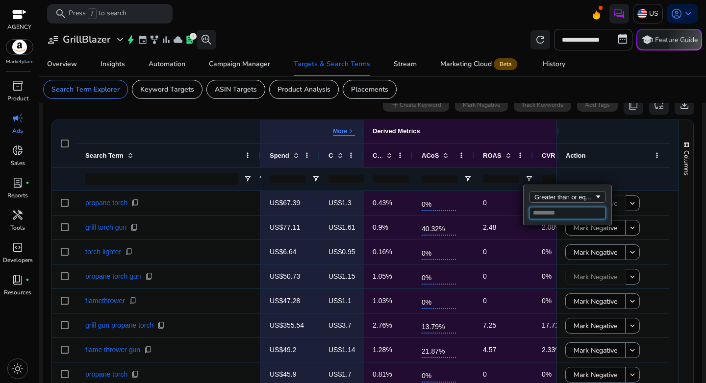
click at [550, 213] on input "Filter Value" at bounding box center [568, 213] width 76 height 12
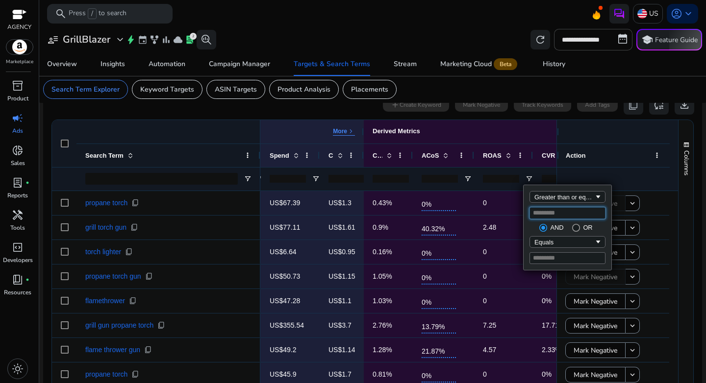
type input "*"
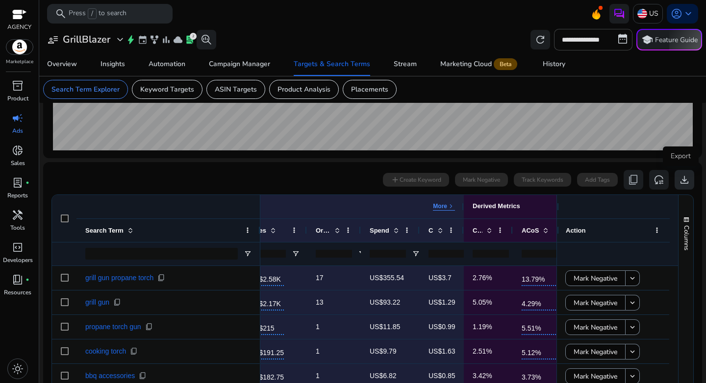
click at [679, 183] on span "download" at bounding box center [685, 180] width 12 height 12
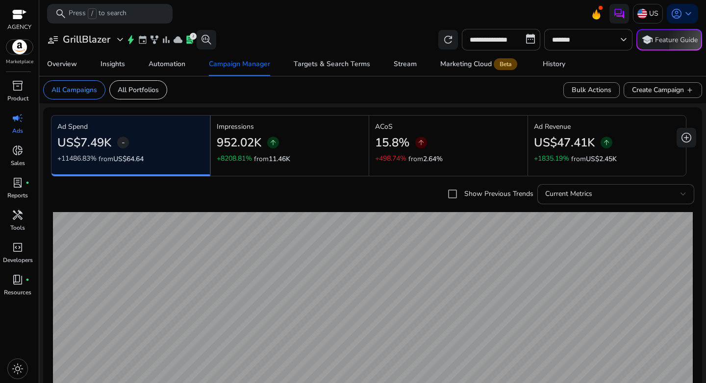
scroll to position [283, 0]
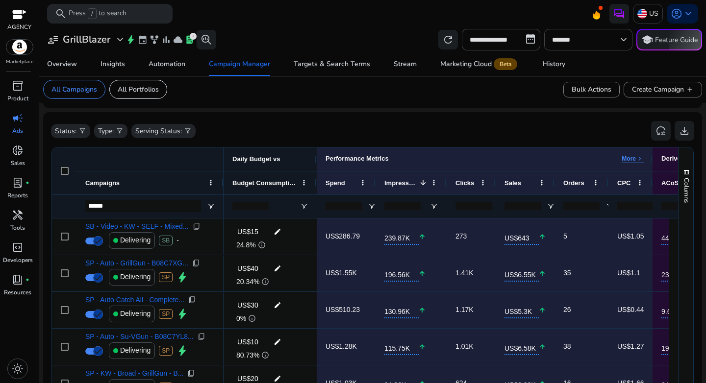
type input "******"
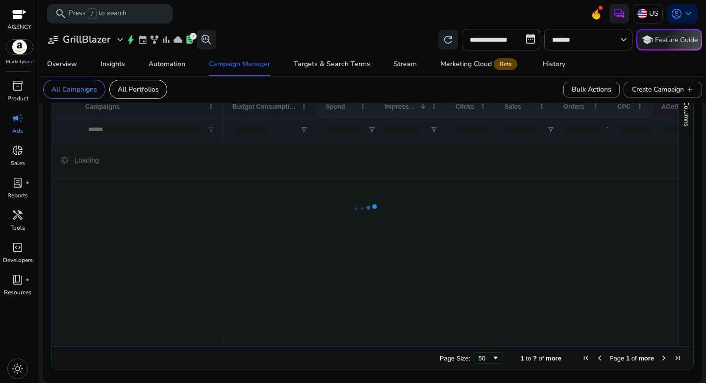
scroll to position [156, 0]
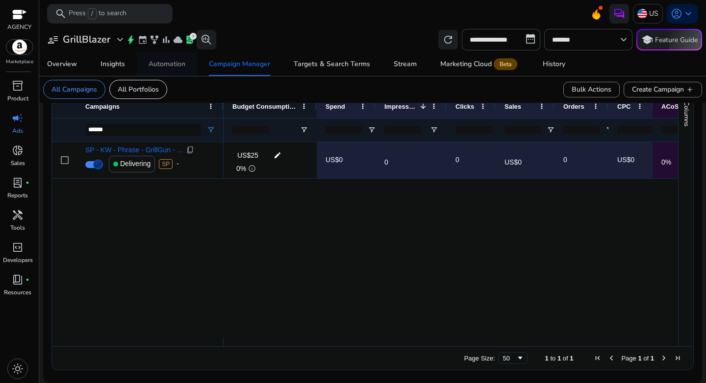
click at [172, 69] on span "Automation" at bounding box center [167, 64] width 37 height 24
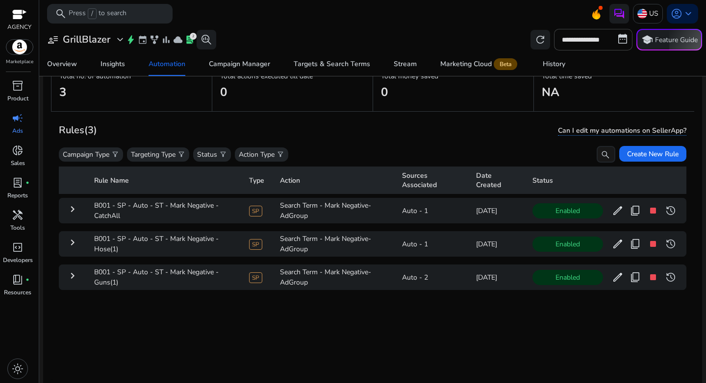
scroll to position [72, 0]
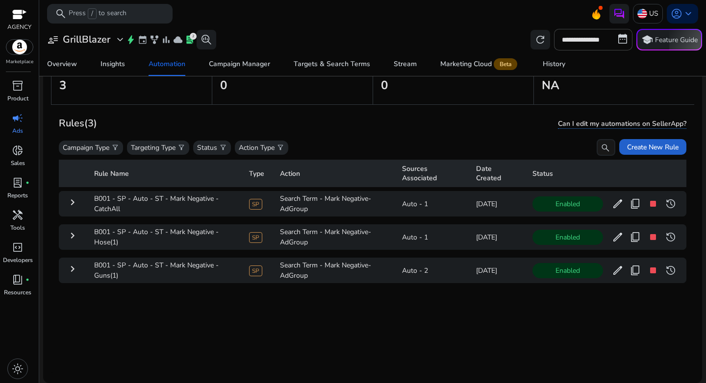
click at [645, 146] on span "Create New Rule" at bounding box center [652, 147] width 51 height 10
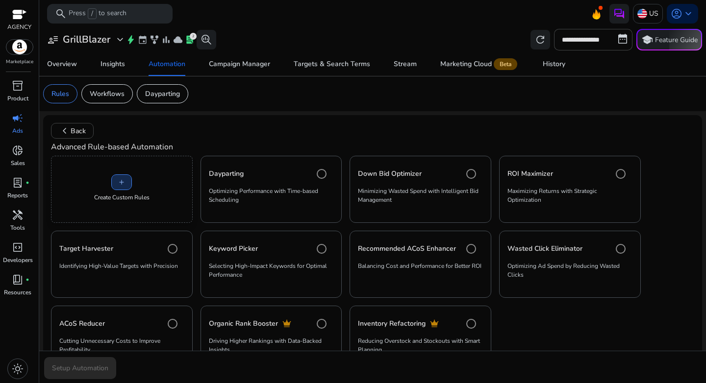
click at [123, 179] on span "add" at bounding box center [122, 182] width 8 height 8
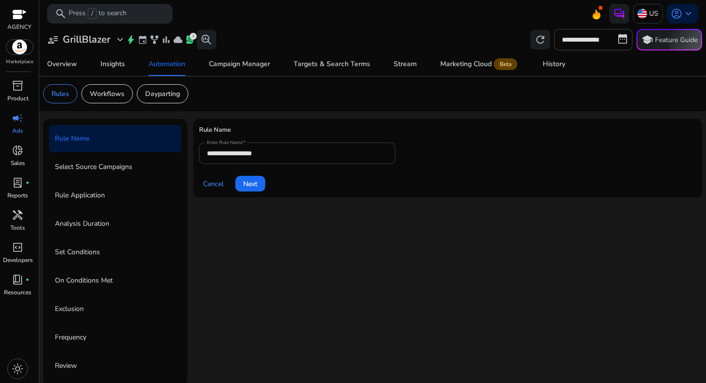
click at [278, 156] on input "**********" at bounding box center [297, 153] width 180 height 11
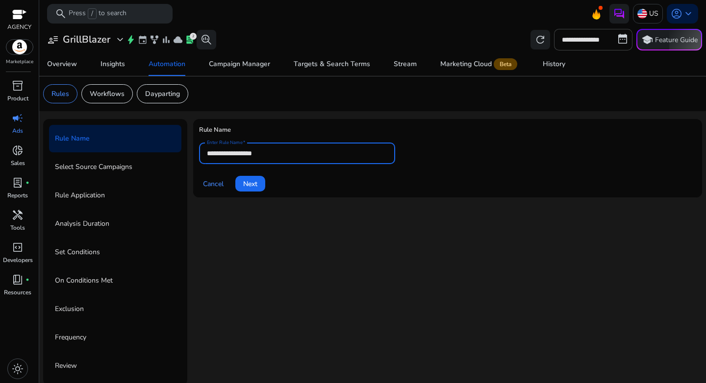
click at [278, 156] on input "**********" at bounding box center [297, 153] width 180 height 11
paste input "**********"
type input "**********"
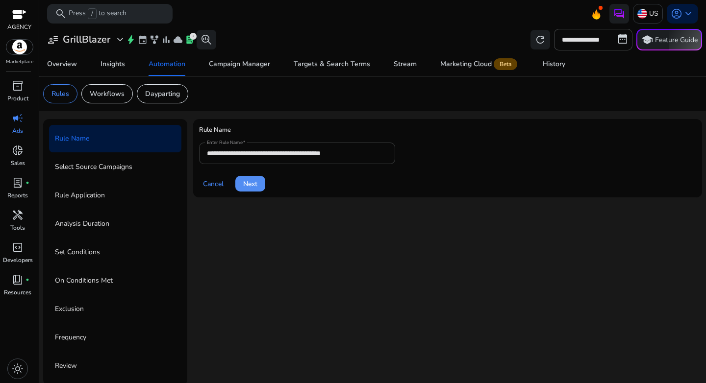
click button "Next" at bounding box center [250, 184] width 30 height 16
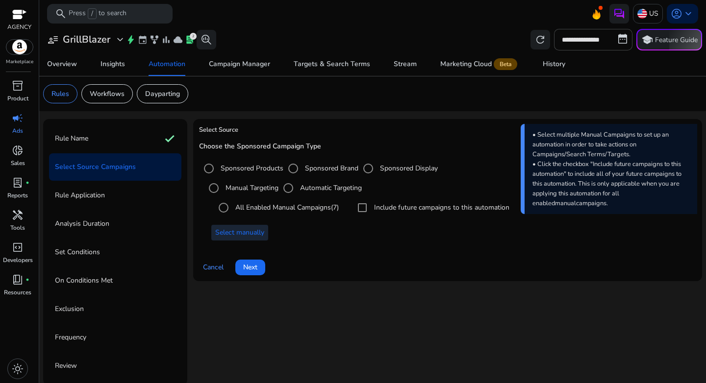
click at [229, 238] on span "Select manually" at bounding box center [239, 233] width 49 height 10
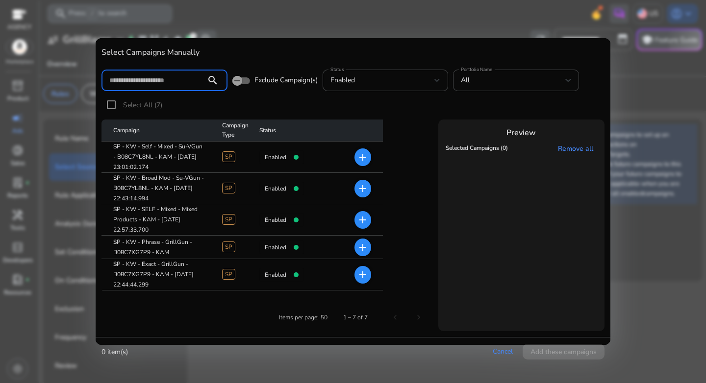
click at [156, 83] on input at bounding box center [153, 80] width 89 height 11
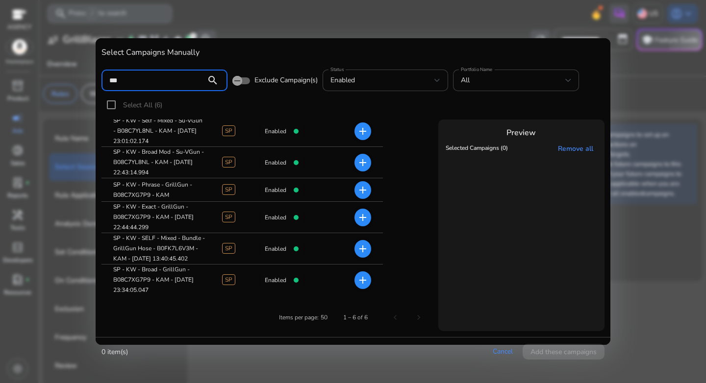
scroll to position [29, 0]
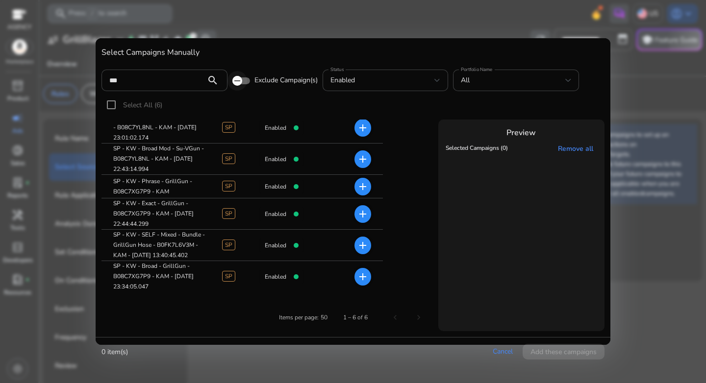
click at [237, 86] on span "button" at bounding box center [237, 81] width 10 height 10
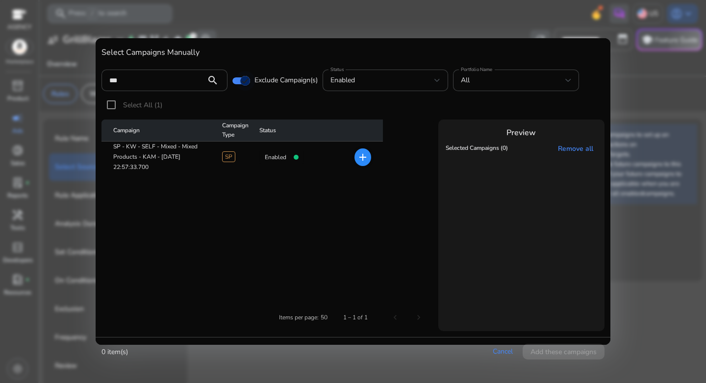
click at [241, 84] on icon "button" at bounding box center [245, 80] width 9 height 9
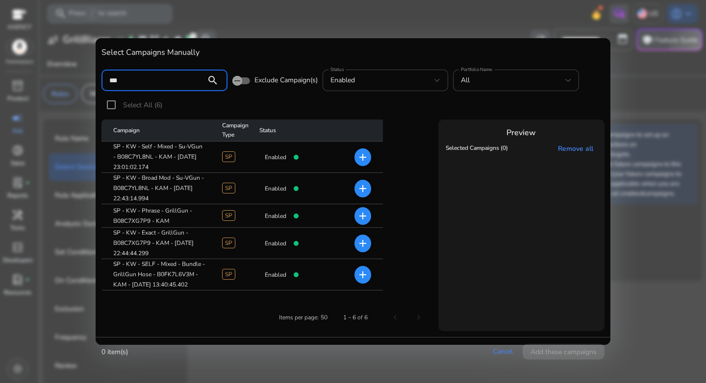
drag, startPoint x: 155, startPoint y: 76, endPoint x: 103, endPoint y: 78, distance: 52.0
click at [103, 78] on div "*** search" at bounding box center [164, 81] width 126 height 22
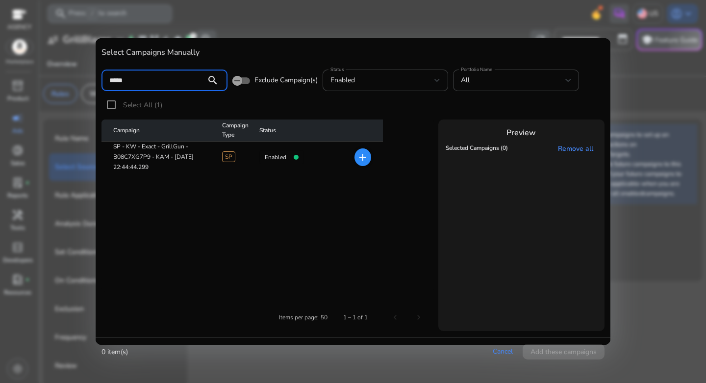
type input "*****"
click at [232, 77] on button "button" at bounding box center [241, 80] width 18 height 7
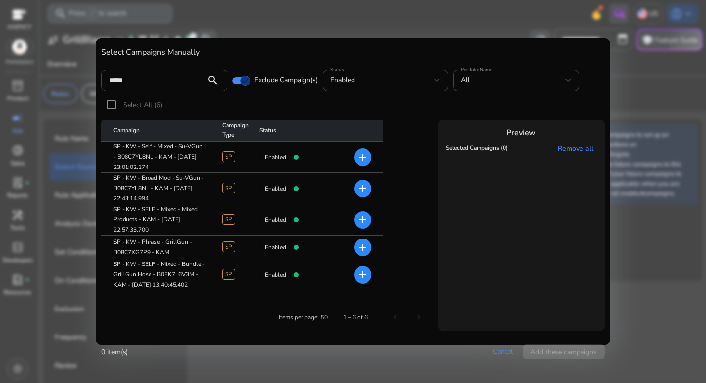
click at [360, 189] on mat-icon "add" at bounding box center [363, 189] width 12 height 12
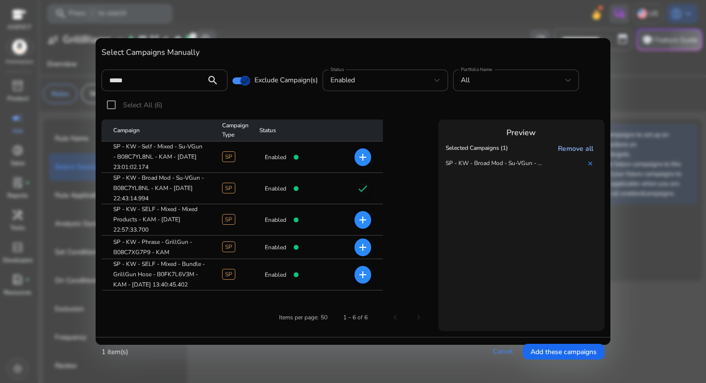
click at [562, 152] on link "Remove all" at bounding box center [577, 148] width 39 height 9
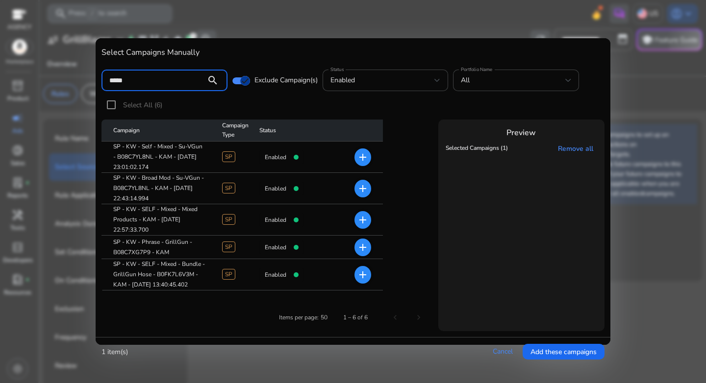
click at [169, 81] on input "*****" at bounding box center [153, 80] width 89 height 11
click at [241, 82] on icon "button" at bounding box center [245, 80] width 9 height 9
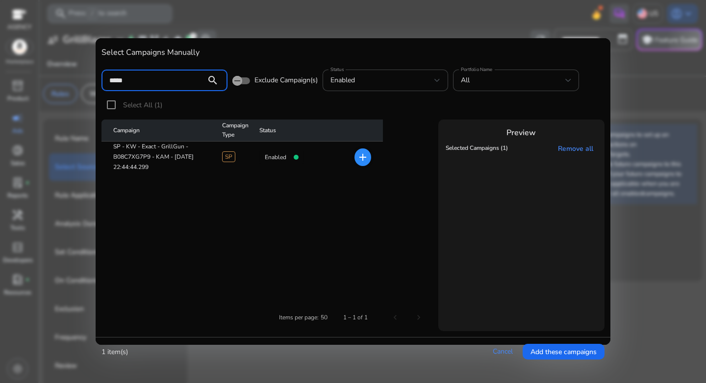
click at [129, 82] on input "*****" at bounding box center [153, 80] width 89 height 11
click at [387, 84] on div "enabled" at bounding box center [382, 80] width 104 height 11
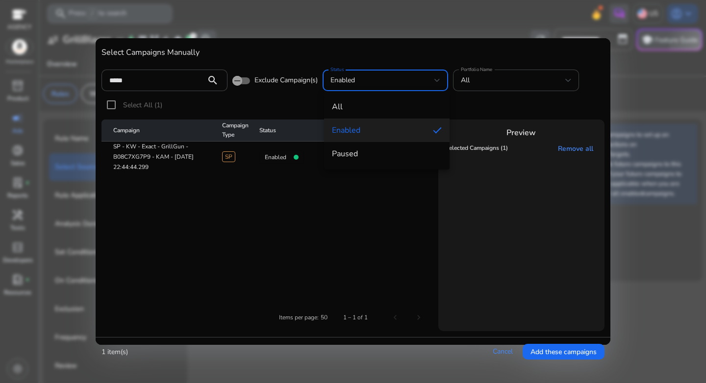
click at [127, 75] on div at bounding box center [353, 191] width 706 height 383
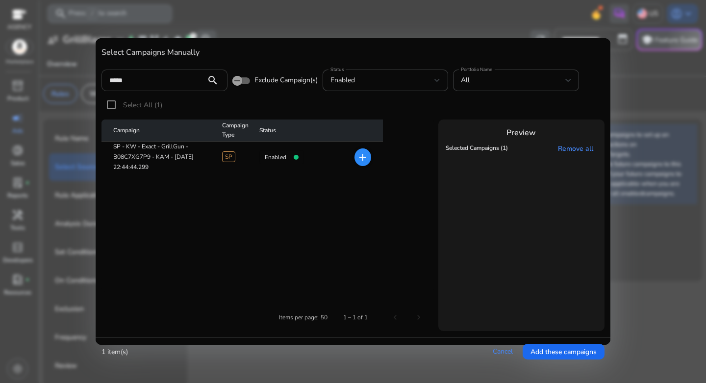
click at [148, 86] on div "*****" at bounding box center [153, 81] width 89 height 22
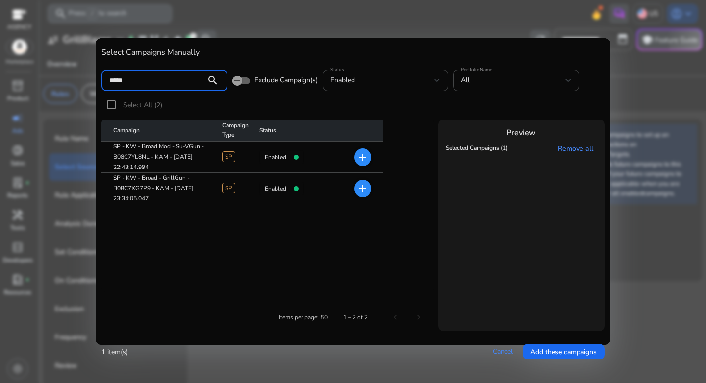
click at [364, 157] on mat-icon "add" at bounding box center [363, 158] width 12 height 12
click at [366, 195] on span "add" at bounding box center [363, 189] width 17 height 18
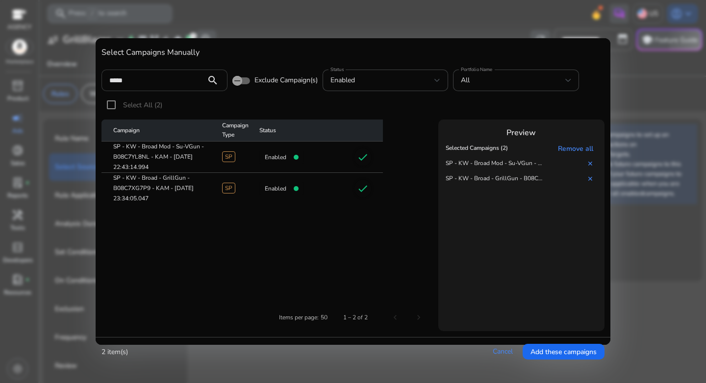
click at [166, 82] on input "*****" at bounding box center [153, 80] width 89 height 11
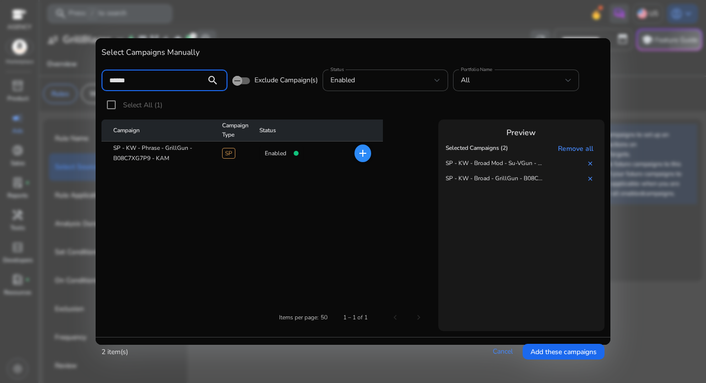
type input "******"
click at [363, 152] on mat-icon "add" at bounding box center [363, 154] width 12 height 12
drag, startPoint x: 355, startPoint y: 203, endPoint x: 349, endPoint y: 207, distance: 7.8
click at [355, 203] on table "Campaign Campaign Type Status SP - KW - Phrase - GrillGun - B08C7XG7P9 - KAM SP…" at bounding box center [267, 206] width 333 height 173
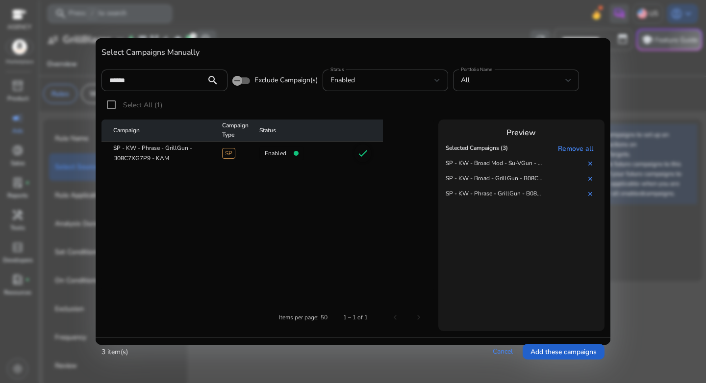
click at [572, 352] on span "Add these campaigns" at bounding box center [564, 352] width 66 height 10
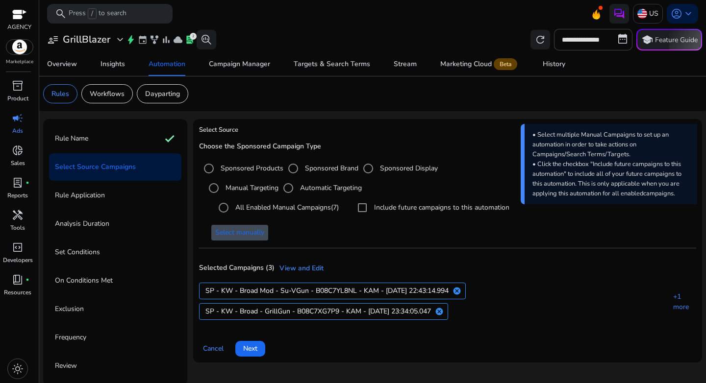
scroll to position [2, 0]
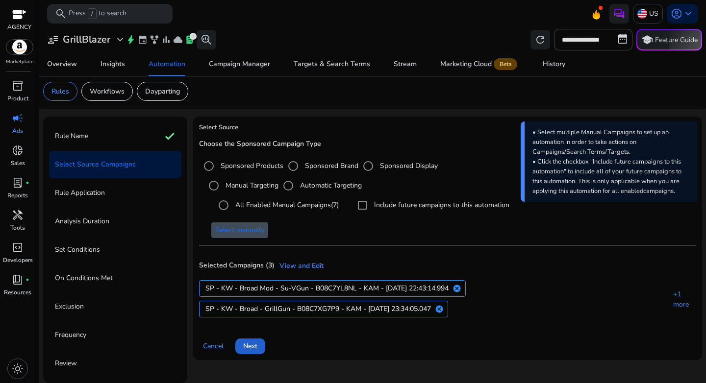
click at [257, 346] on span "Next" at bounding box center [250, 346] width 14 height 10
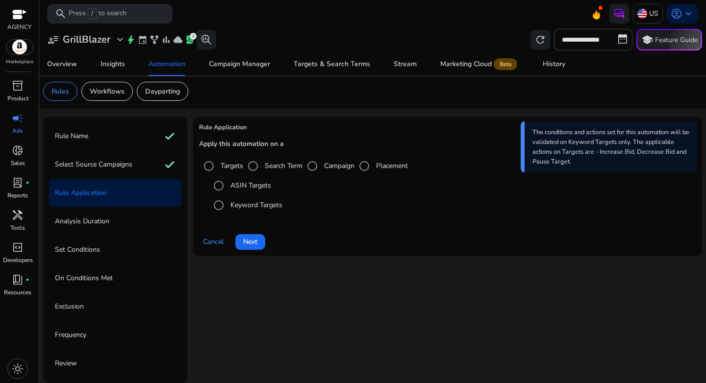
click at [272, 169] on label "Search Term" at bounding box center [283, 166] width 40 height 10
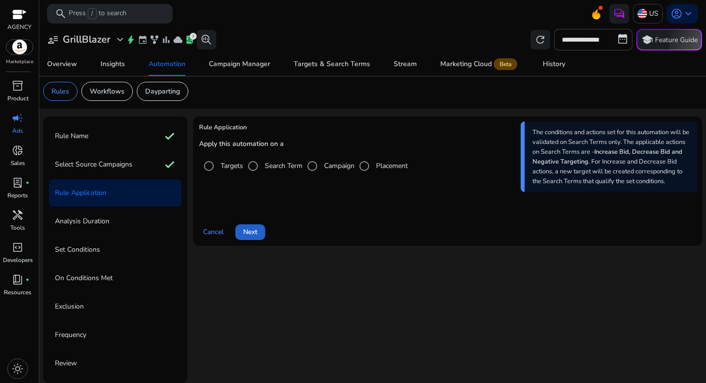
click at [255, 238] on span at bounding box center [250, 233] width 30 height 24
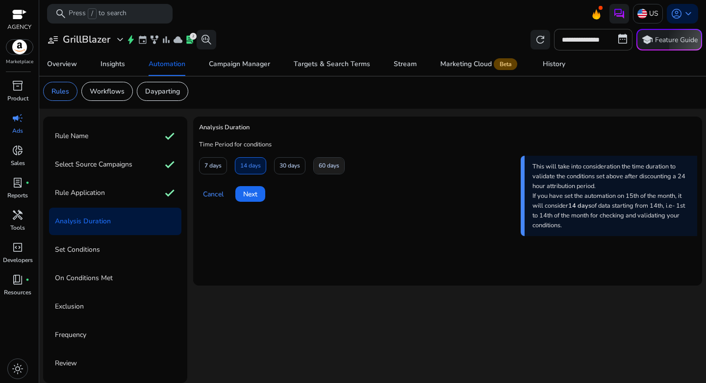
click at [320, 171] on span "60 days" at bounding box center [329, 165] width 21 height 17
click at [256, 196] on span "Next" at bounding box center [250, 194] width 14 height 10
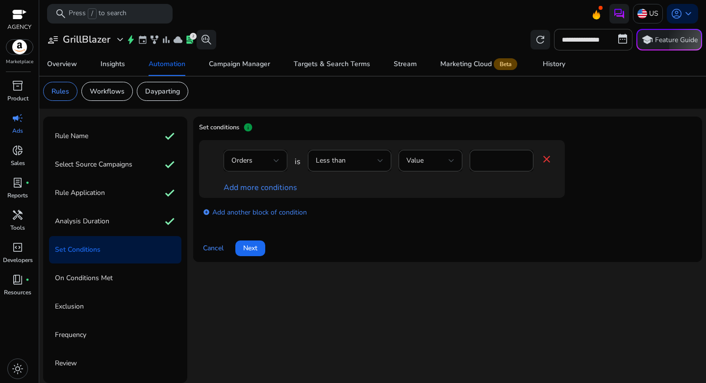
click at [260, 162] on div "Orders" at bounding box center [252, 160] width 42 height 11
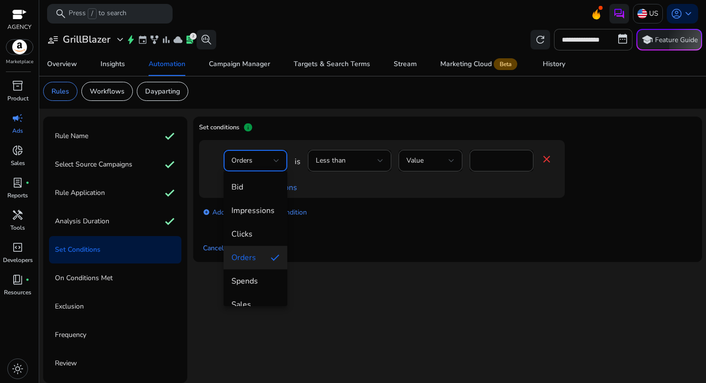
click at [244, 255] on span "Orders" at bounding box center [246, 258] width 31 height 11
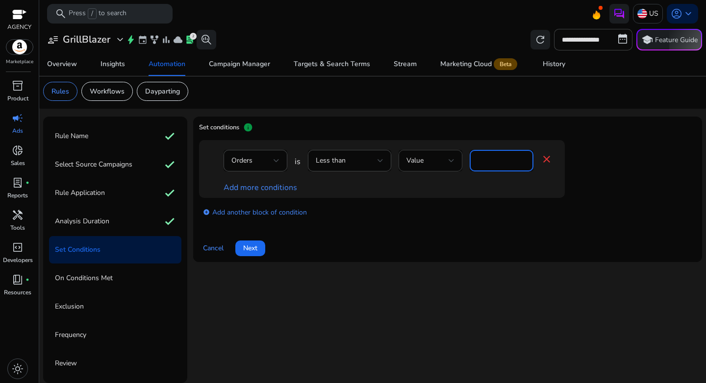
drag, startPoint x: 491, startPoint y: 162, endPoint x: 456, endPoint y: 157, distance: 36.2
click at [456, 157] on div "Orders is Less than Value * close" at bounding box center [388, 166] width 329 height 32
type input "*"
click at [429, 219] on div "add_circle Add another block of condition" at bounding box center [401, 211] width 405 height 27
click at [239, 189] on link "Add more conditions" at bounding box center [261, 187] width 74 height 11
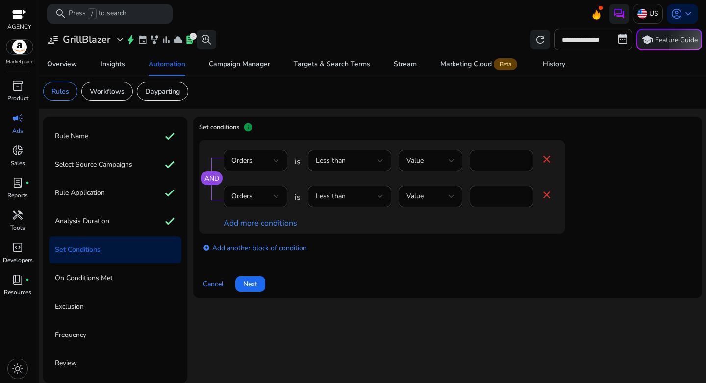
click at [257, 197] on div "Orders" at bounding box center [252, 196] width 42 height 11
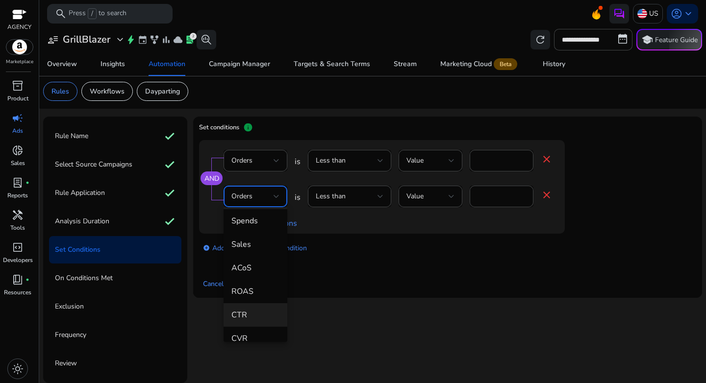
scroll to position [97, 0]
click at [252, 264] on span "ACoS" at bounding box center [255, 267] width 48 height 11
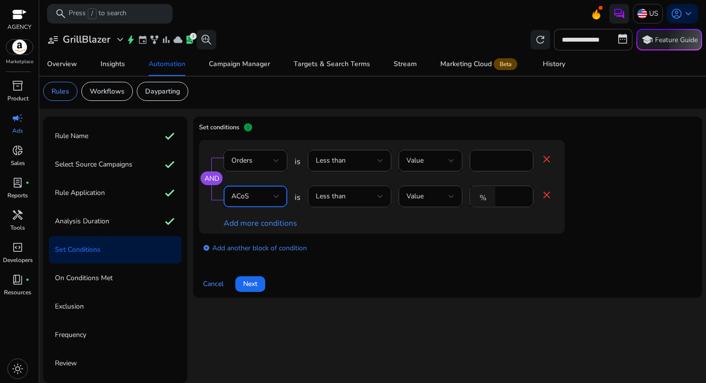
click at [361, 188] on div "Less than" at bounding box center [350, 197] width 68 height 22
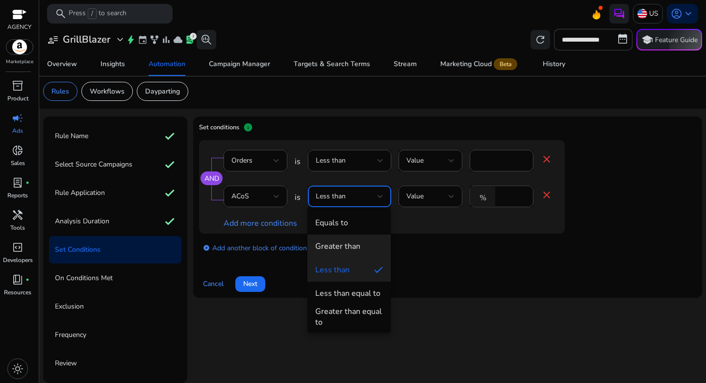
click at [361, 247] on span "Greater than" at bounding box center [349, 246] width 68 height 11
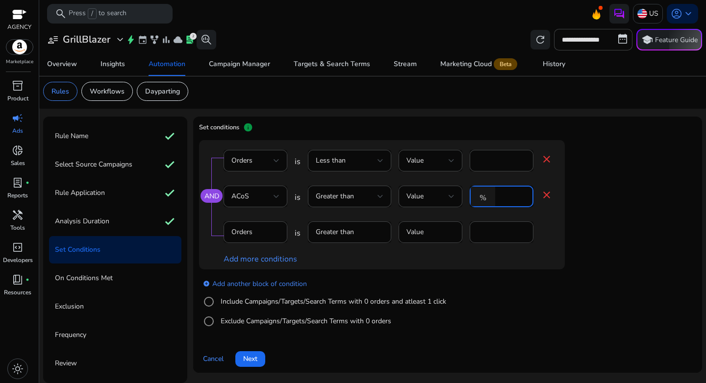
drag, startPoint x: 507, startPoint y: 199, endPoint x: 487, endPoint y: 198, distance: 19.6
click at [487, 198] on div "% *" at bounding box center [498, 197] width 56 height 22
type input "**"
click at [517, 274] on div "add_circle Add another block of condition Include Campaigns/Targets/Search Term…" at bounding box center [401, 303] width 405 height 67
click at [264, 298] on label "Include Campaigns/Targets/Search Terms with 0 orders and atleast 1 click" at bounding box center [333, 302] width 228 height 10
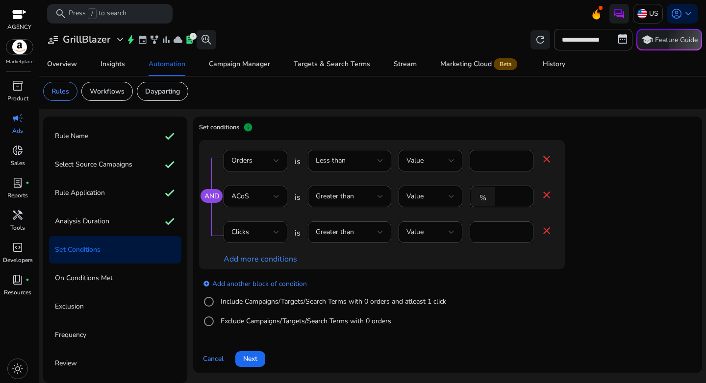
click at [260, 236] on div "Clicks" at bounding box center [252, 232] width 42 height 11
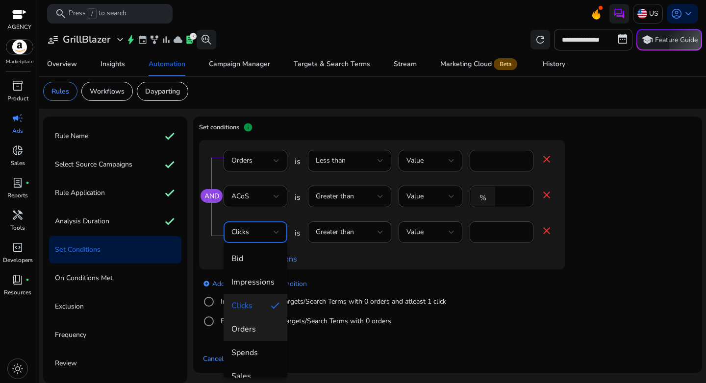
click at [260, 334] on span "Orders" at bounding box center [255, 329] width 48 height 11
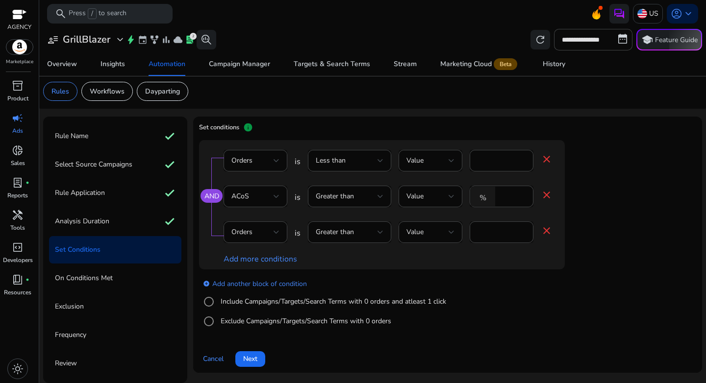
click at [520, 285] on div "add_circle Add another block of condition Include Campaigns/Targets/Search Term…" at bounding box center [401, 303] width 405 height 67
click at [243, 287] on link "add_circle Add another block of condition" at bounding box center [255, 283] width 104 height 11
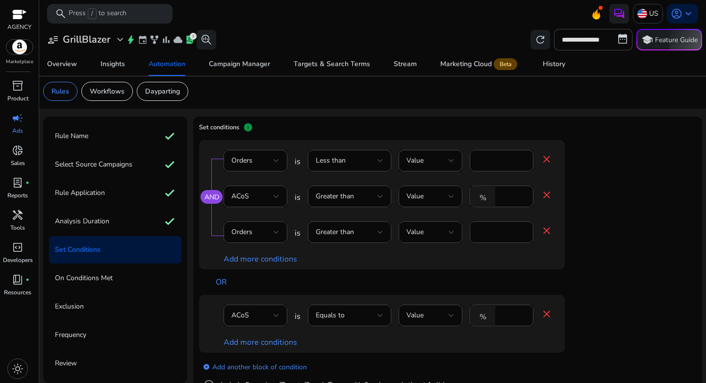
scroll to position [65, 0]
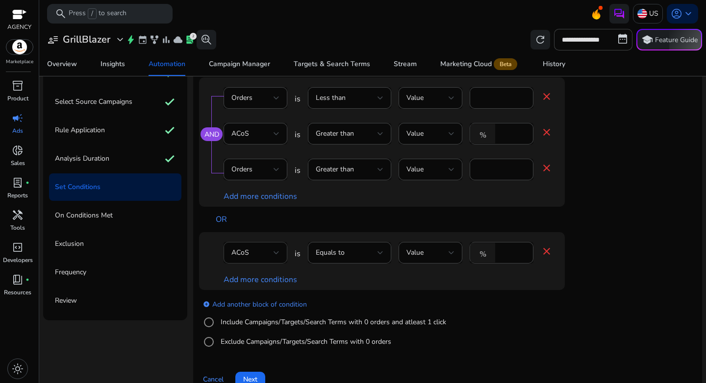
click at [263, 253] on div "ACoS" at bounding box center [252, 253] width 42 height 11
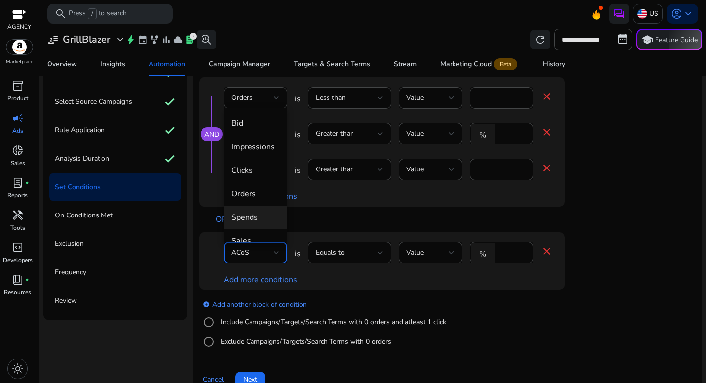
scroll to position [34, 0]
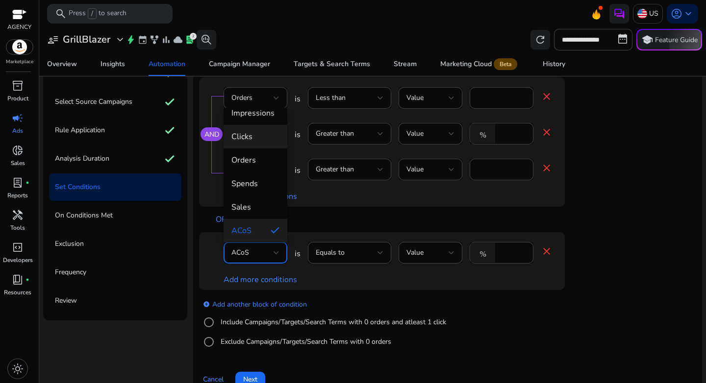
click at [253, 131] on span "Clicks" at bounding box center [255, 136] width 48 height 11
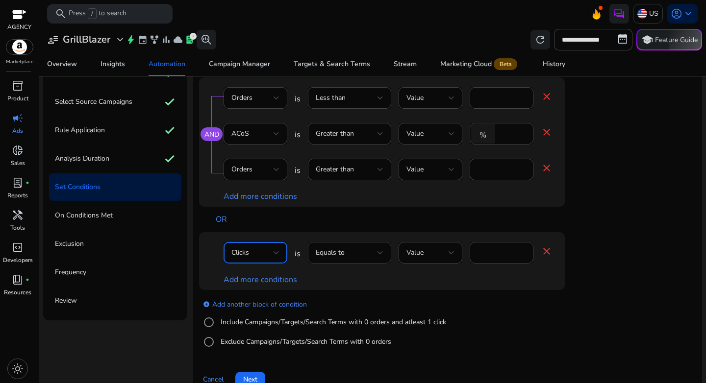
click at [372, 258] on div "Equals to" at bounding box center [347, 253] width 62 height 11
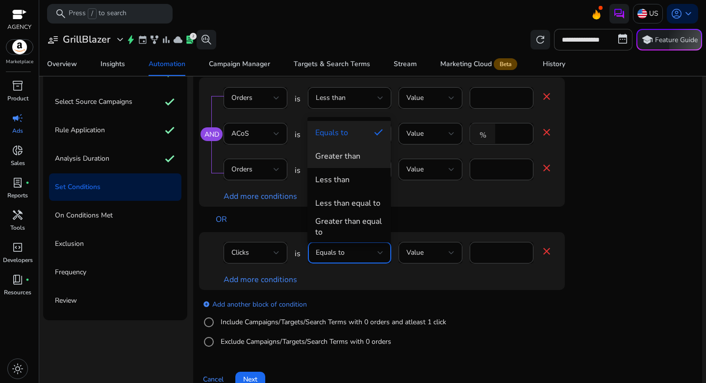
click at [340, 155] on div "Greater than" at bounding box center [337, 156] width 45 height 11
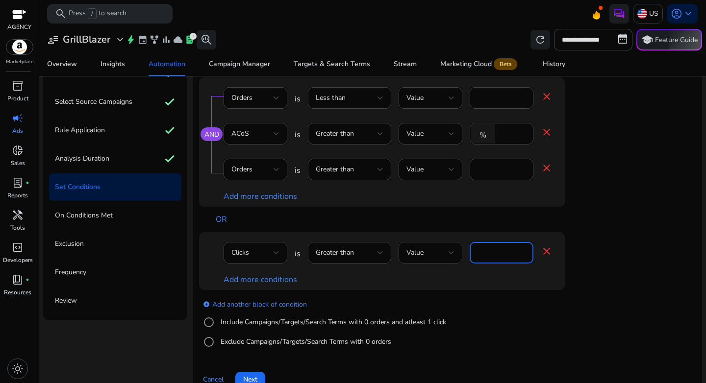
drag, startPoint x: 503, startPoint y: 251, endPoint x: 461, endPoint y: 250, distance: 41.7
click at [461, 250] on div "Clicks is Greater than Value **** close" at bounding box center [388, 258] width 329 height 32
type input "**"
click at [270, 283] on link "Add more conditions" at bounding box center [261, 280] width 74 height 11
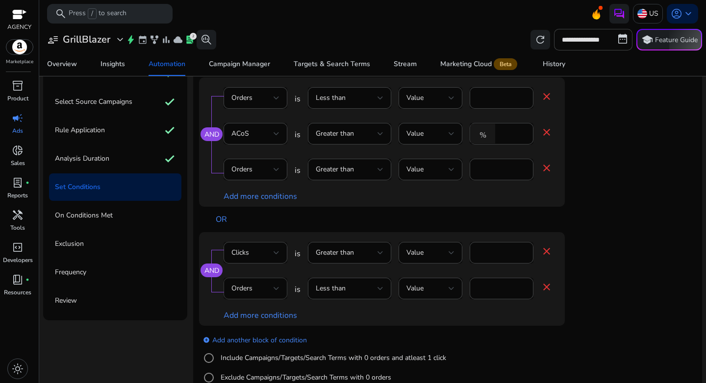
click at [257, 287] on div "Orders" at bounding box center [252, 288] width 42 height 11
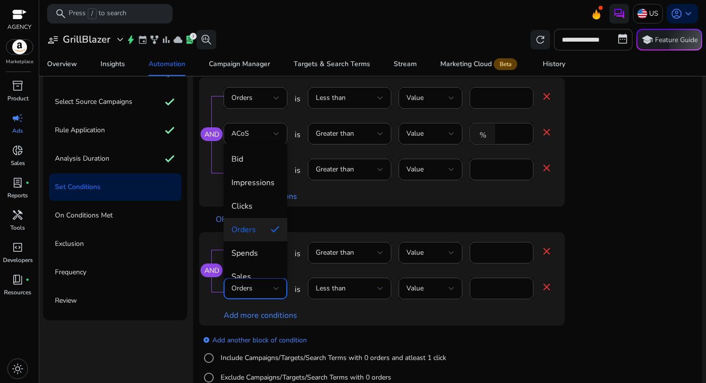
click at [380, 288] on div at bounding box center [353, 191] width 706 height 383
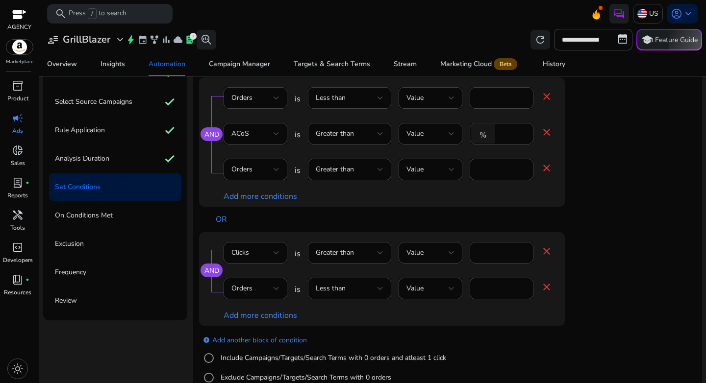
click at [364, 292] on div "Less than" at bounding box center [347, 288] width 62 height 11
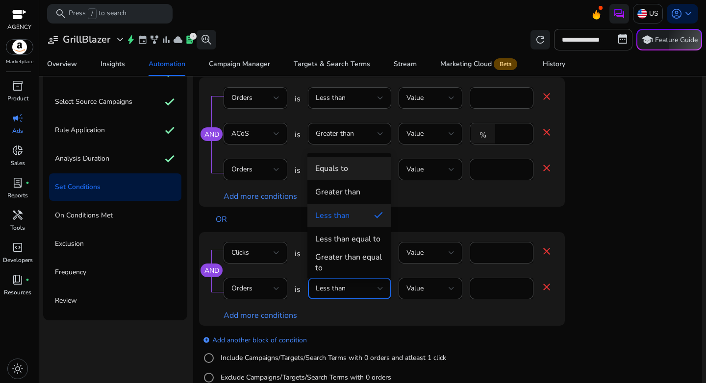
click at [346, 175] on mat-option "Equals to" at bounding box center [348, 169] width 83 height 24
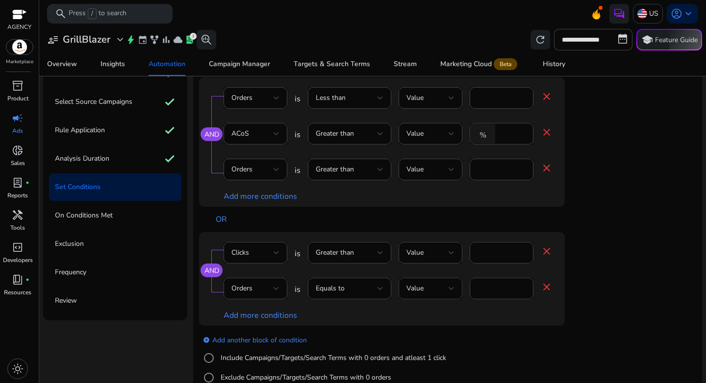
drag, startPoint x: 495, startPoint y: 295, endPoint x: 457, endPoint y: 290, distance: 38.0
click at [457, 290] on div "Orders is Equals to Value * close" at bounding box center [388, 294] width 329 height 32
click at [508, 314] on div "Add more conditions" at bounding box center [388, 316] width 329 height 12
click at [493, 291] on input "*" at bounding box center [502, 288] width 48 height 11
type input "*"
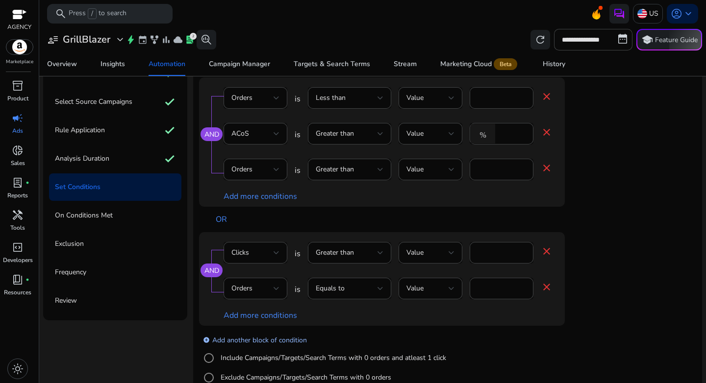
click at [276, 339] on link "add_circle Add another block of condition" at bounding box center [255, 339] width 104 height 11
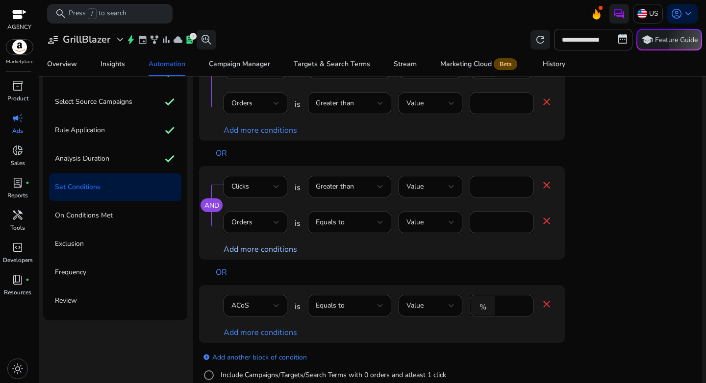
scroll to position [76, 0]
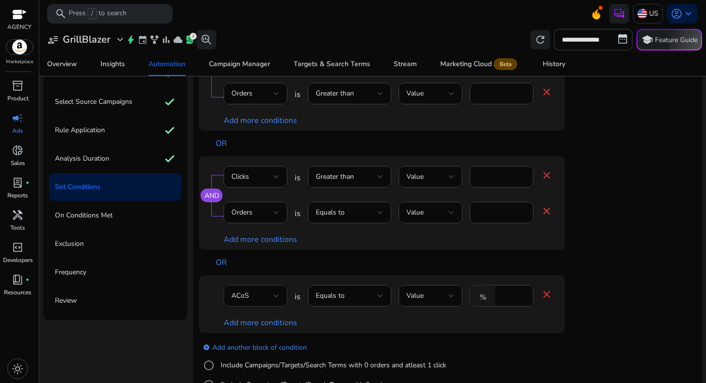
click at [259, 299] on div "ACoS" at bounding box center [252, 296] width 42 height 11
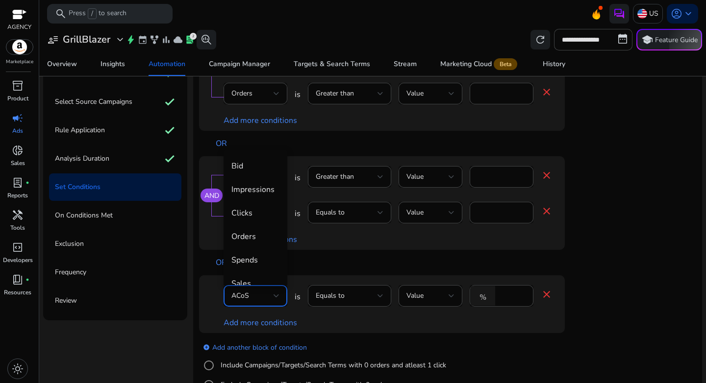
scroll to position [34, 0]
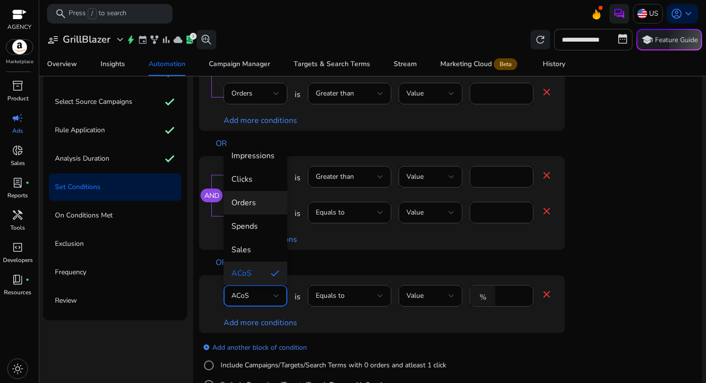
click at [248, 199] on span "Orders" at bounding box center [255, 203] width 48 height 11
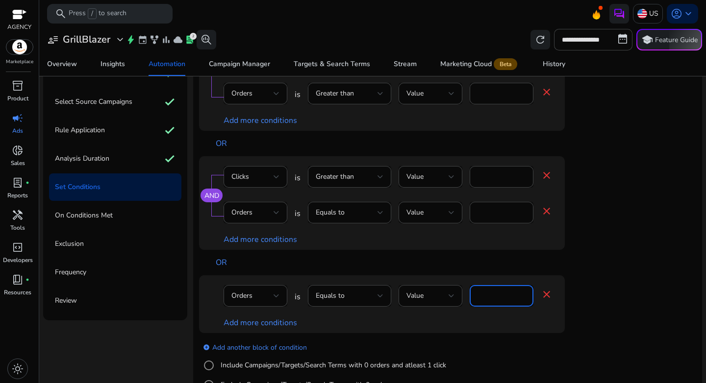
drag, startPoint x: 493, startPoint y: 292, endPoint x: 473, endPoint y: 294, distance: 20.7
click at [473, 294] on div "****" at bounding box center [502, 296] width 64 height 22
type input "*"
click at [587, 311] on div "Orders is Equals to Value * close Add more conditions" at bounding box center [401, 305] width 405 height 58
click at [260, 321] on link "Add more conditions" at bounding box center [261, 323] width 74 height 11
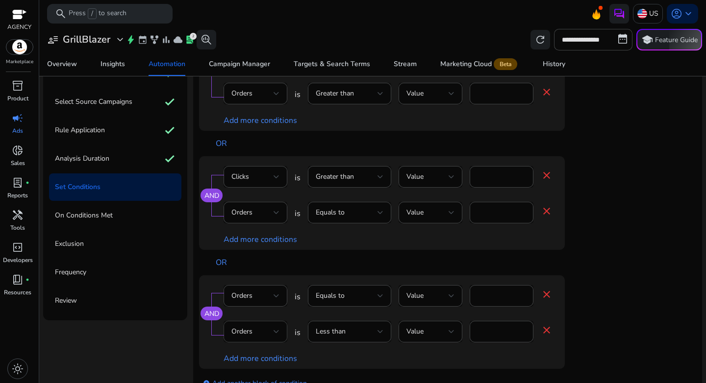
click at [258, 332] on div "Orders" at bounding box center [252, 332] width 42 height 11
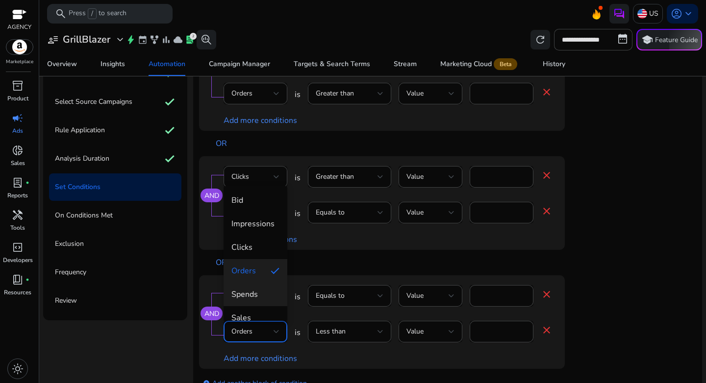
scroll to position [2, 0]
click at [257, 299] on span "Spends" at bounding box center [255, 294] width 48 height 11
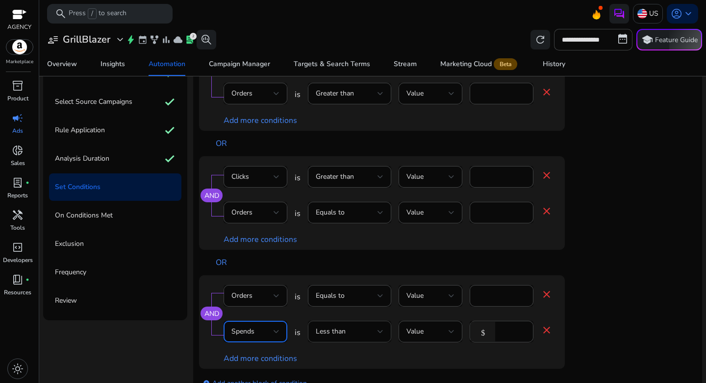
click at [360, 335] on div "Less than" at bounding box center [347, 332] width 62 height 11
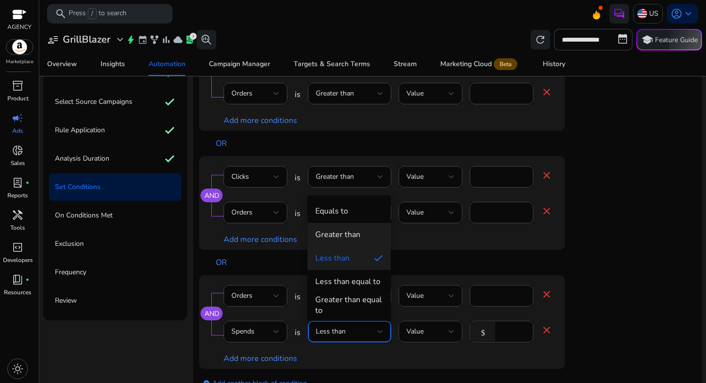
click at [346, 242] on mat-option "Greater than" at bounding box center [348, 235] width 83 height 24
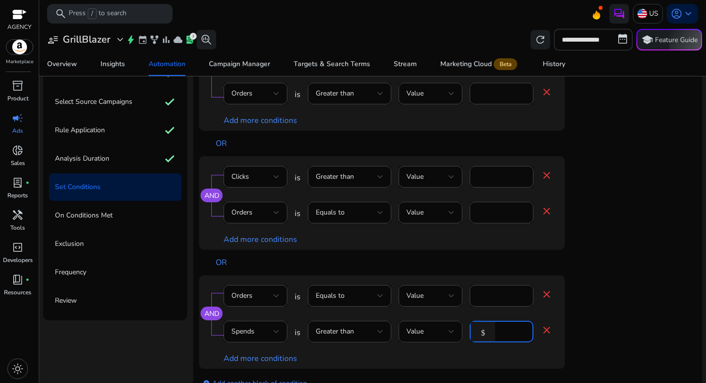
drag, startPoint x: 511, startPoint y: 332, endPoint x: 483, endPoint y: 331, distance: 27.5
click at [483, 331] on div "$ *" at bounding box center [498, 332] width 56 height 22
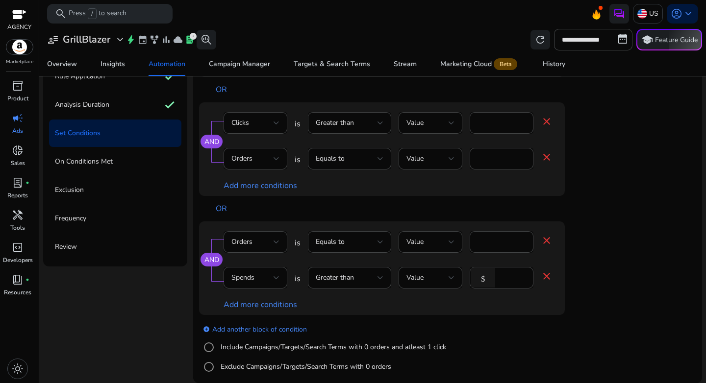
click at [587, 334] on div "add_circle Add another block of condition Include Campaigns/Targets/Search Term…" at bounding box center [401, 348] width 405 height 67
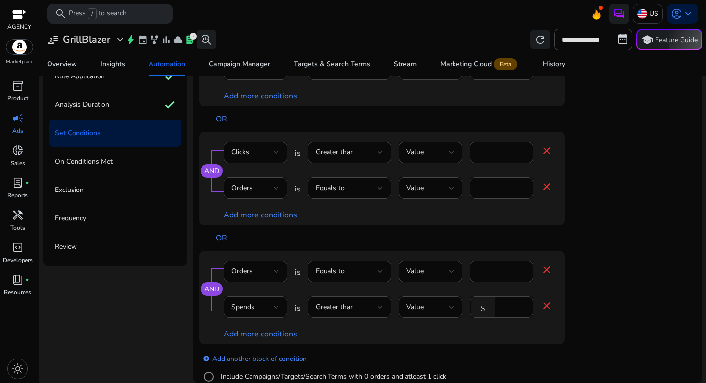
scroll to position [63, 0]
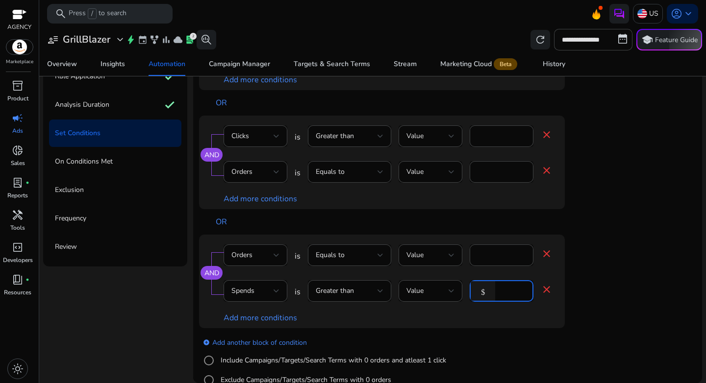
drag, startPoint x: 513, startPoint y: 289, endPoint x: 468, endPoint y: 288, distance: 45.1
click at [468, 288] on div "Spends is Greater than Value $ *** close" at bounding box center [388, 296] width 329 height 32
type input "*"
type input "**"
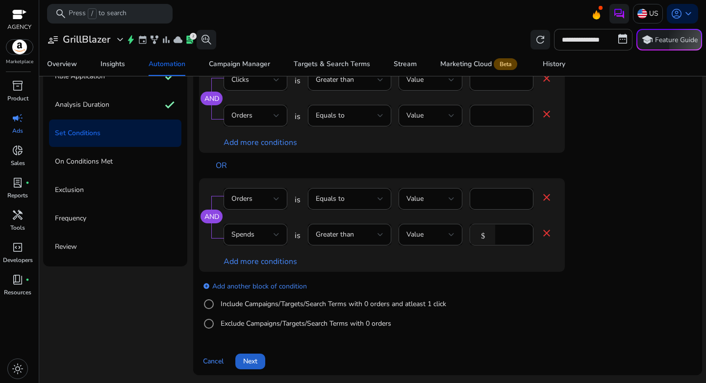
click at [252, 362] on span "Next" at bounding box center [250, 361] width 14 height 10
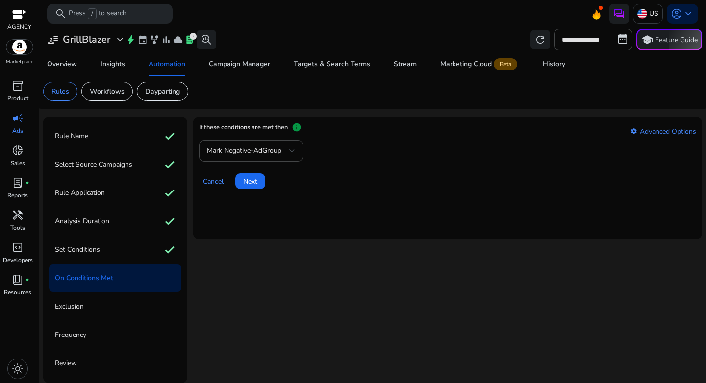
scroll to position [2, 0]
click at [254, 181] on span "Next" at bounding box center [250, 182] width 14 height 10
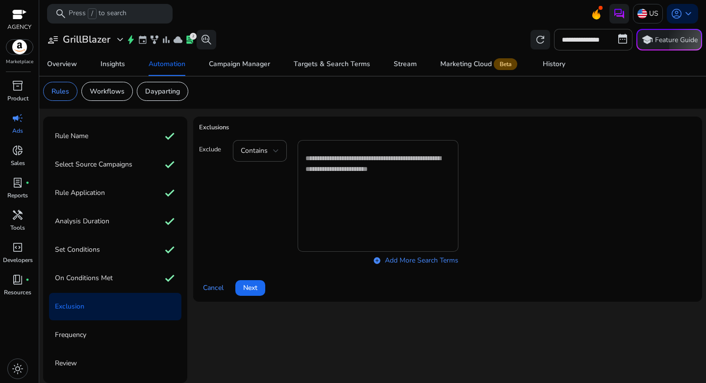
click at [363, 175] on textarea at bounding box center [377, 196] width 145 height 102
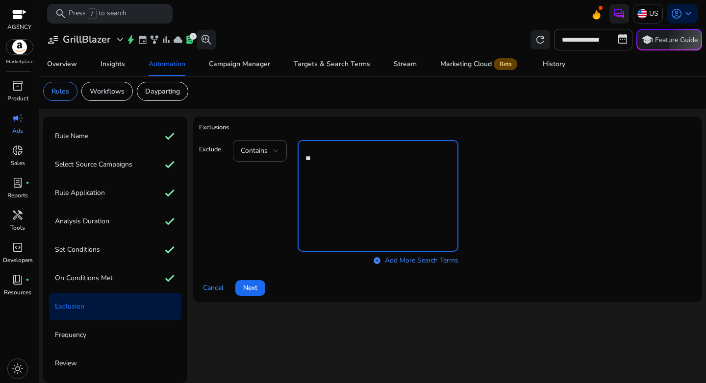
type textarea "*"
paste textarea "**********"
type textarea "**********"
type textarea "*"
type textarea "**********"
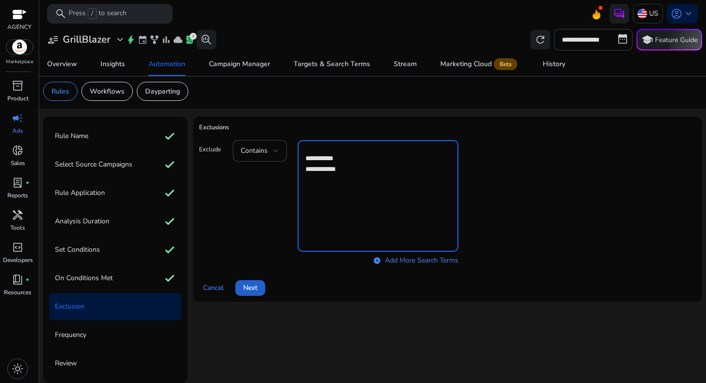
click at [246, 290] on span "Next" at bounding box center [250, 288] width 14 height 10
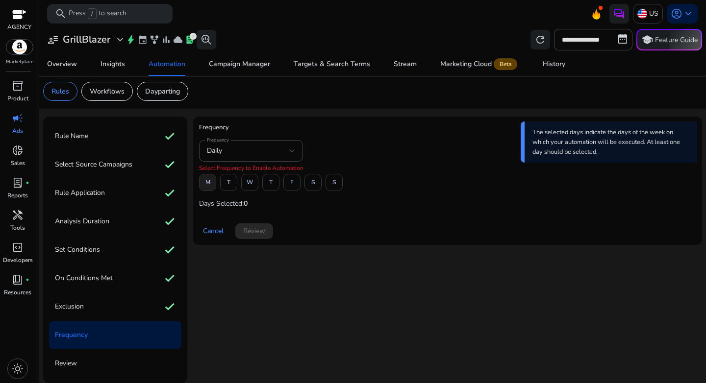
click at [207, 184] on span "M" at bounding box center [207, 182] width 5 height 17
click at [253, 184] on span at bounding box center [250, 183] width 16 height 24
drag, startPoint x: 289, startPoint y: 186, endPoint x: 284, endPoint y: 199, distance: 14.1
click at [289, 186] on span at bounding box center [292, 183] width 16 height 24
click at [263, 233] on span "Review" at bounding box center [254, 231] width 22 height 10
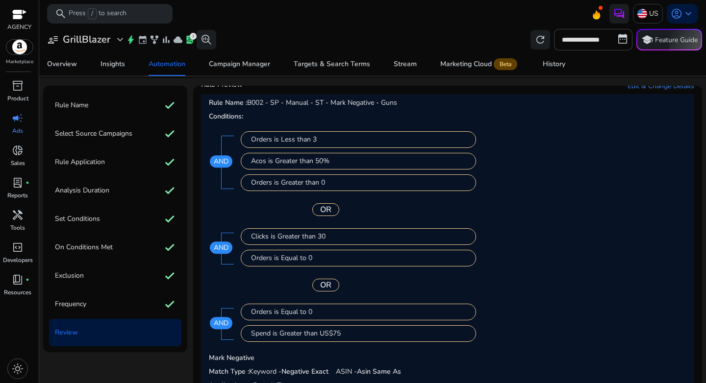
scroll to position [119, 0]
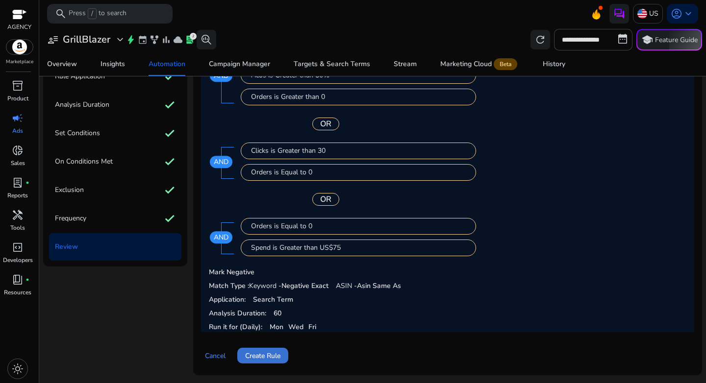
click at [275, 357] on span "Create Rule" at bounding box center [262, 356] width 35 height 10
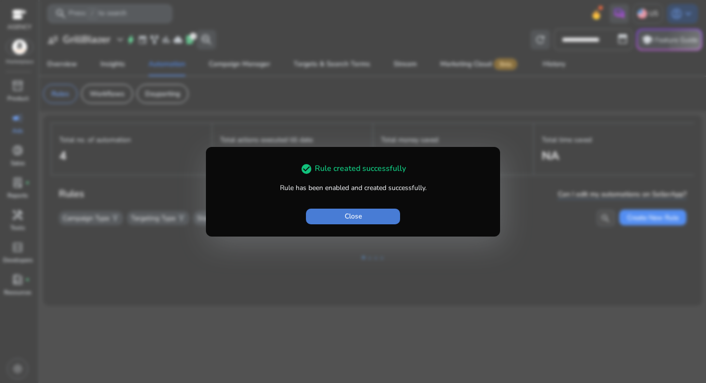
click at [362, 219] on span "button" at bounding box center [353, 217] width 94 height 24
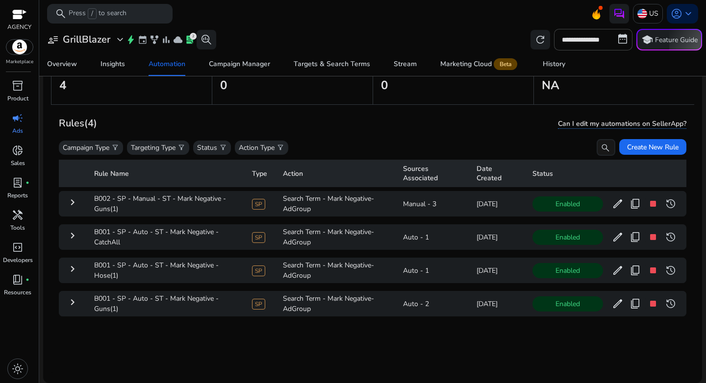
scroll to position [72, 0]
click at [638, 149] on span "Create New Rule" at bounding box center [652, 147] width 51 height 10
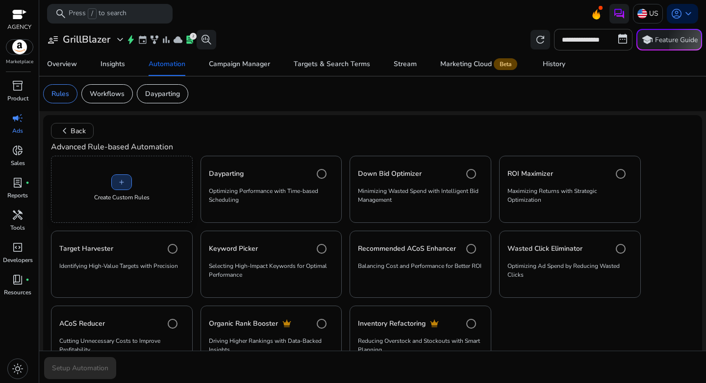
click at [125, 177] on span at bounding box center [122, 183] width 20 height 24
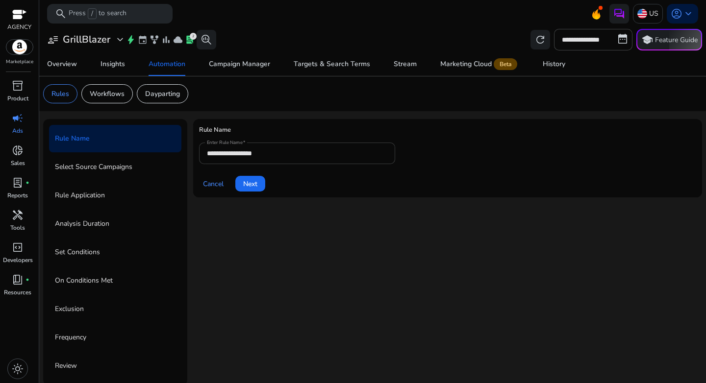
click at [290, 148] on div "**********" at bounding box center [297, 154] width 180 height 22
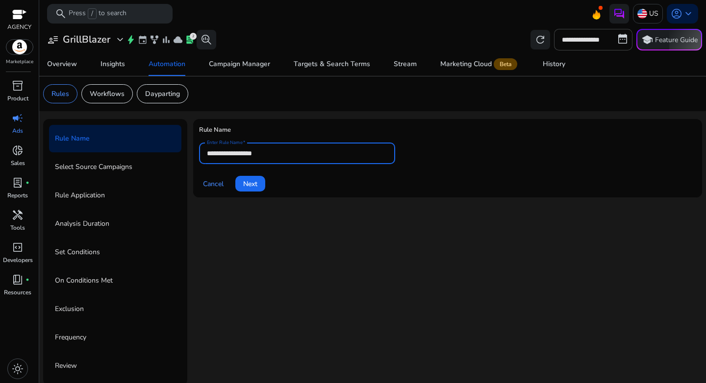
click at [290, 152] on input "**********" at bounding box center [297, 153] width 180 height 11
paste input "**********"
type input "**********"
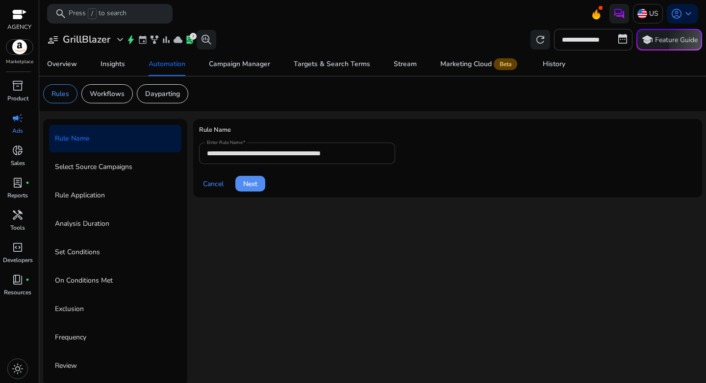
click button "Next" at bounding box center [250, 184] width 30 height 16
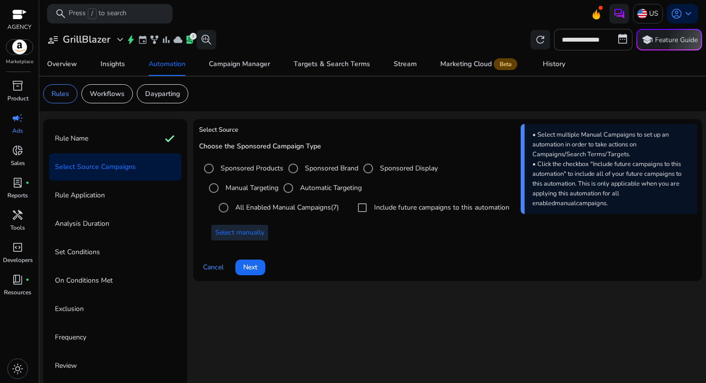
click at [256, 231] on span "Select manually" at bounding box center [239, 233] width 49 height 10
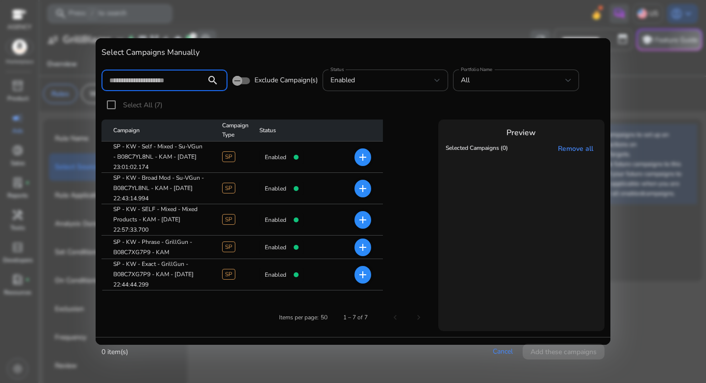
click at [167, 82] on input at bounding box center [153, 80] width 89 height 11
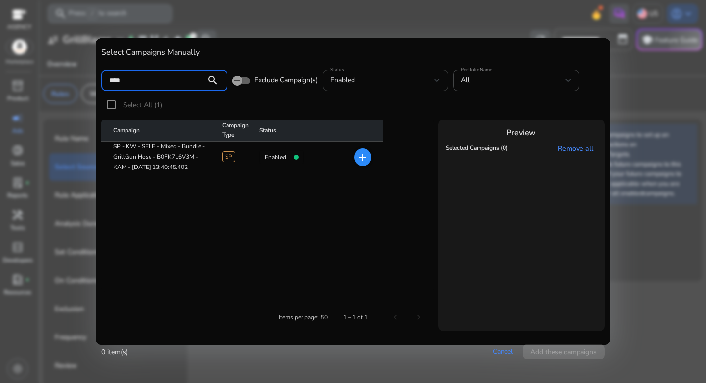
type input "****"
click at [366, 88] on div "enabled" at bounding box center [385, 81] width 110 height 22
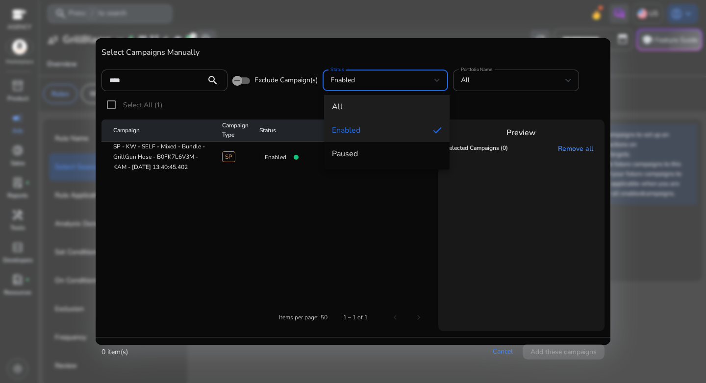
click at [360, 105] on span "all" at bounding box center [387, 106] width 110 height 11
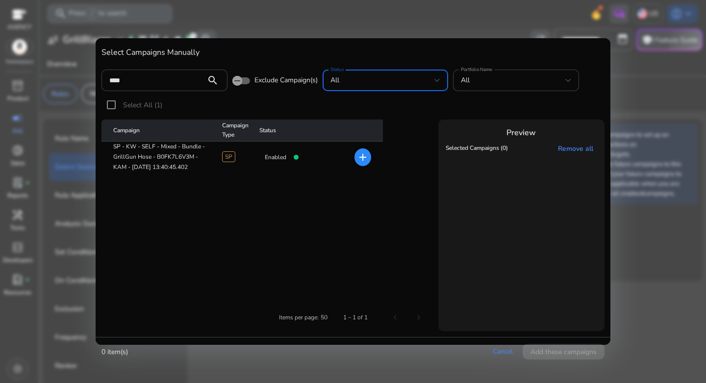
click at [276, 193] on table "Campaign Campaign Type Status SP - KW - SELF - Mixed - Bundle - GrillGun Hose -…" at bounding box center [267, 206] width 333 height 173
click at [169, 80] on input "****" at bounding box center [153, 80] width 89 height 11
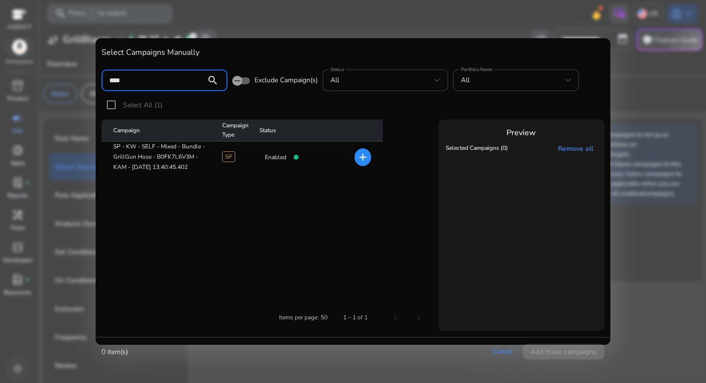
click at [273, 188] on table "Campaign Campaign Type Status SP - KW - SELF - Mixed - Bundle - GrillGun Hose -…" at bounding box center [267, 206] width 333 height 173
click at [510, 203] on cdk-virtual-scroll-viewport "Selected Campaigns (0) Remove all" at bounding box center [521, 234] width 156 height 187
click at [608, 288] on div "Select Campaigns Manually **** search Exclude Campaign(s) Status all Portfolio …" at bounding box center [353, 187] width 515 height 299
click at [628, 289] on div at bounding box center [353, 191] width 706 height 383
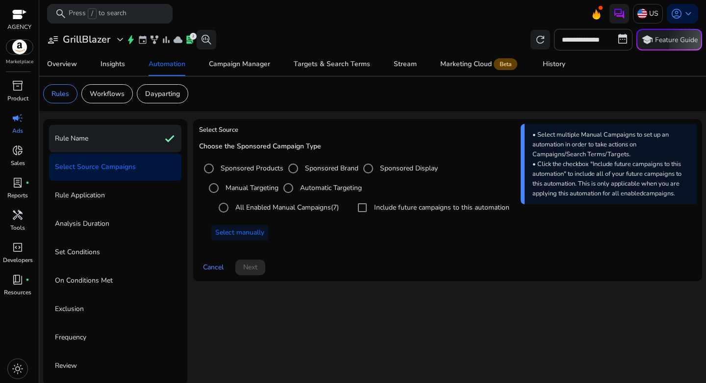
click at [85, 132] on p "Rule Name" at bounding box center [71, 139] width 33 height 16
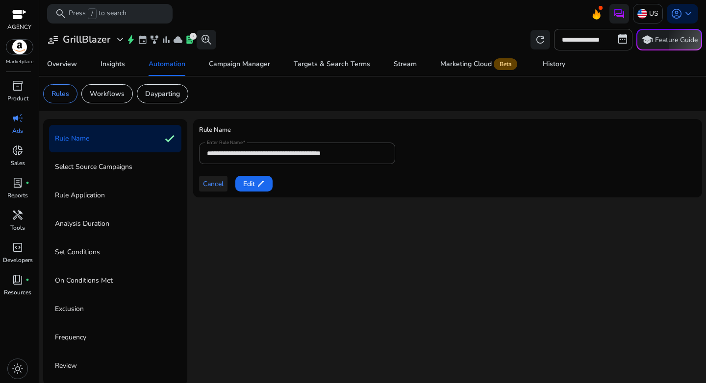
click at [217, 188] on span "Cancel" at bounding box center [213, 184] width 21 height 10
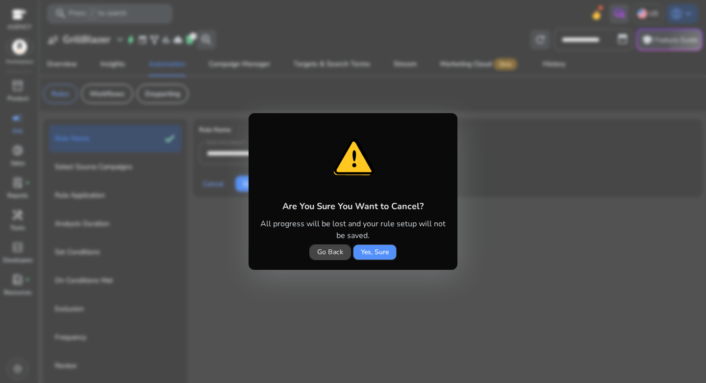
click at [371, 257] on span "Yes, Sure" at bounding box center [375, 252] width 28 height 10
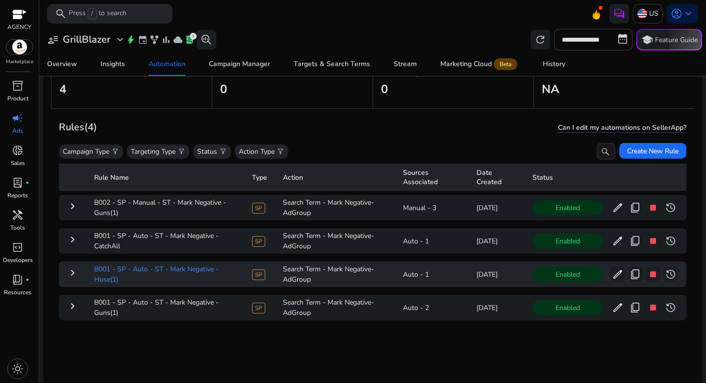
scroll to position [72, 0]
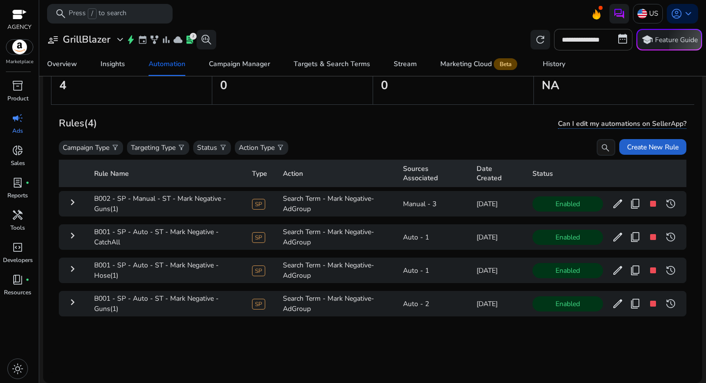
click at [629, 143] on span "Create New Rule" at bounding box center [652, 147] width 51 height 10
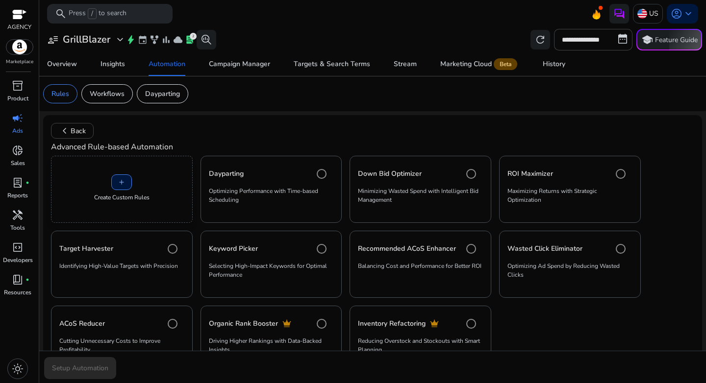
click at [104, 185] on div "add Create Custom Rules" at bounding box center [122, 189] width 142 height 67
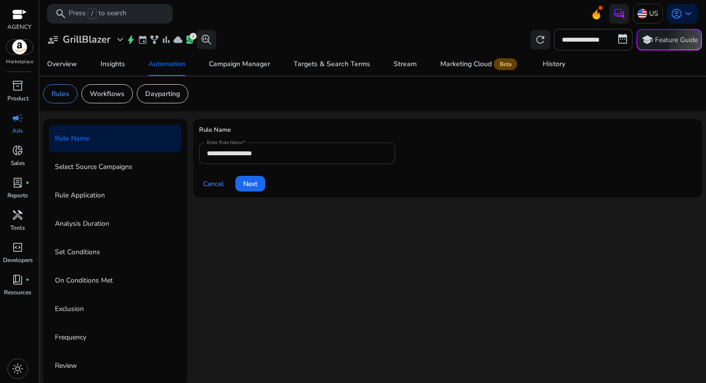
click at [286, 156] on input "**********" at bounding box center [297, 153] width 180 height 11
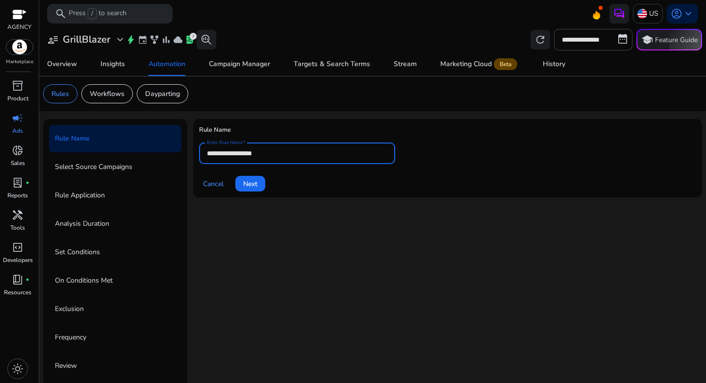
click at [286, 156] on input "**********" at bounding box center [297, 153] width 180 height 11
paste input "**********"
type input "**********"
click at [242, 179] on span at bounding box center [250, 184] width 30 height 24
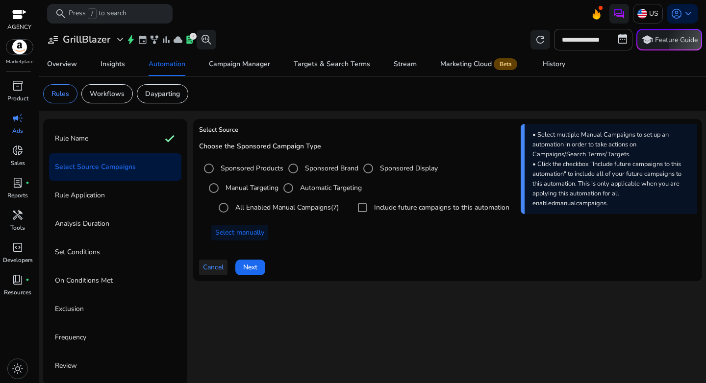
click at [220, 262] on span "Cancel" at bounding box center [213, 267] width 21 height 10
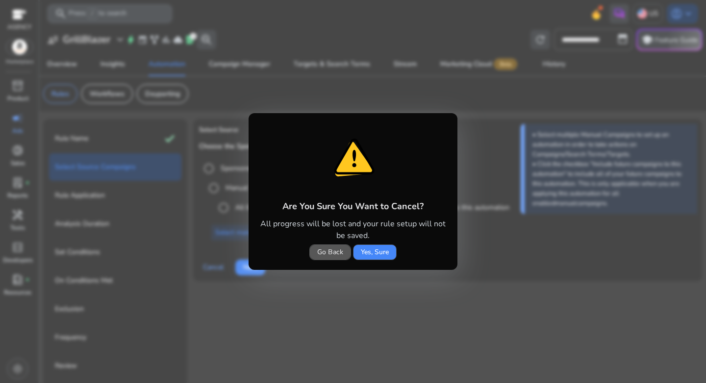
click at [324, 253] on span "Go Back" at bounding box center [330, 252] width 26 height 10
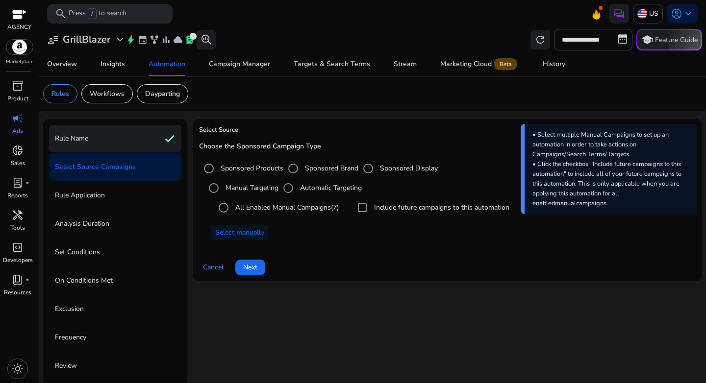
click at [92, 145] on div "Rule Name check" at bounding box center [115, 138] width 132 height 27
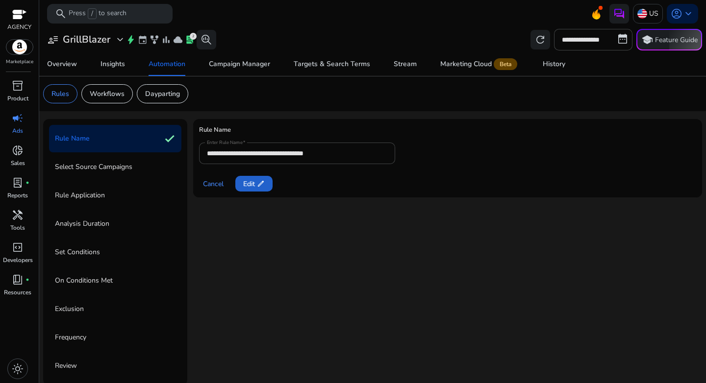
click at [260, 186] on span "edit" at bounding box center [261, 184] width 8 height 8
click at [251, 188] on span "Next" at bounding box center [250, 184] width 14 height 10
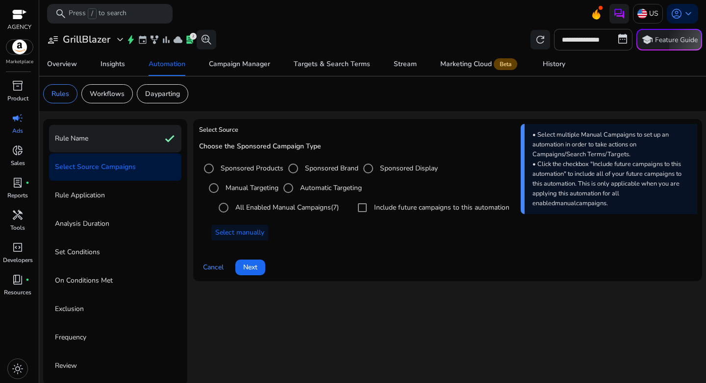
click at [105, 151] on div "Rule Name check" at bounding box center [115, 138] width 132 height 27
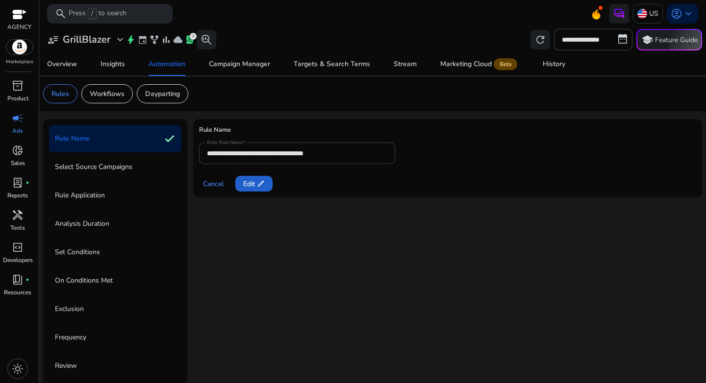
click at [249, 183] on span "Edit edit" at bounding box center [254, 184] width 22 height 10
click at [253, 185] on span "Next" at bounding box center [250, 184] width 14 height 10
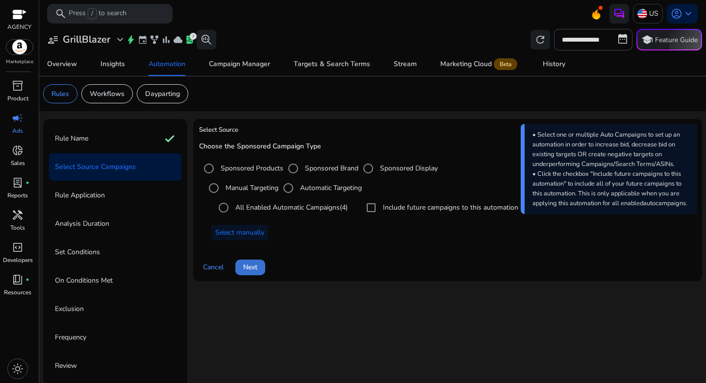
click at [256, 270] on span "Next" at bounding box center [250, 267] width 14 height 10
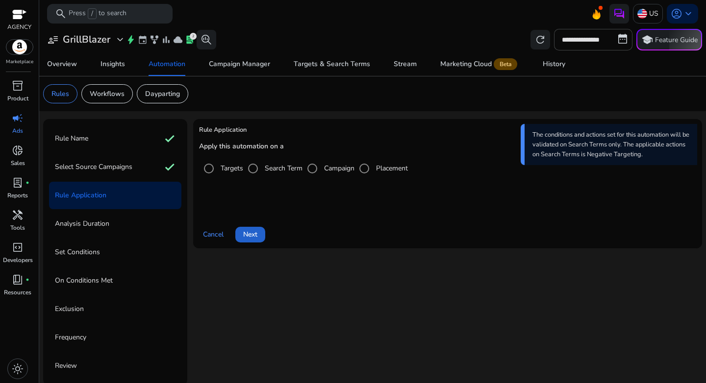
click at [256, 236] on span "Next" at bounding box center [250, 234] width 14 height 10
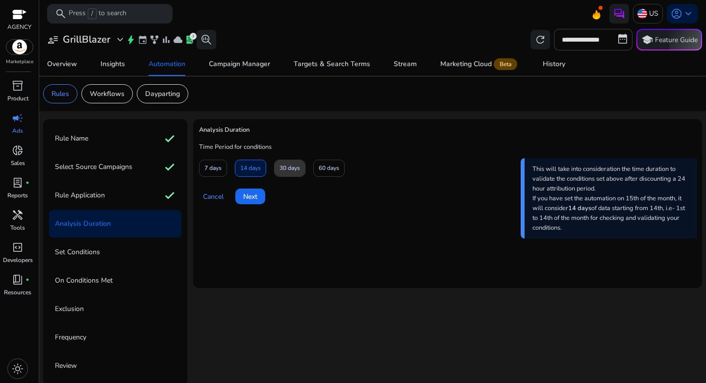
click at [294, 171] on span "30 days" at bounding box center [289, 168] width 21 height 17
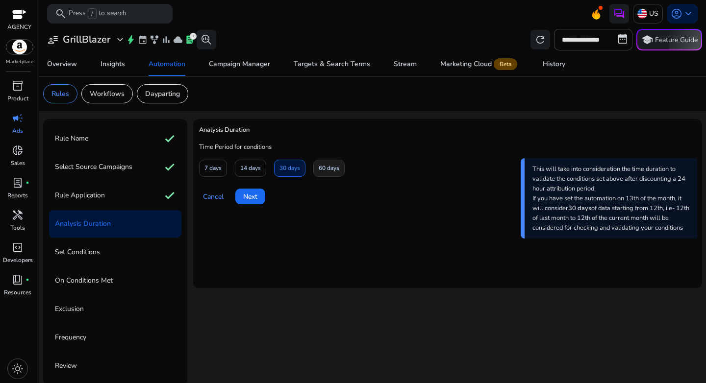
click at [329, 175] on span "60 days" at bounding box center [329, 168] width 21 height 17
click at [243, 198] on span "Next" at bounding box center [250, 197] width 14 height 10
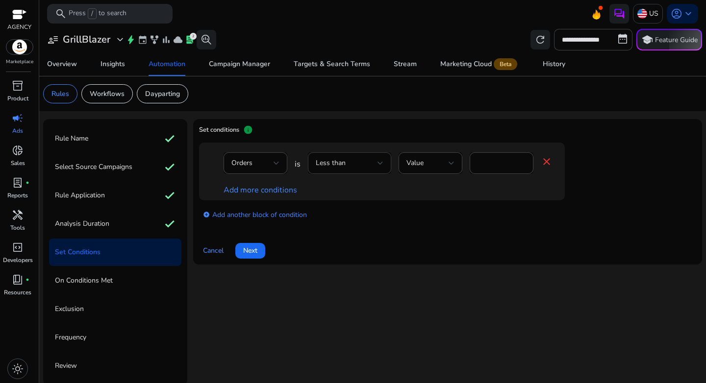
click at [335, 167] on span "Less than" at bounding box center [331, 162] width 30 height 9
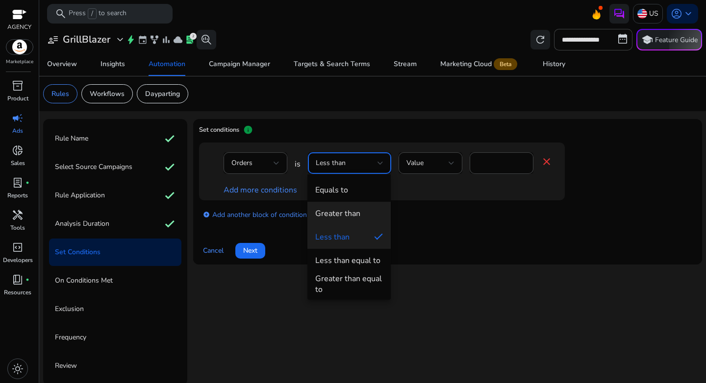
click at [345, 208] on div "Greater than" at bounding box center [337, 213] width 45 height 11
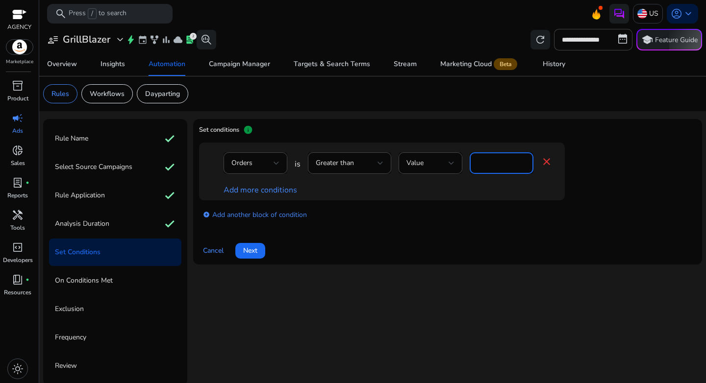
drag, startPoint x: 484, startPoint y: 163, endPoint x: 469, endPoint y: 163, distance: 14.7
click at [470, 163] on div "*" at bounding box center [502, 163] width 64 height 22
type input "*"
drag, startPoint x: 496, startPoint y: 214, endPoint x: 421, endPoint y: 202, distance: 76.5
click at [496, 214] on div "add_circle Add another block of condition" at bounding box center [401, 214] width 405 height 27
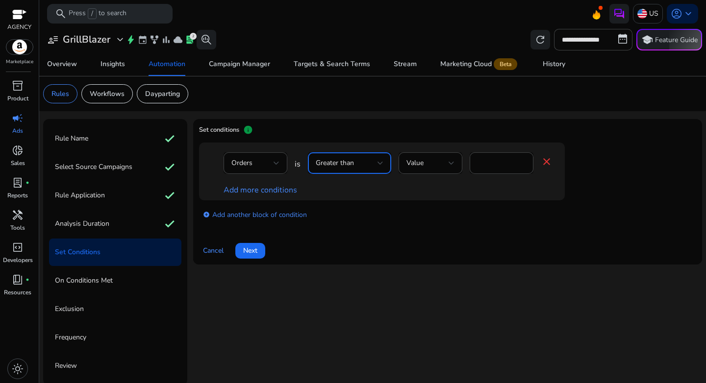
click at [373, 162] on div "Greater than" at bounding box center [347, 163] width 62 height 11
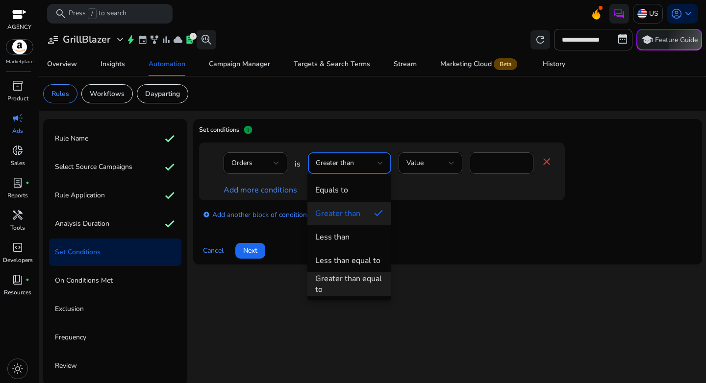
click at [332, 277] on div "Greater than equal to" at bounding box center [349, 285] width 68 height 22
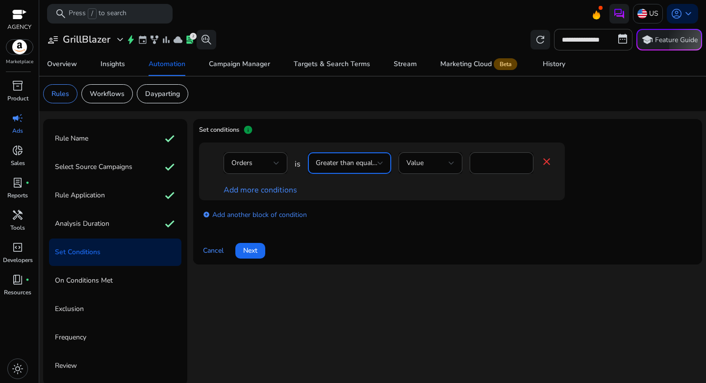
click at [439, 247] on div "Cancel Next" at bounding box center [447, 247] width 497 height 24
click at [252, 191] on link "Add more conditions" at bounding box center [261, 190] width 74 height 11
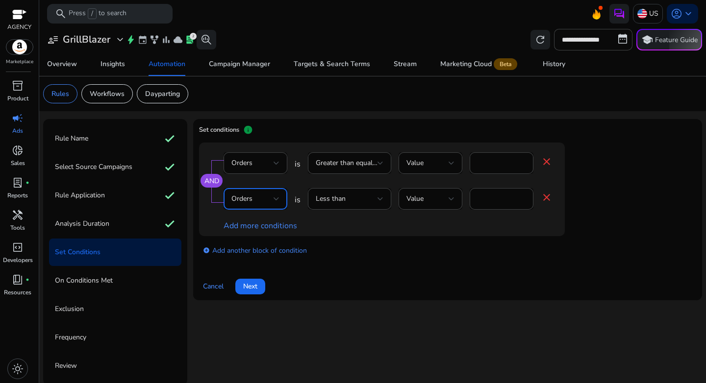
click at [252, 195] on span "Orders" at bounding box center [241, 198] width 21 height 9
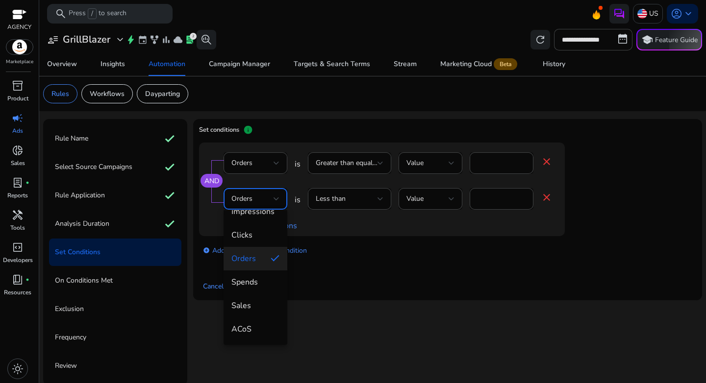
scroll to position [64, 0]
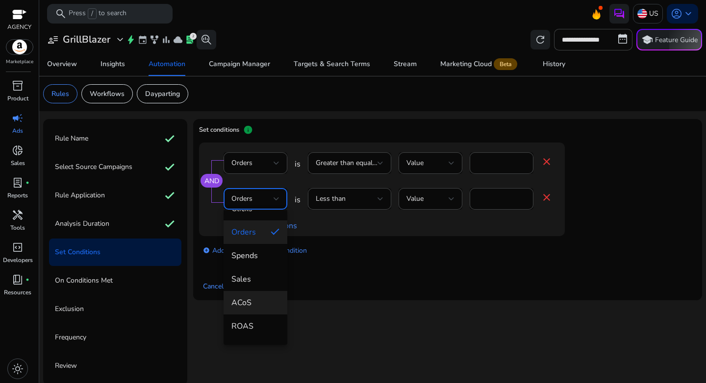
click at [250, 301] on span "ACoS" at bounding box center [255, 303] width 48 height 11
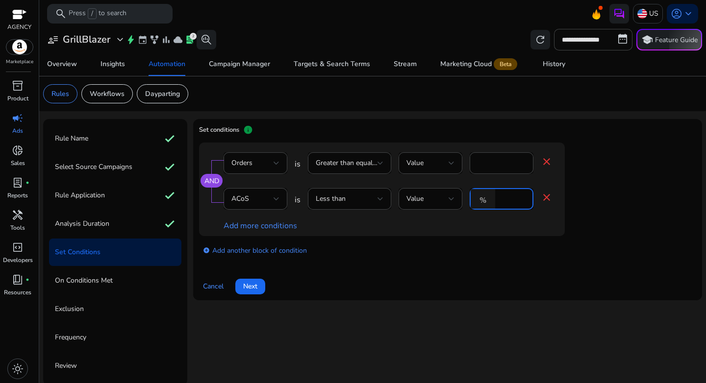
click at [508, 201] on input "*" at bounding box center [512, 199] width 25 height 11
type input "**"
click at [465, 261] on div "add_circle Add another block of condition" at bounding box center [401, 249] width 405 height 27
click at [250, 288] on span "Next" at bounding box center [250, 286] width 14 height 10
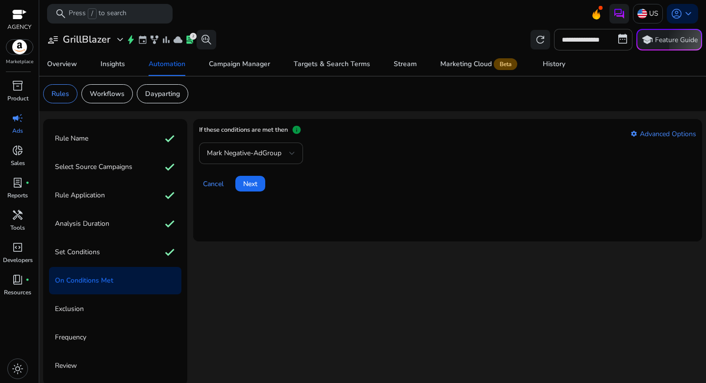
click at [258, 157] on span "Mark Negative-AdGroup" at bounding box center [244, 153] width 75 height 9
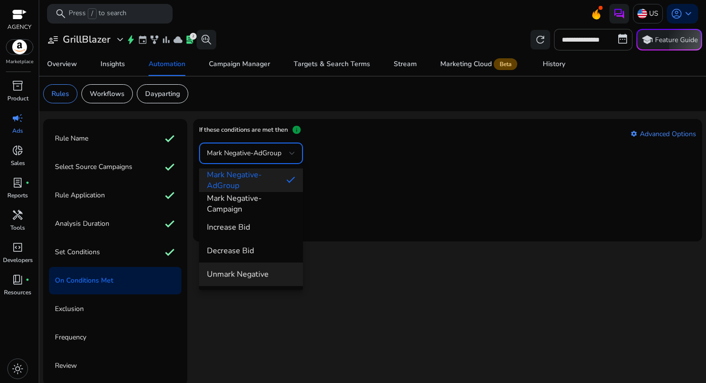
click at [258, 275] on span "Unmark Negative" at bounding box center [251, 274] width 88 height 11
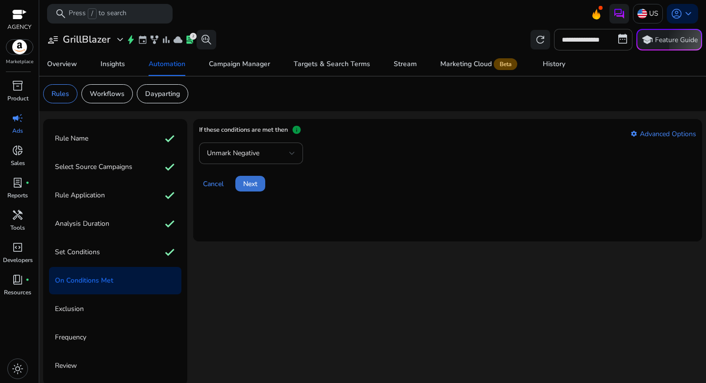
click at [250, 190] on span at bounding box center [250, 184] width 30 height 24
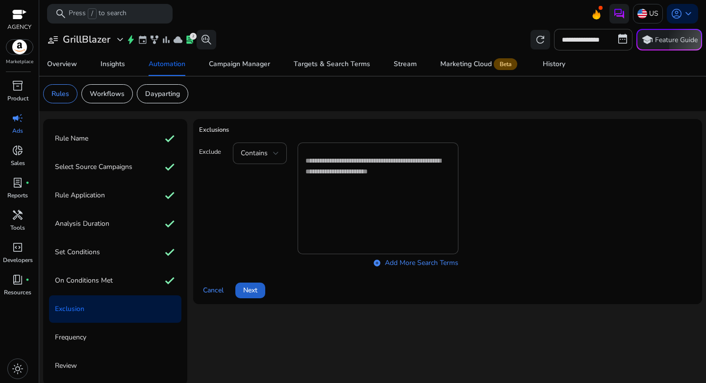
click at [253, 296] on span at bounding box center [250, 291] width 30 height 24
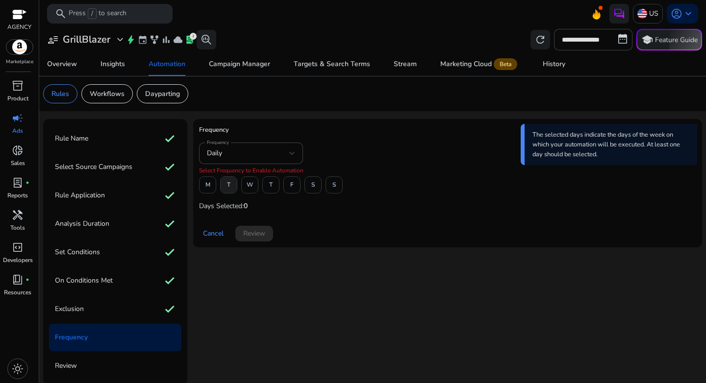
click at [228, 187] on span "T" at bounding box center [228, 185] width 3 height 17
click at [266, 186] on span at bounding box center [271, 186] width 16 height 24
click at [311, 186] on span "S" at bounding box center [312, 185] width 3 height 17
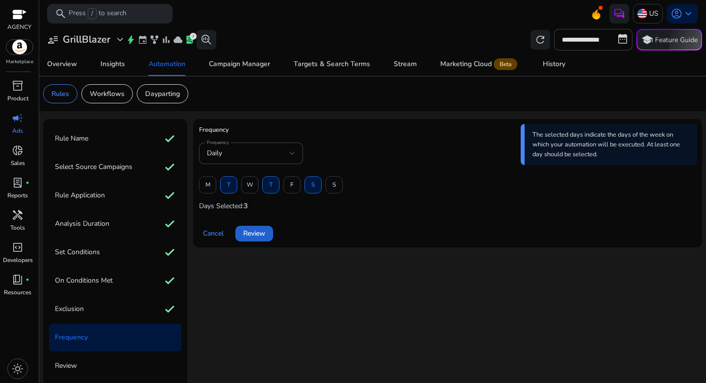
click at [248, 237] on span "Review" at bounding box center [254, 233] width 22 height 10
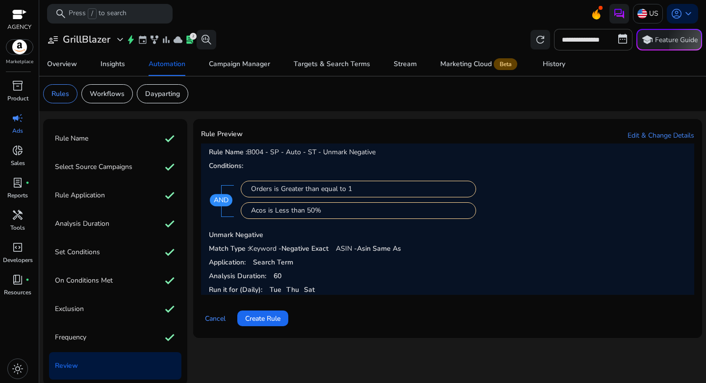
scroll to position [2, 0]
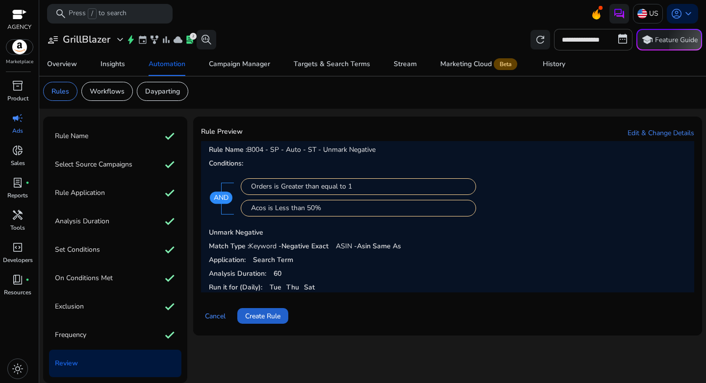
click at [267, 318] on span "Create Rule" at bounding box center [262, 316] width 35 height 10
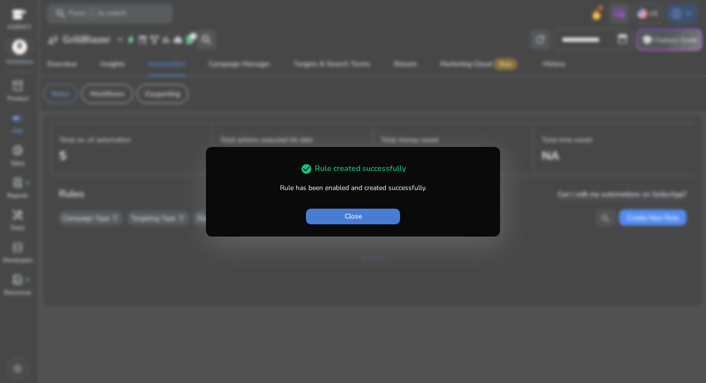
click at [334, 214] on span "button" at bounding box center [353, 217] width 94 height 24
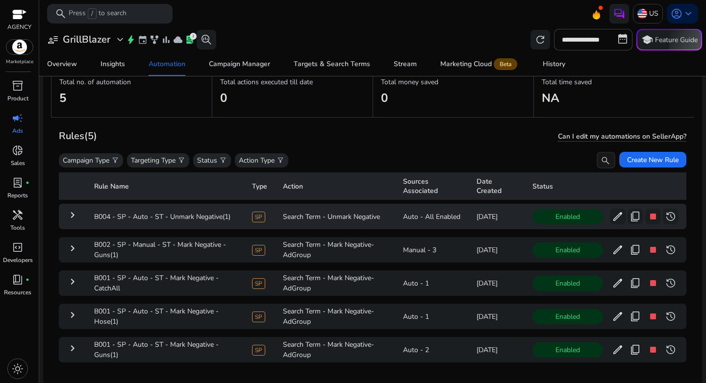
scroll to position [72, 0]
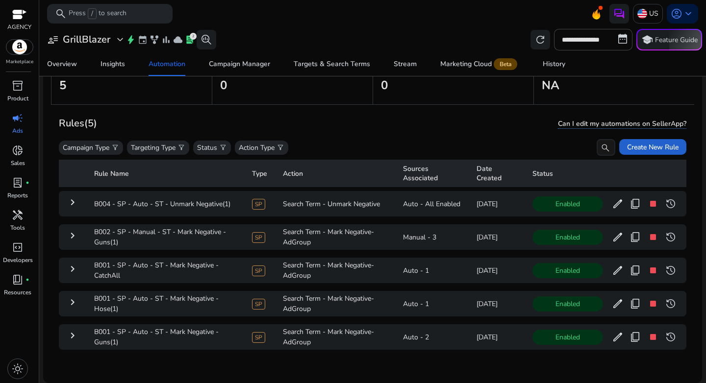
click at [630, 142] on span "Create New Rule" at bounding box center [652, 147] width 51 height 10
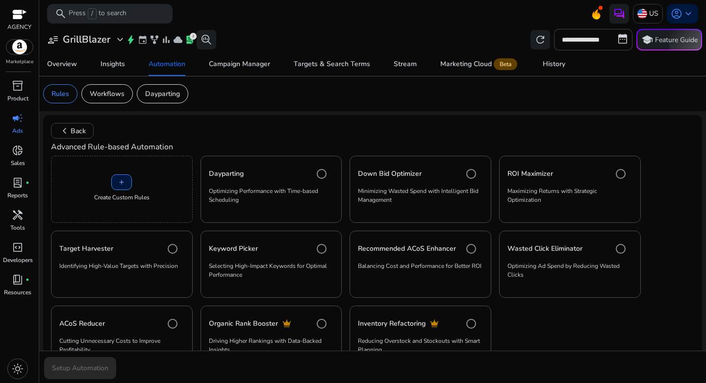
click at [169, 193] on div "add Create Custom Rules" at bounding box center [122, 189] width 142 height 67
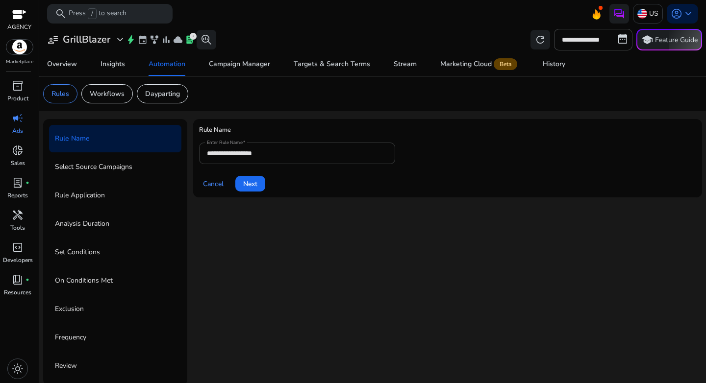
click at [282, 155] on input "**********" at bounding box center [297, 153] width 180 height 11
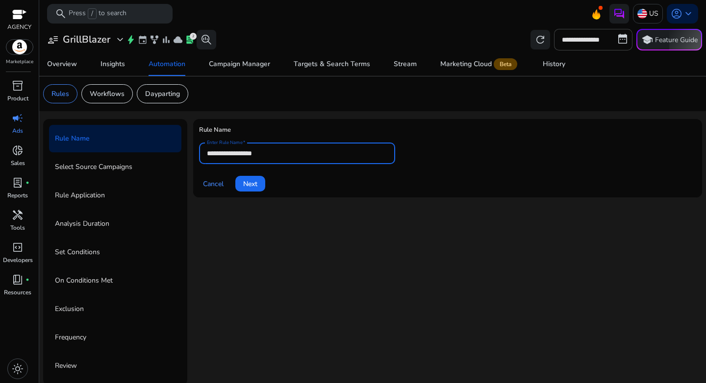
click at [282, 155] on input "**********" at bounding box center [297, 153] width 180 height 11
paste input "**********"
type input "**********"
click at [228, 231] on div "**********" at bounding box center [447, 252] width 509 height 267
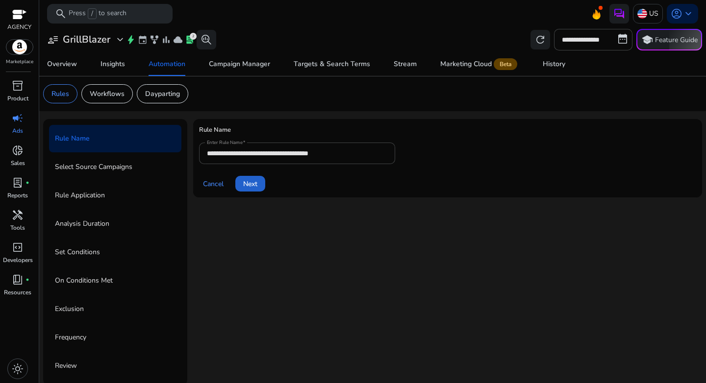
click at [253, 184] on span "Next" at bounding box center [250, 184] width 14 height 10
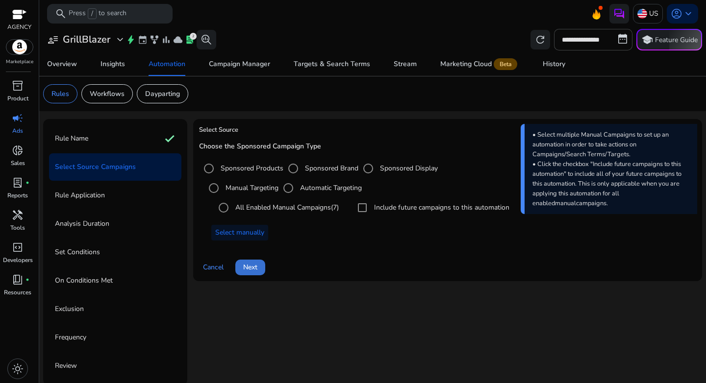
click at [257, 266] on span "Next" at bounding box center [250, 267] width 14 height 10
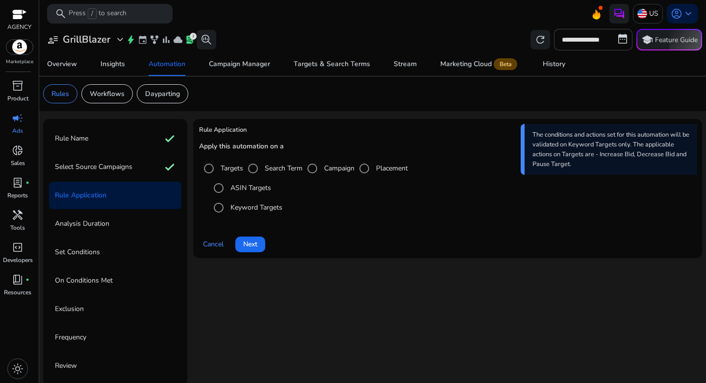
click at [279, 177] on div "Search Term" at bounding box center [272, 169] width 59 height 20
click at [279, 173] on label "Search Term" at bounding box center [283, 168] width 40 height 10
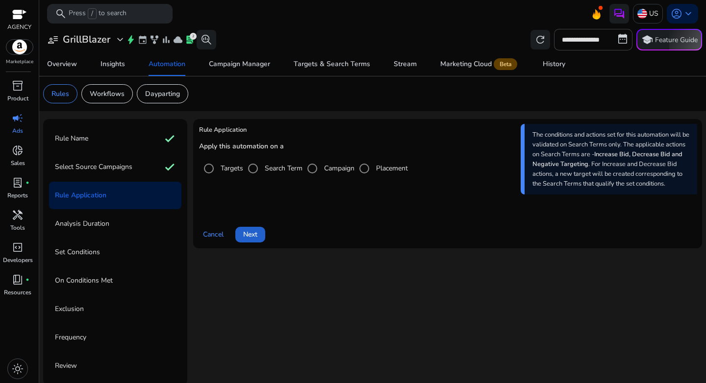
click at [255, 234] on span "Next" at bounding box center [250, 234] width 14 height 10
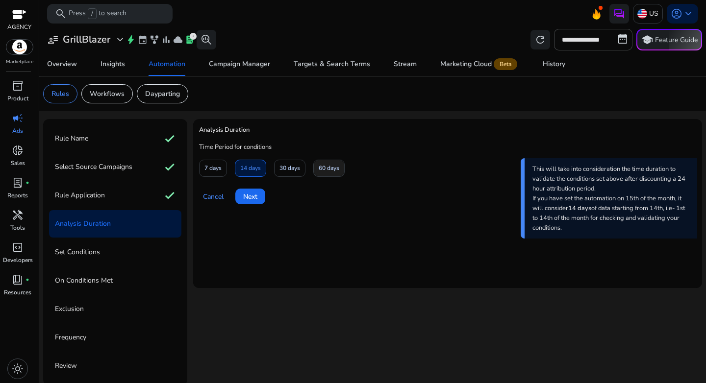
click at [323, 167] on span "60 days" at bounding box center [329, 168] width 21 height 17
click at [245, 203] on span at bounding box center [250, 197] width 30 height 24
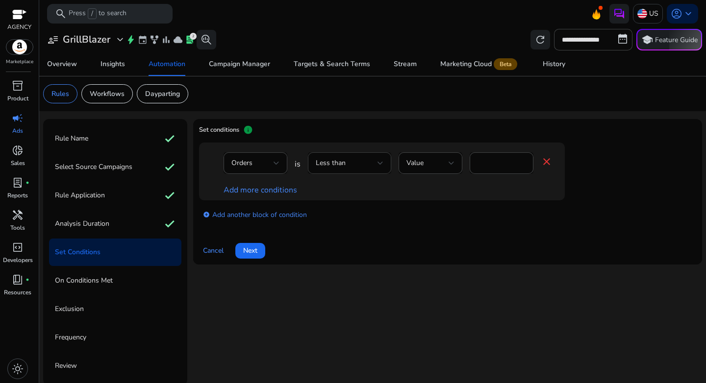
click at [348, 172] on div "Less than" at bounding box center [350, 163] width 68 height 22
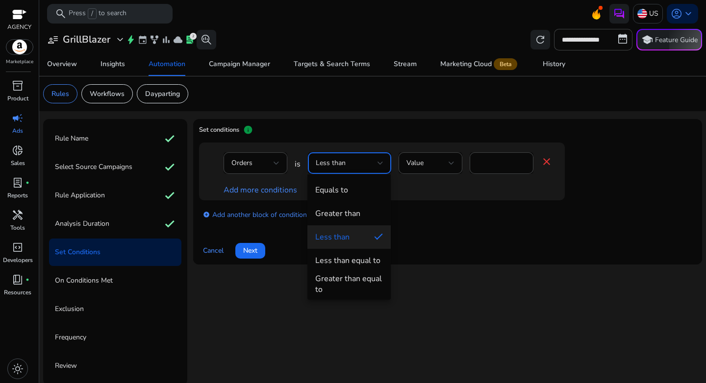
click at [355, 278] on div "Greater than equal to" at bounding box center [349, 285] width 68 height 22
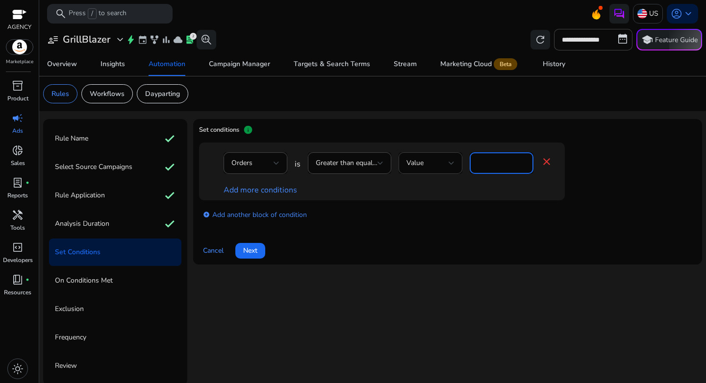
drag, startPoint x: 491, startPoint y: 161, endPoint x: 437, endPoint y: 161, distance: 53.9
click at [437, 161] on div "Orders is Greater than equal to Value * close" at bounding box center [388, 168] width 329 height 32
type input "*"
click at [480, 228] on div "add_circle Add another block of condition" at bounding box center [401, 214] width 405 height 27
click at [261, 194] on link "Add more conditions" at bounding box center [261, 190] width 74 height 11
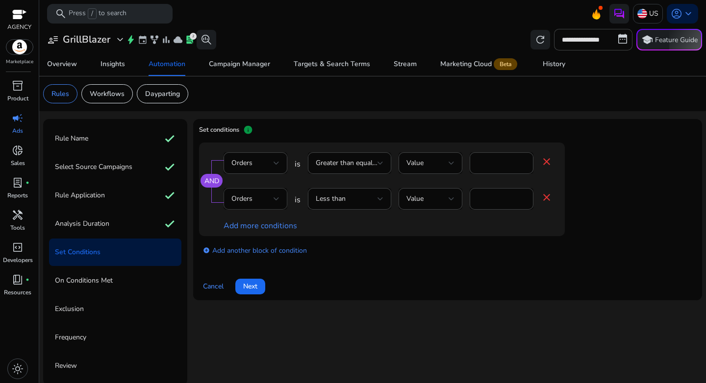
click at [261, 199] on div "Orders" at bounding box center [252, 199] width 42 height 11
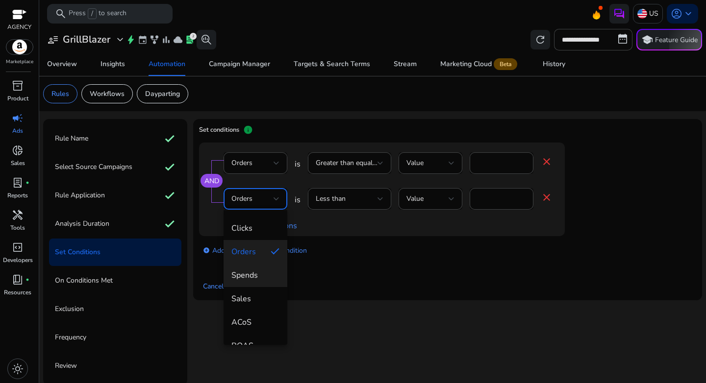
scroll to position [46, 0]
click at [255, 315] on mat-option "ACoS" at bounding box center [256, 322] width 64 height 24
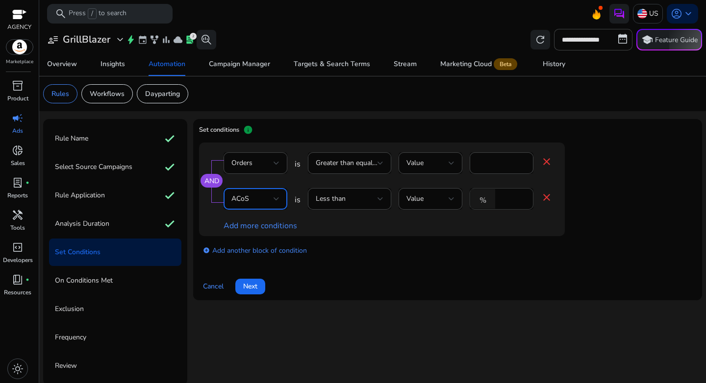
click at [510, 198] on input "*" at bounding box center [512, 199] width 25 height 11
type input "**"
click at [235, 279] on button "Next" at bounding box center [250, 287] width 30 height 16
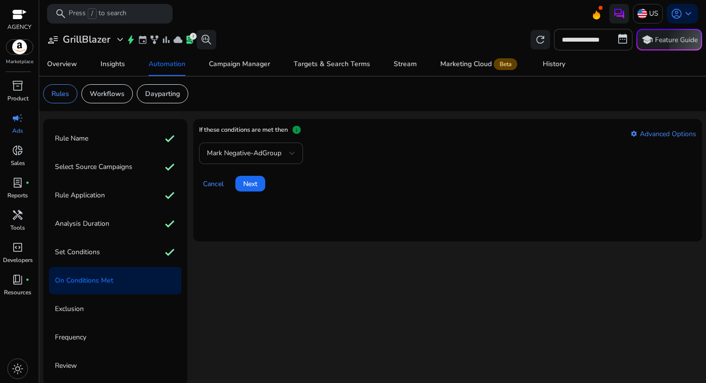
click at [260, 151] on span "Mark Negative-AdGroup" at bounding box center [244, 153] width 75 height 9
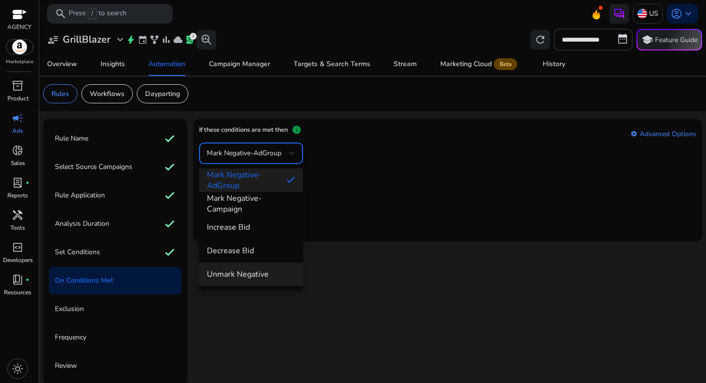
click at [251, 268] on mat-option "Unmark Negative" at bounding box center [251, 275] width 104 height 24
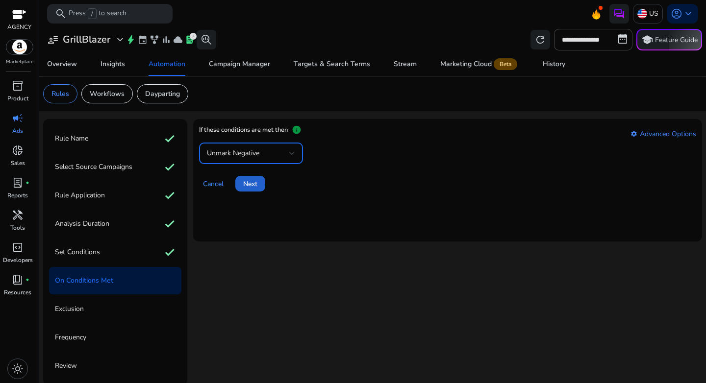
click at [249, 193] on span at bounding box center [250, 184] width 30 height 24
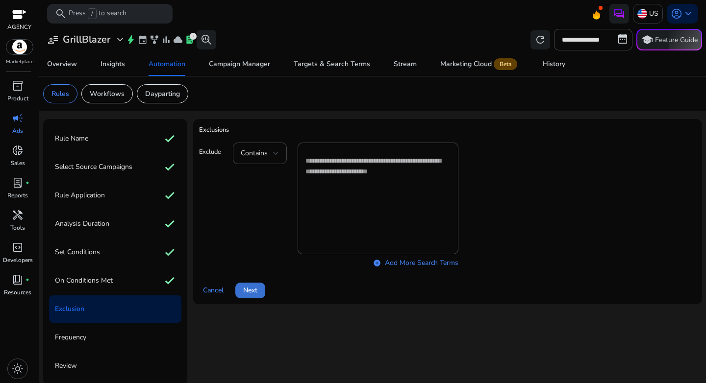
click at [246, 292] on span "Next" at bounding box center [250, 290] width 14 height 10
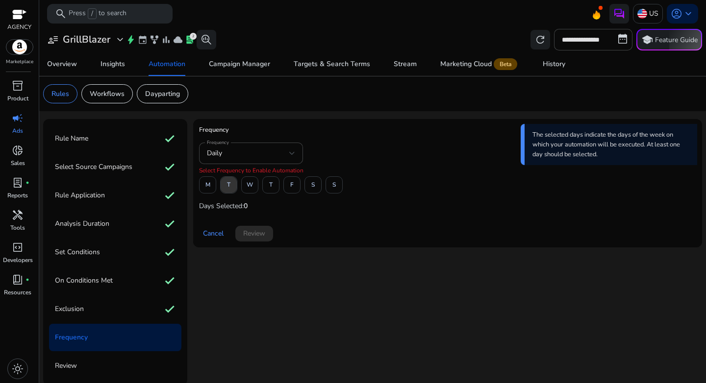
click at [229, 189] on span "T" at bounding box center [228, 185] width 3 height 17
click at [271, 189] on span "T" at bounding box center [270, 185] width 3 height 17
click at [311, 188] on span "S" at bounding box center [312, 185] width 3 height 17
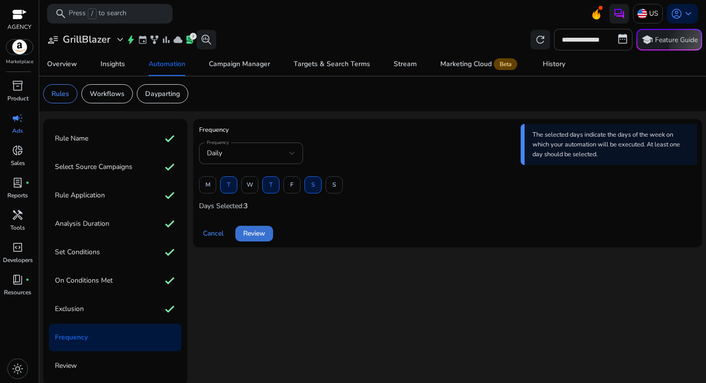
click at [254, 237] on span "Review" at bounding box center [254, 233] width 22 height 10
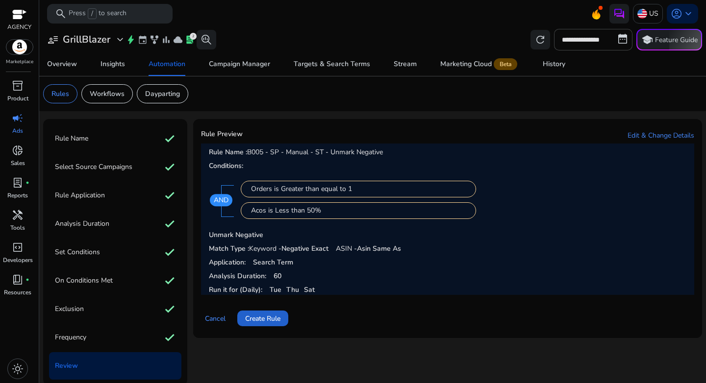
click at [274, 318] on span "Create Rule" at bounding box center [262, 319] width 35 height 10
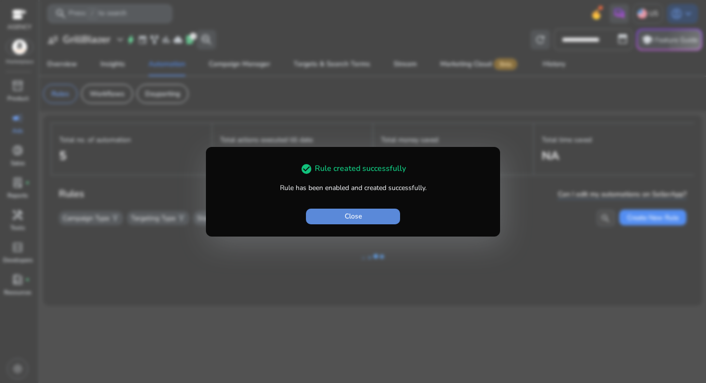
click at [341, 218] on span "button" at bounding box center [353, 217] width 94 height 24
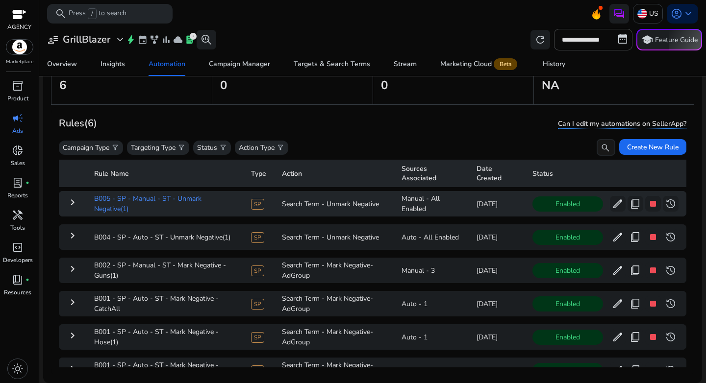
scroll to position [72, 0]
click at [644, 148] on span "Create New Rule" at bounding box center [652, 147] width 51 height 10
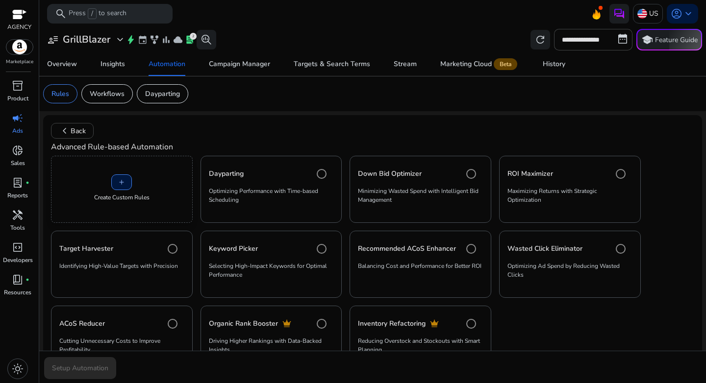
click at [143, 189] on div "add Create Custom Rules" at bounding box center [122, 189] width 142 height 67
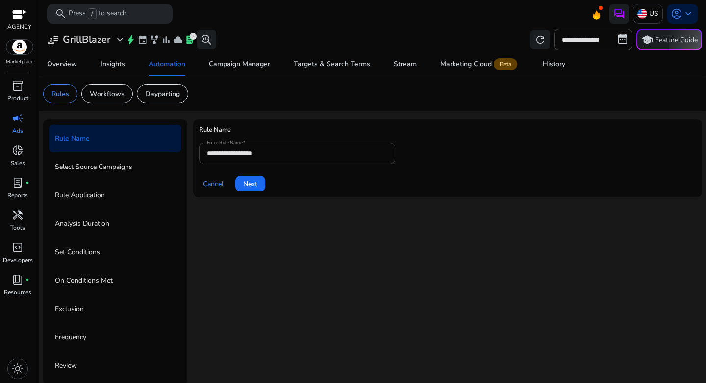
click at [269, 157] on input "**********" at bounding box center [297, 153] width 180 height 11
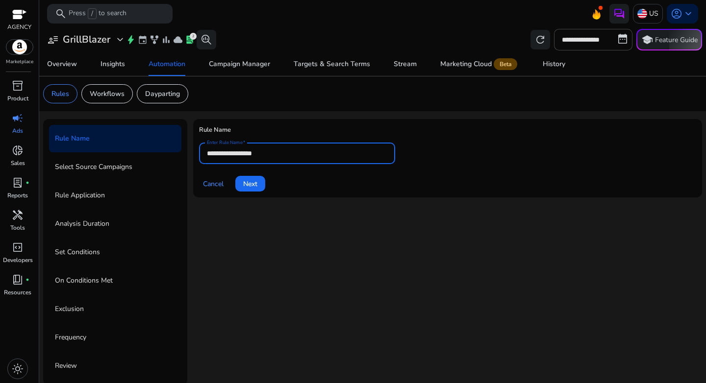
click at [269, 157] on input "**********" at bounding box center [297, 153] width 180 height 11
paste input "**********"
type input "**********"
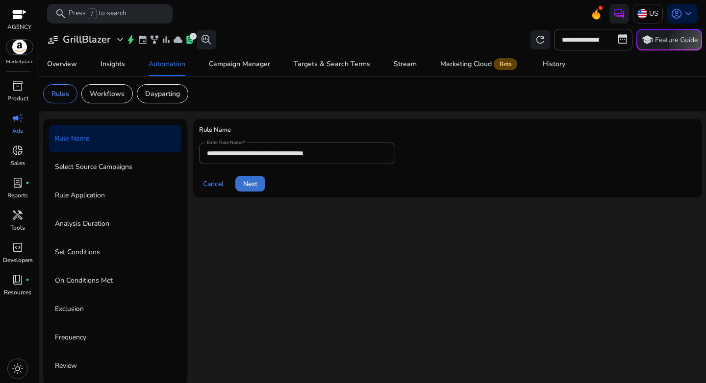
click at [253, 186] on span "Next" at bounding box center [250, 184] width 14 height 10
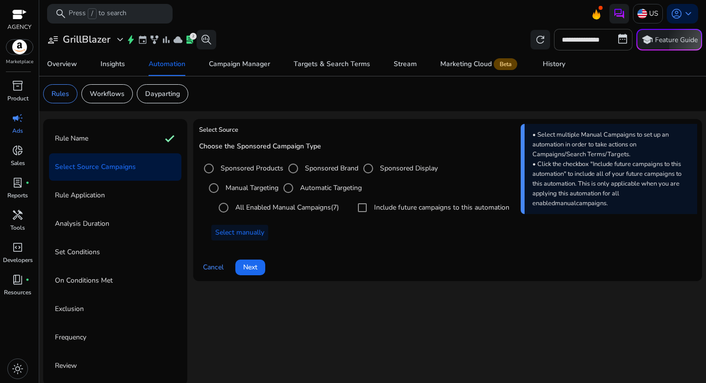
click at [302, 189] on label "Automatic Targeting" at bounding box center [330, 188] width 64 height 10
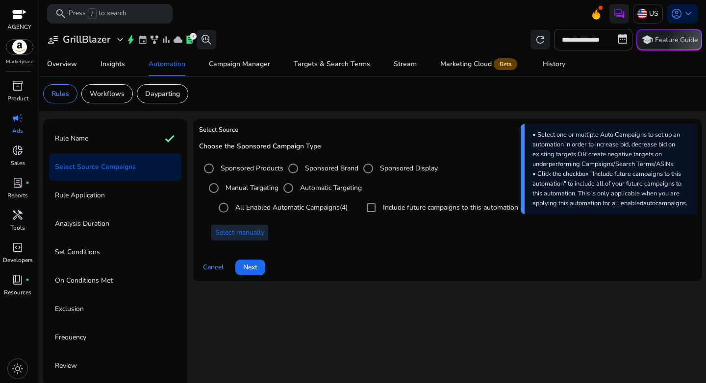
click at [234, 229] on span "Select manually" at bounding box center [239, 233] width 49 height 10
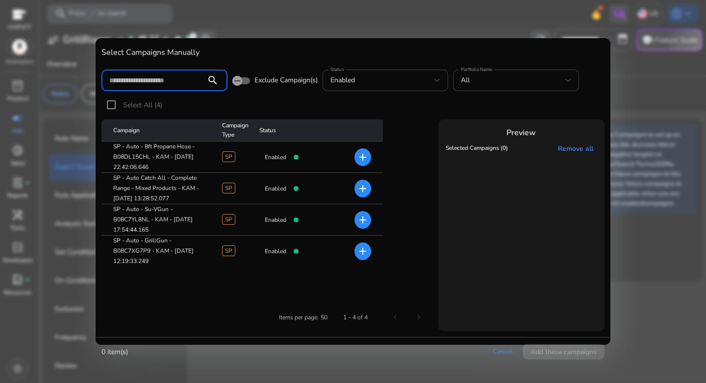
click at [688, 285] on div at bounding box center [353, 191] width 706 height 383
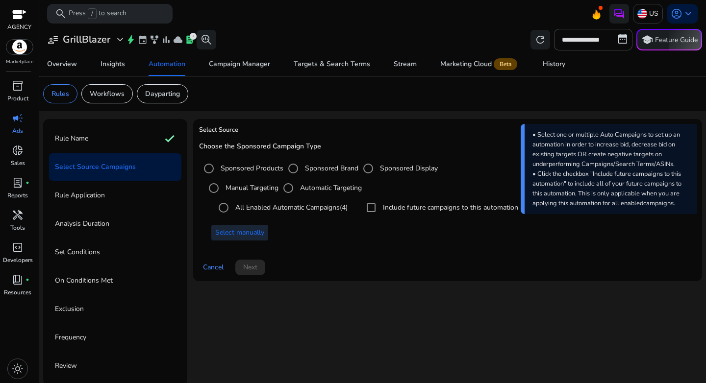
click at [240, 232] on span "Select manually" at bounding box center [239, 233] width 49 height 10
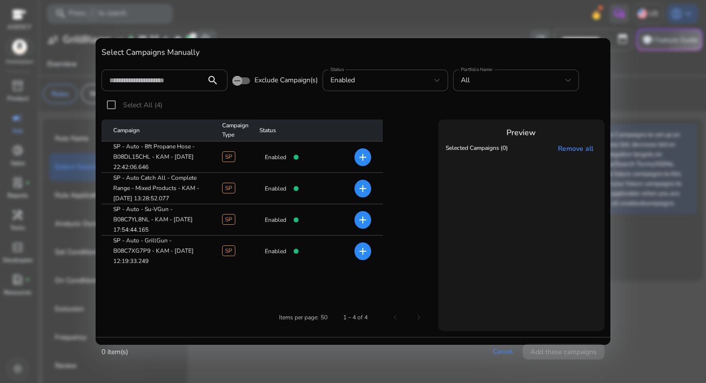
click at [358, 158] on mat-icon "add" at bounding box center [363, 158] width 12 height 12
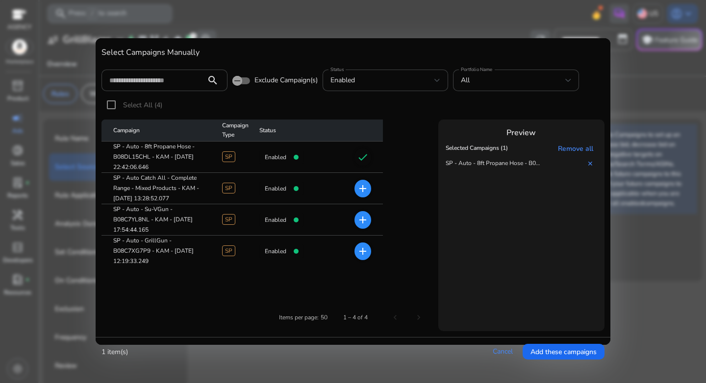
click at [363, 222] on mat-icon "add" at bounding box center [363, 220] width 12 height 12
click at [365, 252] on mat-icon "add" at bounding box center [363, 252] width 12 height 12
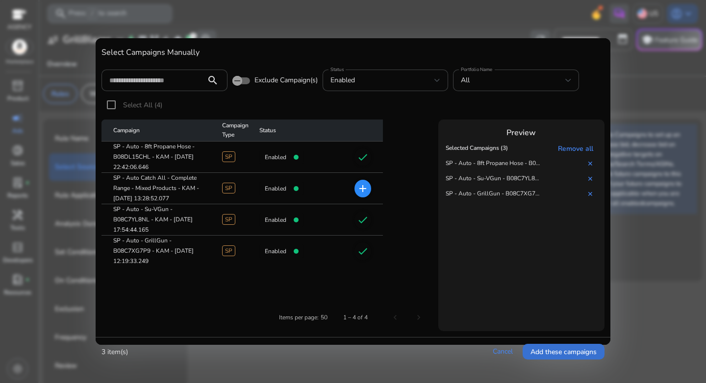
click at [555, 351] on span "Add these campaigns" at bounding box center [564, 352] width 66 height 10
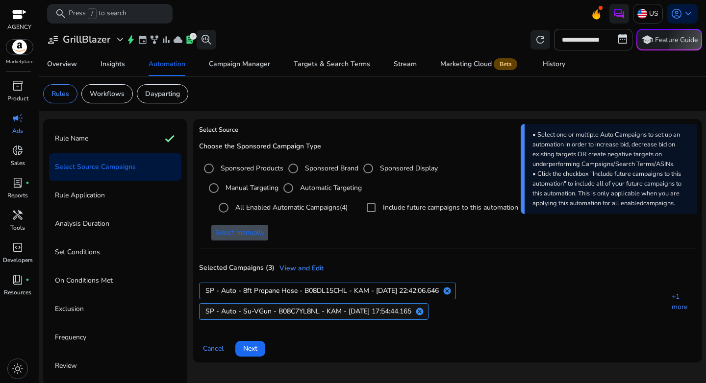
scroll to position [2, 0]
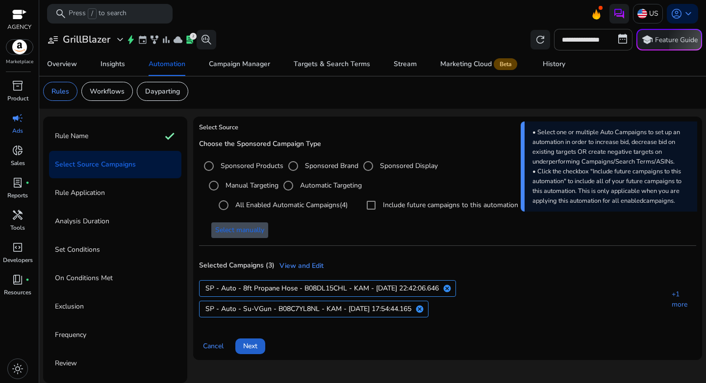
click at [255, 341] on span "Next" at bounding box center [250, 346] width 14 height 10
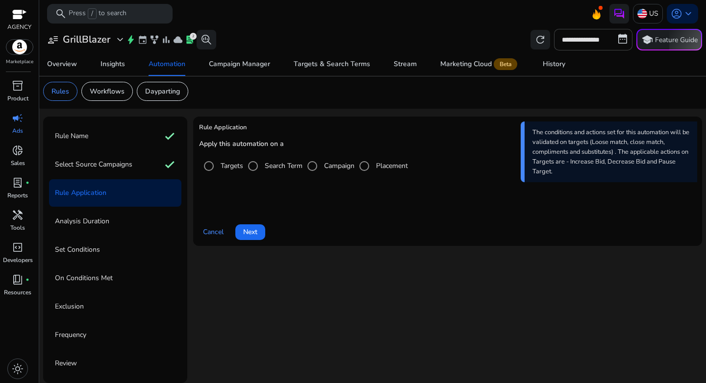
click at [329, 170] on label "Campaign" at bounding box center [338, 166] width 32 height 10
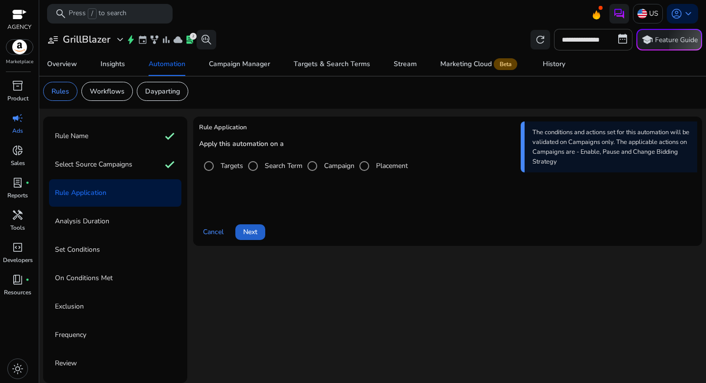
click at [258, 229] on span at bounding box center [250, 233] width 30 height 24
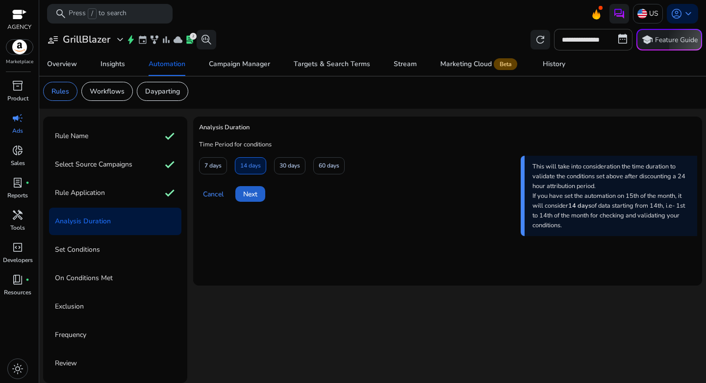
click at [248, 193] on span "Next" at bounding box center [250, 194] width 14 height 10
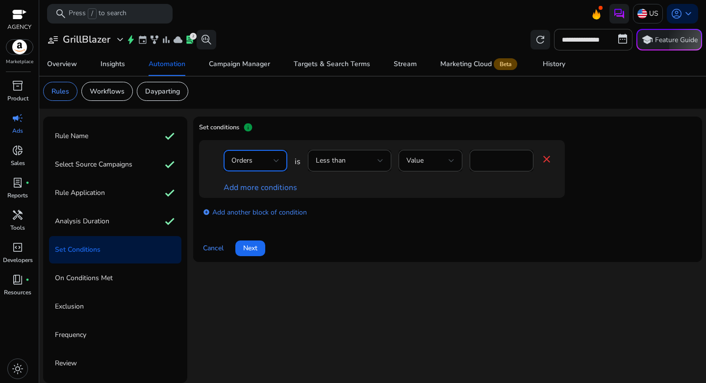
click at [252, 165] on span "Orders" at bounding box center [241, 160] width 21 height 9
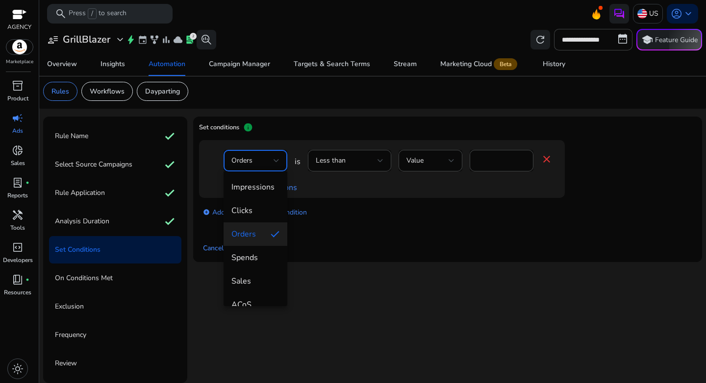
click at [360, 163] on div at bounding box center [353, 191] width 706 height 383
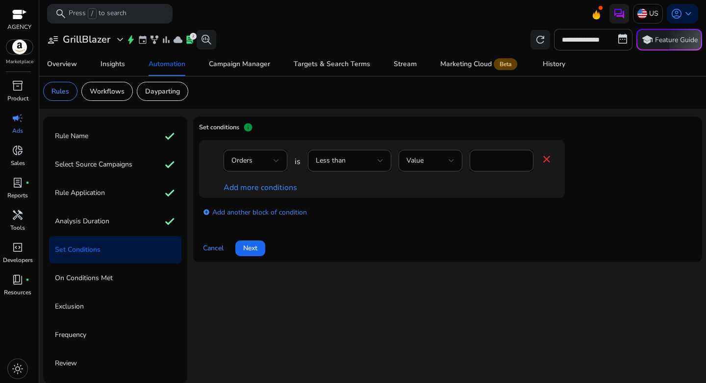
click at [360, 163] on div "Less than" at bounding box center [347, 160] width 62 height 11
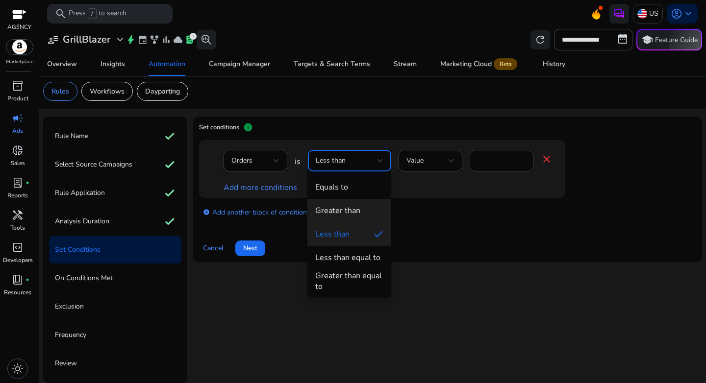
click at [349, 203] on mat-option "Greater than" at bounding box center [348, 211] width 83 height 24
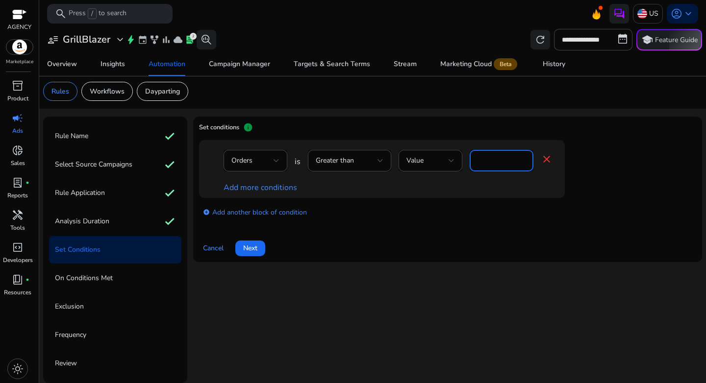
drag, startPoint x: 497, startPoint y: 163, endPoint x: 468, endPoint y: 162, distance: 28.9
click at [468, 162] on div "Orders is Greater than Value * close" at bounding box center [388, 166] width 329 height 32
type input "*"
click at [434, 241] on div "Cancel Next" at bounding box center [447, 245] width 497 height 24
click at [256, 184] on link "Add more conditions" at bounding box center [261, 187] width 74 height 11
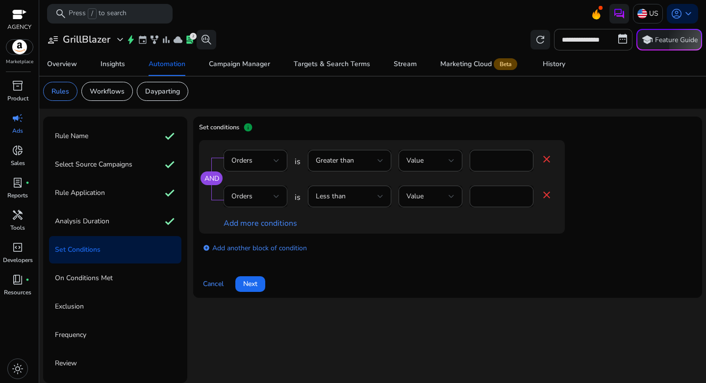
click at [253, 195] on div "Orders" at bounding box center [252, 196] width 42 height 11
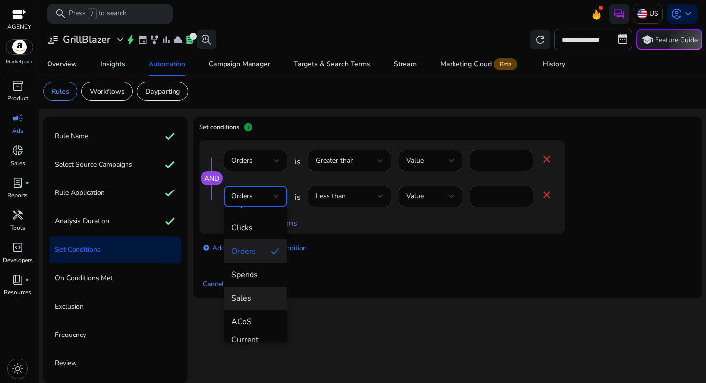
scroll to position [26, 0]
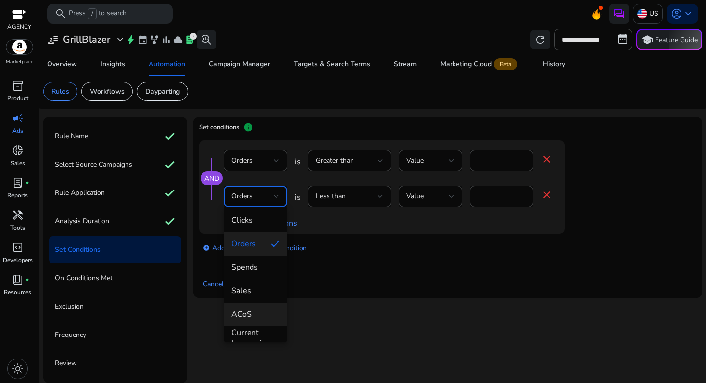
click at [258, 313] on span "ACoS" at bounding box center [255, 314] width 48 height 11
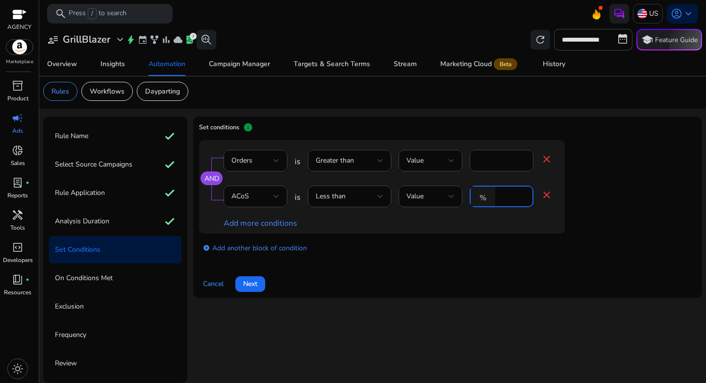
drag, startPoint x: 506, startPoint y: 198, endPoint x: 498, endPoint y: 197, distance: 7.9
click at [498, 197] on div "% *" at bounding box center [498, 197] width 56 height 22
type input "**"
drag, startPoint x: 515, startPoint y: 197, endPoint x: 487, endPoint y: 192, distance: 27.9
click at [487, 192] on div "% **" at bounding box center [498, 197] width 56 height 22
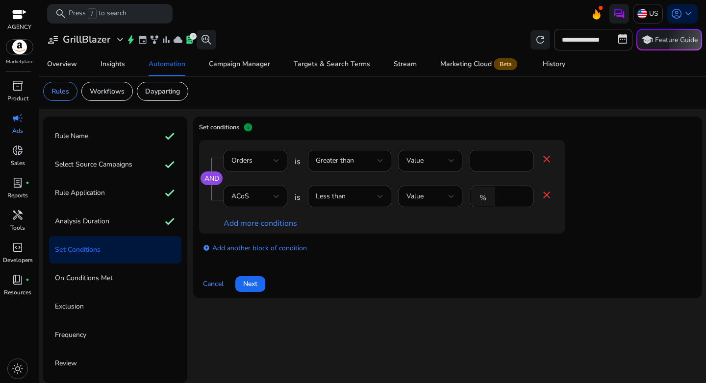
click at [442, 263] on div "AND Orders is Greater than Value * close ACoS is Less than Value % ** close Add…" at bounding box center [447, 202] width 497 height 125
drag, startPoint x: 510, startPoint y: 198, endPoint x: 469, endPoint y: 196, distance: 41.7
click at [469, 196] on div "ACoS is Less than Value % ** close" at bounding box center [388, 202] width 329 height 32
type input "**"
click at [235, 277] on button "Next" at bounding box center [250, 285] width 30 height 16
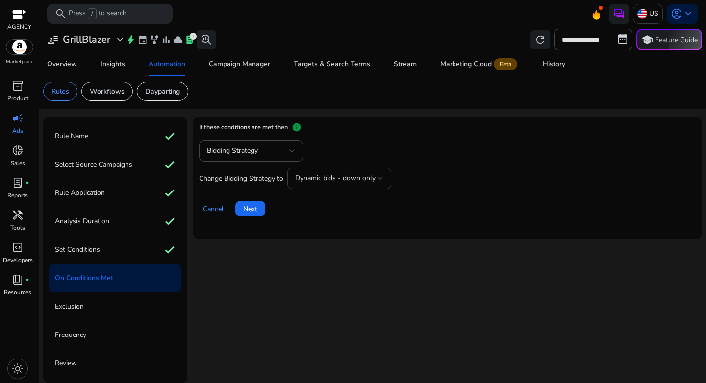
click at [333, 180] on span "Dynamic bids - down only" at bounding box center [335, 178] width 80 height 9
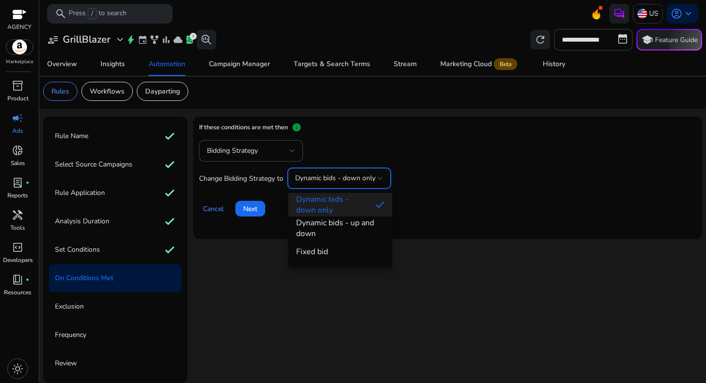
drag, startPoint x: 506, startPoint y: 187, endPoint x: 497, endPoint y: 184, distance: 9.0
click at [507, 187] on div at bounding box center [353, 191] width 706 height 383
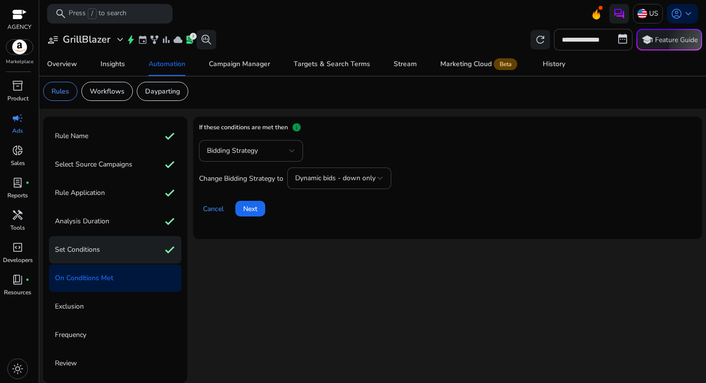
click at [104, 241] on div "Set Conditions check" at bounding box center [115, 249] width 132 height 27
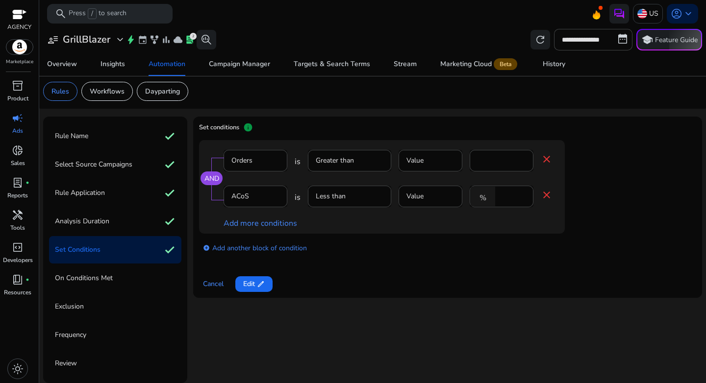
click at [365, 196] on mat-form-field "Less than" at bounding box center [349, 202] width 83 height 32
click at [548, 194] on mat-icon "close" at bounding box center [547, 195] width 12 height 12
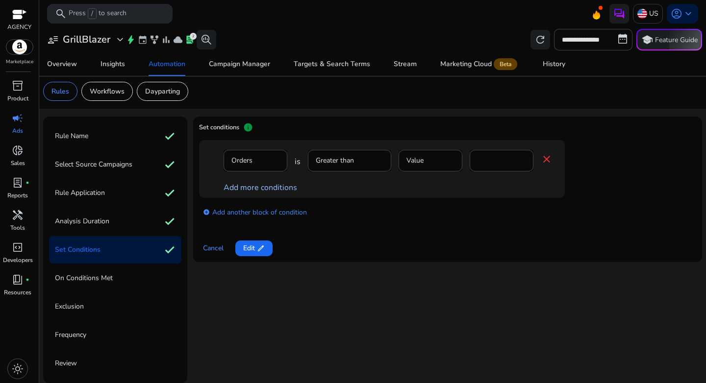
click at [256, 192] on link "Add more conditions" at bounding box center [261, 187] width 74 height 11
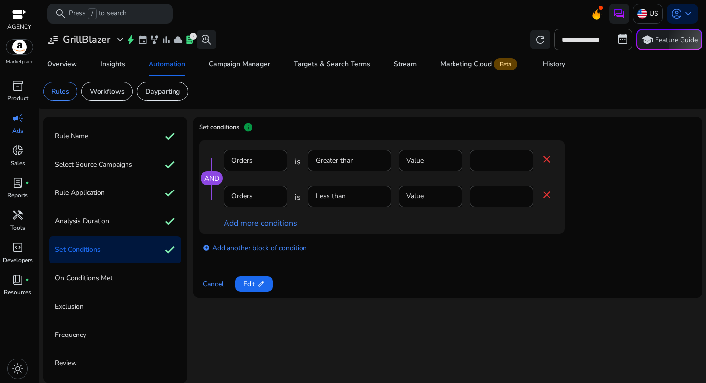
click at [258, 198] on mat-form-field "Orders" at bounding box center [256, 202] width 64 height 32
click at [253, 199] on mat-form-field "Orders" at bounding box center [256, 202] width 64 height 32
click at [547, 158] on mat-icon "close" at bounding box center [547, 159] width 12 height 12
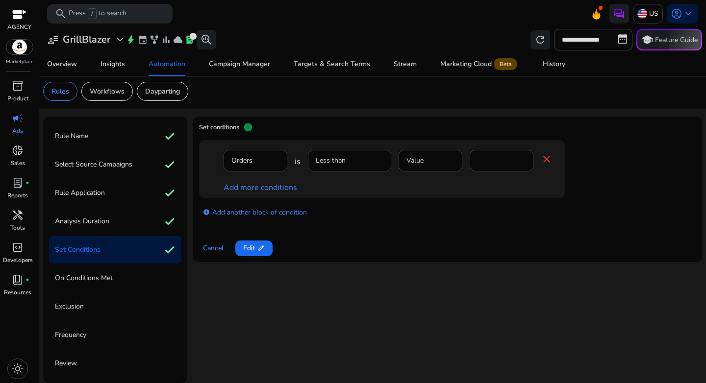
click at [547, 159] on mat-icon "close" at bounding box center [547, 159] width 12 height 12
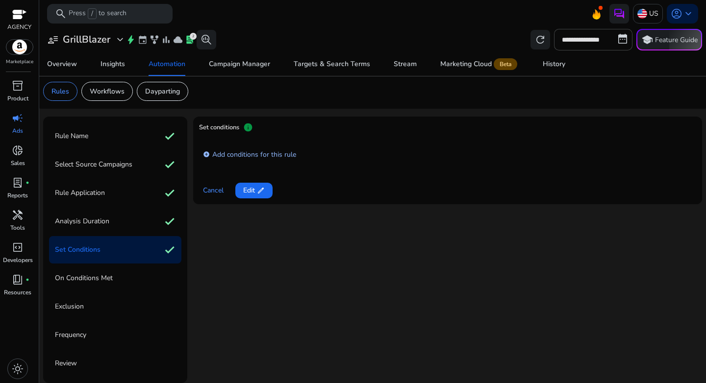
click at [249, 159] on link "add_circle Add conditions for this rule" at bounding box center [249, 154] width 93 height 11
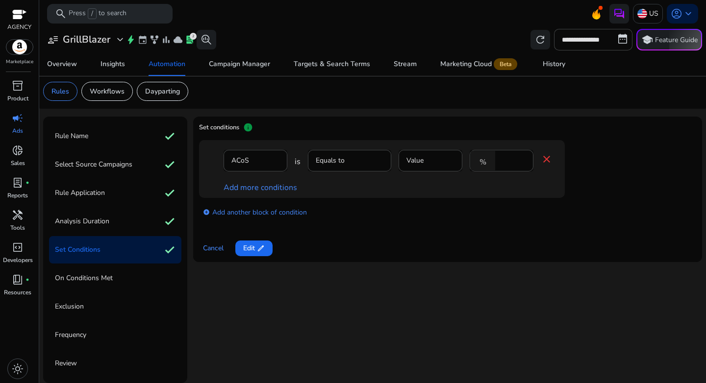
click at [250, 160] on mat-form-field "ACoS" at bounding box center [256, 166] width 64 height 32
click at [362, 163] on mat-form-field "Equals to" at bounding box center [349, 166] width 83 height 32
click at [485, 163] on mat-icon "%" at bounding box center [483, 161] width 25 height 20
click at [217, 252] on span "Cancel" at bounding box center [213, 248] width 21 height 10
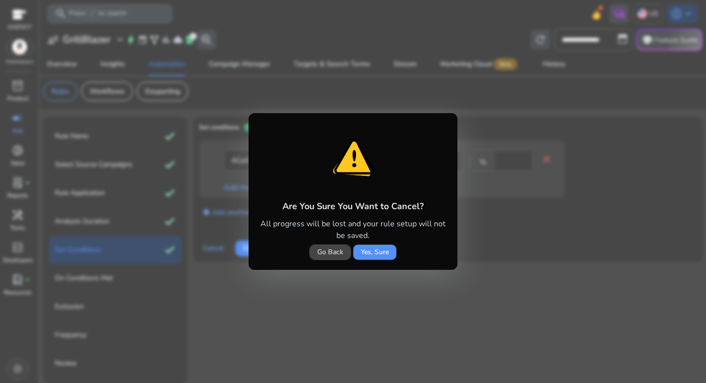
click at [382, 254] on span "Yes, Sure" at bounding box center [375, 252] width 28 height 10
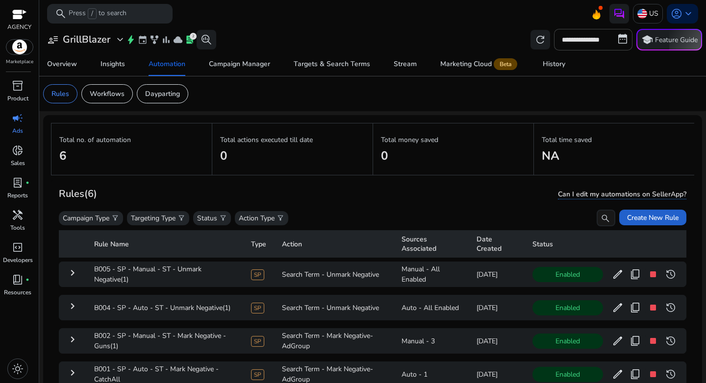
click at [638, 222] on span "Create New Rule" at bounding box center [652, 218] width 51 height 10
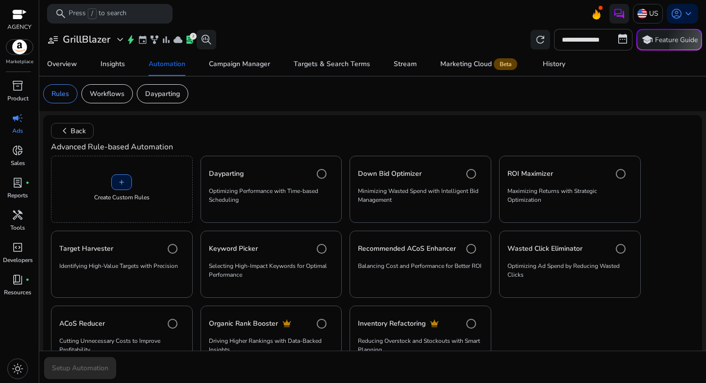
click at [110, 185] on div "add Create Custom Rules" at bounding box center [122, 189] width 142 height 67
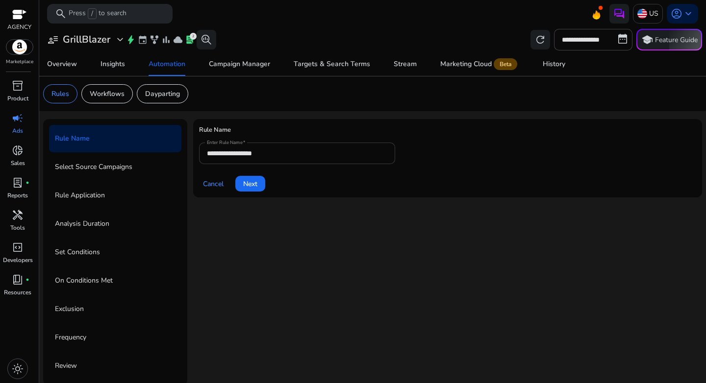
click at [274, 147] on div "**********" at bounding box center [297, 154] width 180 height 22
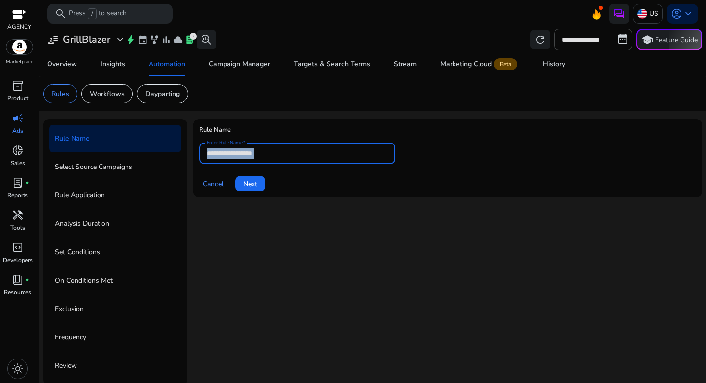
click at [274, 147] on div "**********" at bounding box center [297, 154] width 180 height 22
paste input "**********"
click at [281, 153] on input "**********" at bounding box center [297, 153] width 180 height 11
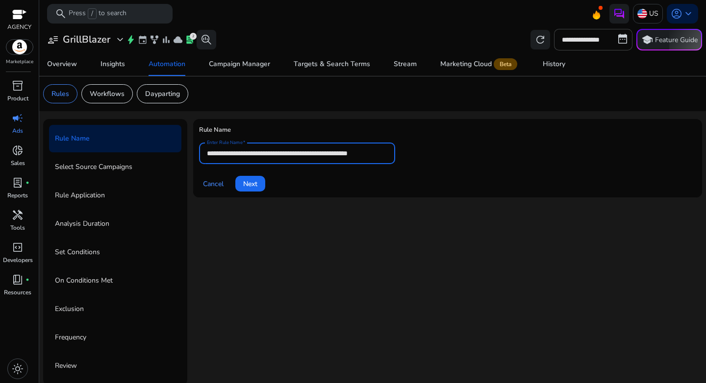
click at [281, 153] on input "**********" at bounding box center [297, 153] width 180 height 11
paste input "text"
type input "**********"
click at [330, 191] on div "Cancel Next" at bounding box center [447, 180] width 497 height 24
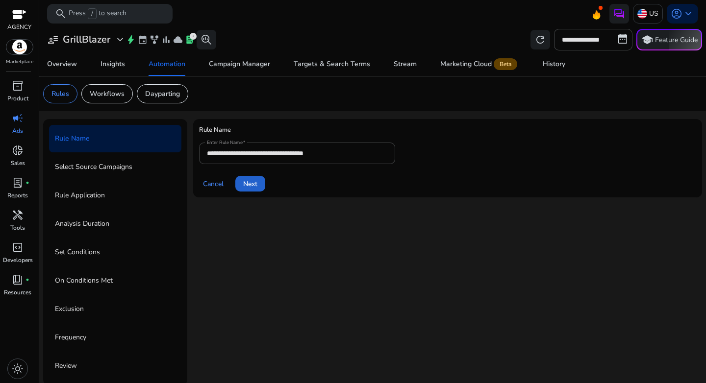
click at [251, 190] on span at bounding box center [250, 184] width 30 height 24
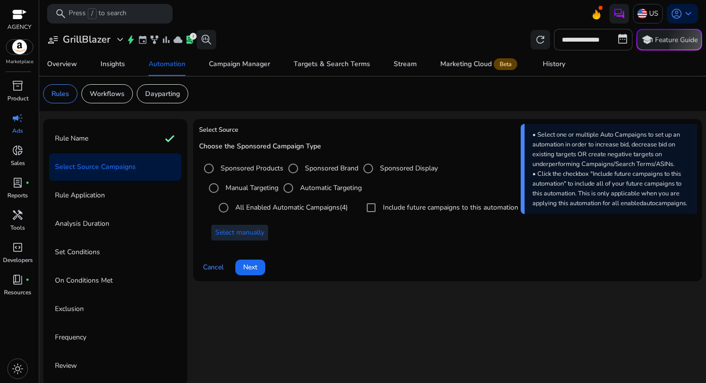
click at [236, 237] on span "Select manually" at bounding box center [239, 233] width 49 height 10
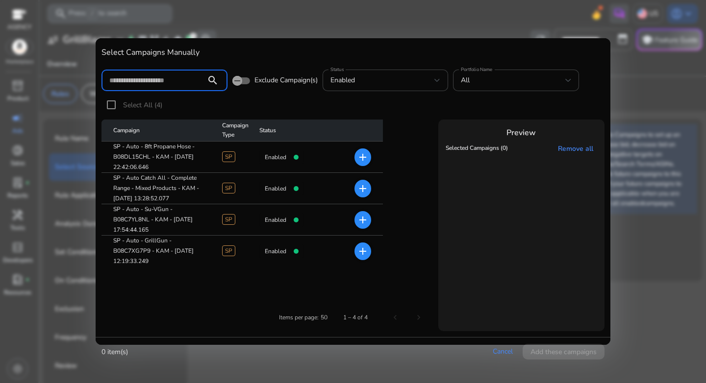
click at [358, 157] on mat-icon "add" at bounding box center [363, 158] width 12 height 12
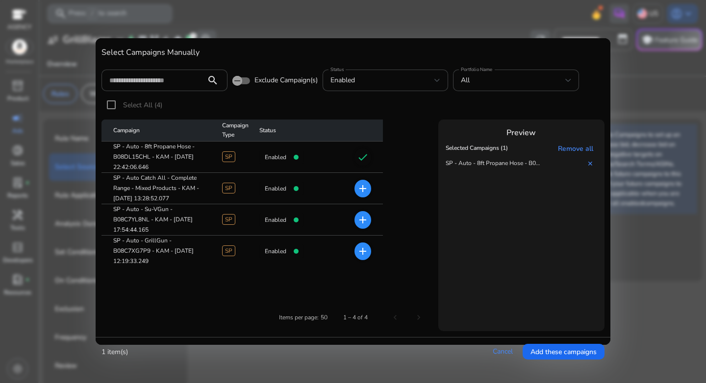
click at [361, 216] on mat-icon "add" at bounding box center [363, 220] width 12 height 12
click at [361, 255] on mat-icon "add" at bounding box center [363, 252] width 12 height 12
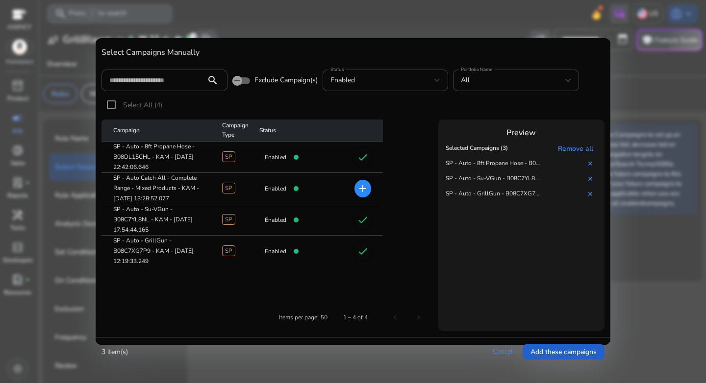
click at [548, 355] on span "Add these campaigns" at bounding box center [564, 352] width 66 height 10
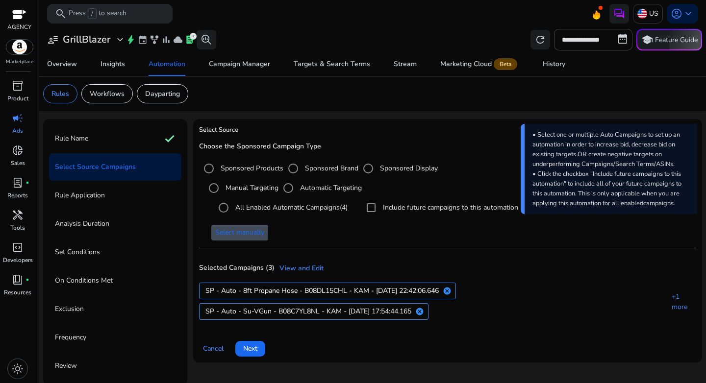
scroll to position [2, 0]
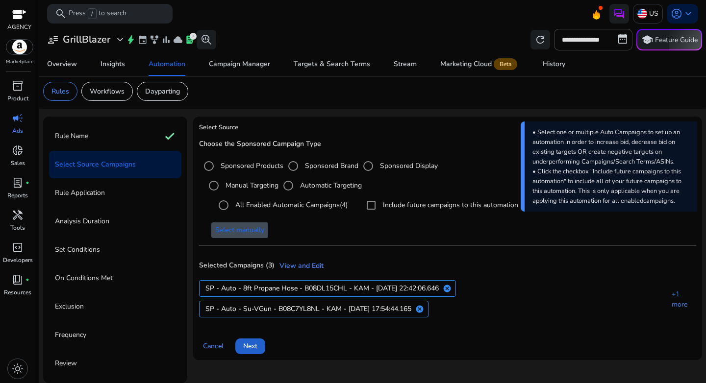
click at [250, 341] on span "Next" at bounding box center [250, 346] width 14 height 10
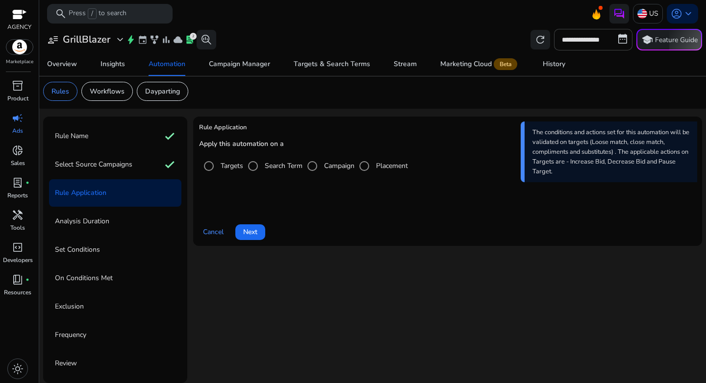
click at [329, 165] on label "Campaign" at bounding box center [338, 166] width 32 height 10
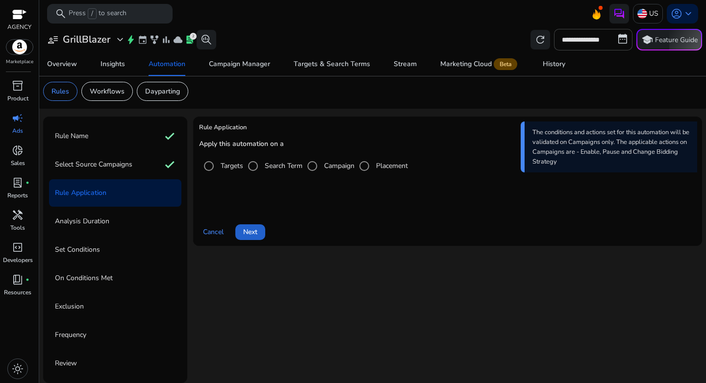
click at [252, 228] on span "Next" at bounding box center [250, 232] width 14 height 10
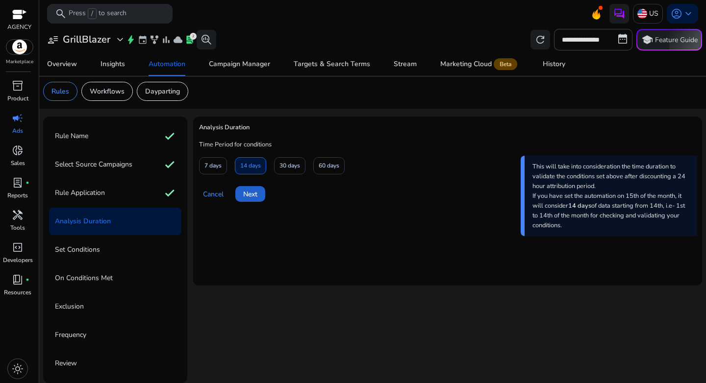
click at [247, 196] on span "Next" at bounding box center [250, 194] width 14 height 10
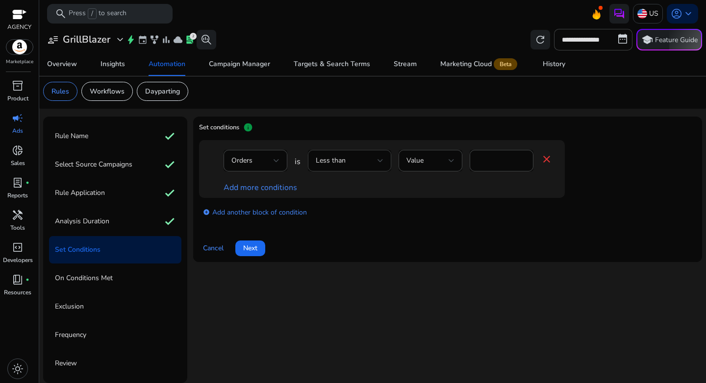
click at [357, 161] on div "Less than" at bounding box center [347, 160] width 62 height 11
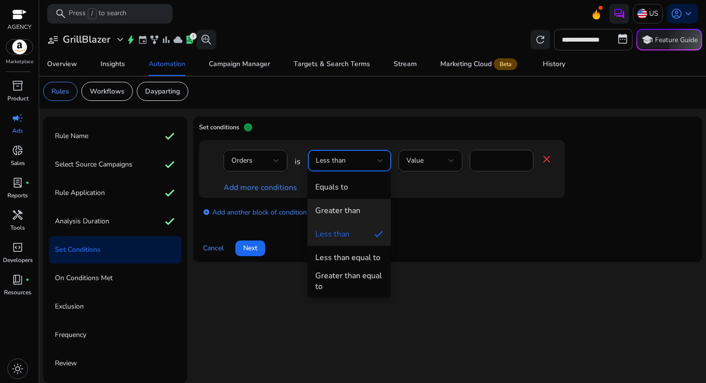
click at [360, 209] on span "Greater than" at bounding box center [349, 210] width 68 height 11
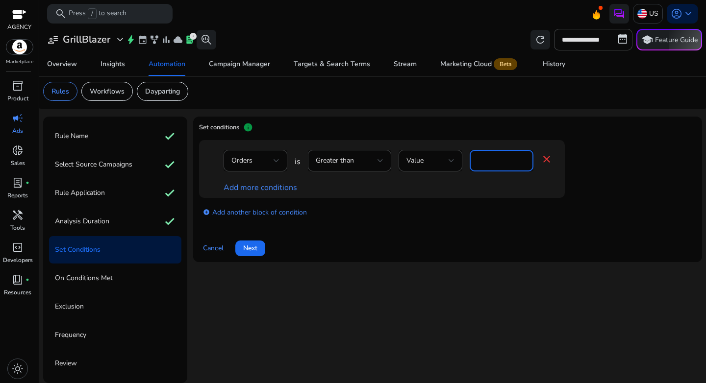
drag, startPoint x: 494, startPoint y: 162, endPoint x: 466, endPoint y: 162, distance: 28.4
click at [466, 162] on div "Orders is Greater than Value * close" at bounding box center [388, 166] width 329 height 32
click at [359, 166] on div "Greater than" at bounding box center [350, 161] width 68 height 12
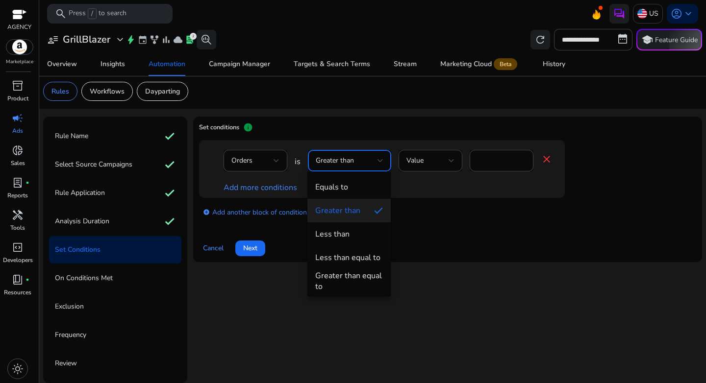
click at [358, 271] on div "Greater than equal to" at bounding box center [349, 282] width 68 height 22
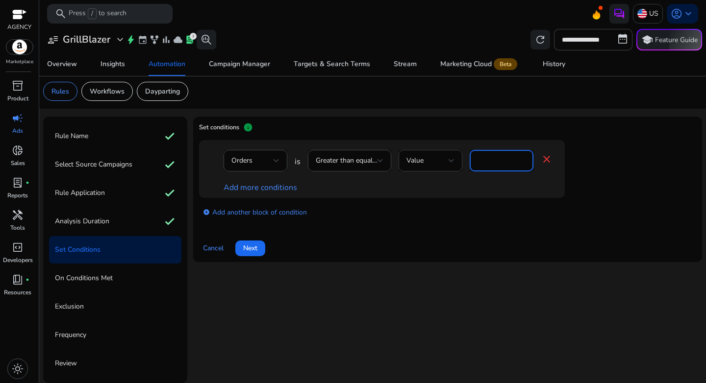
drag, startPoint x: 489, startPoint y: 161, endPoint x: 440, endPoint y: 161, distance: 49.0
click at [440, 161] on div "Orders is Greater than equal to Value * close" at bounding box center [388, 166] width 329 height 32
type input "*"
click at [475, 219] on div "add_circle Add another block of condition" at bounding box center [401, 211] width 405 height 27
click at [238, 188] on link "Add more conditions" at bounding box center [261, 187] width 74 height 11
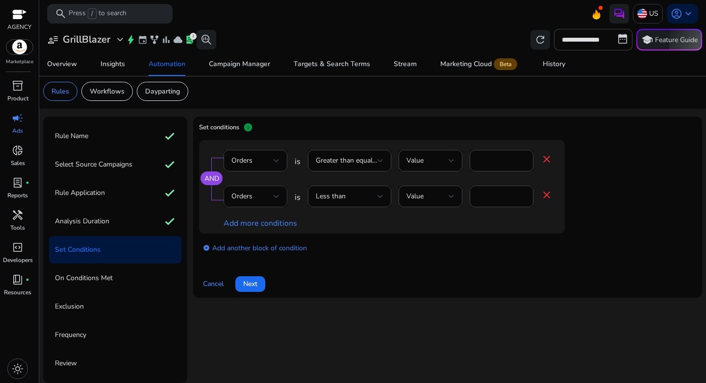
click at [248, 194] on span "Orders" at bounding box center [241, 196] width 21 height 9
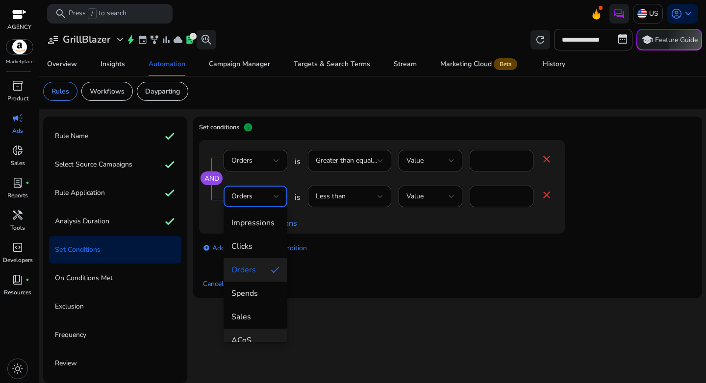
click at [253, 334] on mat-option "ACoS" at bounding box center [256, 341] width 64 height 24
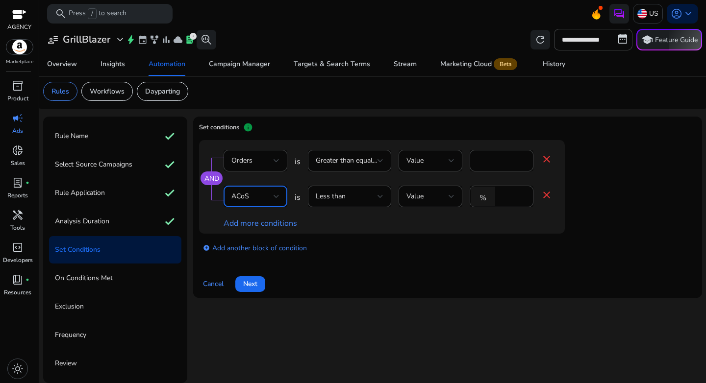
scroll to position [10, 0]
click at [344, 201] on div "Less than" at bounding box center [347, 196] width 62 height 11
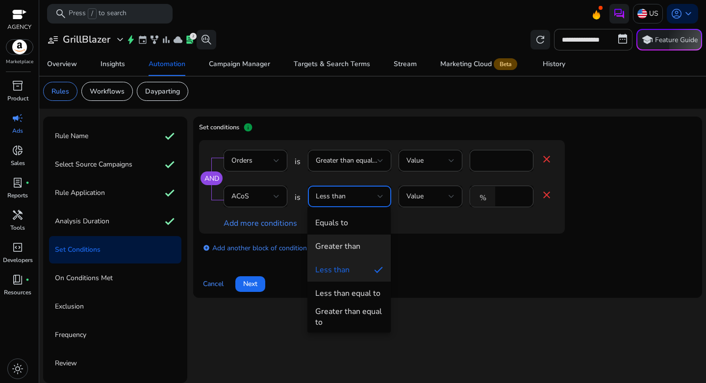
click at [350, 240] on mat-option "Greater than" at bounding box center [348, 247] width 83 height 24
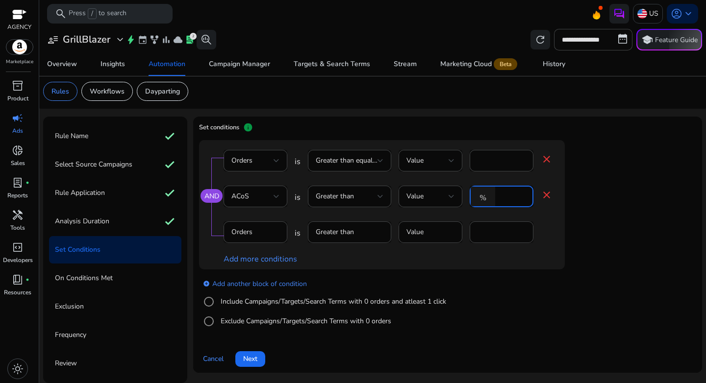
drag, startPoint x: 507, startPoint y: 197, endPoint x: 486, endPoint y: 197, distance: 21.1
click at [486, 197] on div "% *" at bounding box center [498, 197] width 56 height 22
type input "**"
click at [547, 266] on div "AND Orders is Greater than equal to Value * close ACoS is Greater than Value % …" at bounding box center [382, 204] width 366 height 129
click at [544, 161] on mat-icon "close" at bounding box center [547, 159] width 12 height 12
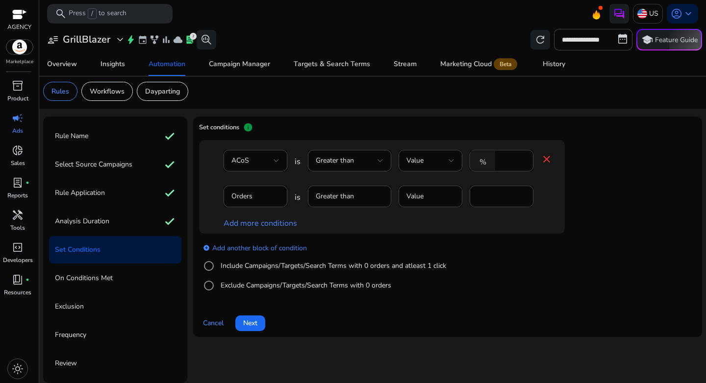
click at [492, 239] on div "add_circle Add another block of condition Include Campaigns/Targets/Search Term…" at bounding box center [401, 267] width 405 height 67
click at [274, 269] on label "Include Campaigns/Targets/Search Terms with 0 orders and atleast 1 click" at bounding box center [333, 266] width 228 height 10
click at [261, 196] on div "Clicks" at bounding box center [252, 196] width 42 height 11
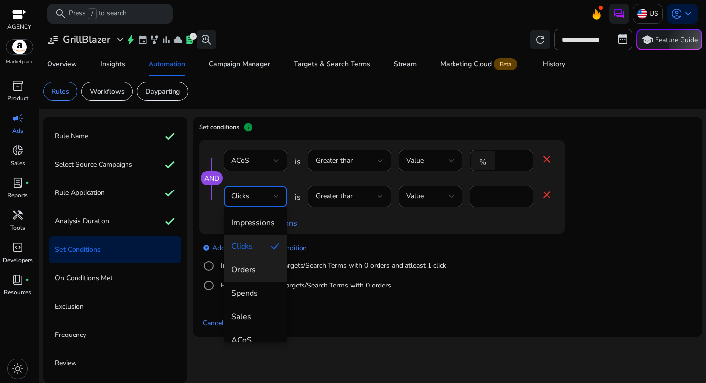
click at [250, 275] on span "Orders" at bounding box center [255, 270] width 48 height 11
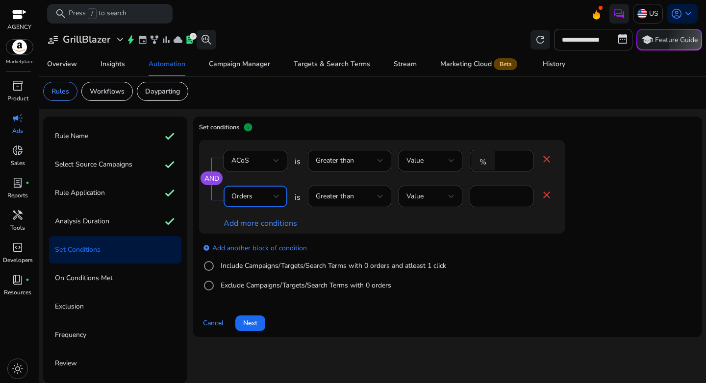
click at [509, 287] on div "add_circle Add another block of condition Include Campaigns/Targets/Search Term…" at bounding box center [401, 267] width 405 height 67
click at [542, 194] on mat-icon "close" at bounding box center [547, 195] width 12 height 12
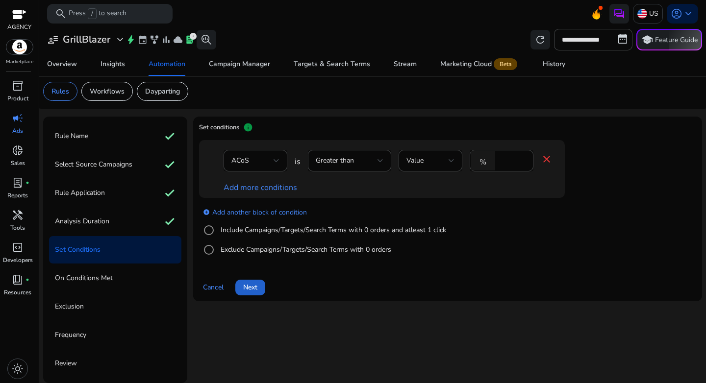
click at [250, 288] on span "Next" at bounding box center [250, 287] width 14 height 10
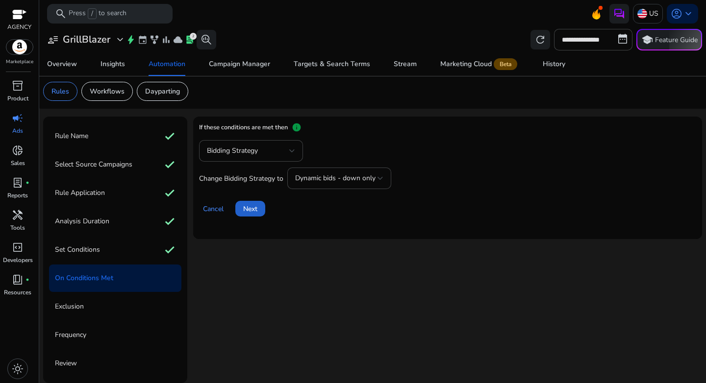
click at [253, 210] on span "Next" at bounding box center [250, 209] width 14 height 10
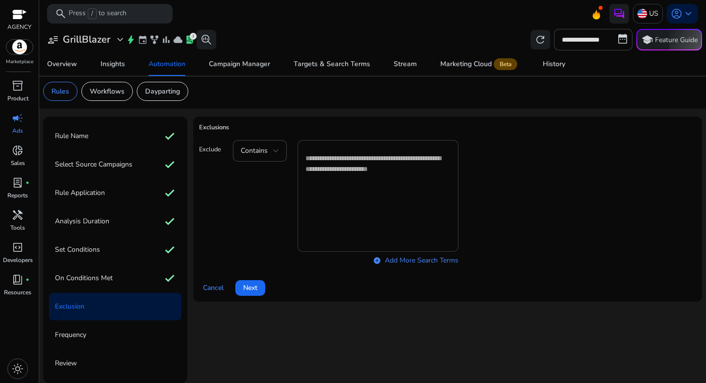
click at [319, 164] on textarea at bounding box center [377, 196] width 145 height 102
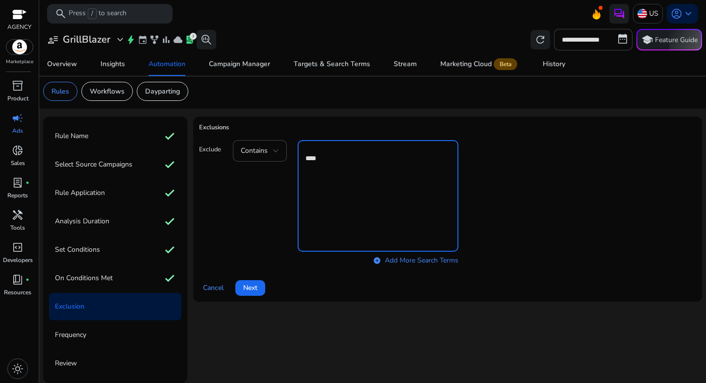
type textarea "*****"
click at [317, 286] on div "Cancel Next" at bounding box center [447, 285] width 497 height 24
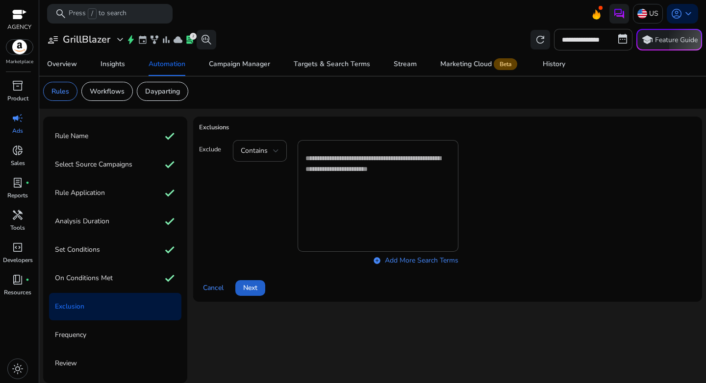
click at [257, 292] on span "Next" at bounding box center [250, 288] width 14 height 10
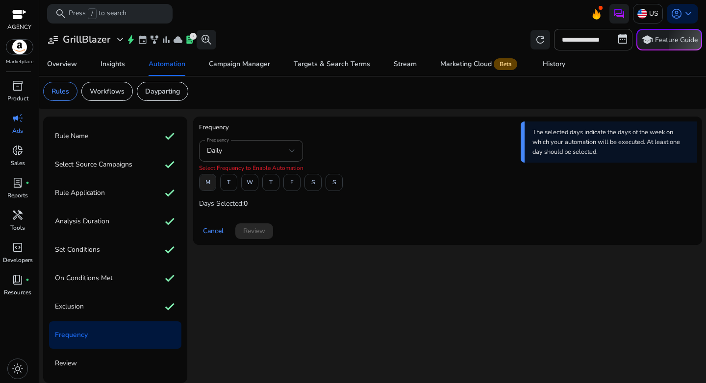
click at [208, 185] on span "M" at bounding box center [207, 182] width 5 height 17
click at [297, 185] on span at bounding box center [292, 183] width 16 height 24
click at [245, 233] on span "Review" at bounding box center [254, 231] width 22 height 10
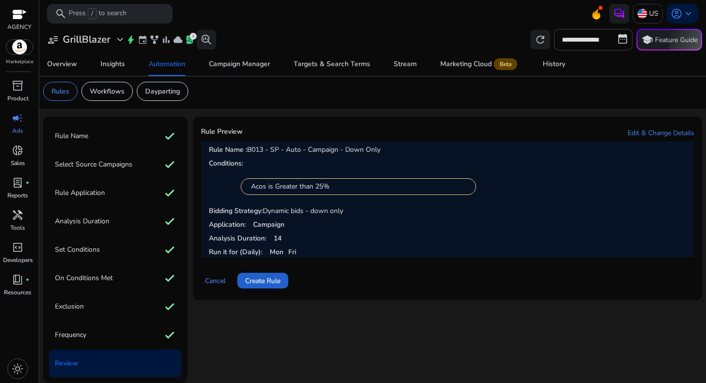
click at [269, 284] on span "Create Rule" at bounding box center [262, 281] width 35 height 10
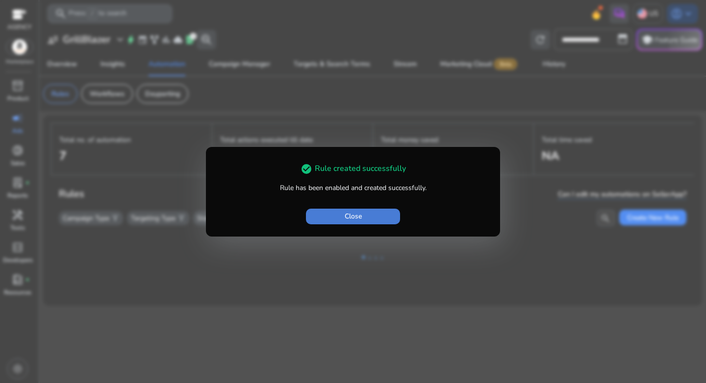
click at [345, 211] on span "Close" at bounding box center [353, 216] width 17 height 10
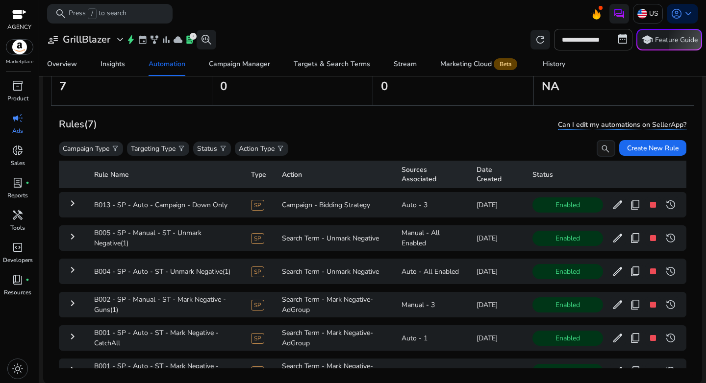
scroll to position [72, 0]
click at [650, 150] on span "Create New Rule" at bounding box center [652, 147] width 51 height 10
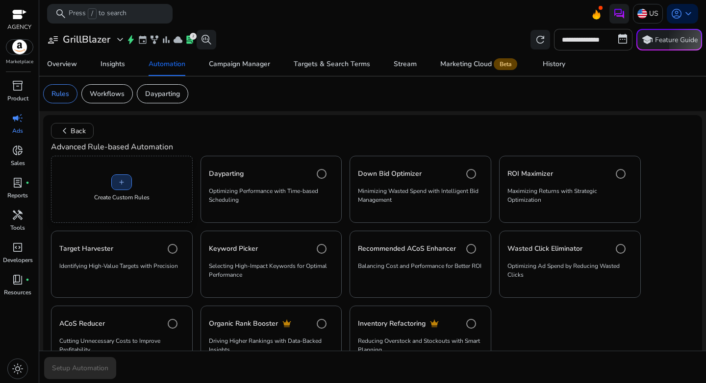
click at [118, 184] on span "add" at bounding box center [122, 182] width 8 height 8
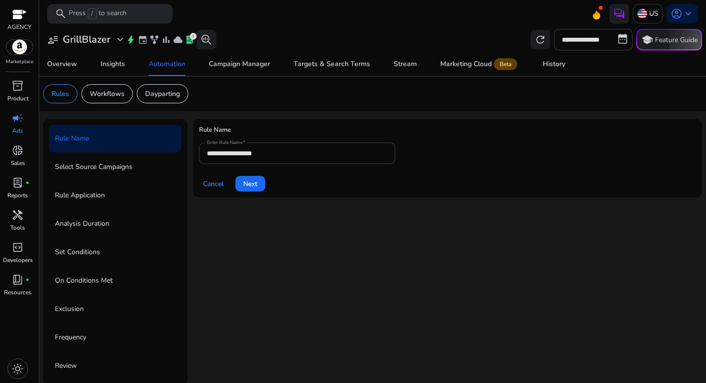
click at [282, 151] on input "**********" at bounding box center [297, 153] width 180 height 11
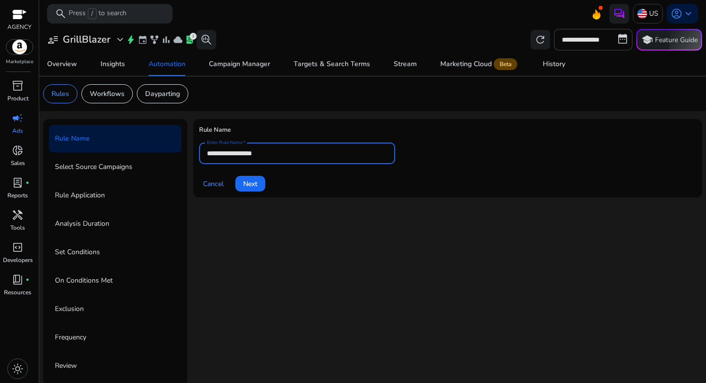
click at [282, 151] on input "**********" at bounding box center [297, 153] width 180 height 11
paste input "**********"
type input "**********"
click at [323, 195] on mat-card "**********" at bounding box center [447, 158] width 509 height 78
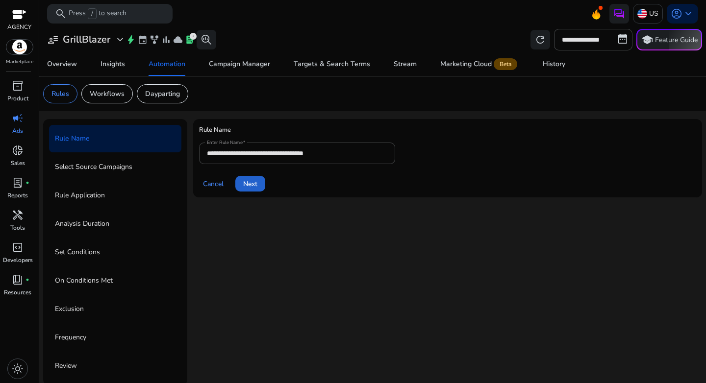
click at [248, 184] on span "Next" at bounding box center [250, 184] width 14 height 10
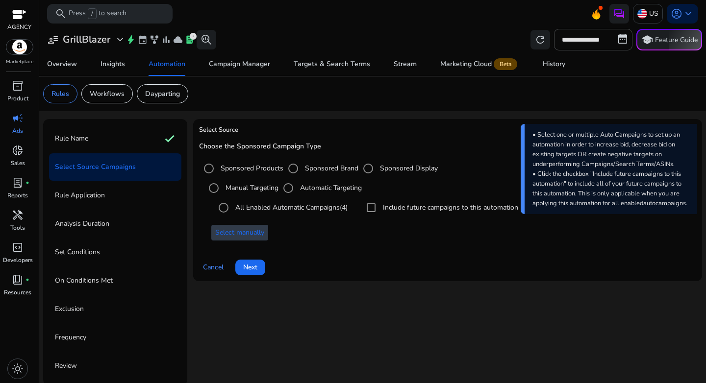
click at [251, 229] on span "Select manually" at bounding box center [239, 233] width 49 height 10
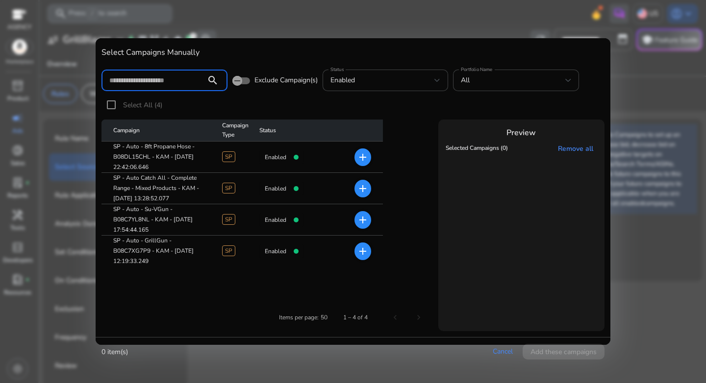
click at [369, 161] on span "add" at bounding box center [363, 158] width 17 height 18
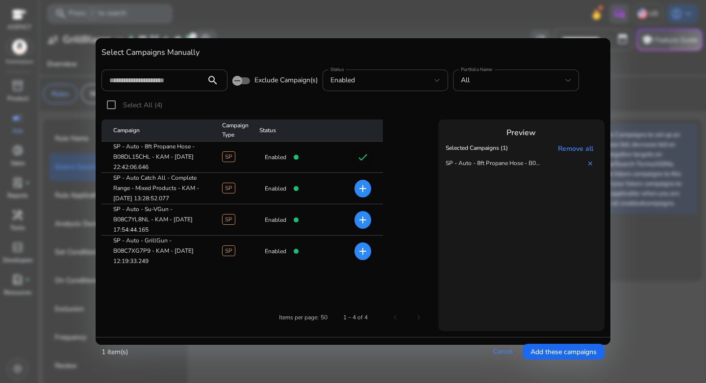
click at [361, 222] on mat-icon "add" at bounding box center [363, 220] width 12 height 12
click at [362, 254] on mat-icon "add" at bounding box center [363, 252] width 12 height 12
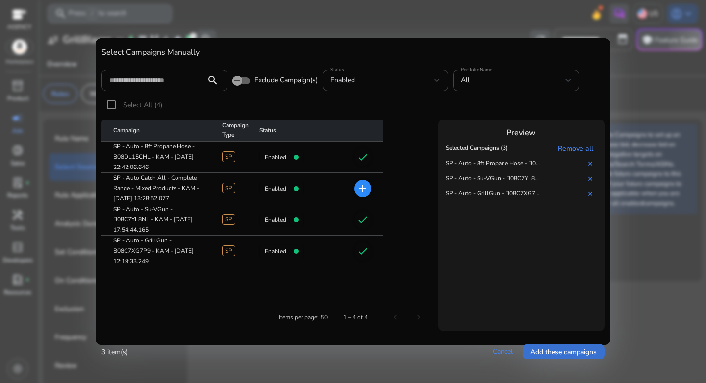
click at [557, 346] on span at bounding box center [564, 352] width 82 height 24
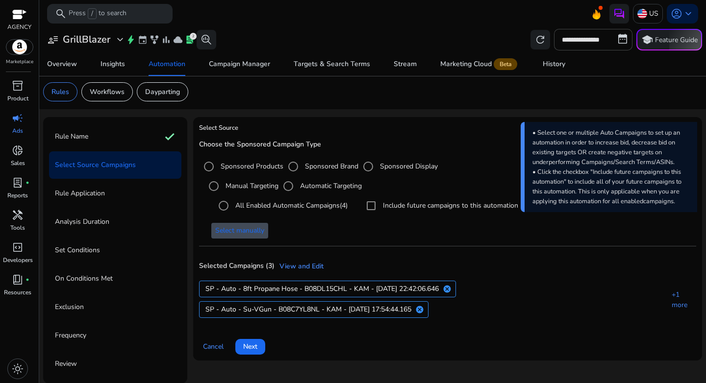
scroll to position [2, 0]
click at [252, 346] on span "Next" at bounding box center [250, 346] width 14 height 10
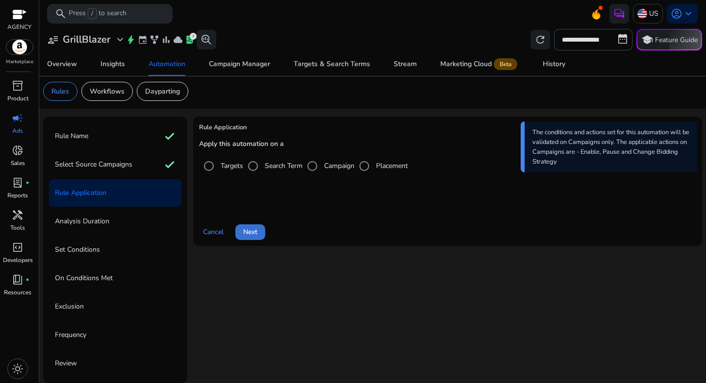
click at [263, 229] on span at bounding box center [250, 233] width 30 height 24
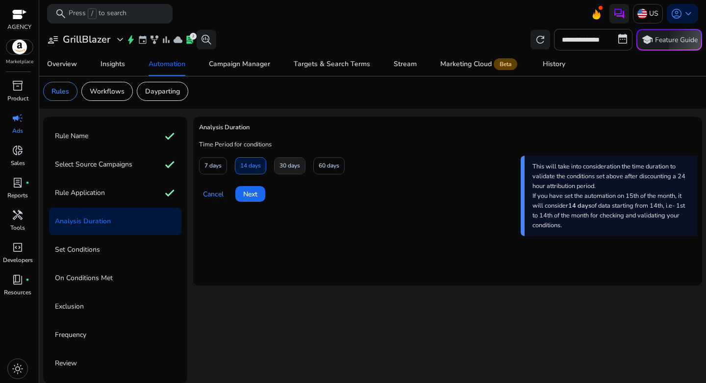
click at [287, 169] on span "30 days" at bounding box center [289, 165] width 21 height 17
click at [245, 171] on span "14 days" at bounding box center [250, 165] width 21 height 17
click at [253, 193] on span "Next" at bounding box center [250, 194] width 14 height 10
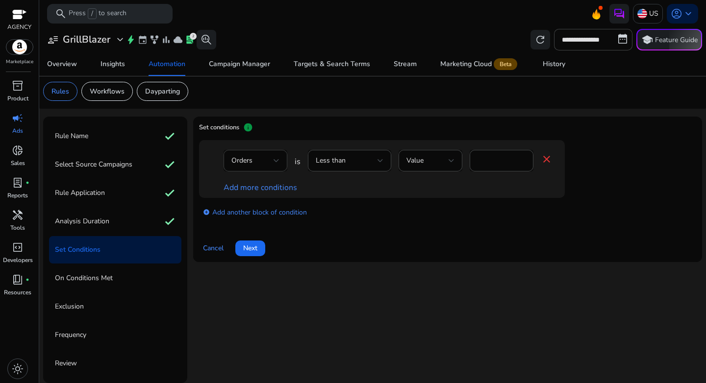
click at [276, 165] on div at bounding box center [277, 161] width 6 height 12
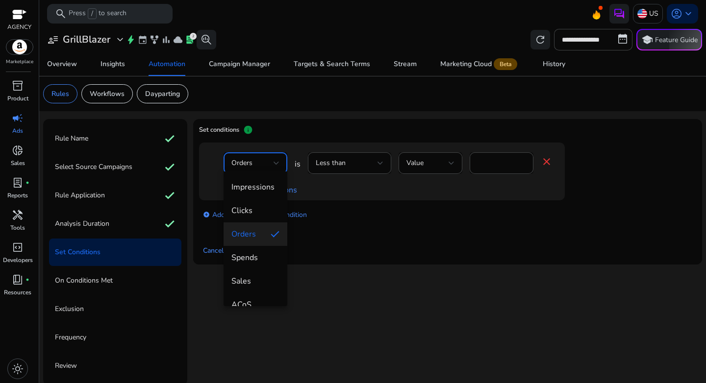
scroll to position [2, 0]
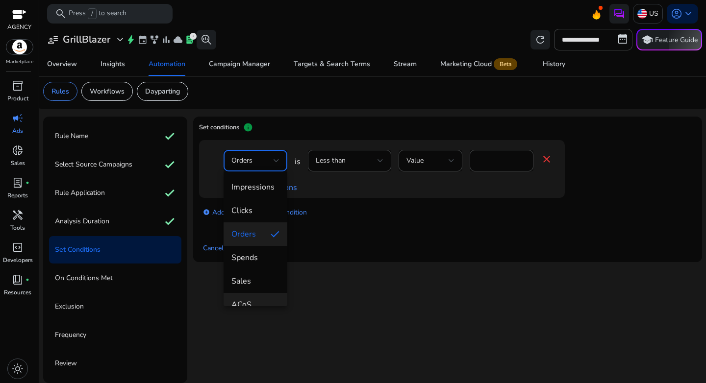
click at [253, 298] on mat-option "ACoS" at bounding box center [256, 305] width 64 height 24
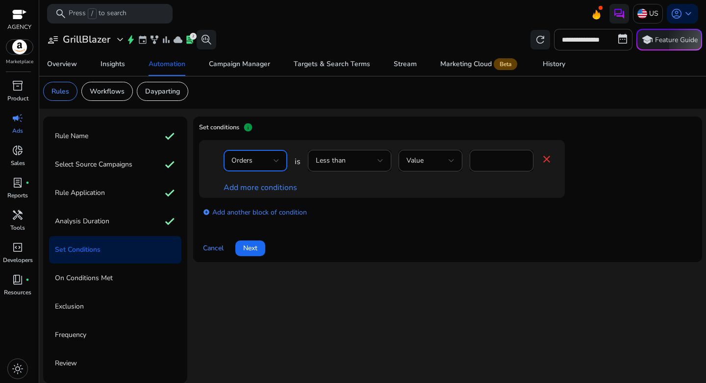
scroll to position [10, 0]
drag, startPoint x: 507, startPoint y: 157, endPoint x: 494, endPoint y: 159, distance: 13.3
click at [494, 159] on div "% *" at bounding box center [498, 161] width 56 height 22
type input "**"
click at [479, 206] on div "add_circle Add another block of condition" at bounding box center [401, 211] width 405 height 27
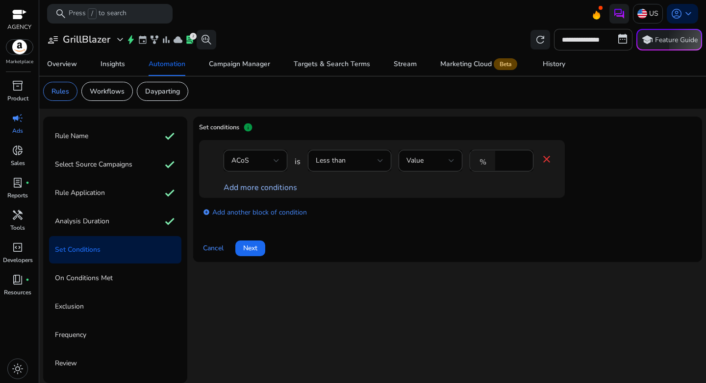
click at [256, 189] on link "Add more conditions" at bounding box center [261, 187] width 74 height 11
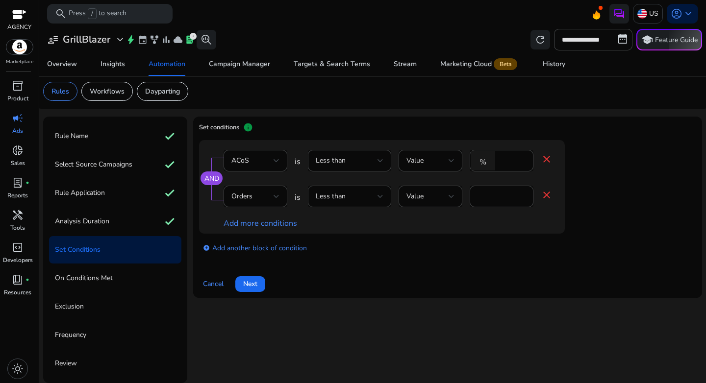
click at [355, 201] on div "Less than" at bounding box center [347, 196] width 62 height 11
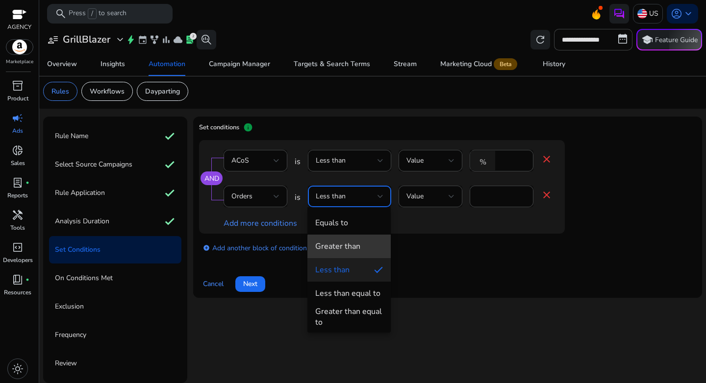
click at [357, 248] on div "Greater than" at bounding box center [337, 246] width 45 height 11
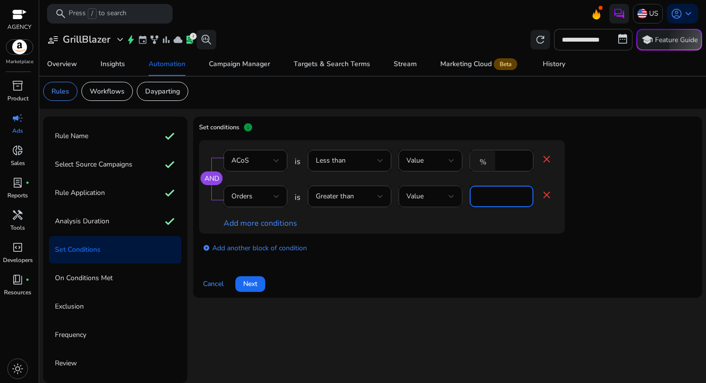
drag, startPoint x: 492, startPoint y: 197, endPoint x: 457, endPoint y: 194, distance: 34.9
click at [457, 194] on div "Orders is Greater than Value * close" at bounding box center [388, 202] width 329 height 32
type input "*"
click at [481, 280] on div "Cancel Next" at bounding box center [447, 281] width 497 height 24
drag, startPoint x: 514, startPoint y: 156, endPoint x: 480, endPoint y: 157, distance: 34.3
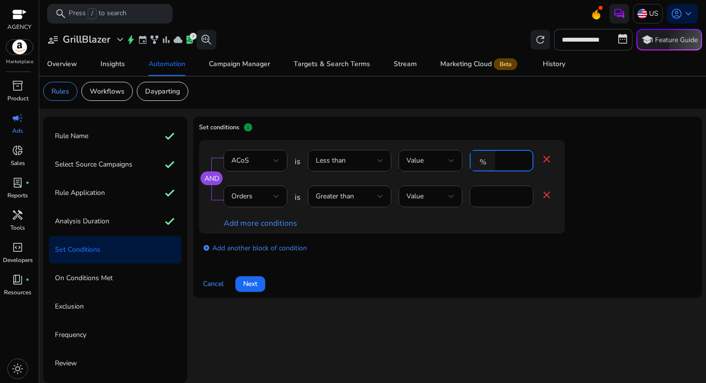
click at [480, 157] on div "% **" at bounding box center [498, 161] width 56 height 22
type input "**"
click at [620, 228] on app-ppc-editable-conditions "AND ACoS is Less than Value % ** close Orders is Greater than Value * close Add…" at bounding box center [447, 200] width 497 height 121
click at [251, 284] on span "Next" at bounding box center [250, 284] width 14 height 10
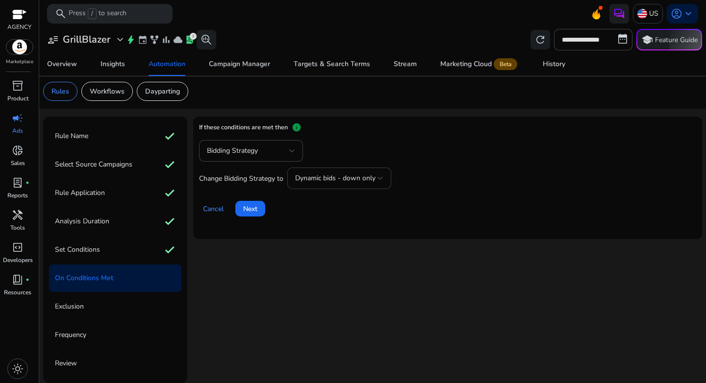
click at [336, 180] on span "Dynamic bids - down only" at bounding box center [335, 178] width 80 height 9
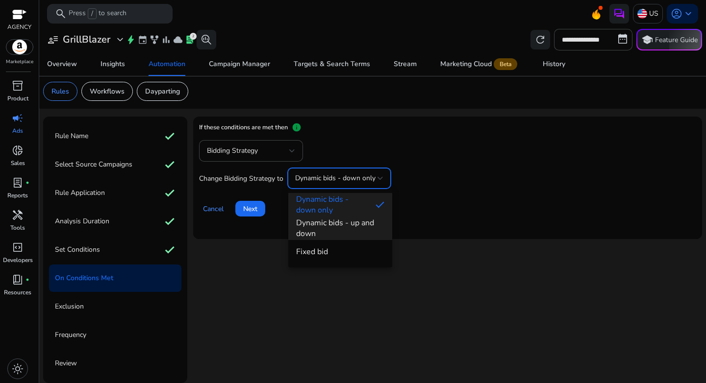
click at [350, 228] on span "Dynamic bids - up and down" at bounding box center [340, 229] width 88 height 22
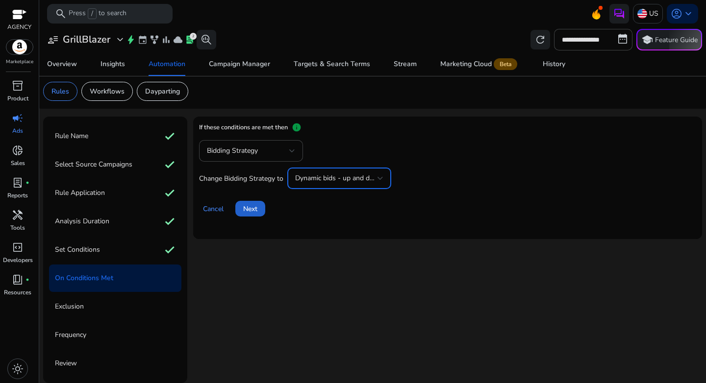
click at [249, 210] on span "Next" at bounding box center [250, 209] width 14 height 10
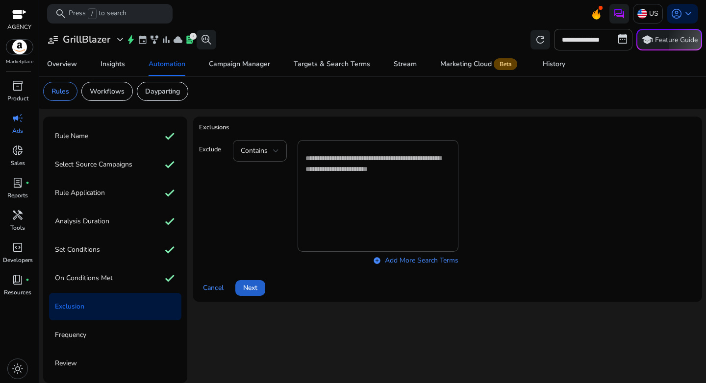
click at [251, 287] on span "Next" at bounding box center [250, 288] width 14 height 10
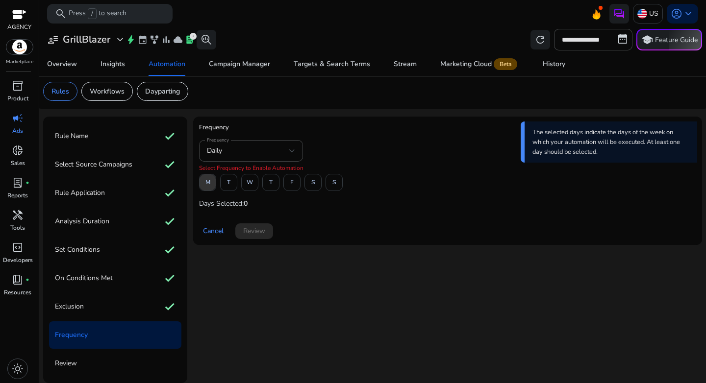
click at [214, 189] on span at bounding box center [208, 183] width 16 height 24
click at [291, 189] on span "F" at bounding box center [291, 182] width 3 height 17
click at [255, 240] on span at bounding box center [254, 232] width 38 height 24
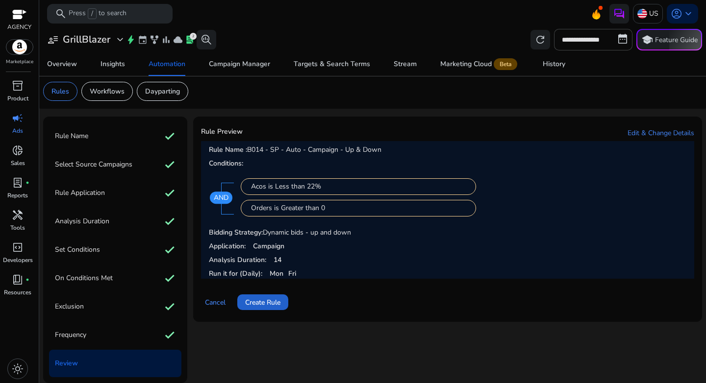
click at [268, 308] on span at bounding box center [262, 303] width 51 height 24
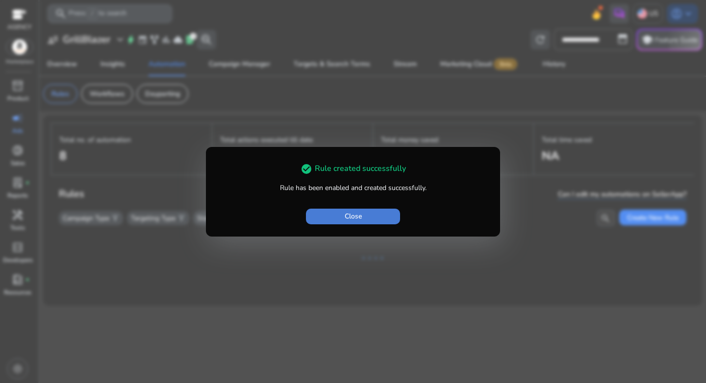
click at [357, 218] on span "Close" at bounding box center [353, 216] width 17 height 10
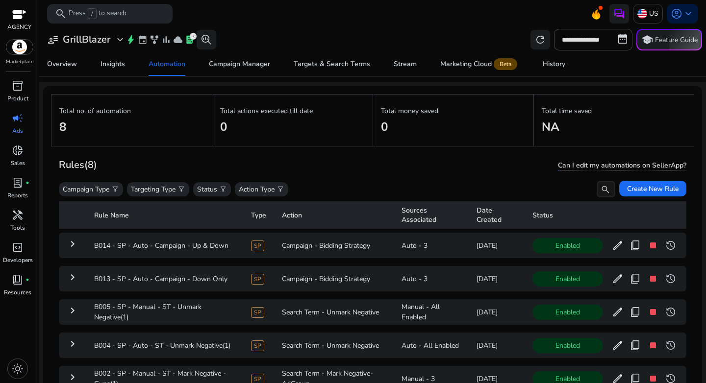
scroll to position [71, 0]
